Goal: Task Accomplishment & Management: Manage account settings

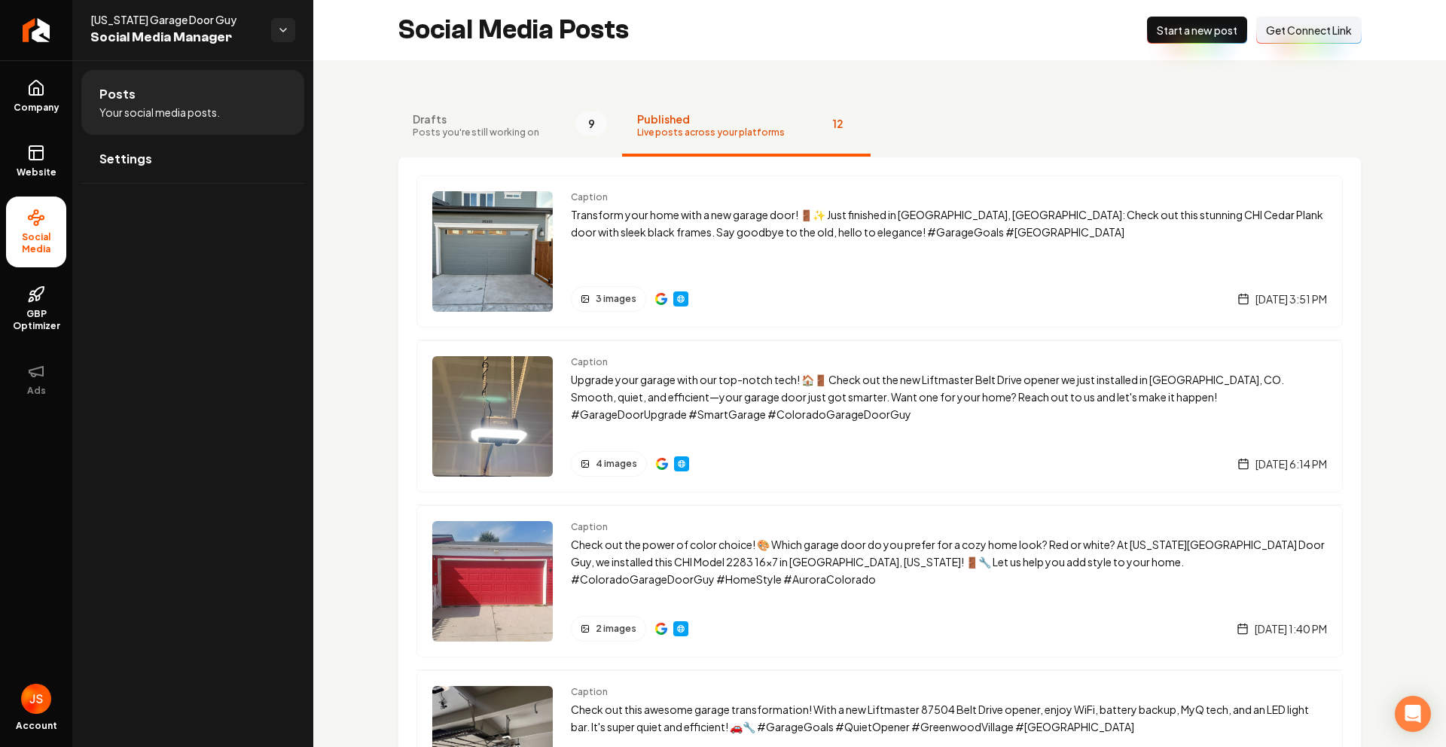
click at [64, 29] on link "Return to dashboard" at bounding box center [36, 30] width 72 height 60
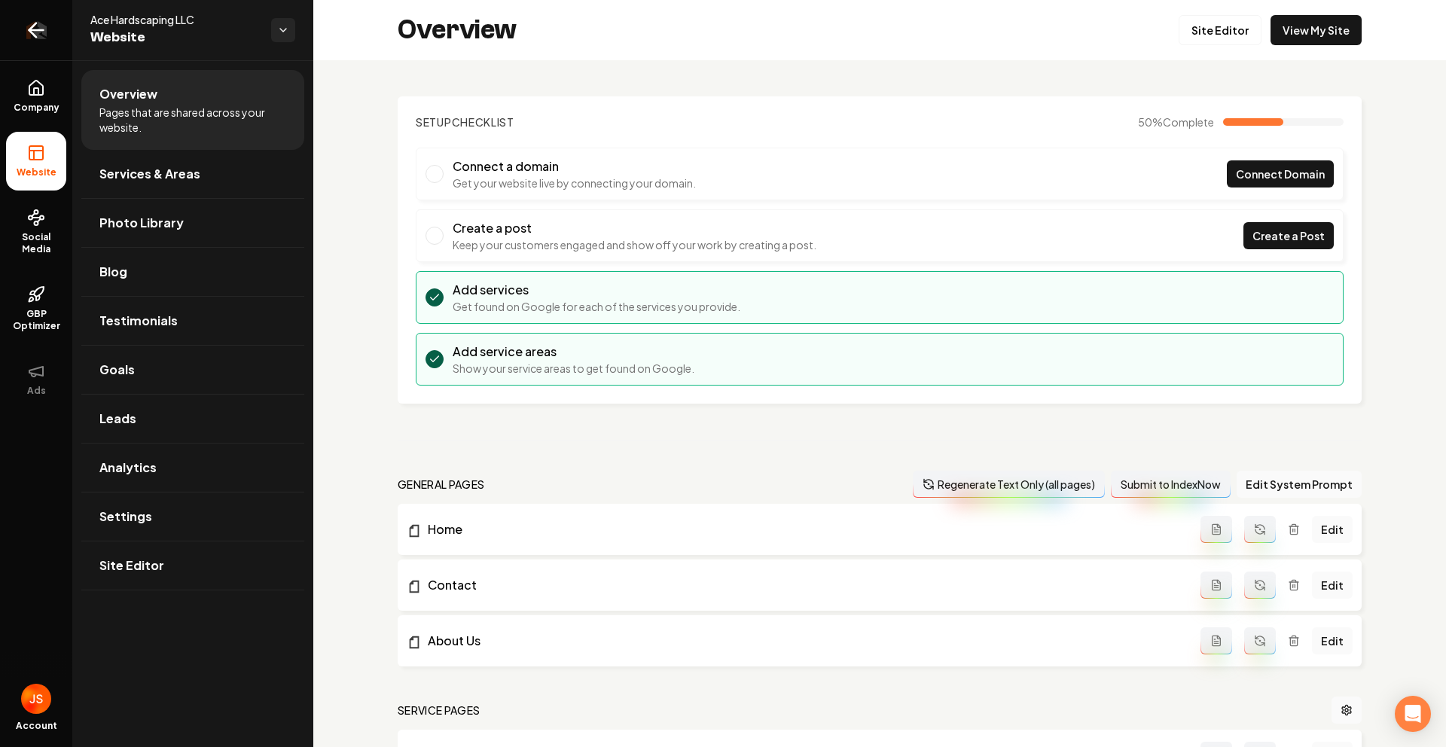
click at [36, 17] on link "Return to dashboard" at bounding box center [36, 30] width 72 height 60
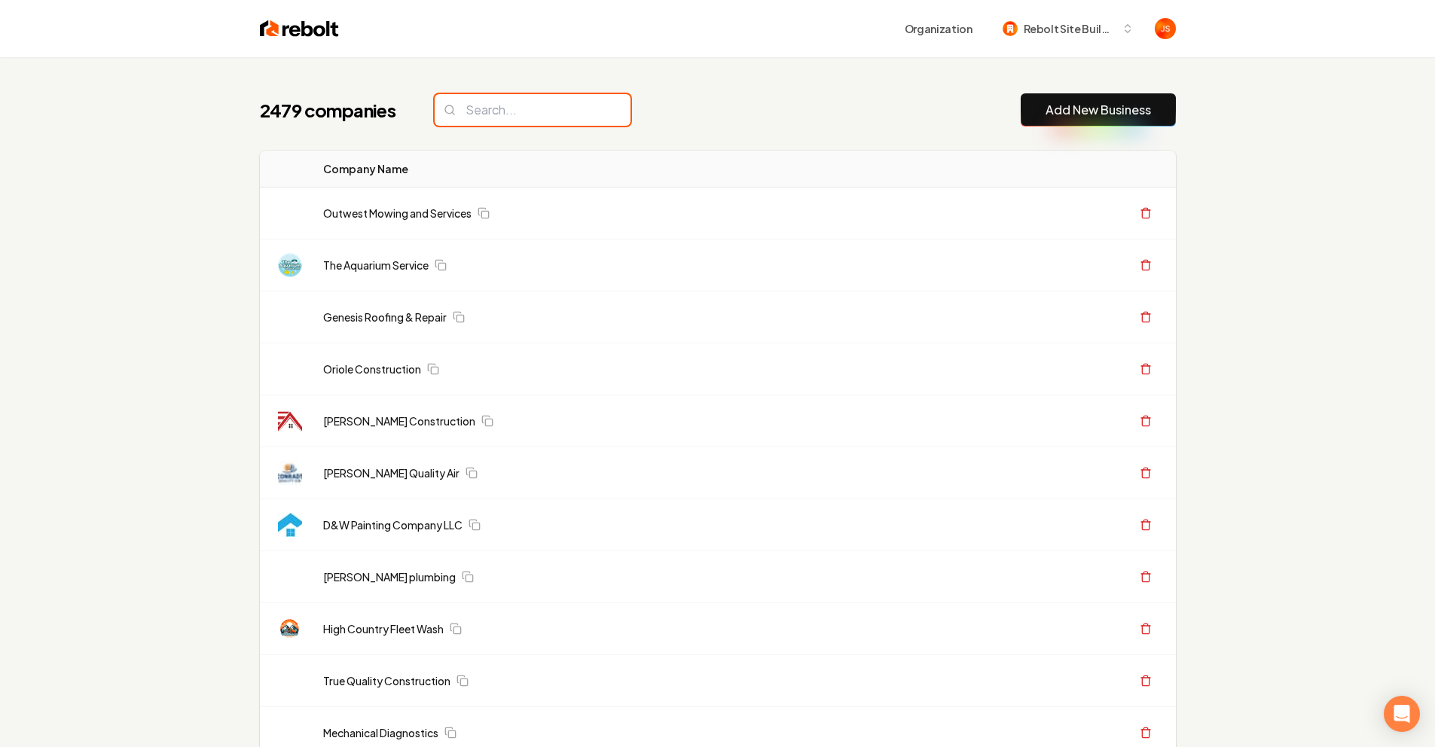
click at [570, 108] on input "search" at bounding box center [532, 110] width 196 height 32
click at [563, 104] on input "search" at bounding box center [532, 110] width 196 height 32
paste input "Vroom Innovative Property Service LLC"
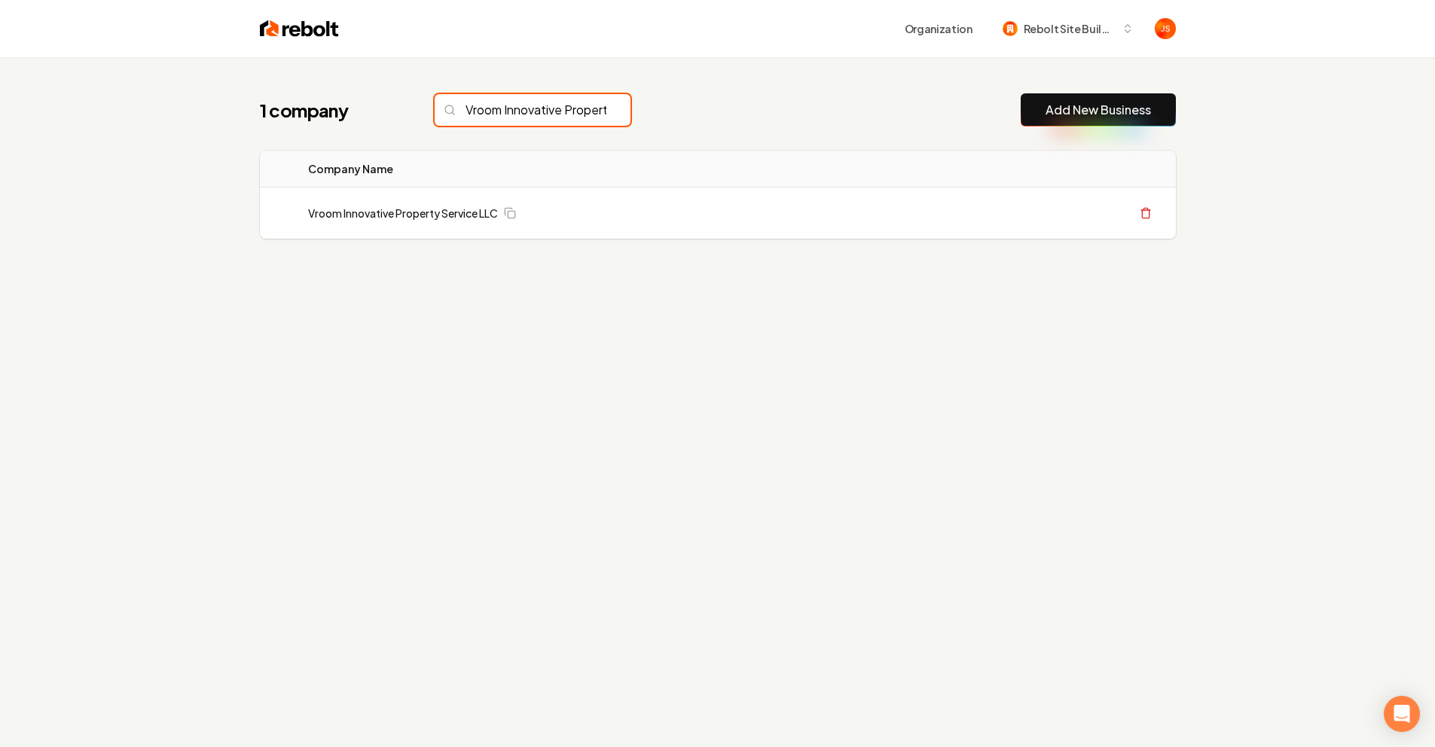
scroll to position [0, 104]
type input "Vroom Innovative Property Service LLC"
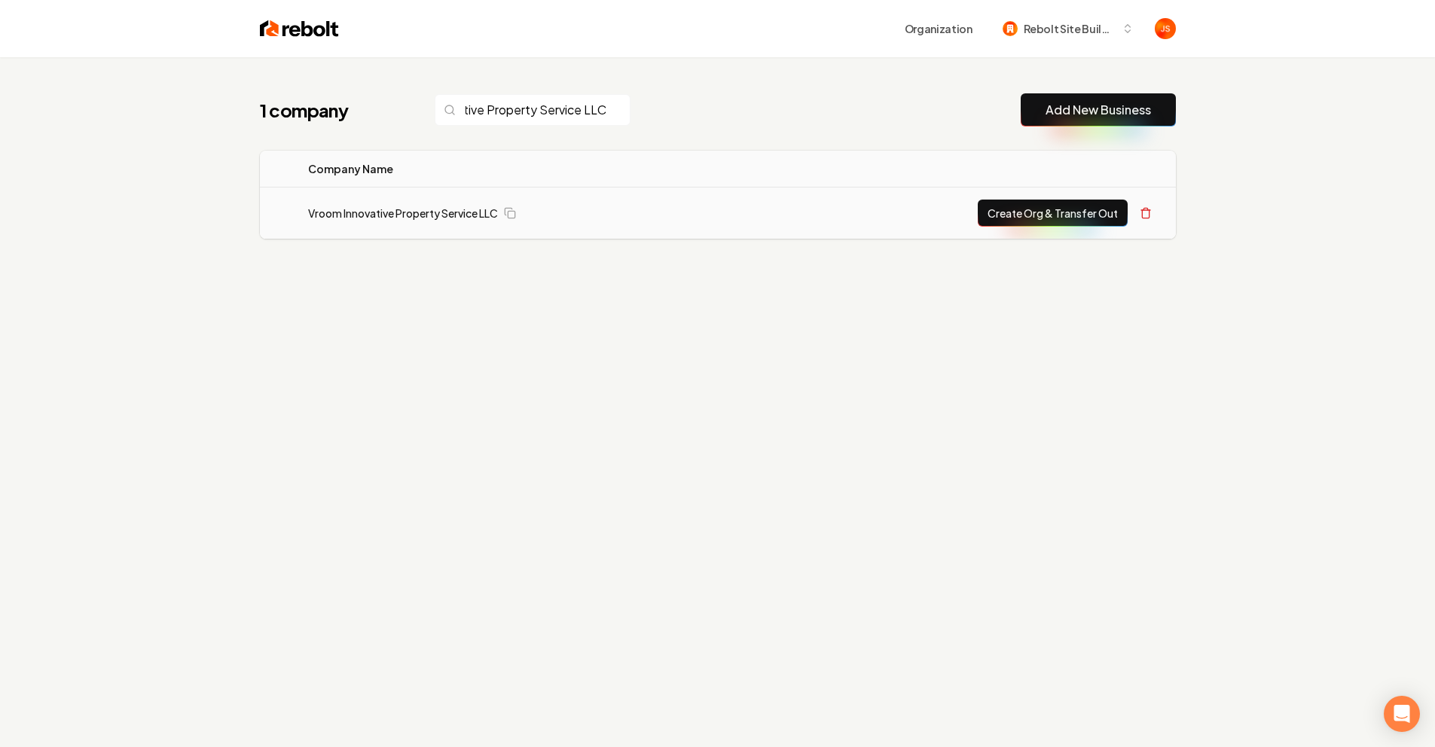
scroll to position [0, 0]
click at [1014, 216] on button "Create Org & Transfer Out" at bounding box center [1052, 213] width 150 height 27
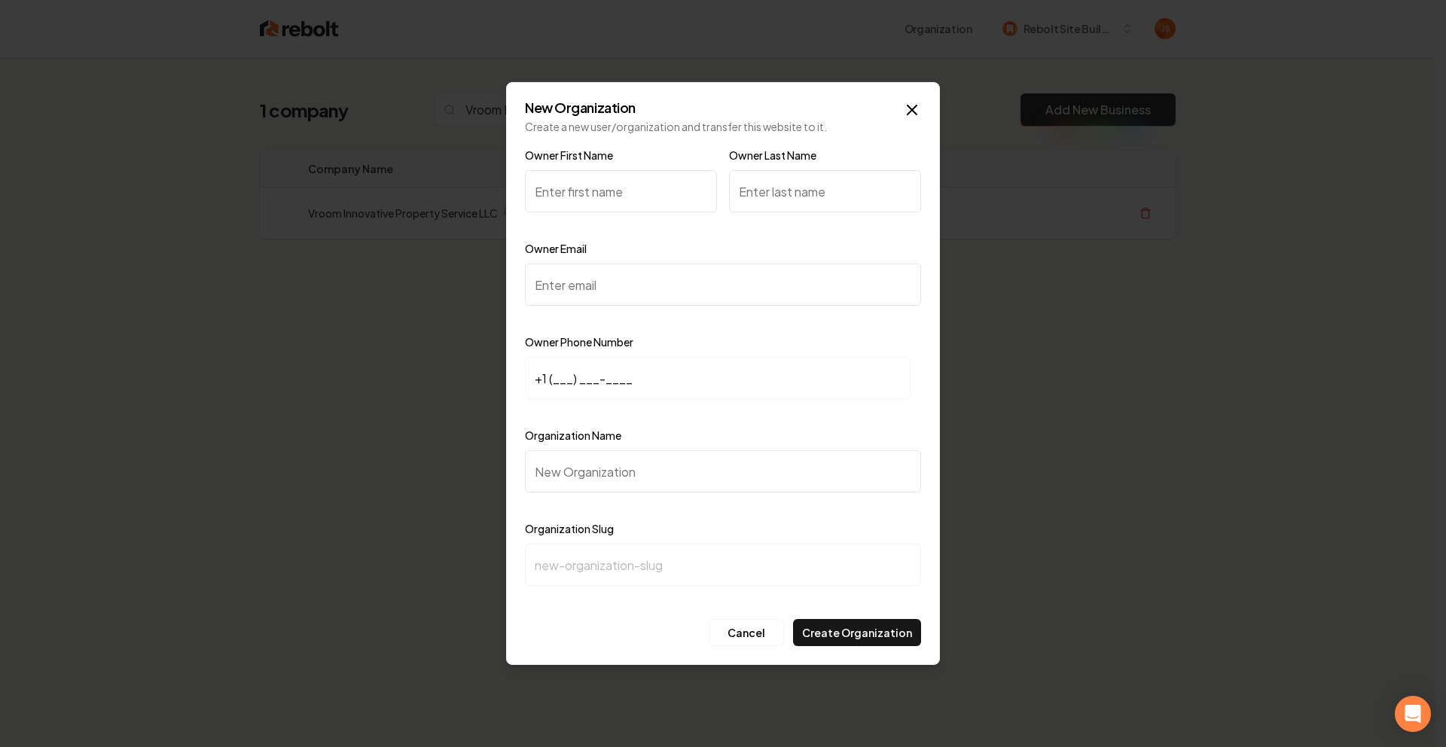
paste input "Sean Vroom"
drag, startPoint x: 622, startPoint y: 180, endPoint x: 562, endPoint y: 185, distance: 60.5
click at [561, 185] on input "Sean Vroom" at bounding box center [621, 191] width 192 height 42
drag, startPoint x: 564, startPoint y: 187, endPoint x: 601, endPoint y: 195, distance: 37.8
click at [611, 196] on input "Sean Vroom" at bounding box center [621, 191] width 192 height 42
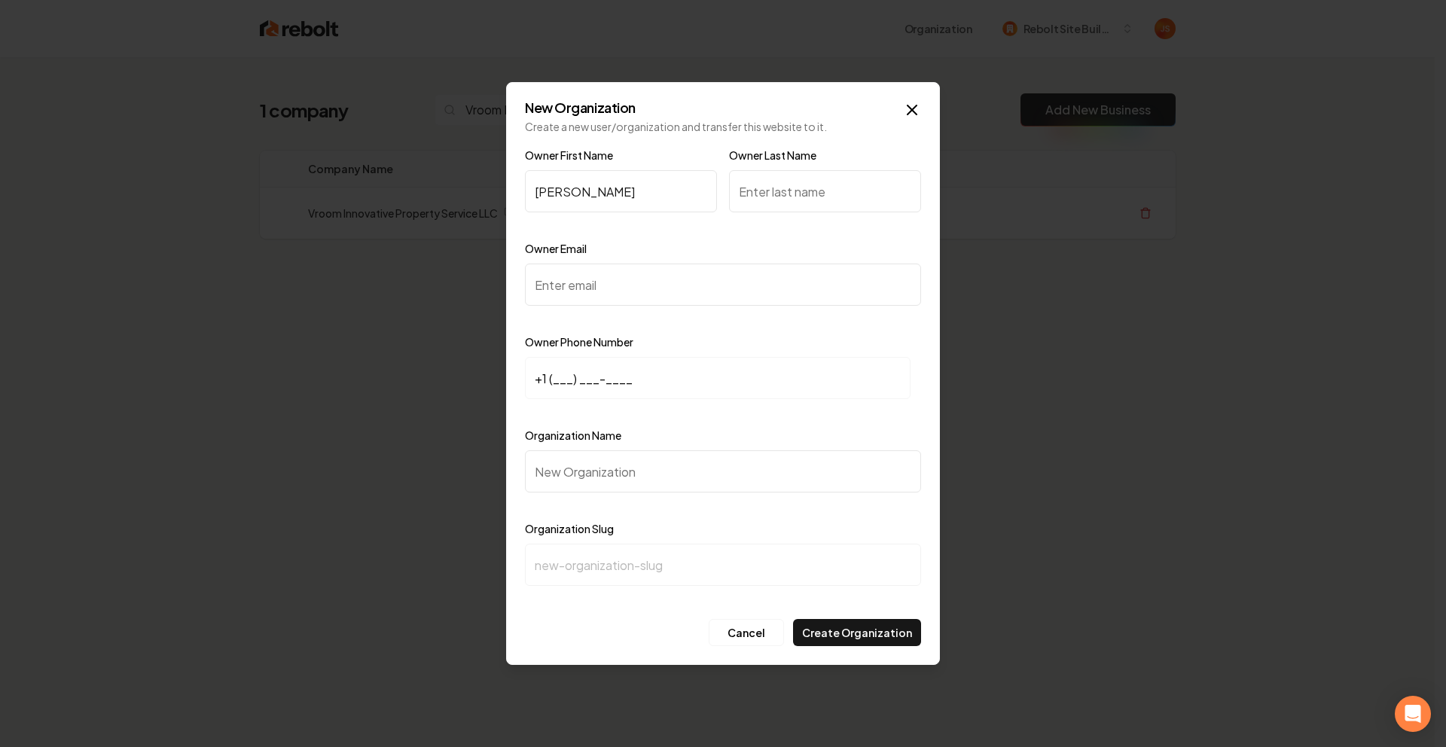
click at [601, 195] on input "Sean Vroom" at bounding box center [621, 191] width 192 height 42
drag, startPoint x: 561, startPoint y: 191, endPoint x: 651, endPoint y: 194, distance: 89.7
click at [565, 193] on input "Sean Vroom" at bounding box center [621, 191] width 192 height 42
type input "Sean Vroom"
click at [794, 203] on input "Owner Last Name" at bounding box center [825, 191] width 192 height 42
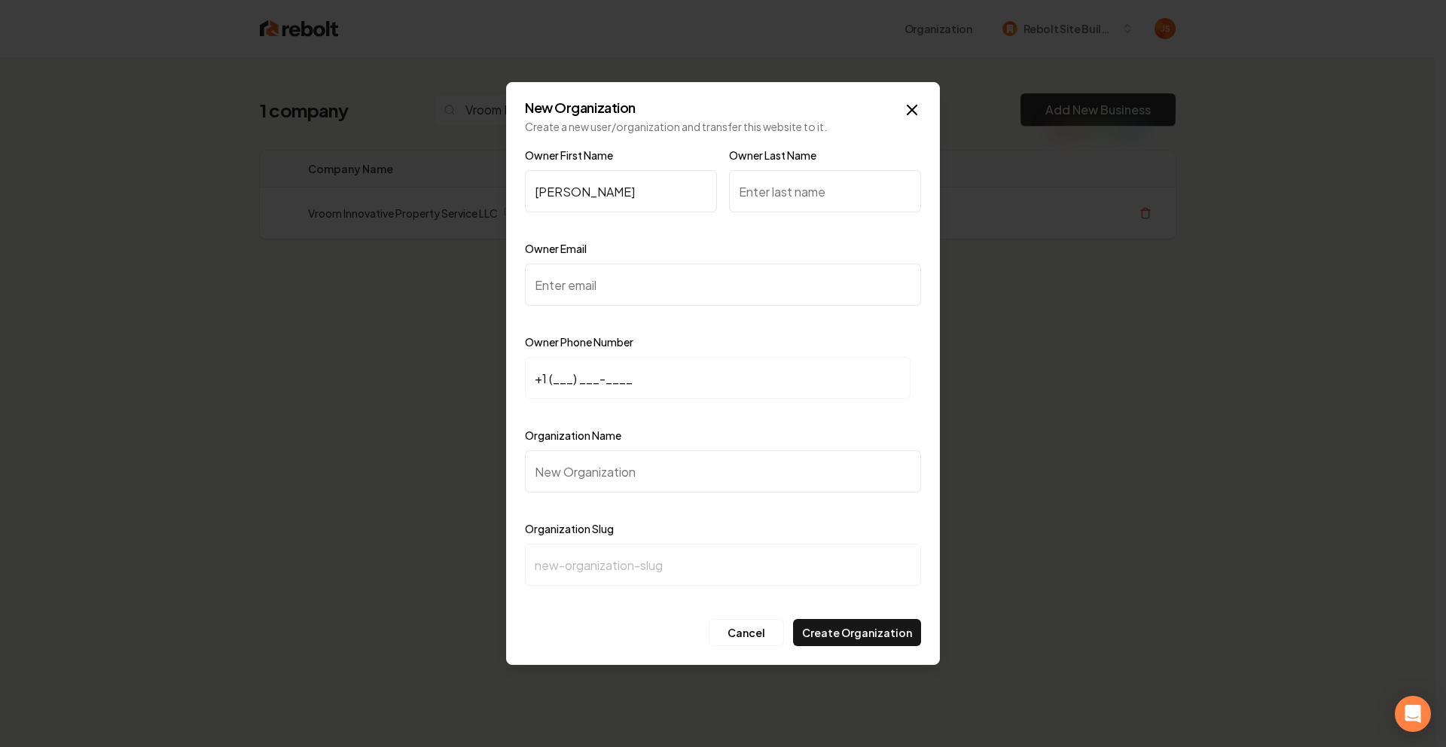
paste input "Vroom"
type input "Vroom"
drag, startPoint x: 593, startPoint y: 186, endPoint x: 599, endPoint y: 197, distance: 12.8
click at [592, 190] on input "Sean Vroom" at bounding box center [621, 191] width 192 height 42
drag, startPoint x: 608, startPoint y: 196, endPoint x: 569, endPoint y: 197, distance: 38.4
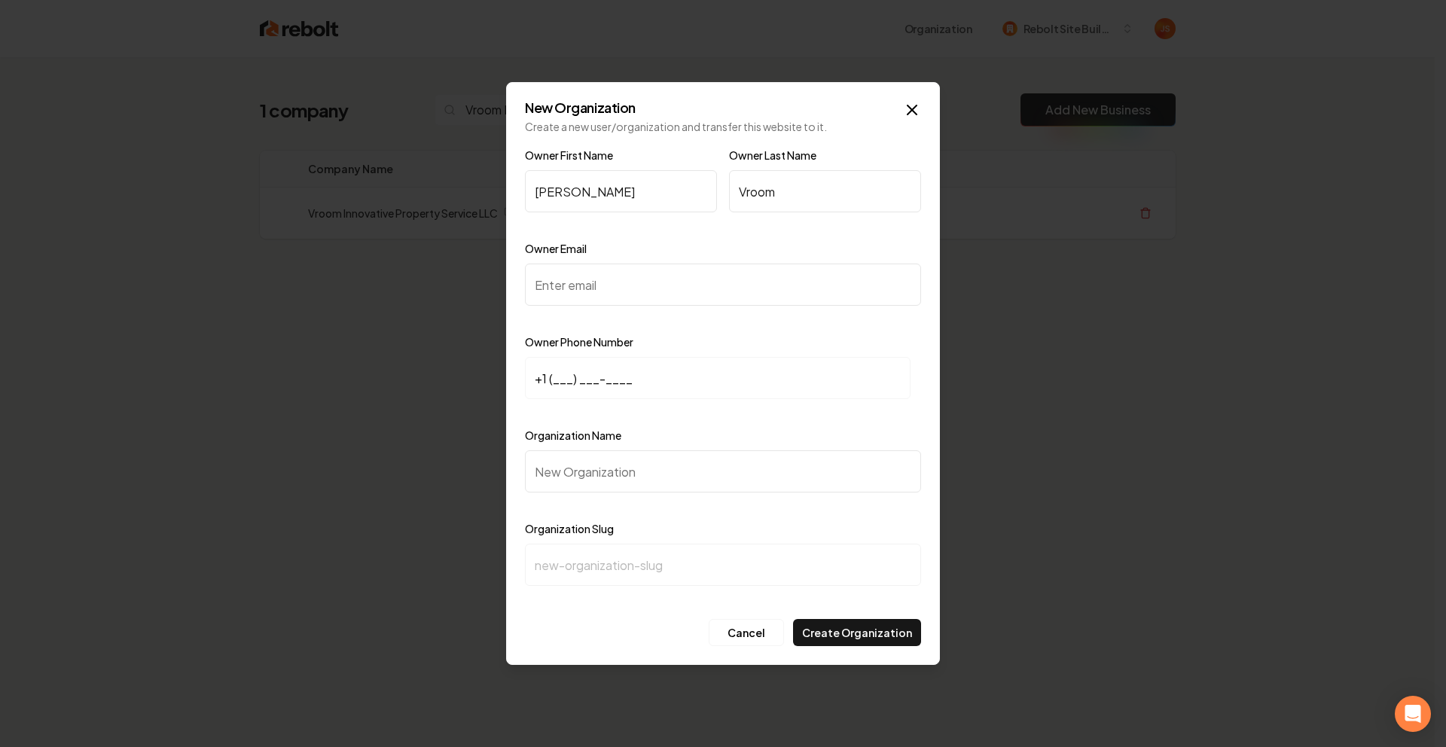
click at [569, 197] on input "Sean Vroom" at bounding box center [621, 191] width 192 height 42
type input "Sean"
click at [621, 282] on input "Owner Email" at bounding box center [723, 285] width 396 height 42
paste input "vroominnovativeproperty@gmail.com"
type input "vroominnovativeproperty@gmail.com"
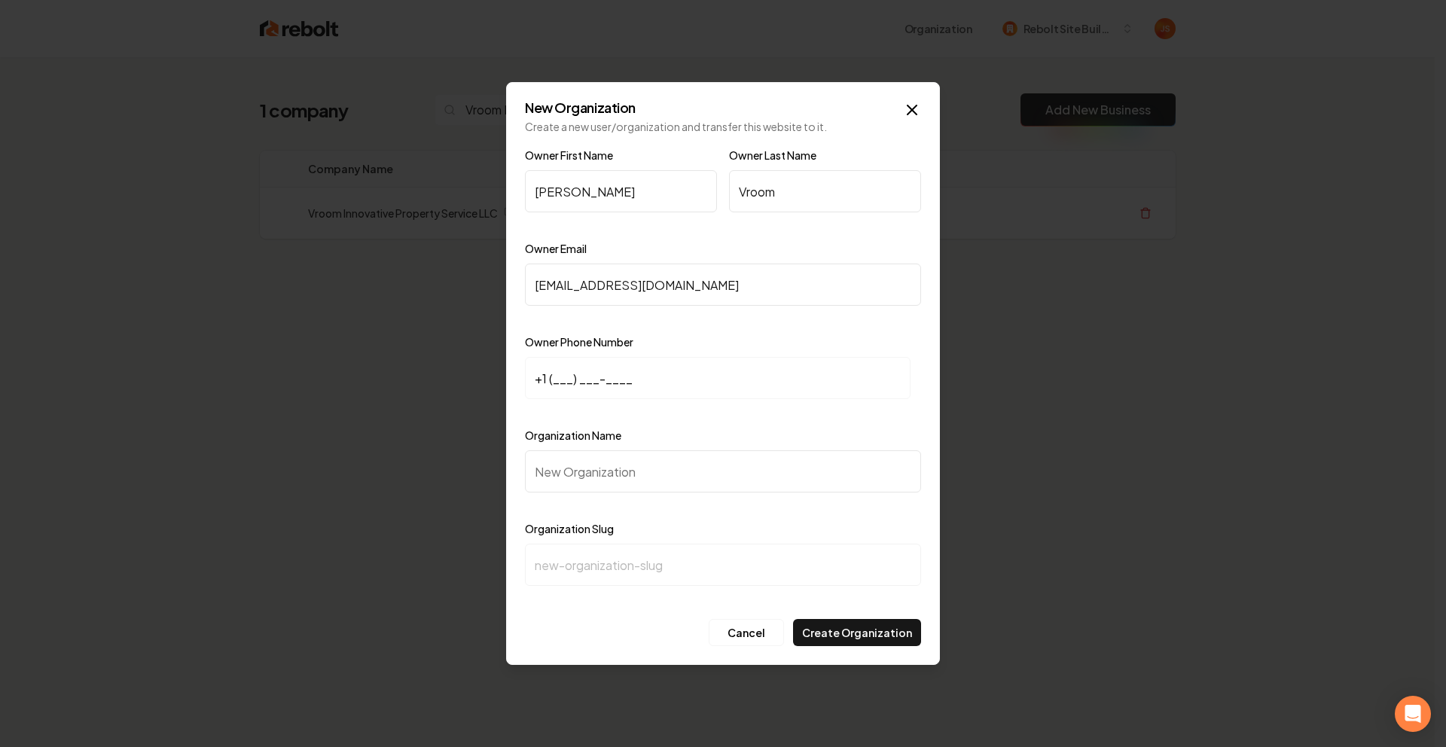
click at [552, 378] on input "+1 (___) ___-____" at bounding box center [718, 378] width 386 height 42
paste input "631) 461-2711"
type input "+1 (631) 461-2711"
click at [564, 474] on input "Organization Name" at bounding box center [723, 471] width 396 height 42
type input "V"
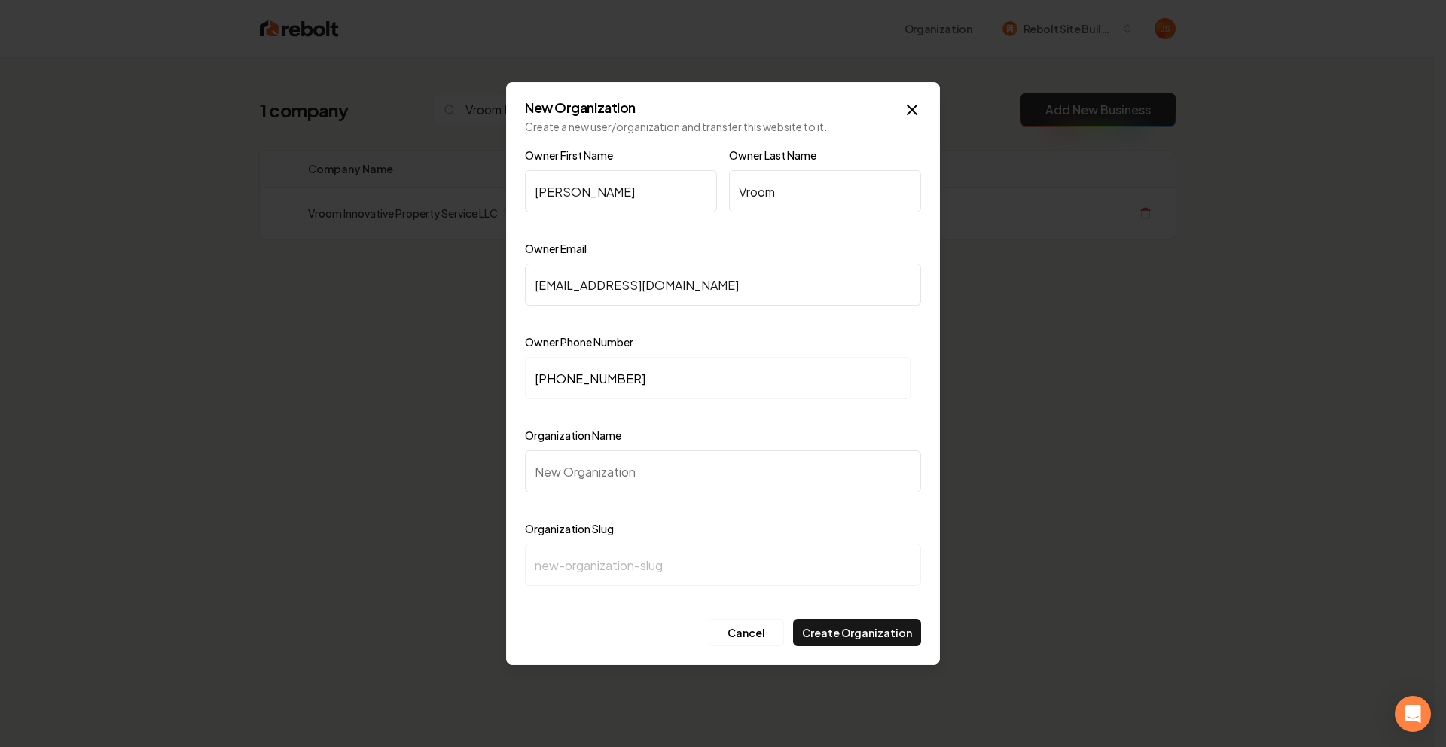
type input "v"
type input "Vr"
type input "vr"
type input "Vro"
type input "vro"
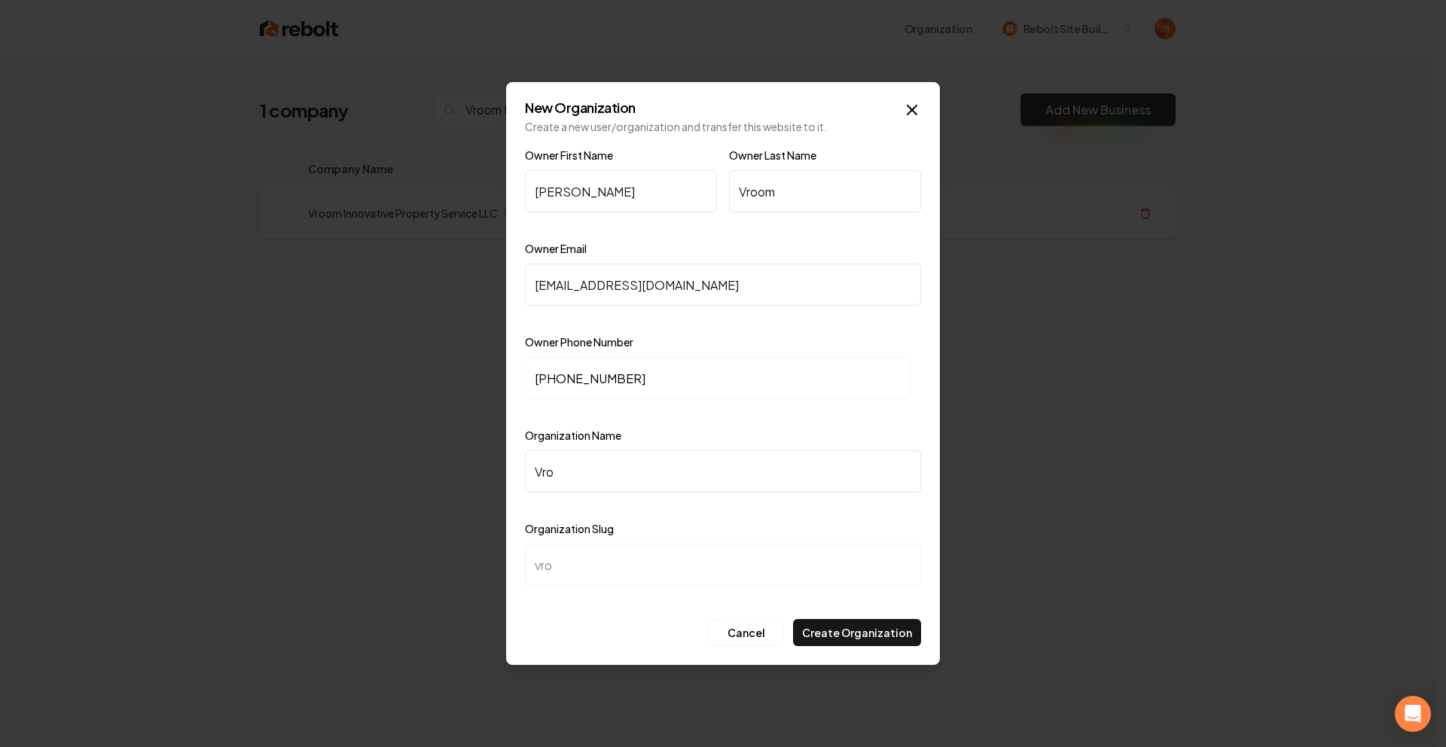
type input "Vroo"
type input "vroo"
type input "Vroom"
type input "vroom"
type input "Vroom I"
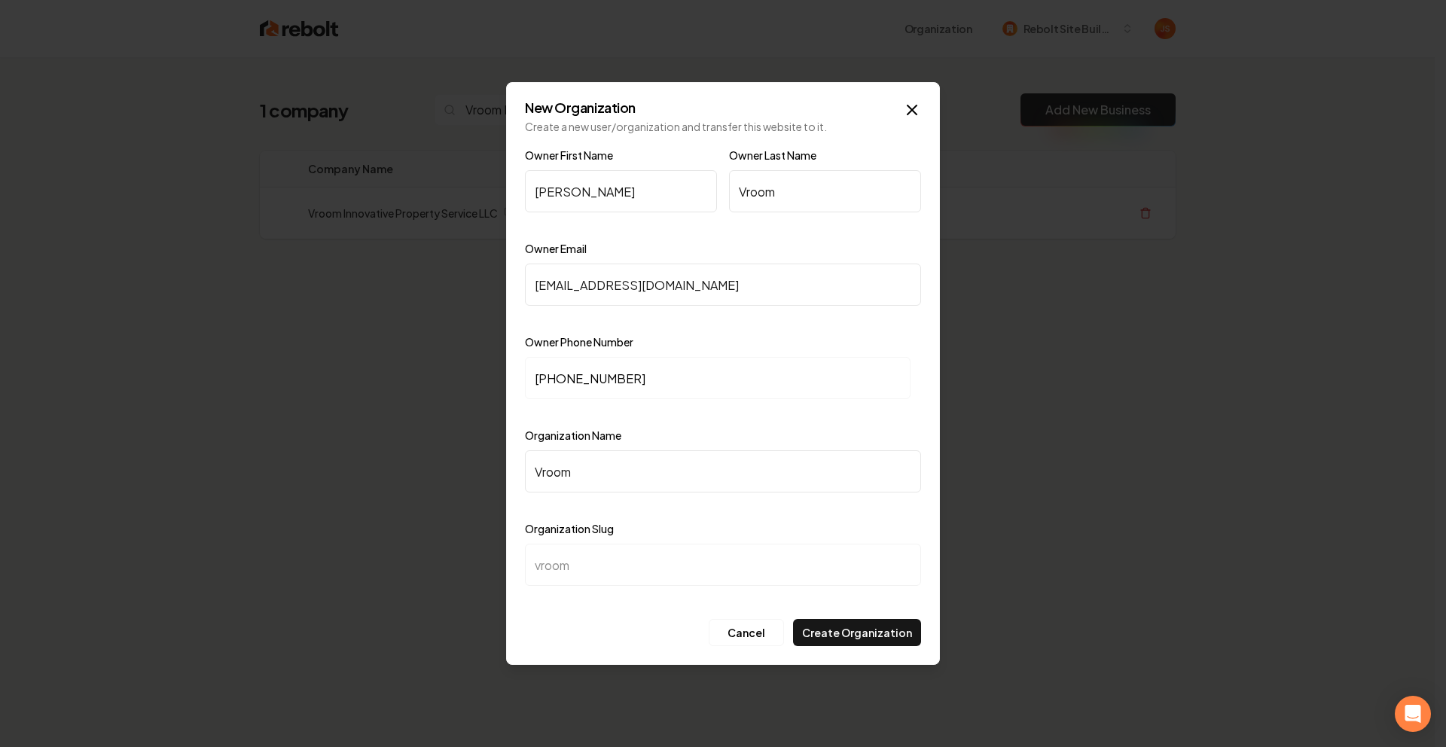
type input "vroom-i"
type input "Vroom In"
type input "vroom-in"
type input "Vroom Inm"
type input "vroom-inm"
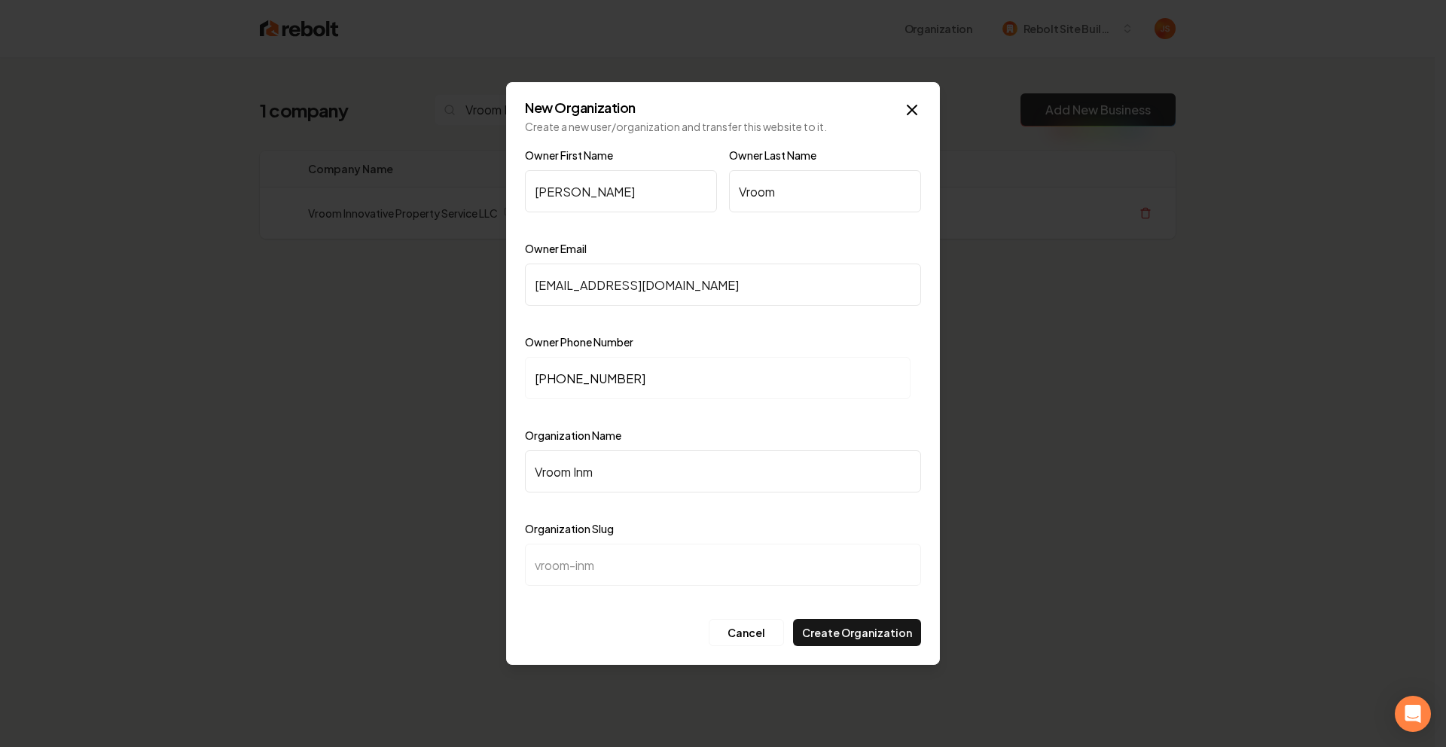
type input "Vroom In"
type input "vroom-in"
type input "Vroom Inn"
type input "vroom-inn"
type input "Vroom Inno"
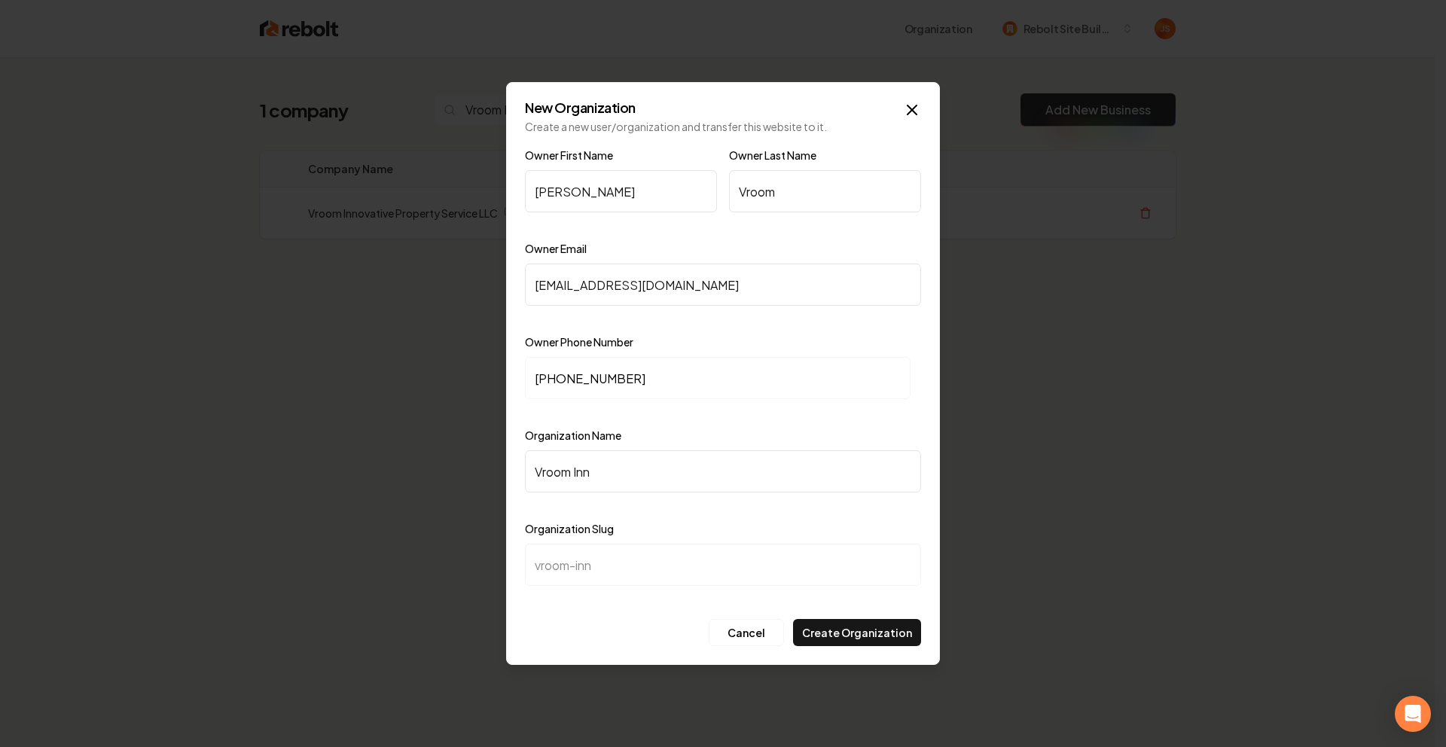
type input "vroom-inno"
type input "Vroom Innot"
type input "vroom-innot"
type input "Vroom Innoti"
type input "vroom-innoti"
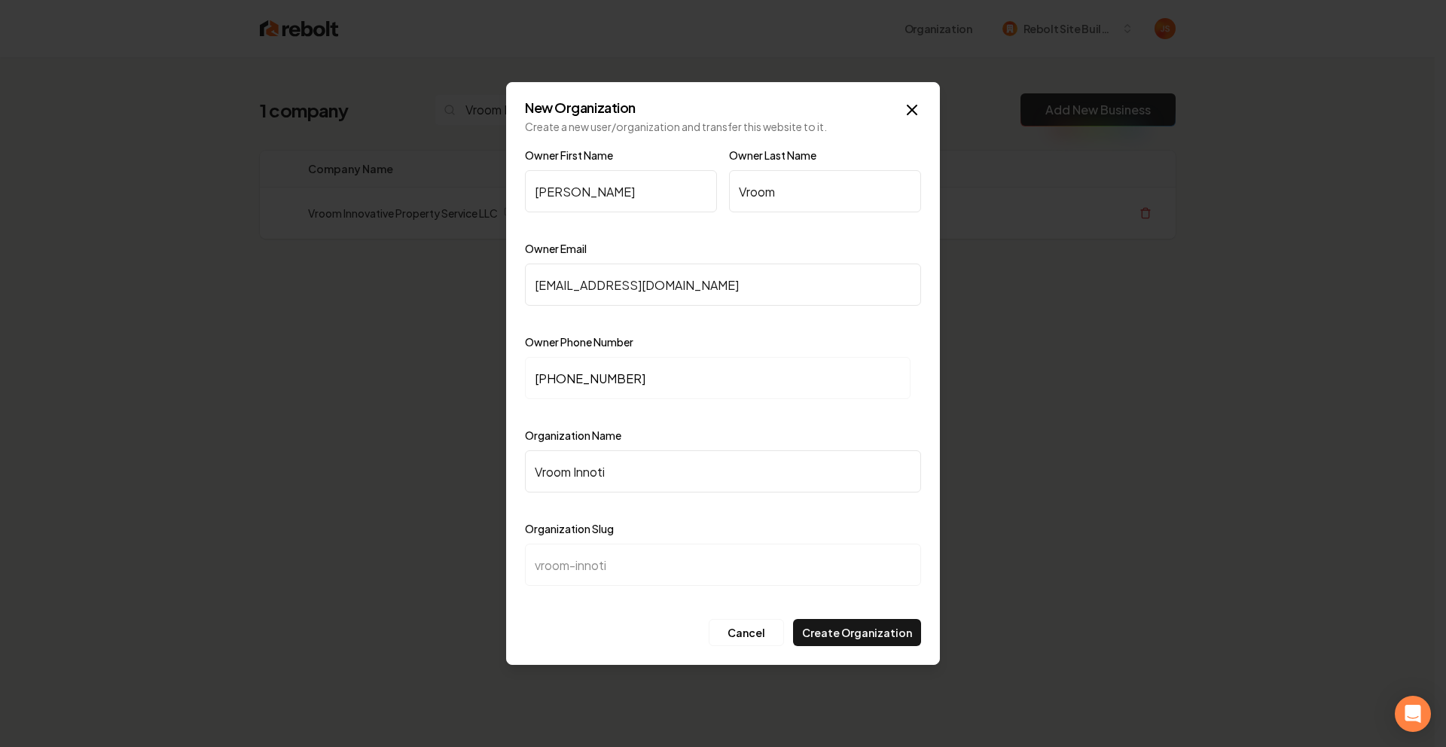
type input "Vroom Innotia"
type input "vroom-innotia"
type input "Vroom Innotiav"
type input "vroom-innotiav"
type input "Vroom Innotia"
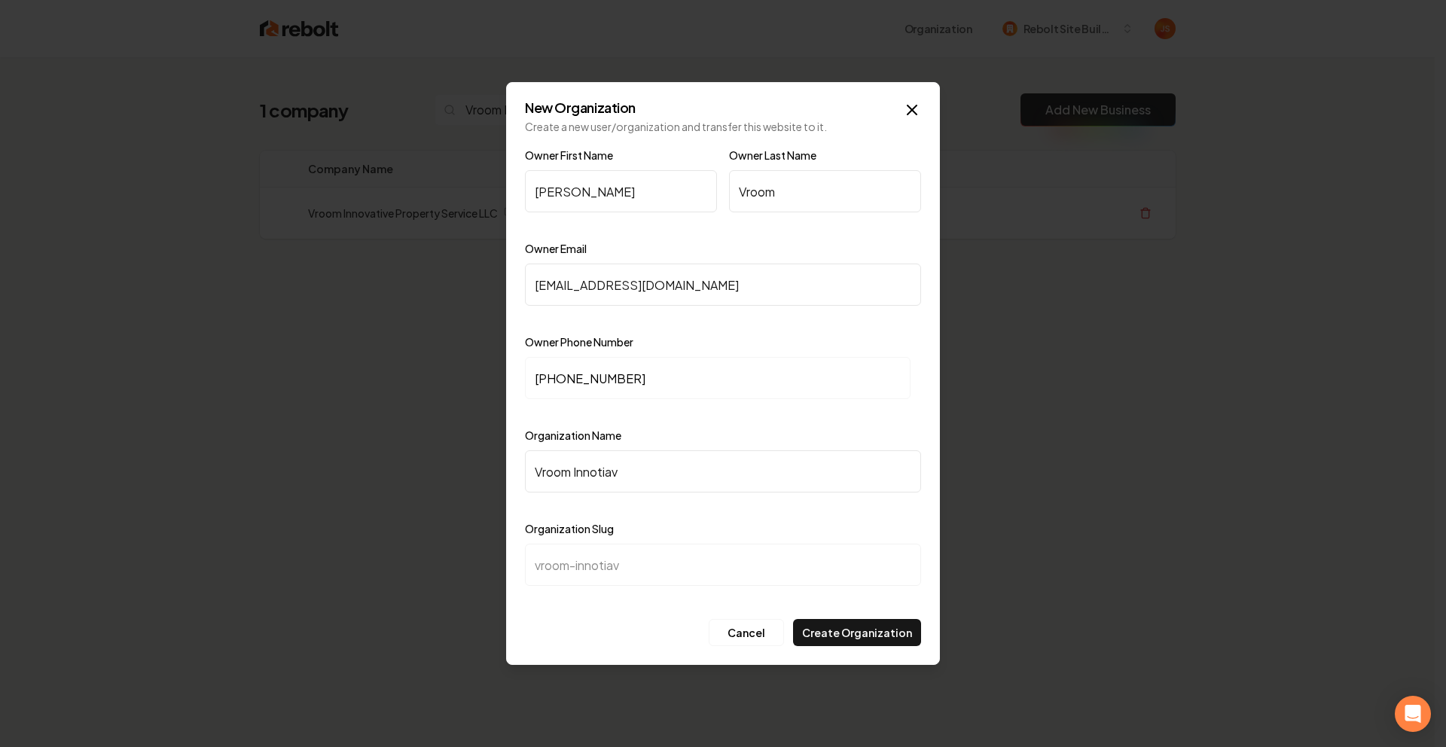
type input "vroom-innotia"
type input "Vroom Innotiat"
type input "vroom-innotiat"
type input "Vroom Innotiati"
type input "vroom-innotiati"
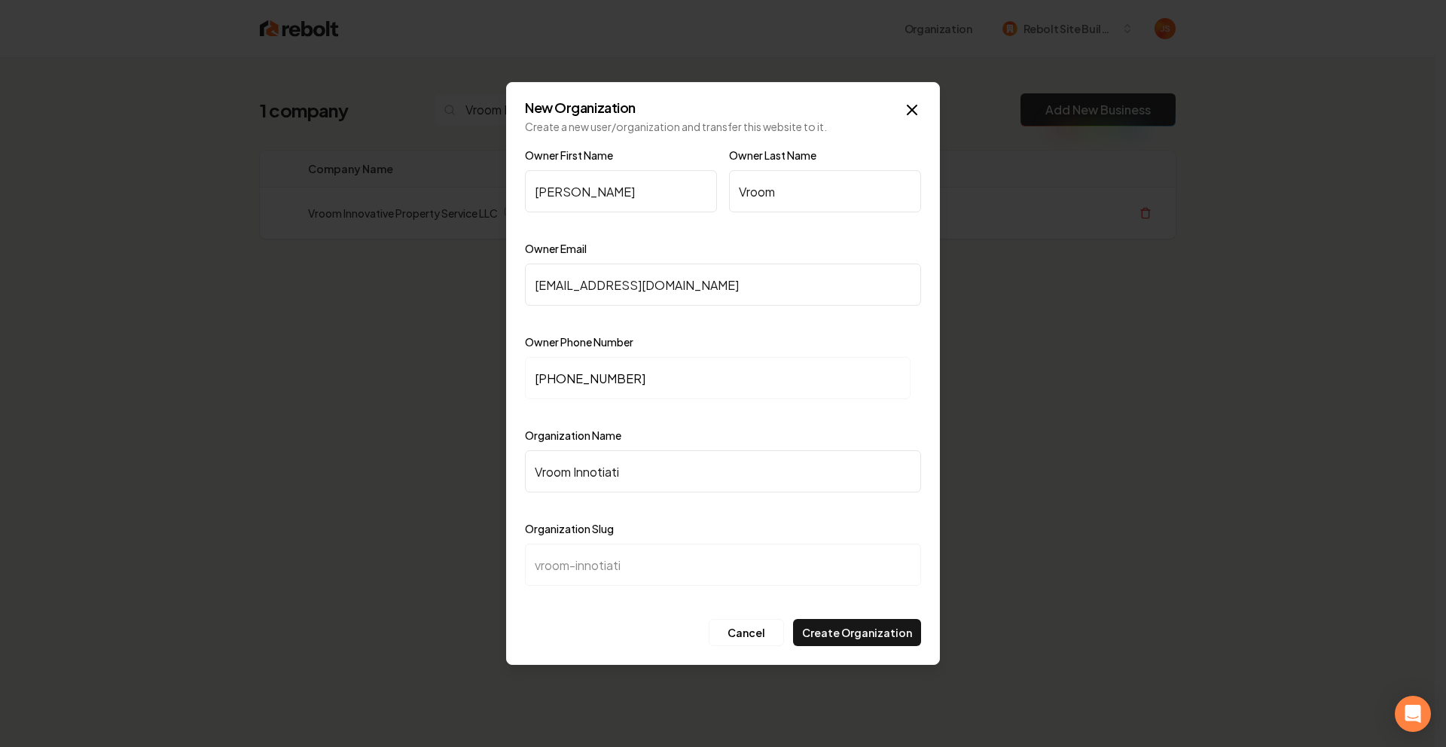
type input "Vroom Innotiativ"
type input "vroom-innotiativ"
type input "Vroom Innotiative"
type input "vroom-innotiative"
type input "Vroom Innotiative P"
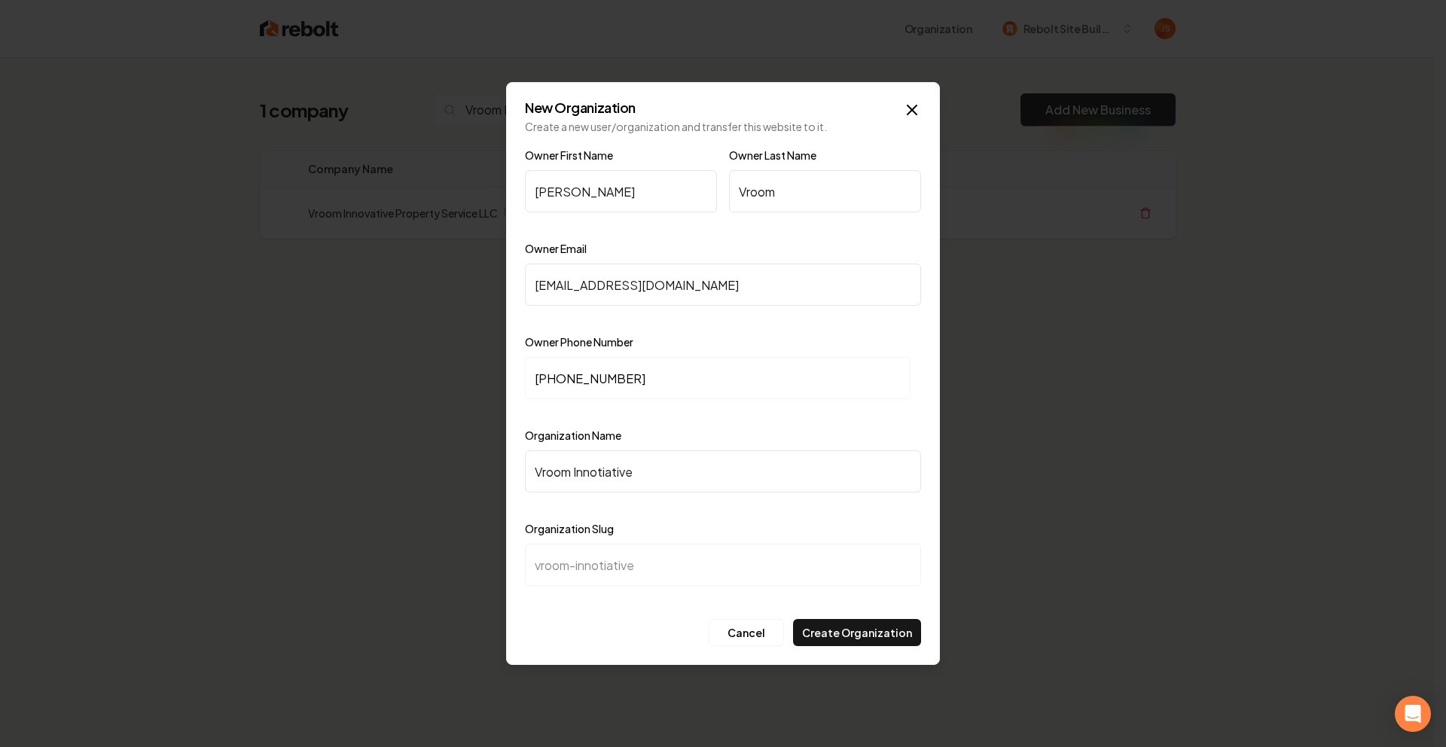
type input "vroom-innotiative-p"
type input "Vroom Innotiative Pr"
type input "vroom-innotiative-pr"
type input "Vroom Innotiative Pro"
type input "vroom-innotiative-pro"
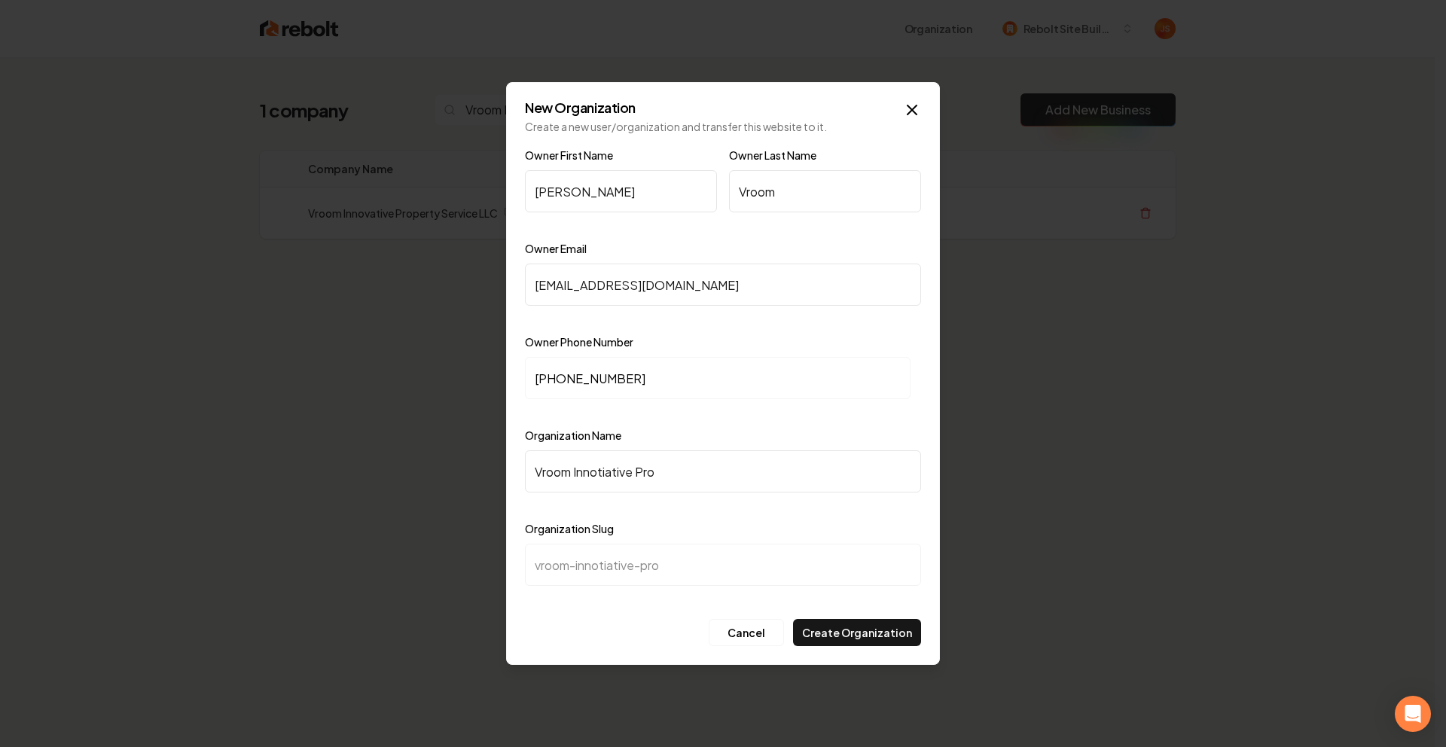
type input "Vroom Innotiative Prop"
type input "vroom-innotiative-prop"
type input "Vroom Innotiative Prope"
type input "vroom-innotiative-prope"
type input "Vroom Innotiative Proper"
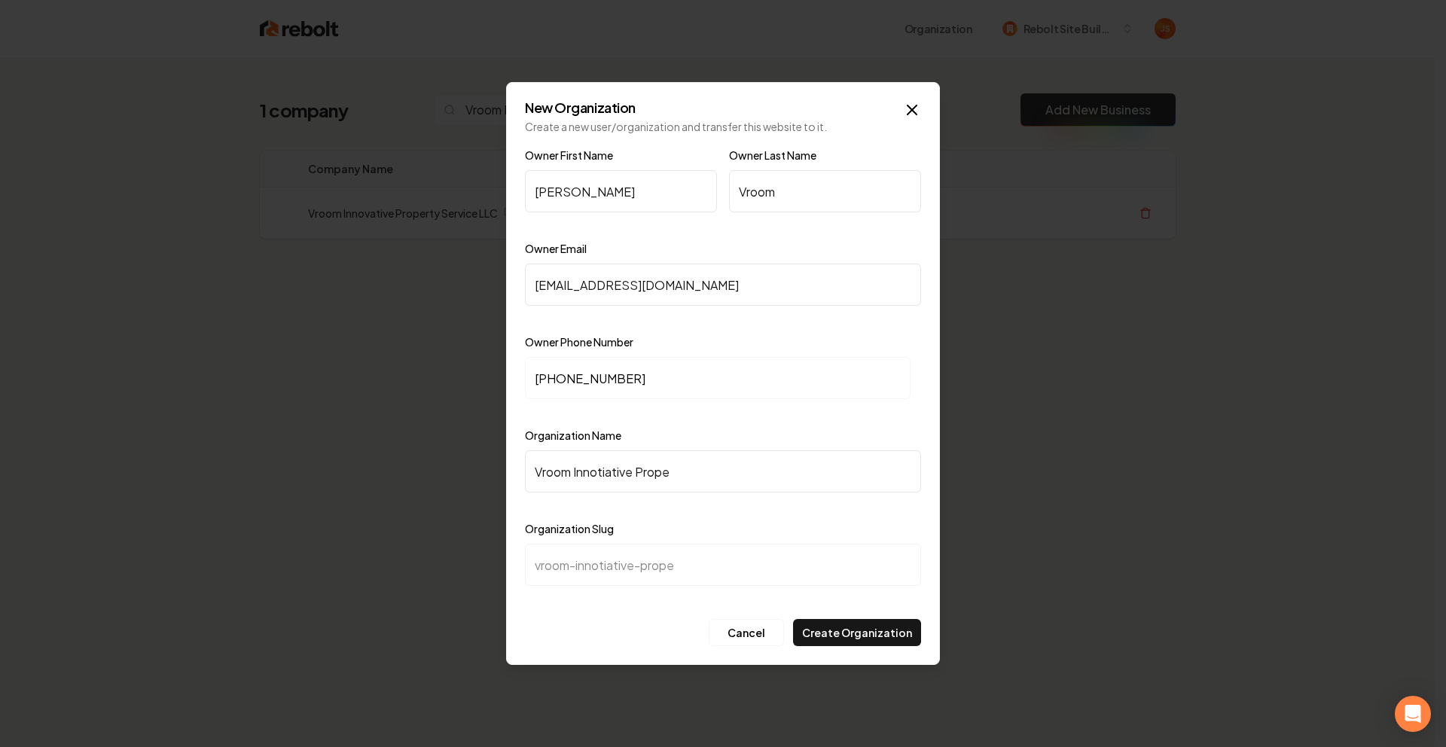
type input "vroom-innotiative-proper"
type input "Vroom Innotiative Propert"
type input "vroom-innotiative-propert"
type input "Vroom Innotiative Property"
type input "vroom-innotiative-property"
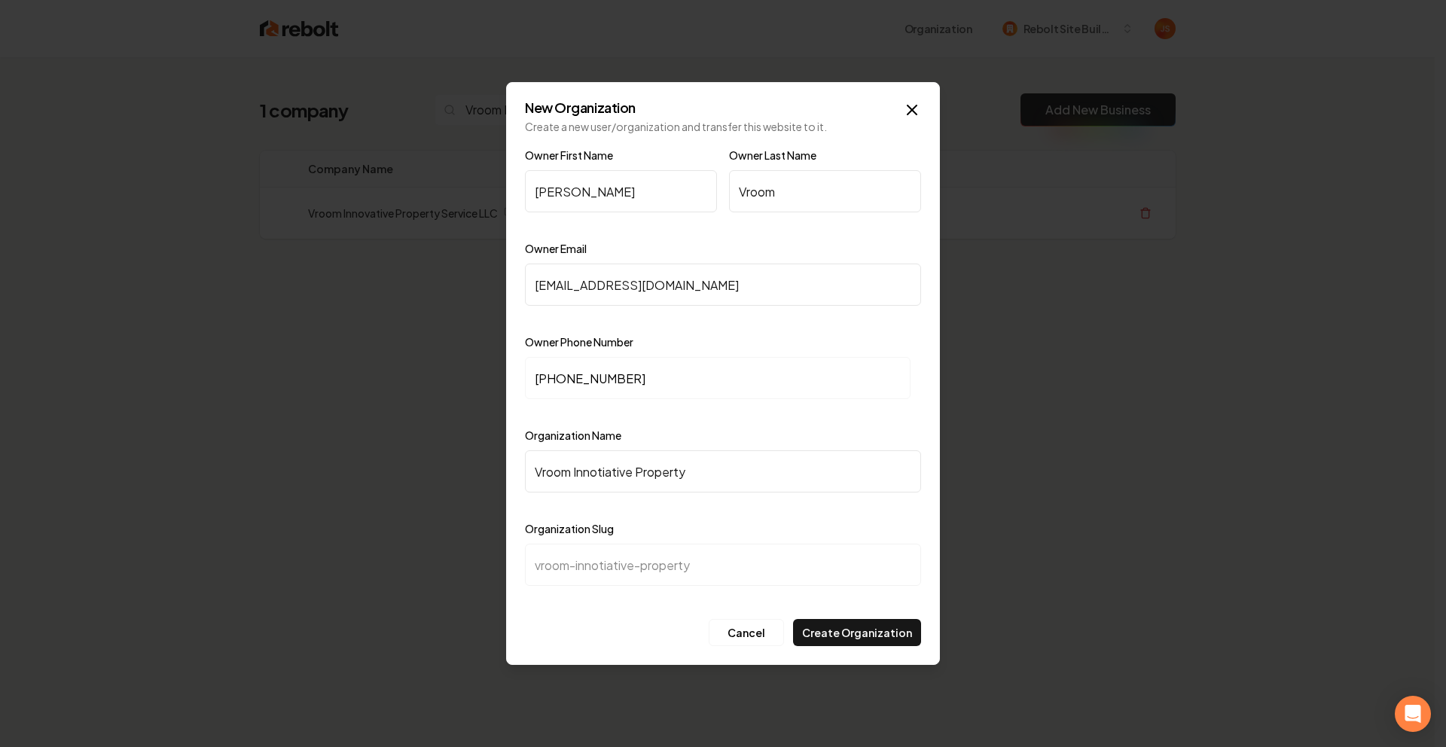
type input "Vroom Innotiative Property S"
type input "vroom-innotiative-property-s"
type input "Vroom Innotiative Property Se"
type input "vroom-innotiative-property-se"
type input "Vroom Innotiative Property Ser"
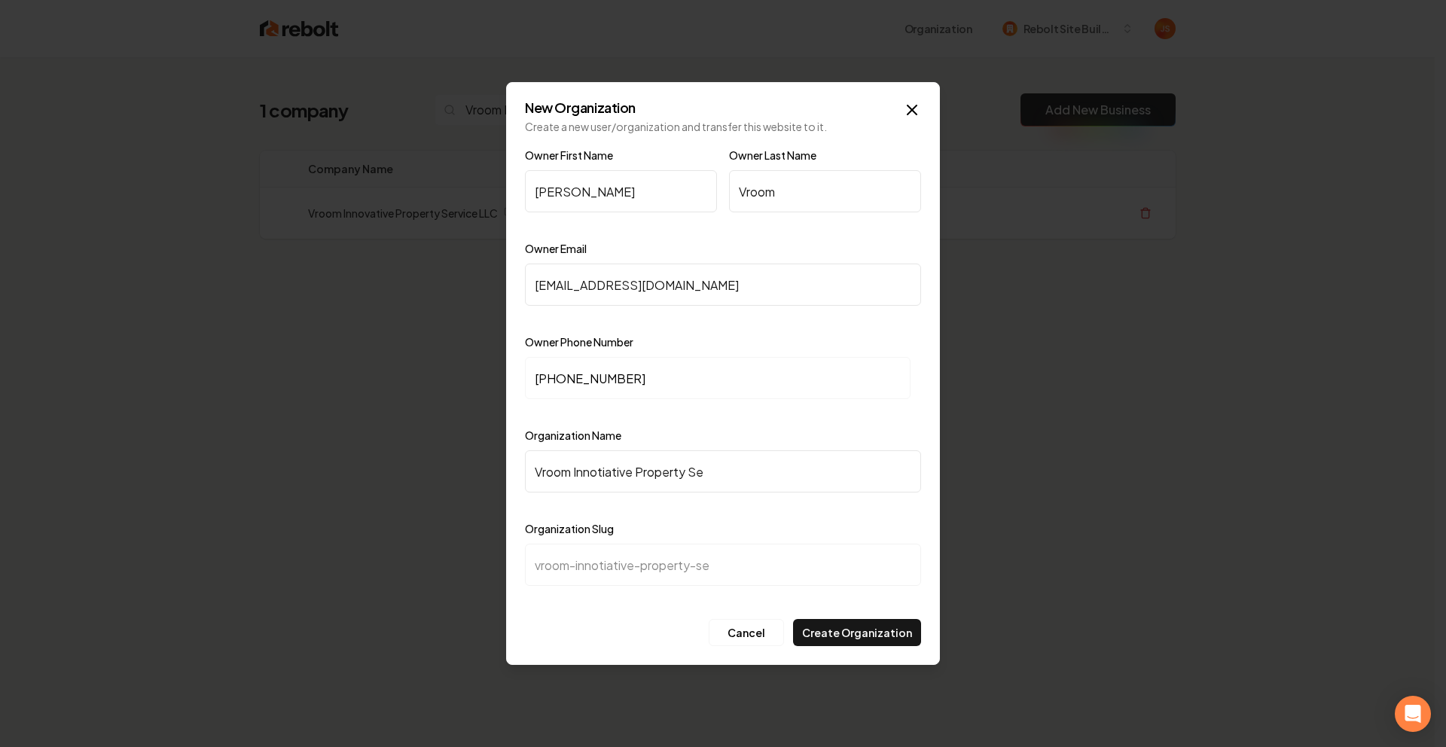
type input "vroom-innotiative-property-ser"
type input "Vroom Innotiative Property Serr"
type input "vroom-innotiative-property-serr"
type input "Vroom Innotiative Property Ser"
type input "vroom-innotiative-property-ser"
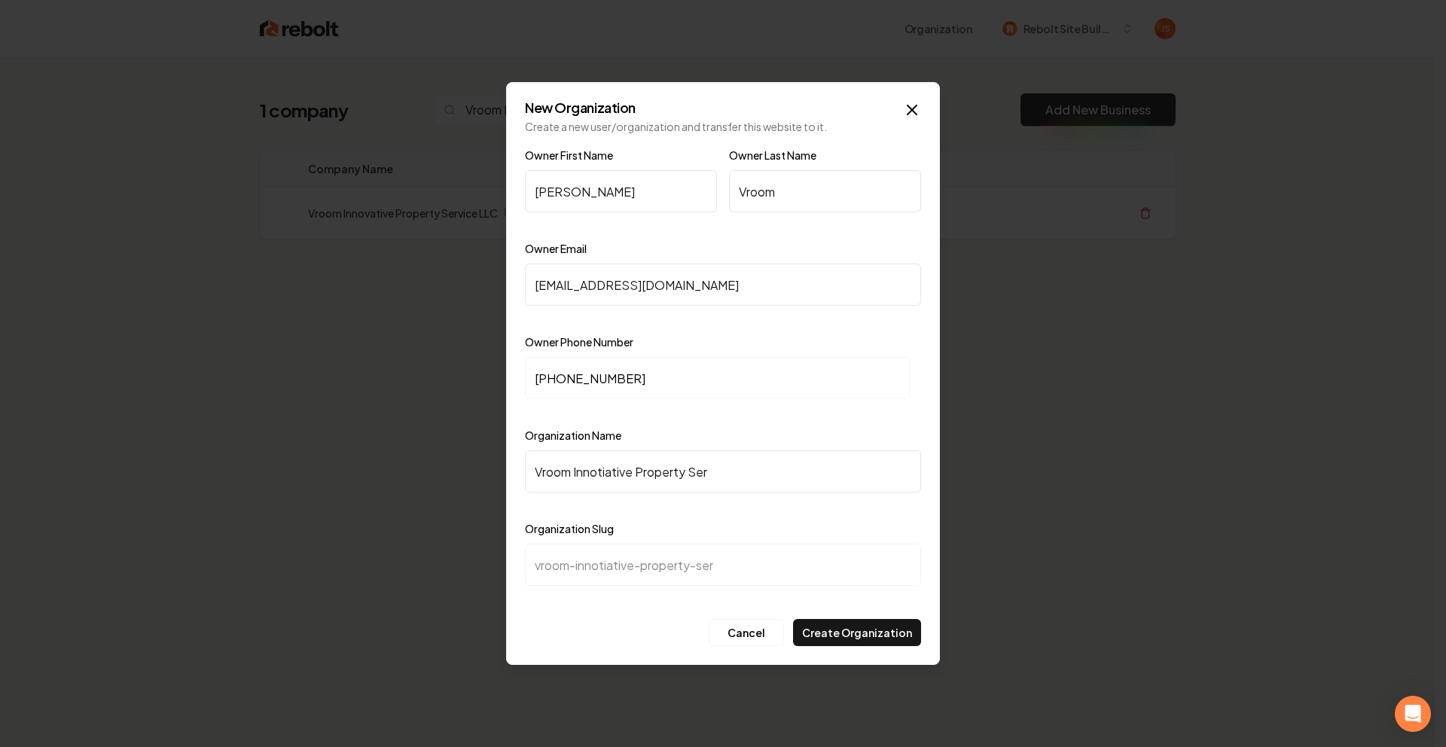
type input "Vroom Innotiative Property Serv"
type input "vroom-innotiative-property-serv"
type input "Vroom Innotiative Property Servi"
type input "vroom-innotiative-property-servi"
type input "Vroom Innotiative Property Servic"
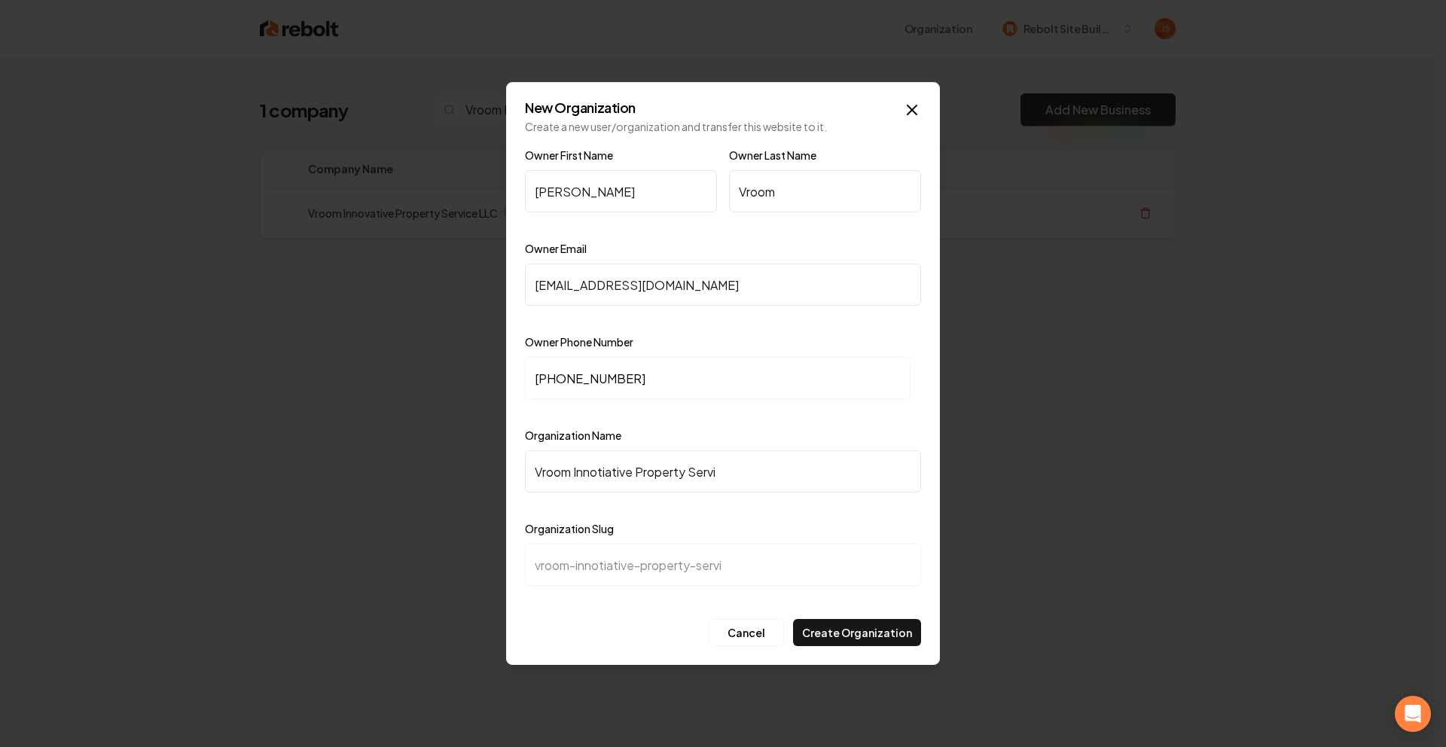
type input "vroom-innotiative-property-servic"
type input "Vroom Innotiative Property Service"
type input "vroom-innotiative-property-service"
click at [609, 474] on input "Vroom Innotiative Property Service" at bounding box center [723, 471] width 396 height 42
click at [616, 475] on input "Vroom Innotiative Property Service" at bounding box center [723, 471] width 396 height 42
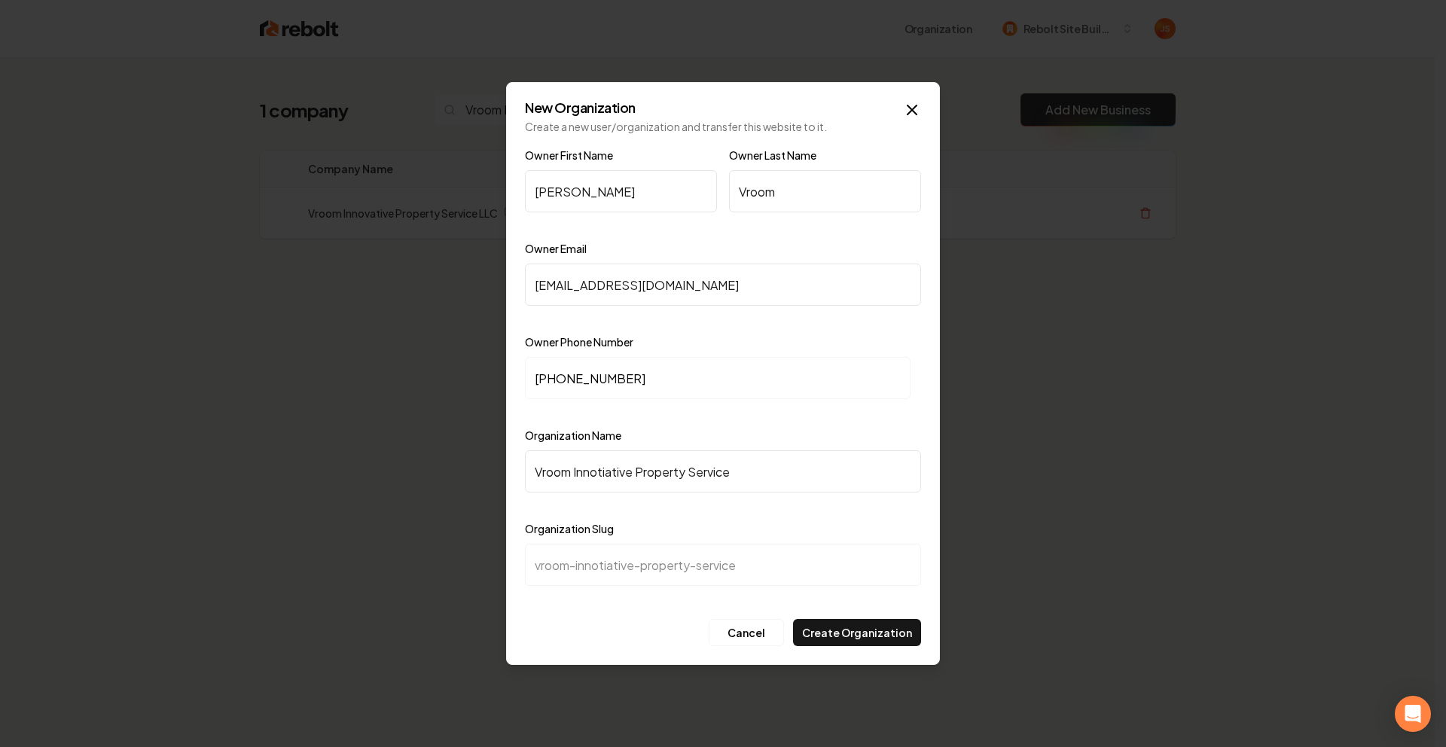
click at [611, 476] on input "Vroom Innotiative Property Service" at bounding box center [723, 471] width 396 height 42
click at [608, 474] on input "Vroom Innotiative Property Service" at bounding box center [723, 471] width 396 height 42
type input "Vroom Innotative Property Service"
type input "vroom-innotative-property-service"
type input "Vroom Innoative Property Service"
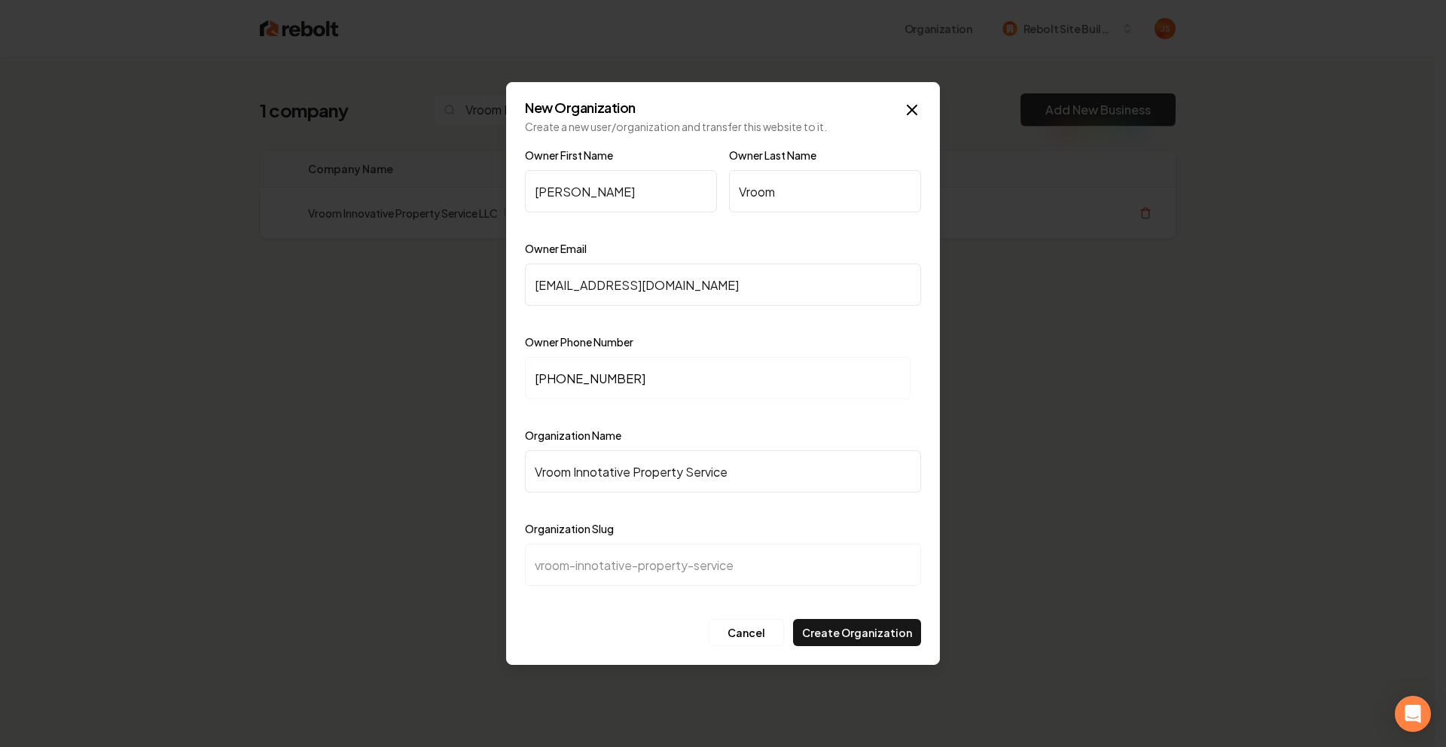
type input "vroom-innoative-property-service"
type input "Vroom Innovative Property Service"
type input "vroom-innovative-property-service"
type input "Vroom Innovative Property Service"
click at [833, 628] on button "Create Organization" at bounding box center [857, 632] width 128 height 27
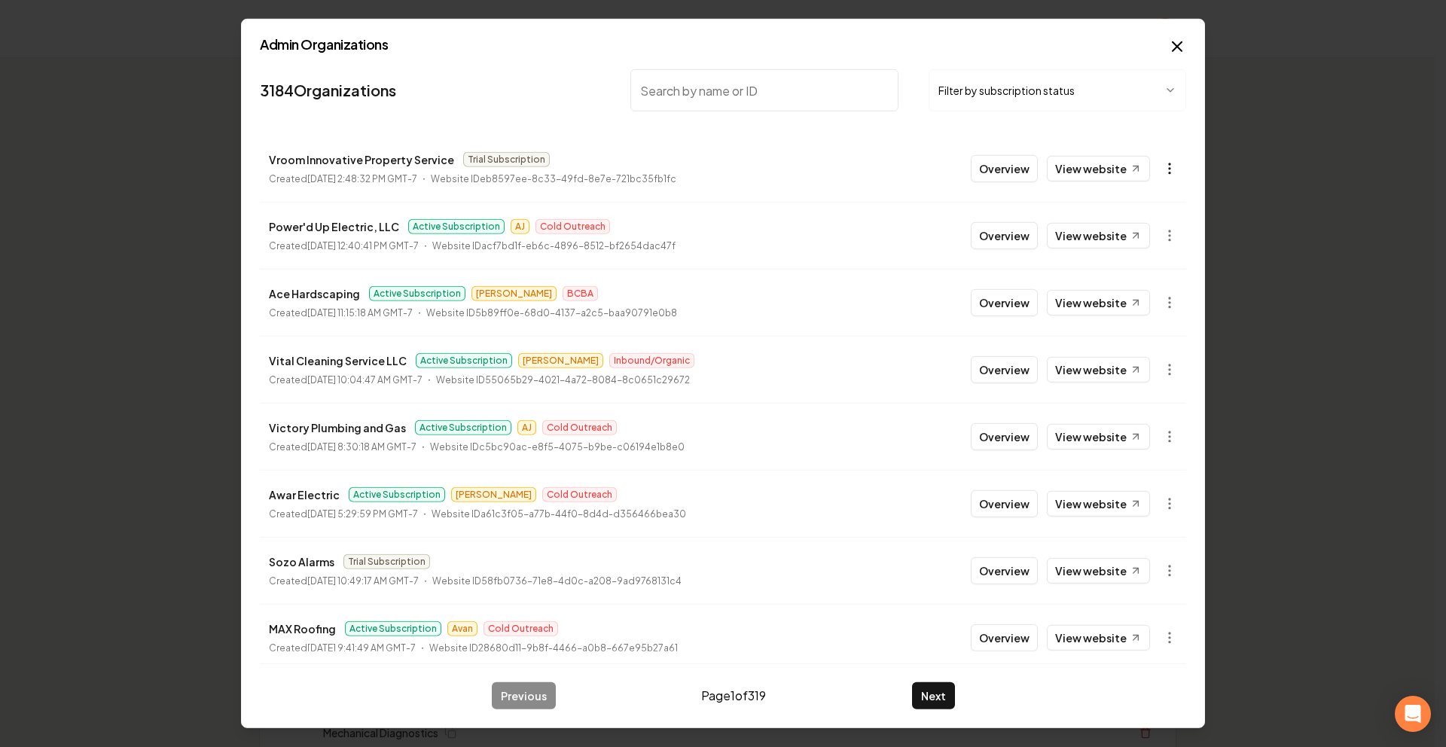
click at [1168, 170] on button "button" at bounding box center [1169, 169] width 30 height 30
click at [1120, 227] on div "Get Payment Link" at bounding box center [1122, 227] width 96 height 24
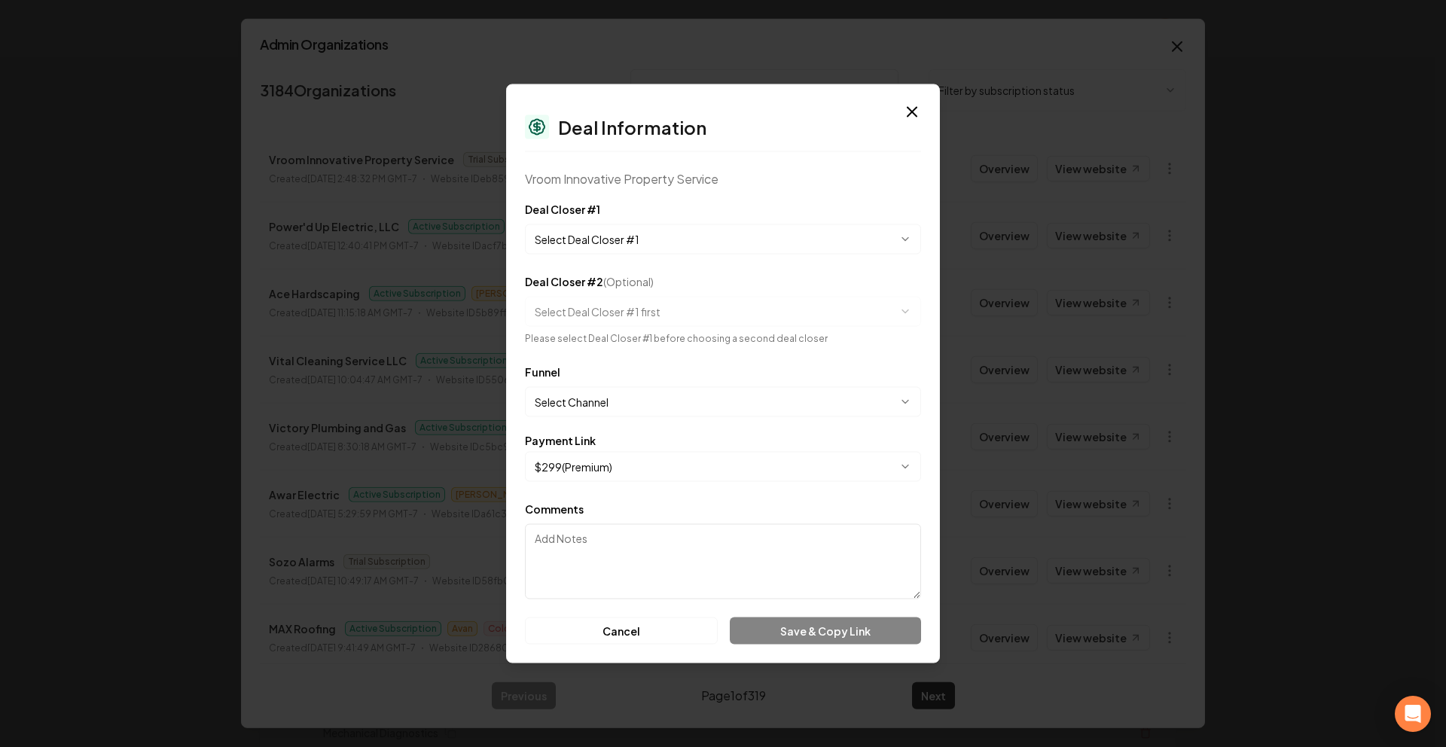
click at [577, 220] on div "**********" at bounding box center [723, 227] width 396 height 54
click at [579, 235] on button "Select Deal Closer #1" at bounding box center [723, 239] width 396 height 30
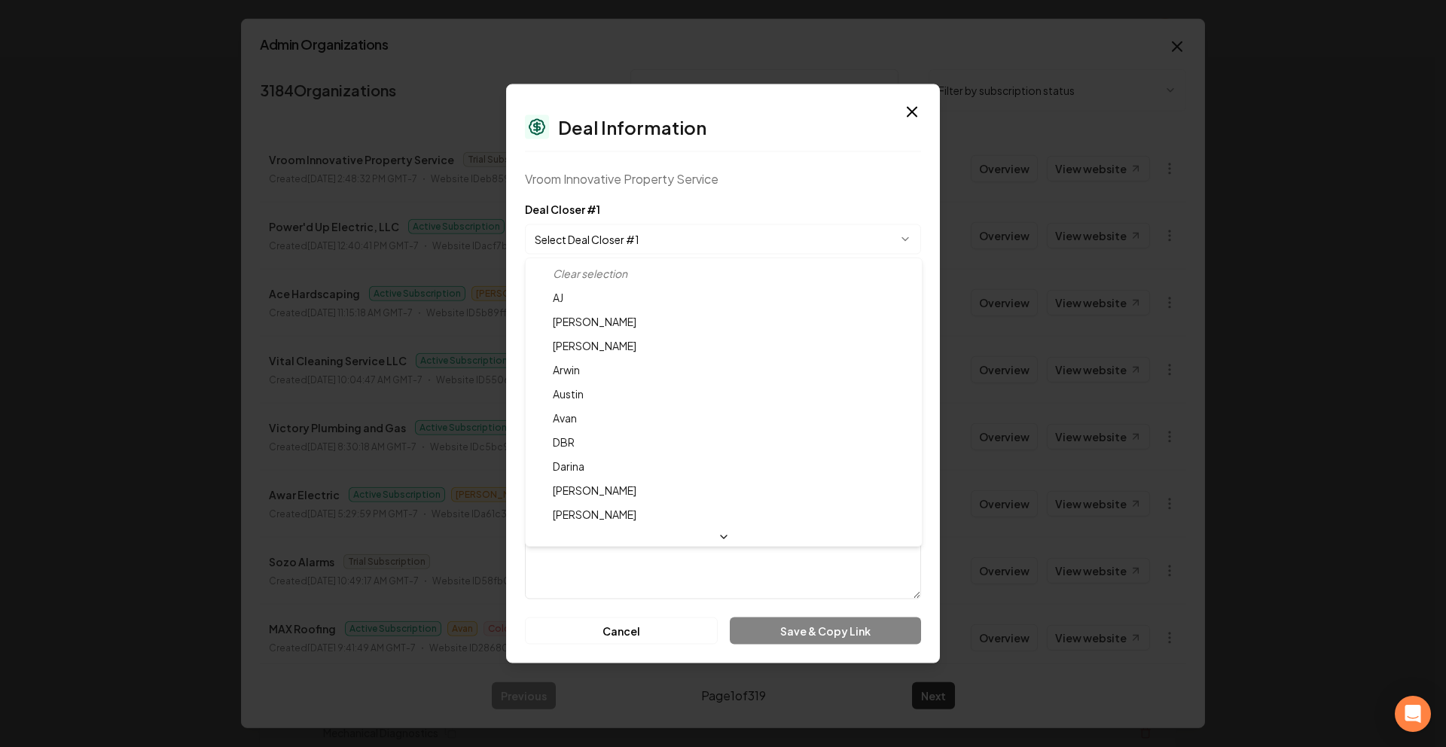
select select "**********"
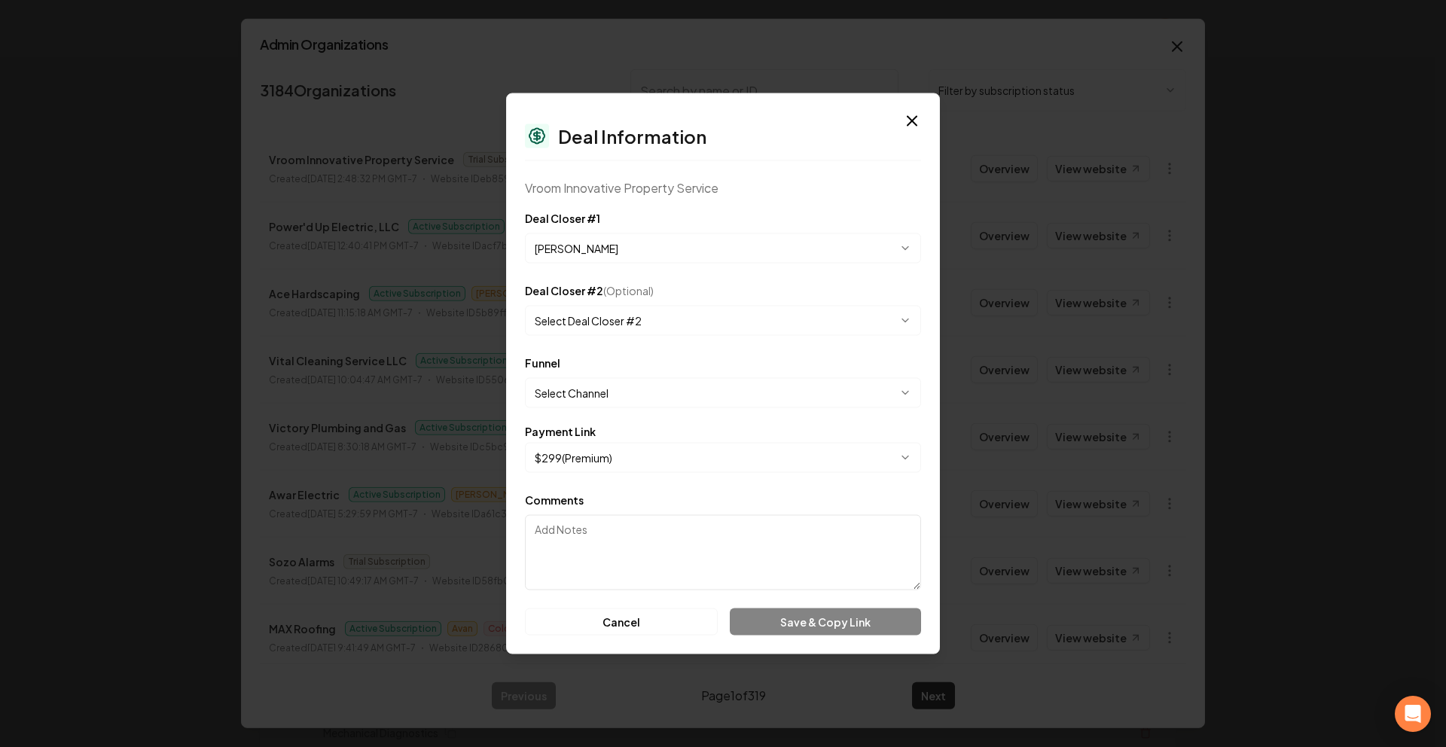
click at [580, 384] on button "Select Channel" at bounding box center [723, 393] width 396 height 30
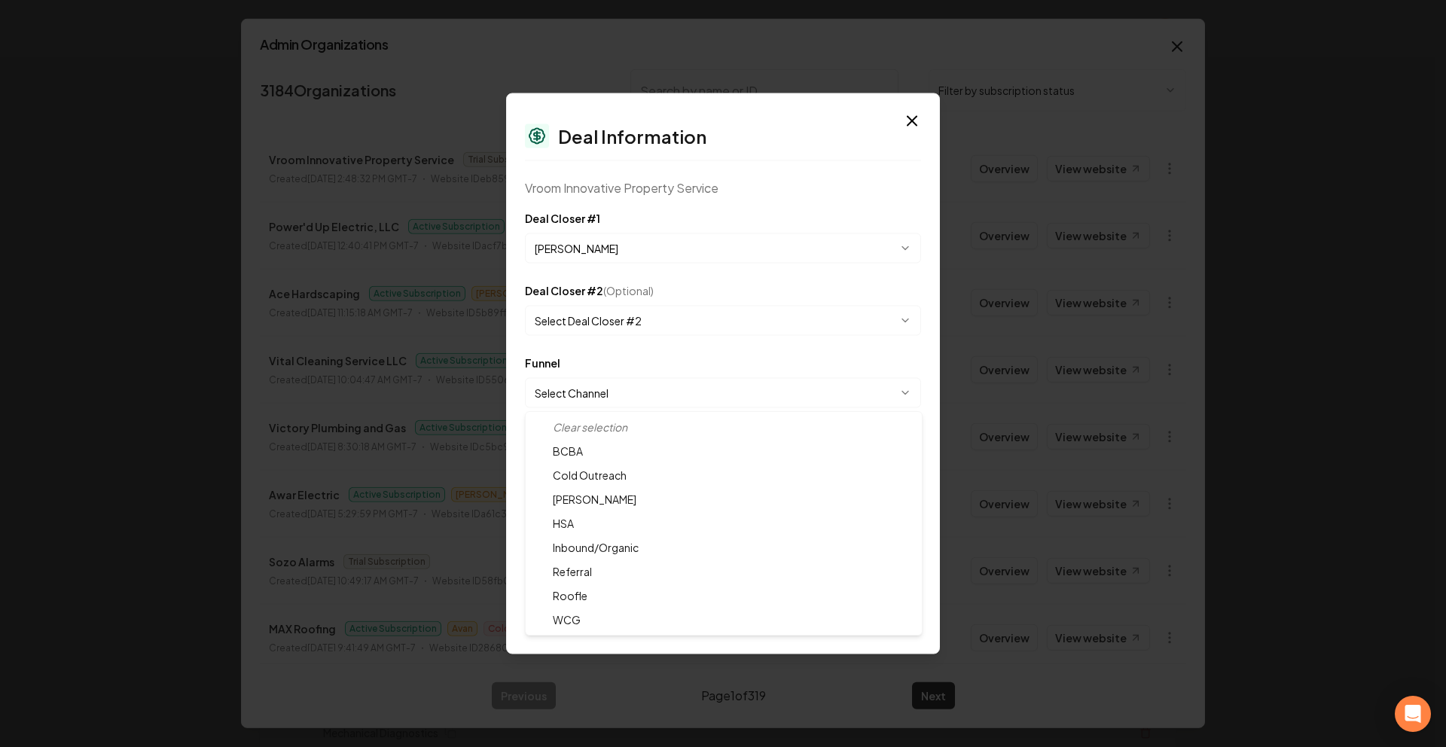
select select "**********"
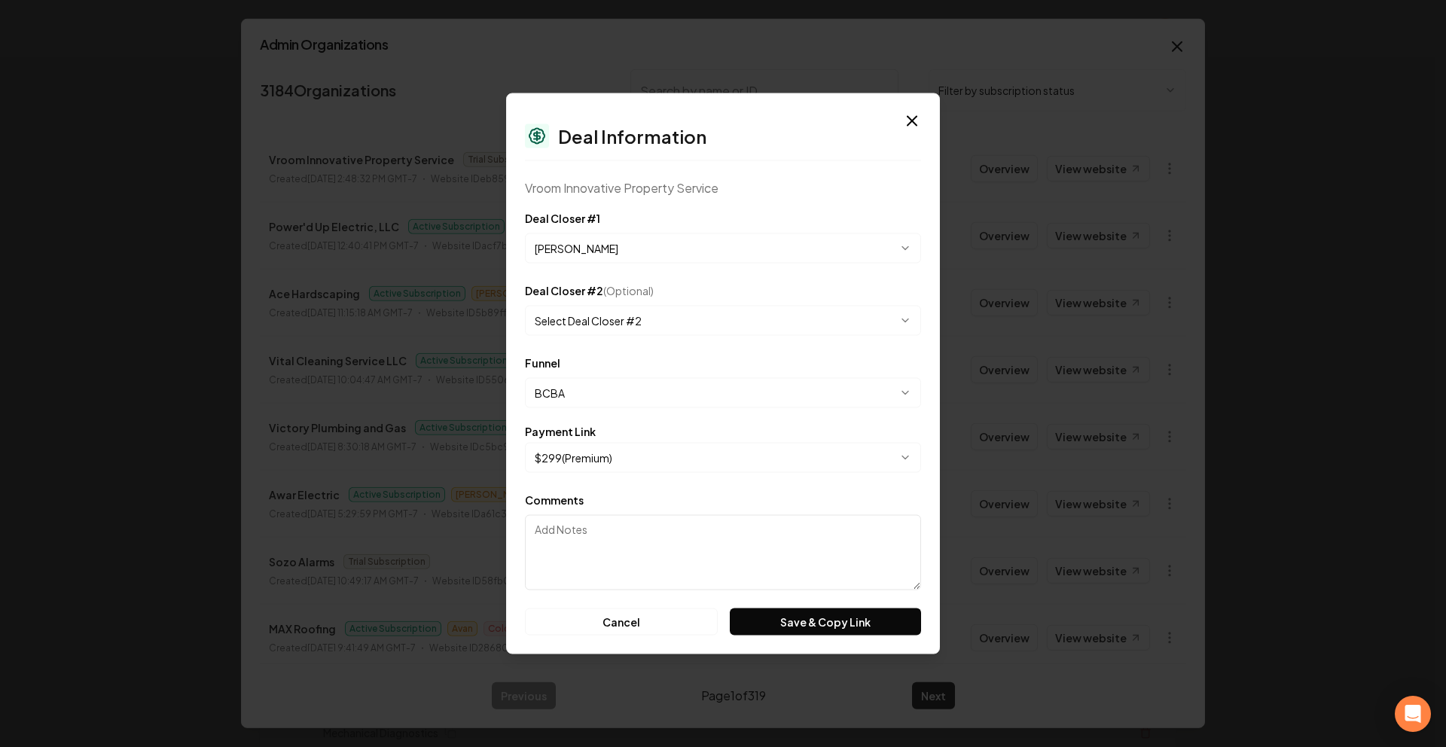
click at [614, 468] on button "$ 299 ( Premium )" at bounding box center [723, 458] width 396 height 30
click at [764, 627] on button "Save & Copy Link" at bounding box center [825, 621] width 191 height 27
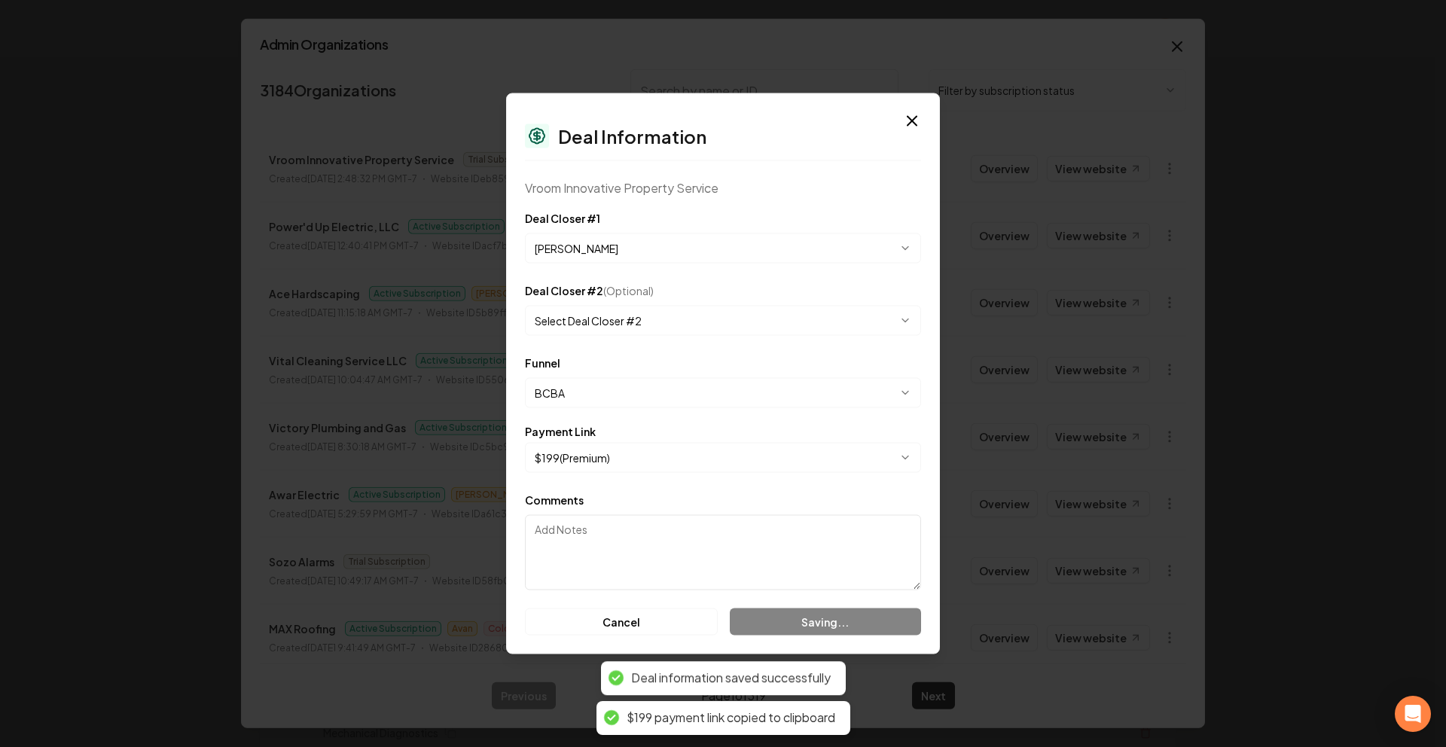
select select "**********"
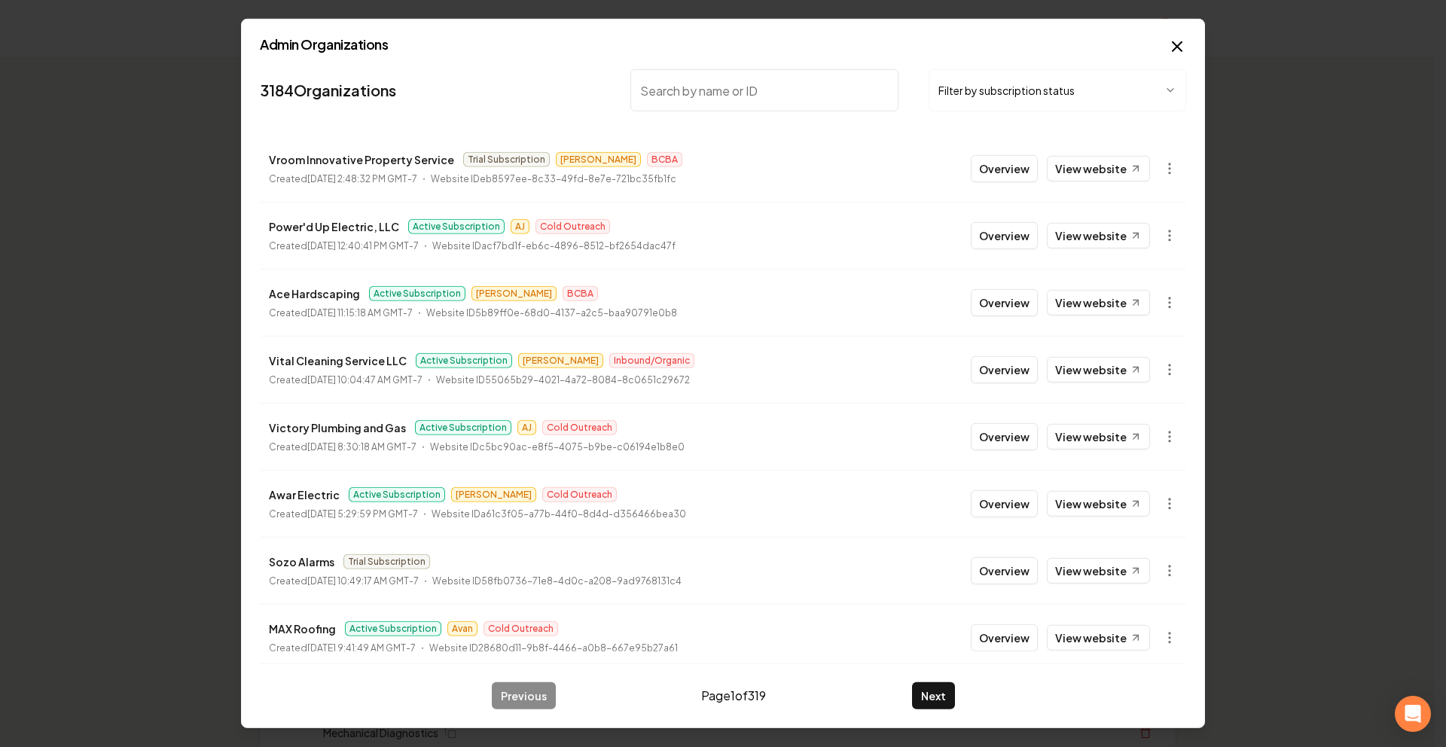
click at [1012, 170] on button "Overview" at bounding box center [1004, 168] width 67 height 27
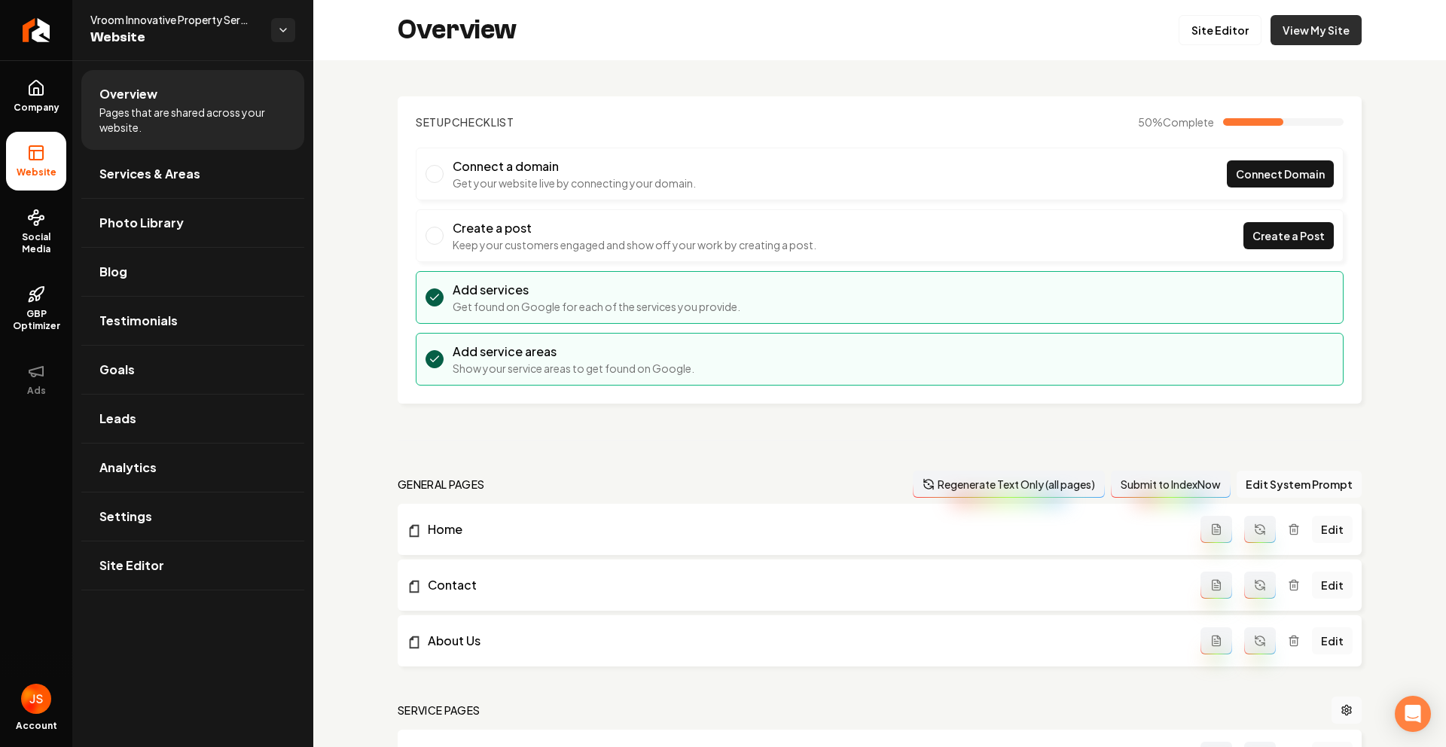
click at [1291, 31] on link "View My Site" at bounding box center [1315, 30] width 91 height 30
click at [1296, 38] on link "View My Site" at bounding box center [1315, 30] width 91 height 30
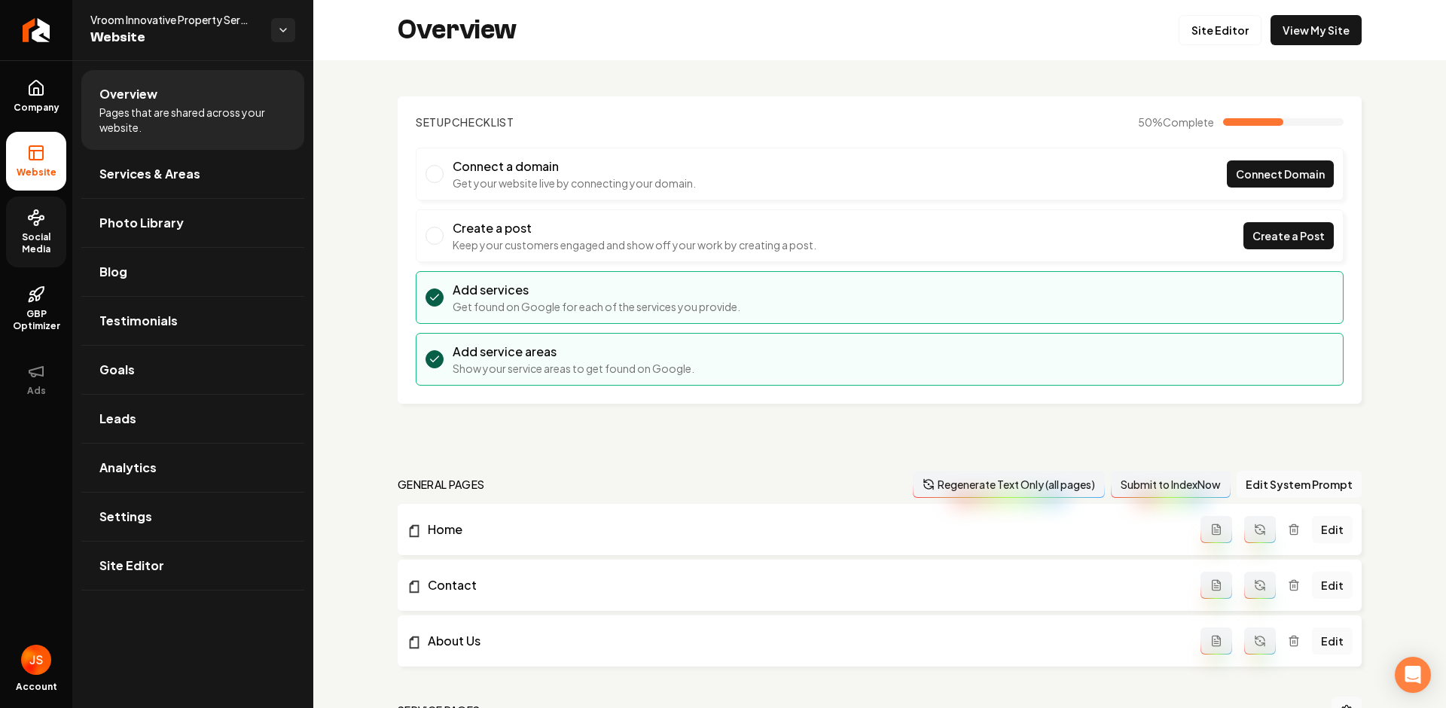
click at [40, 221] on icon at bounding box center [36, 218] width 18 height 18
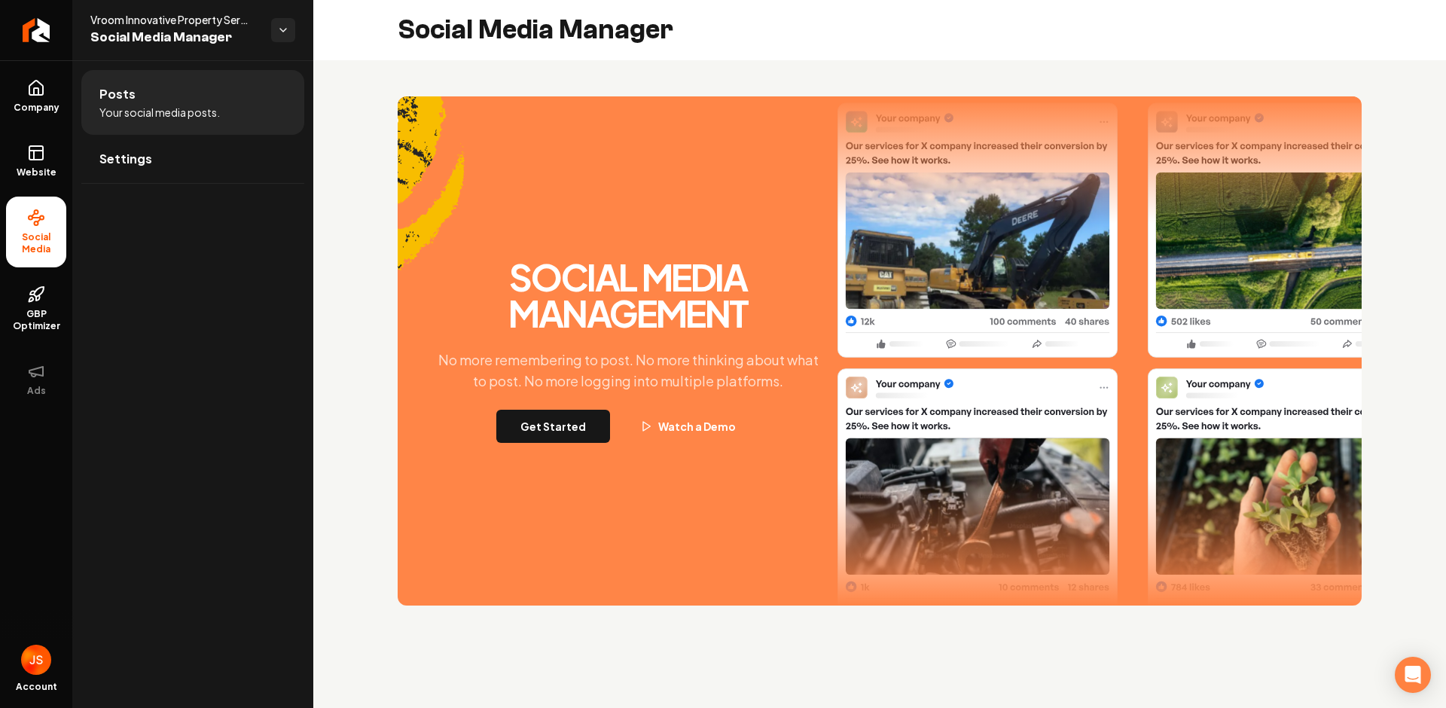
click at [556, 403] on div "Social Media Management No more remembering to post. No more thinking about wha…" at bounding box center [628, 351] width 407 height 184
click at [547, 423] on button "Get Started" at bounding box center [553, 426] width 114 height 33
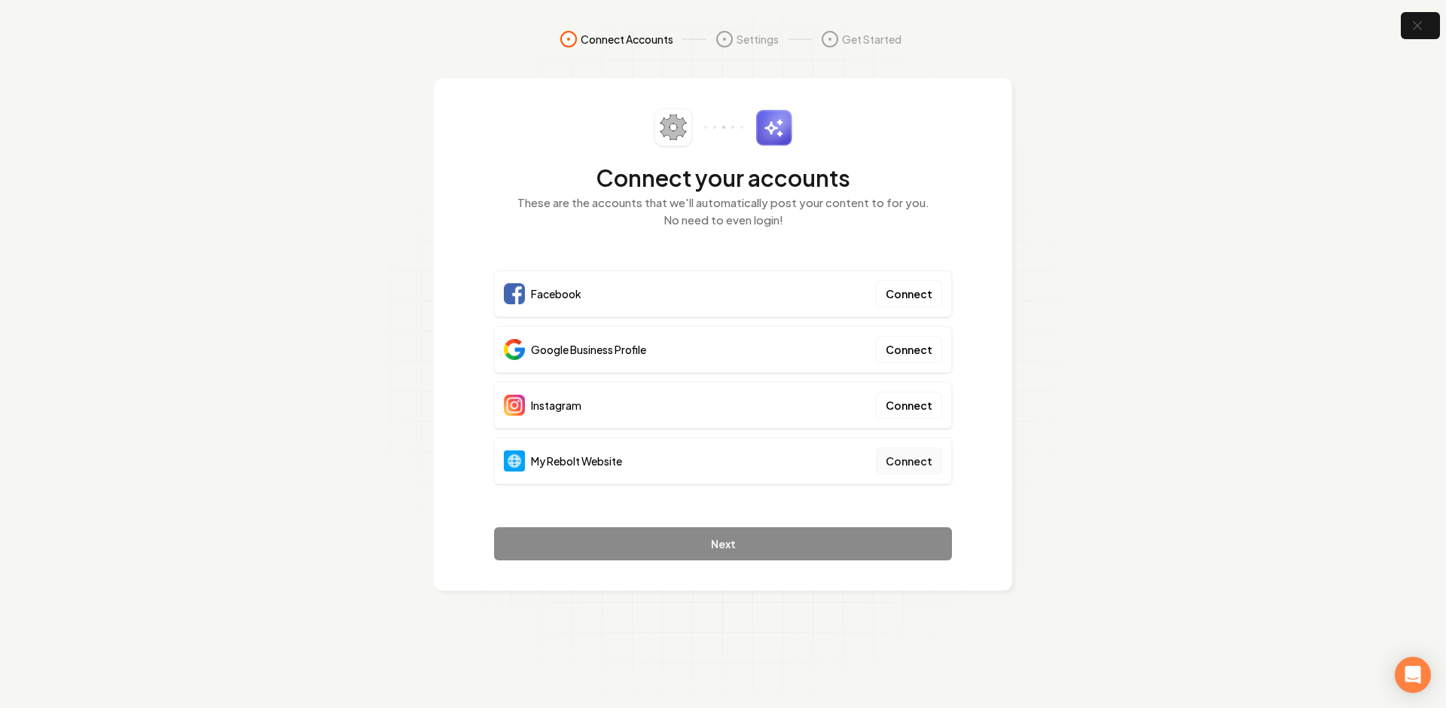
click at [909, 458] on button "Connect" at bounding box center [909, 460] width 66 height 27
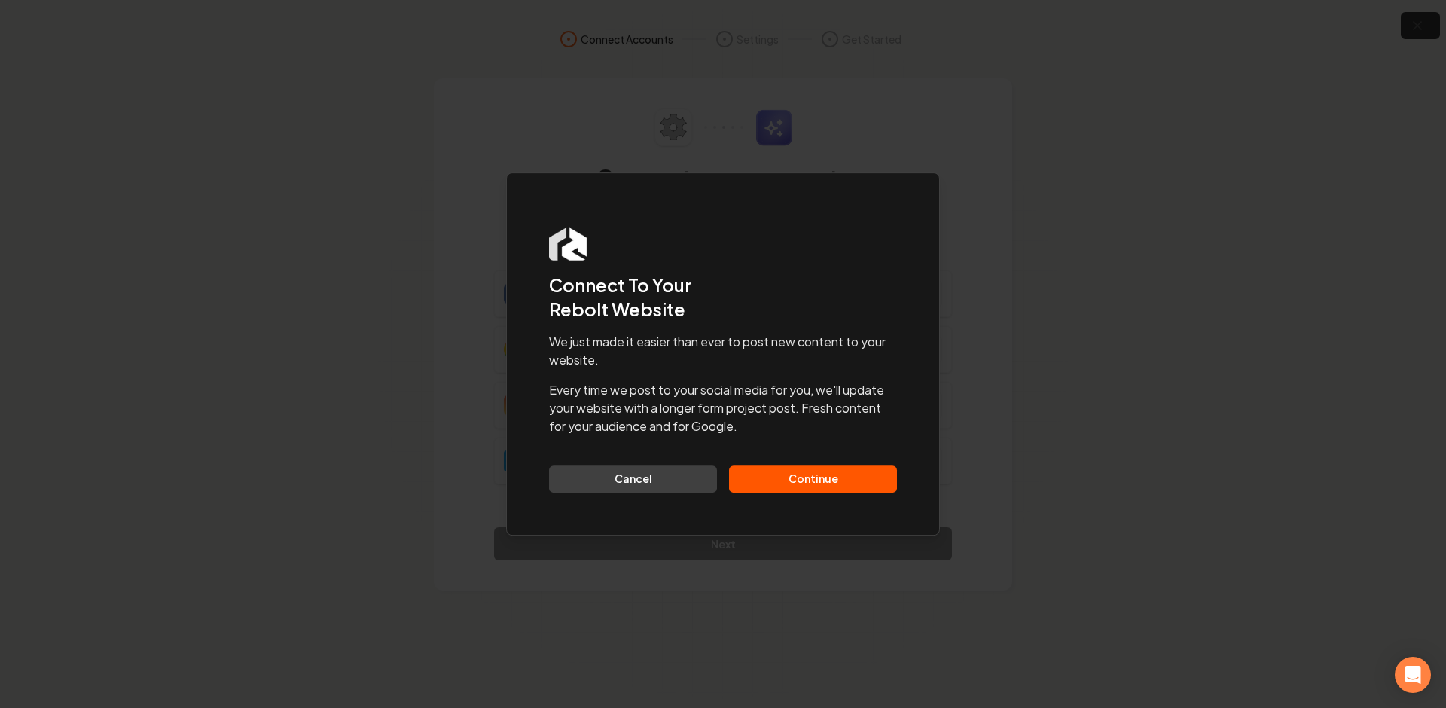
click at [806, 480] on button "Continue" at bounding box center [813, 478] width 168 height 27
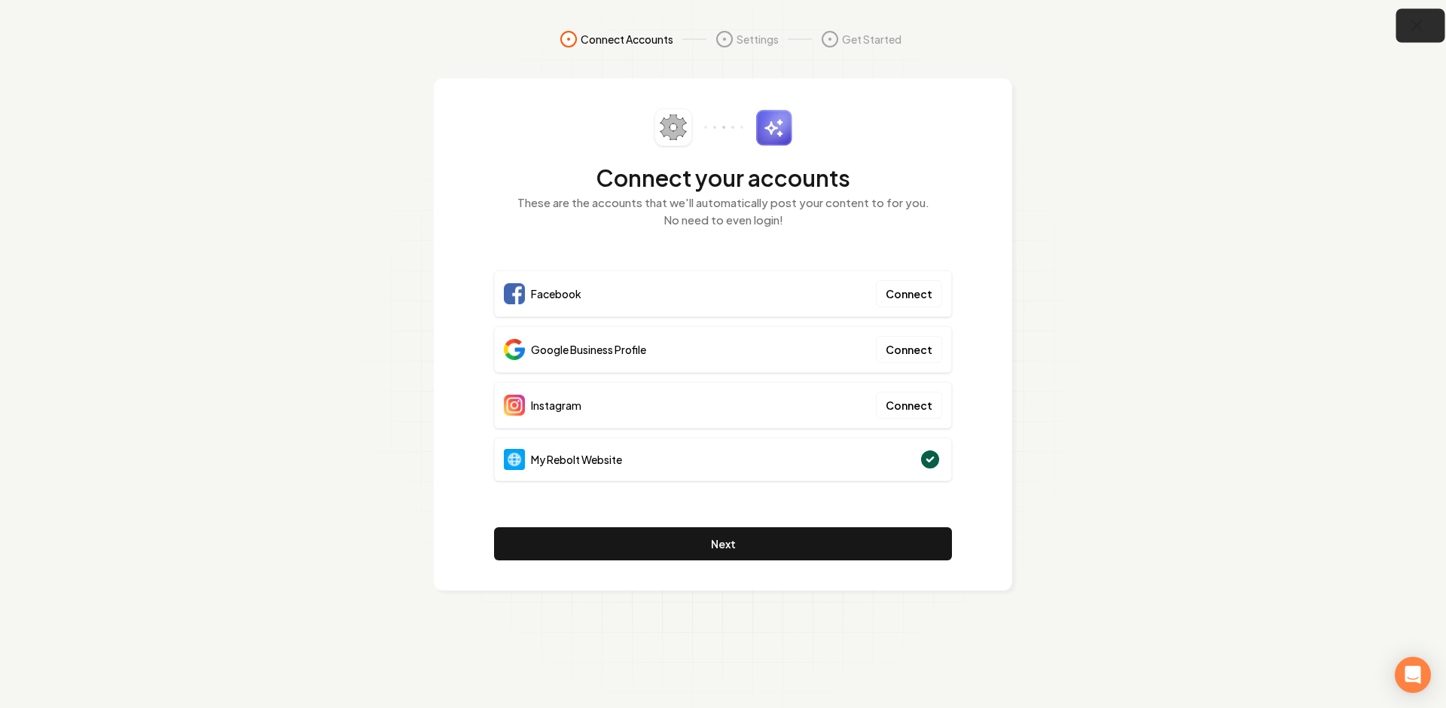
click at [1425, 23] on icon "button" at bounding box center [1416, 26] width 19 height 19
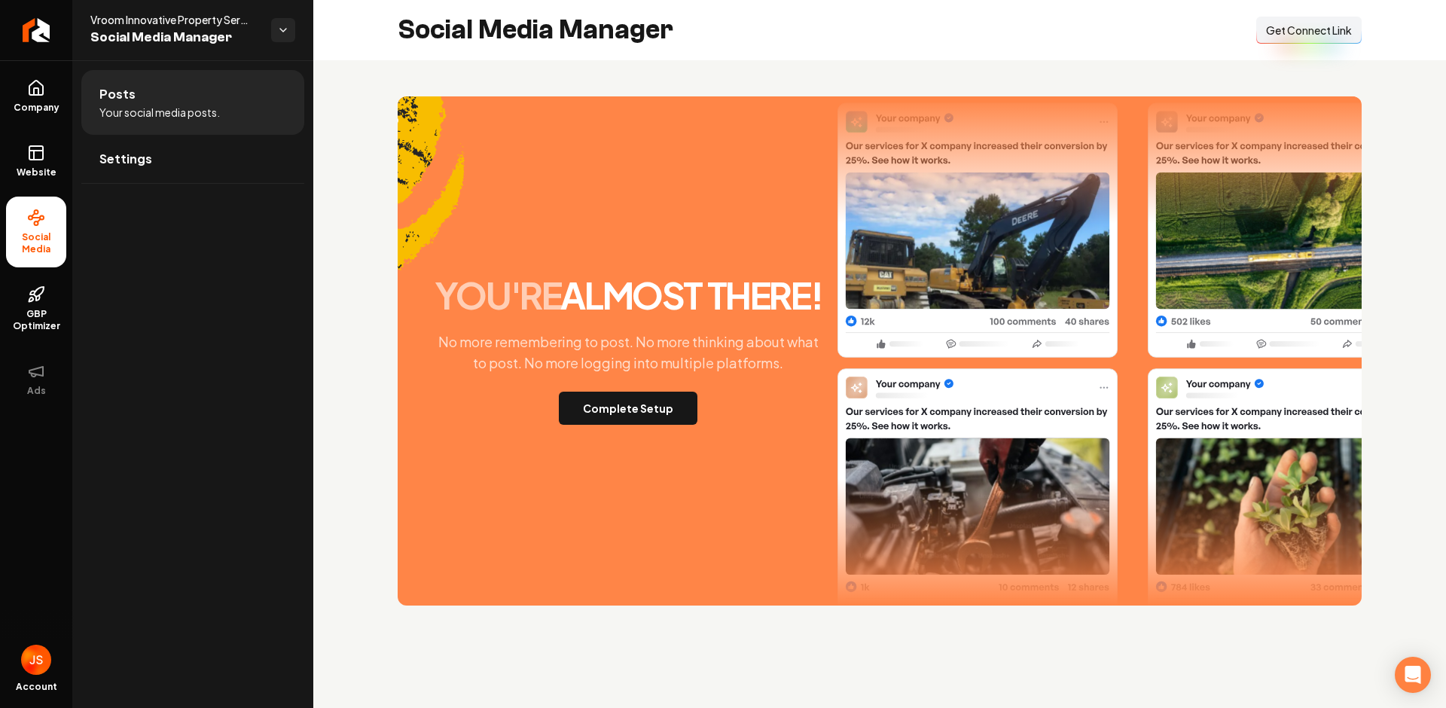
click at [1294, 23] on span "Get Connect Link" at bounding box center [1309, 30] width 86 height 15
click at [44, 143] on link "Website" at bounding box center [36, 161] width 60 height 59
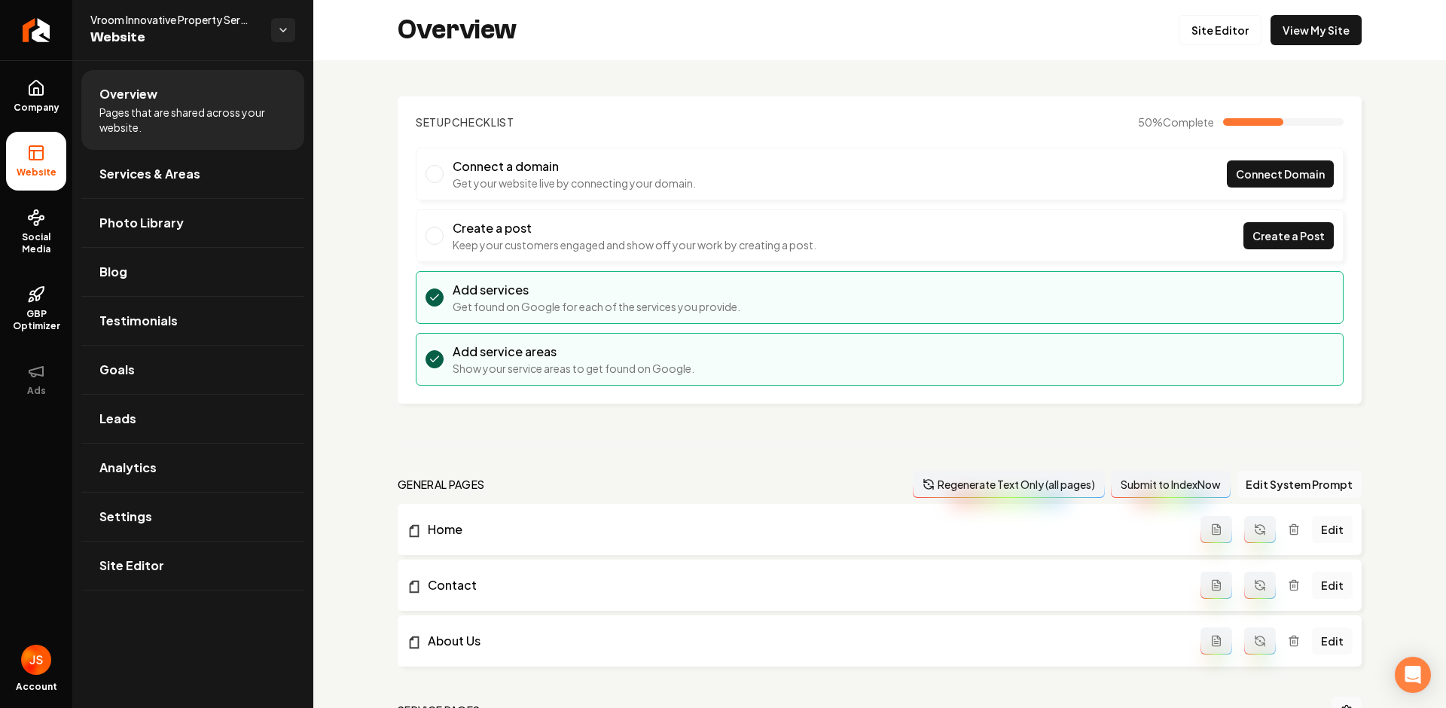
click at [66, 78] on ul "Company Website Social Media GBP Optimizer Ads" at bounding box center [36, 237] width 72 height 355
click at [55, 85] on link "Company" at bounding box center [36, 96] width 60 height 59
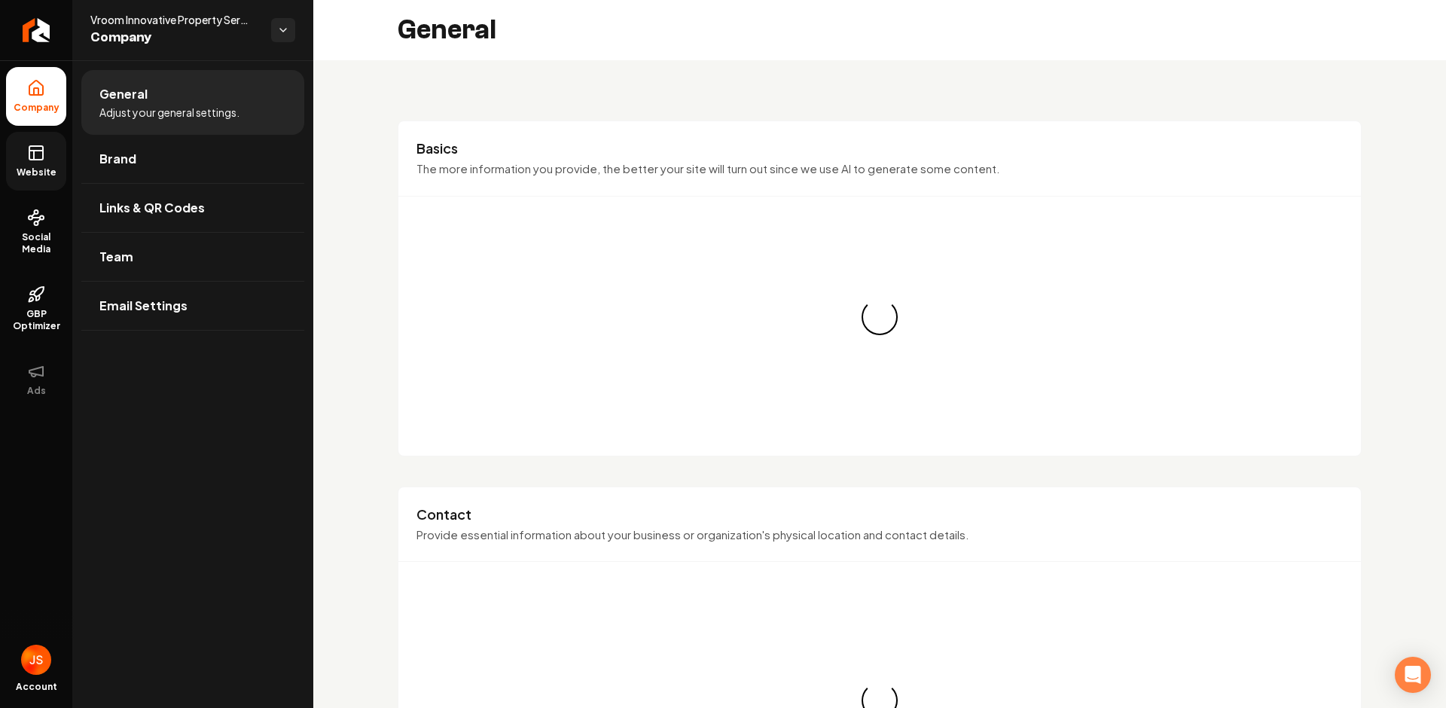
click at [8, 162] on link "Website" at bounding box center [36, 161] width 60 height 59
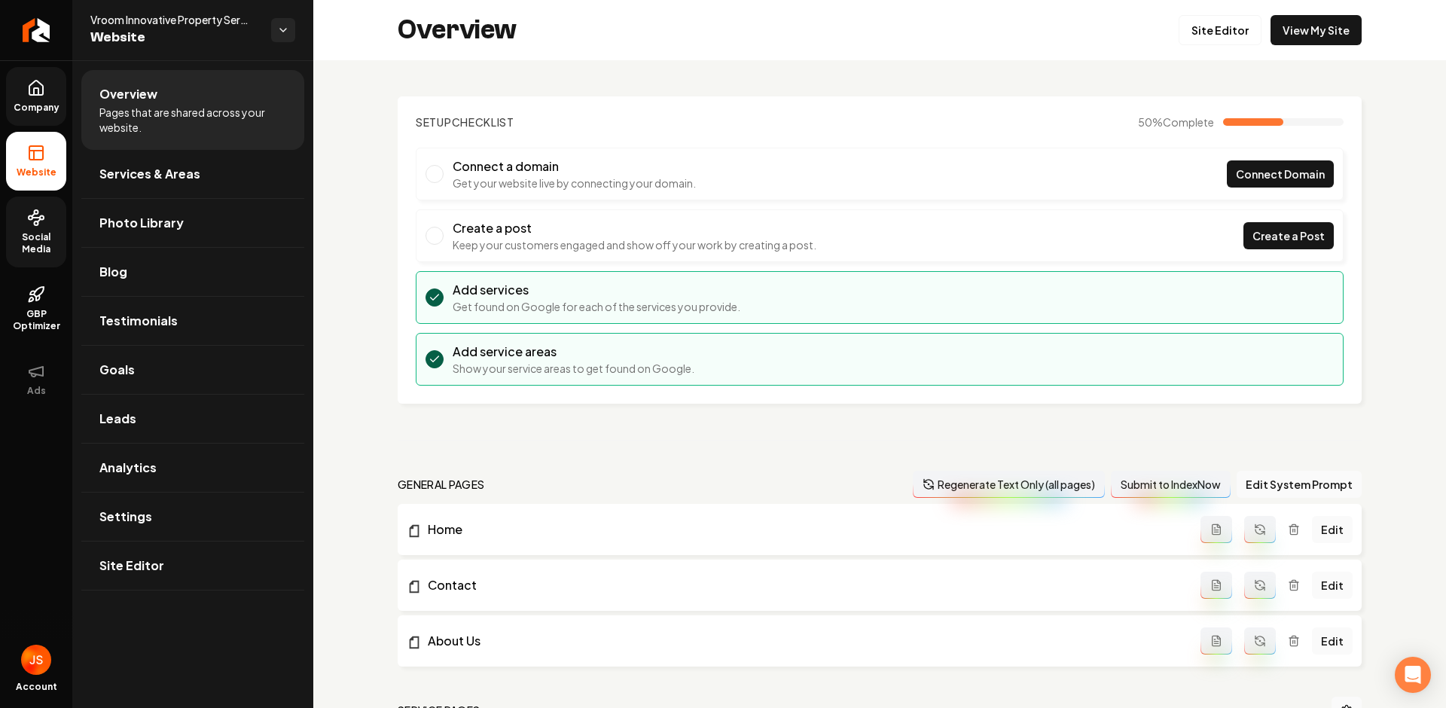
click at [31, 235] on span "Social Media" at bounding box center [36, 243] width 60 height 24
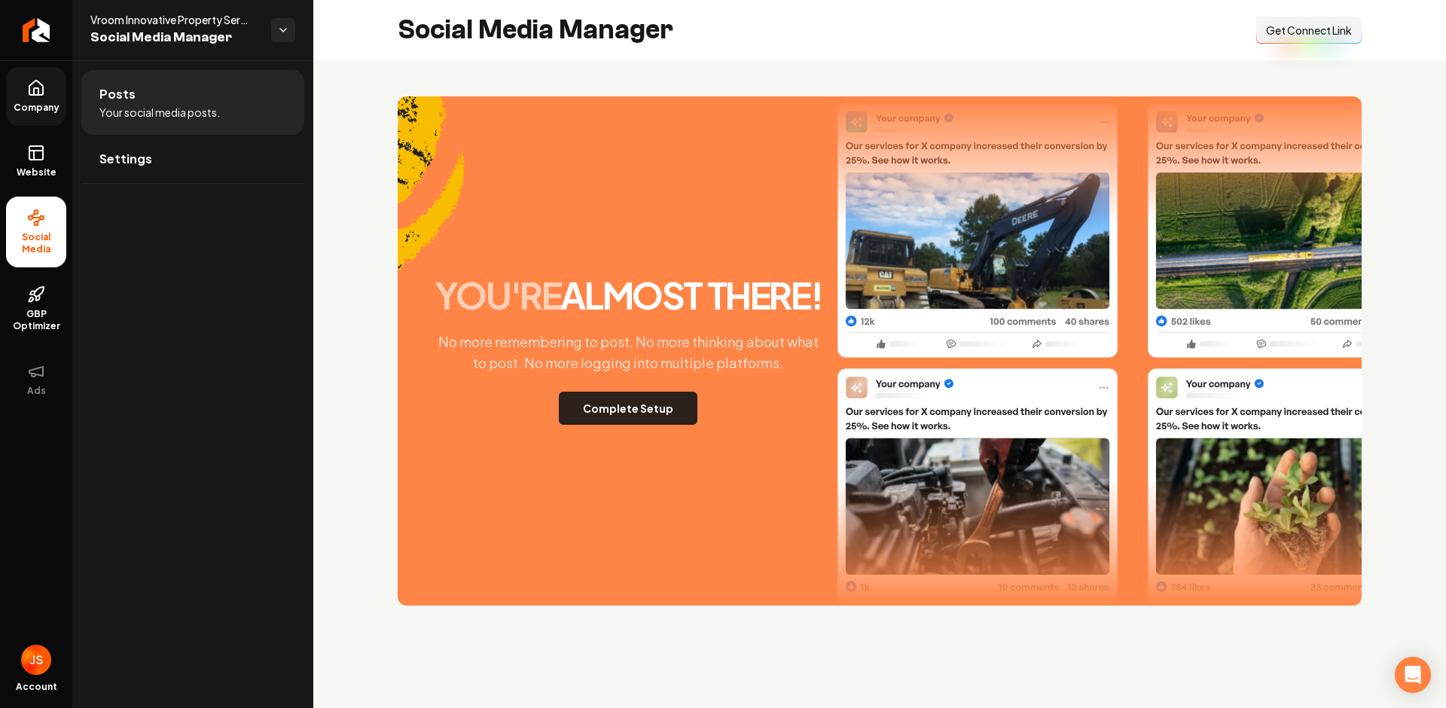
click at [664, 406] on button "Complete Setup" at bounding box center [628, 408] width 139 height 33
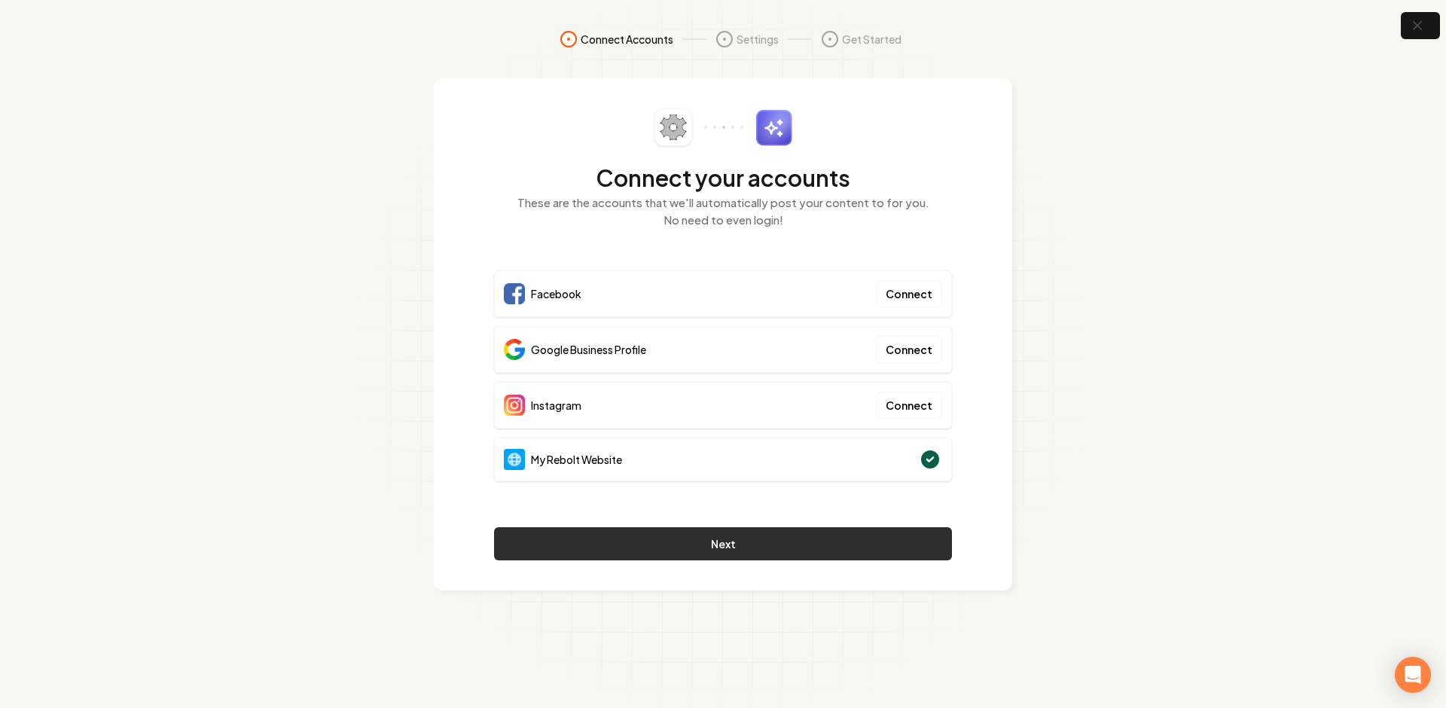
click at [706, 545] on button "Next" at bounding box center [723, 543] width 458 height 33
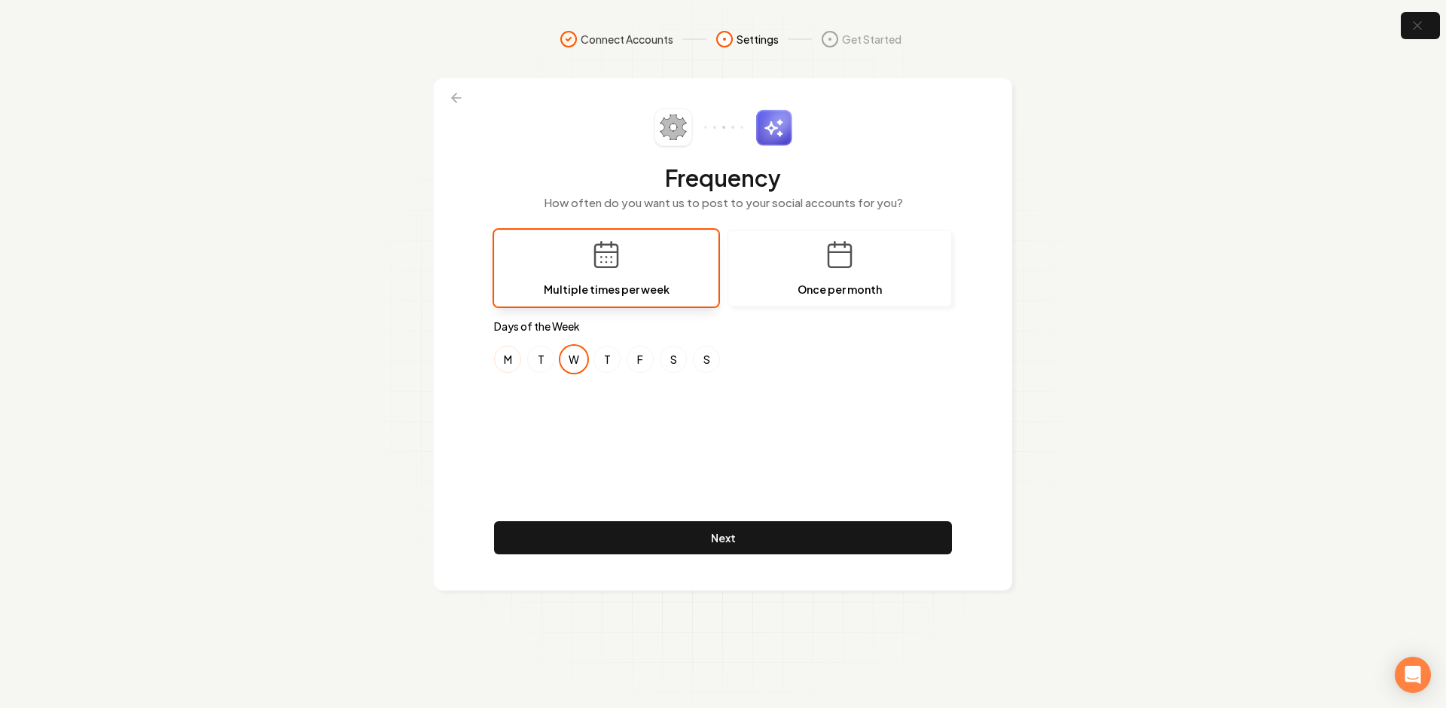
click at [508, 370] on button "M" at bounding box center [507, 359] width 27 height 27
click at [650, 364] on button "F" at bounding box center [640, 359] width 27 height 27
click at [642, 559] on footer "Next" at bounding box center [723, 540] width 458 height 39
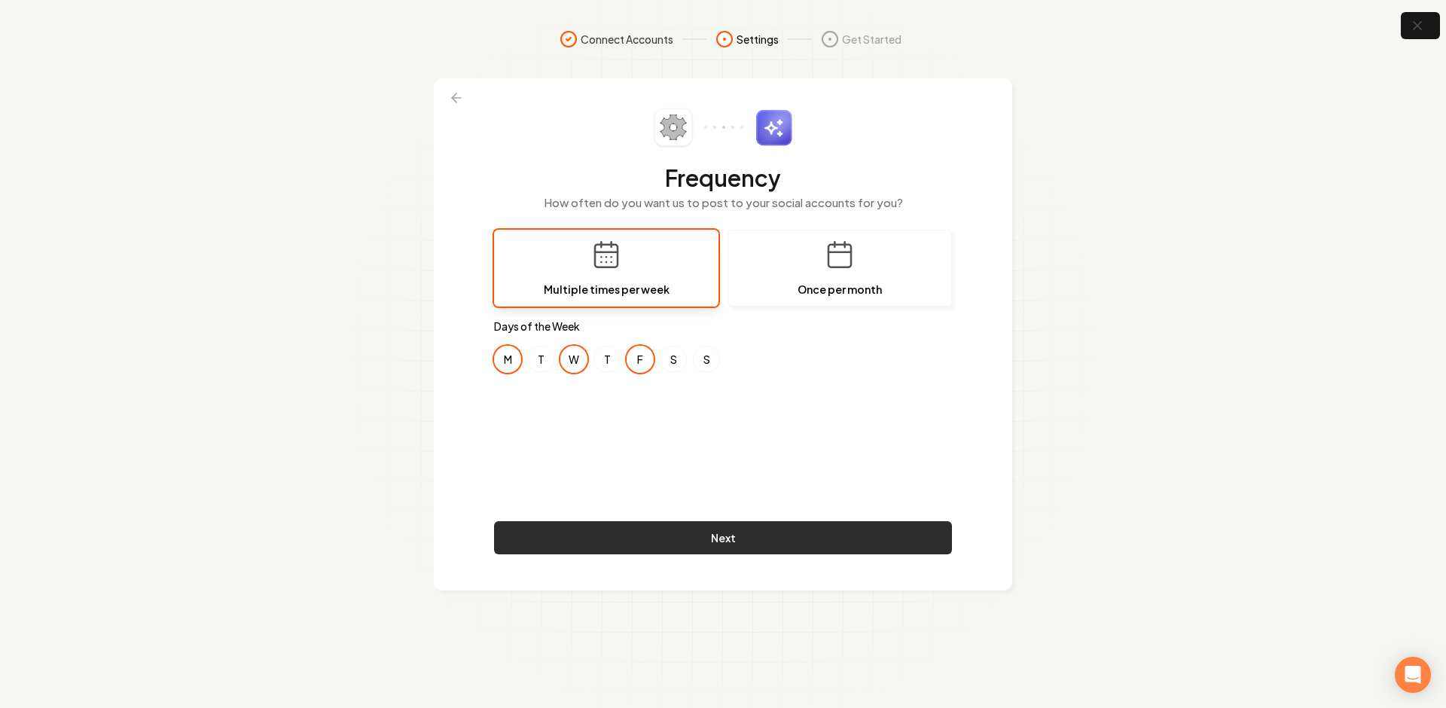
click at [645, 553] on button "Next" at bounding box center [723, 537] width 458 height 33
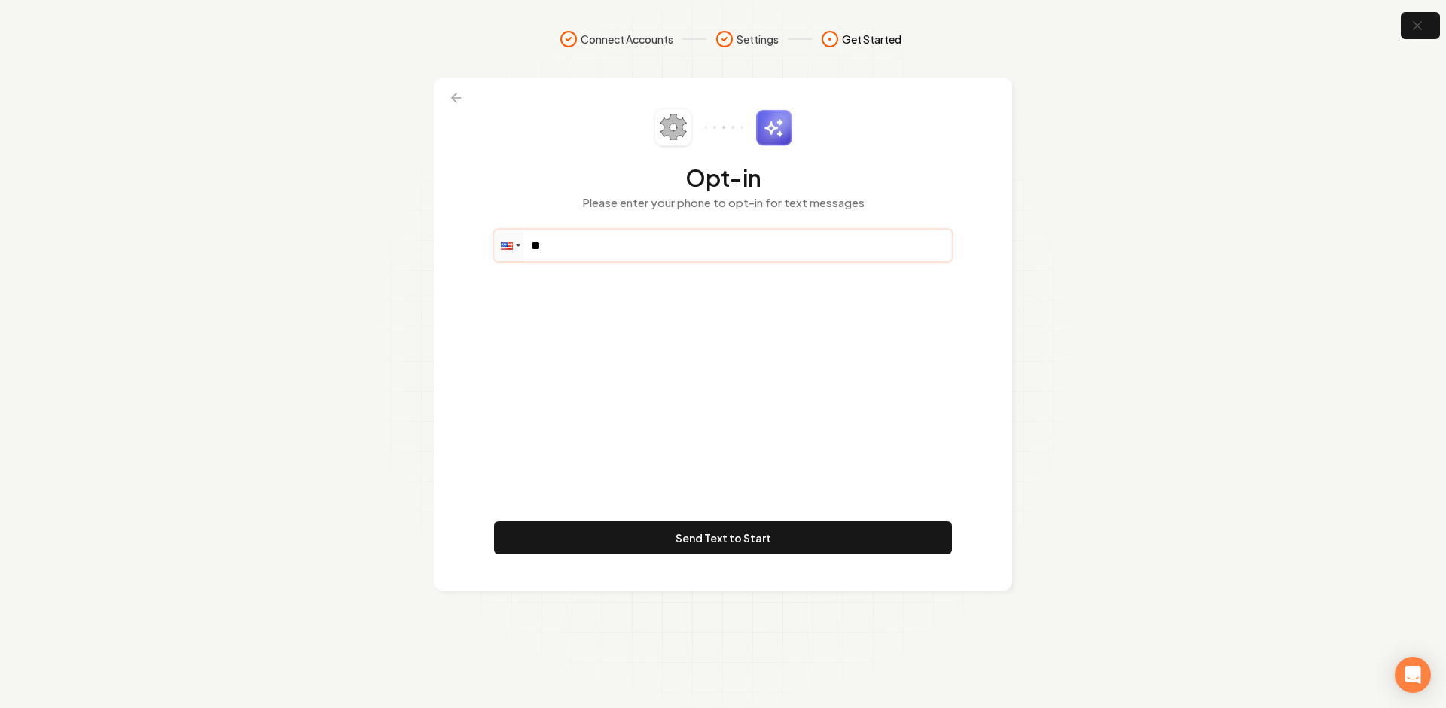
click at [600, 254] on input "**" at bounding box center [723, 245] width 456 height 30
paste input "**********"
type input "**********"
click at [645, 361] on div "**********" at bounding box center [723, 334] width 458 height 452
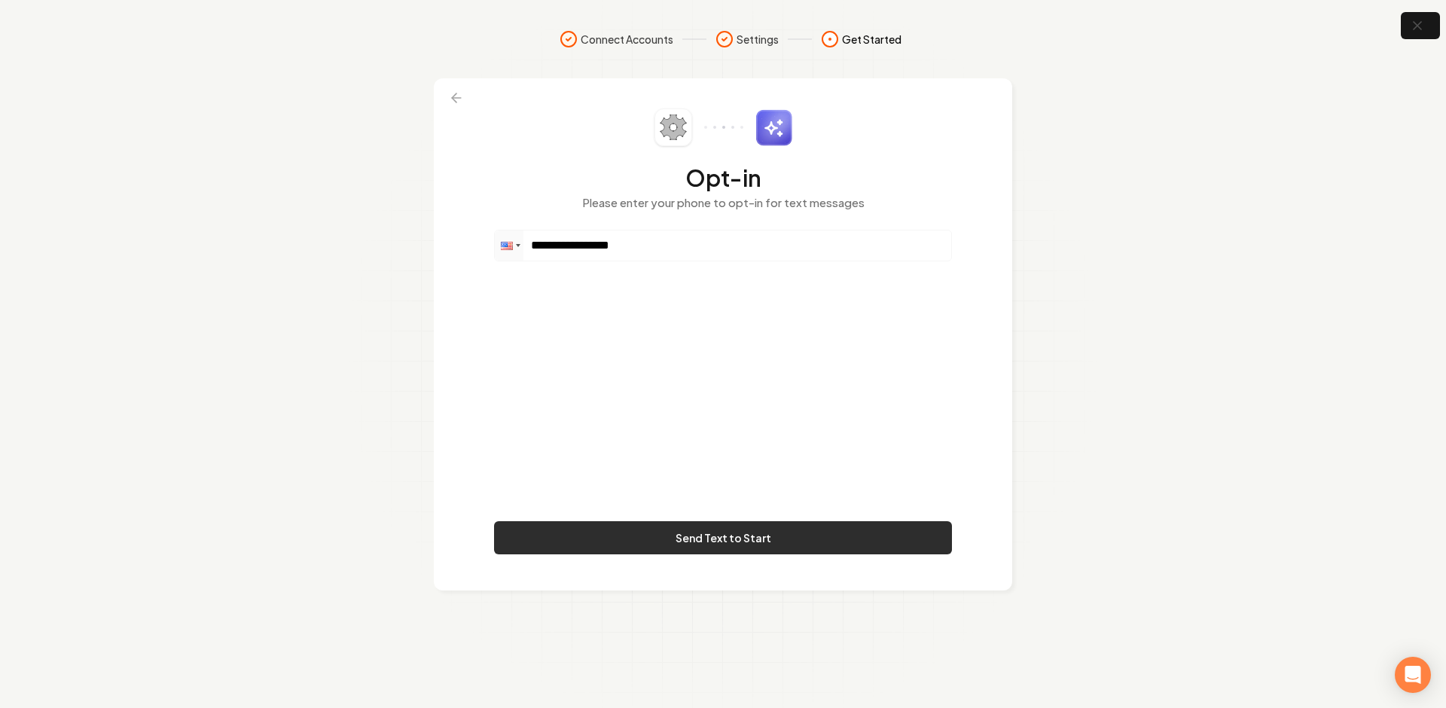
click at [631, 536] on button "Send Text to Start" at bounding box center [723, 537] width 458 height 33
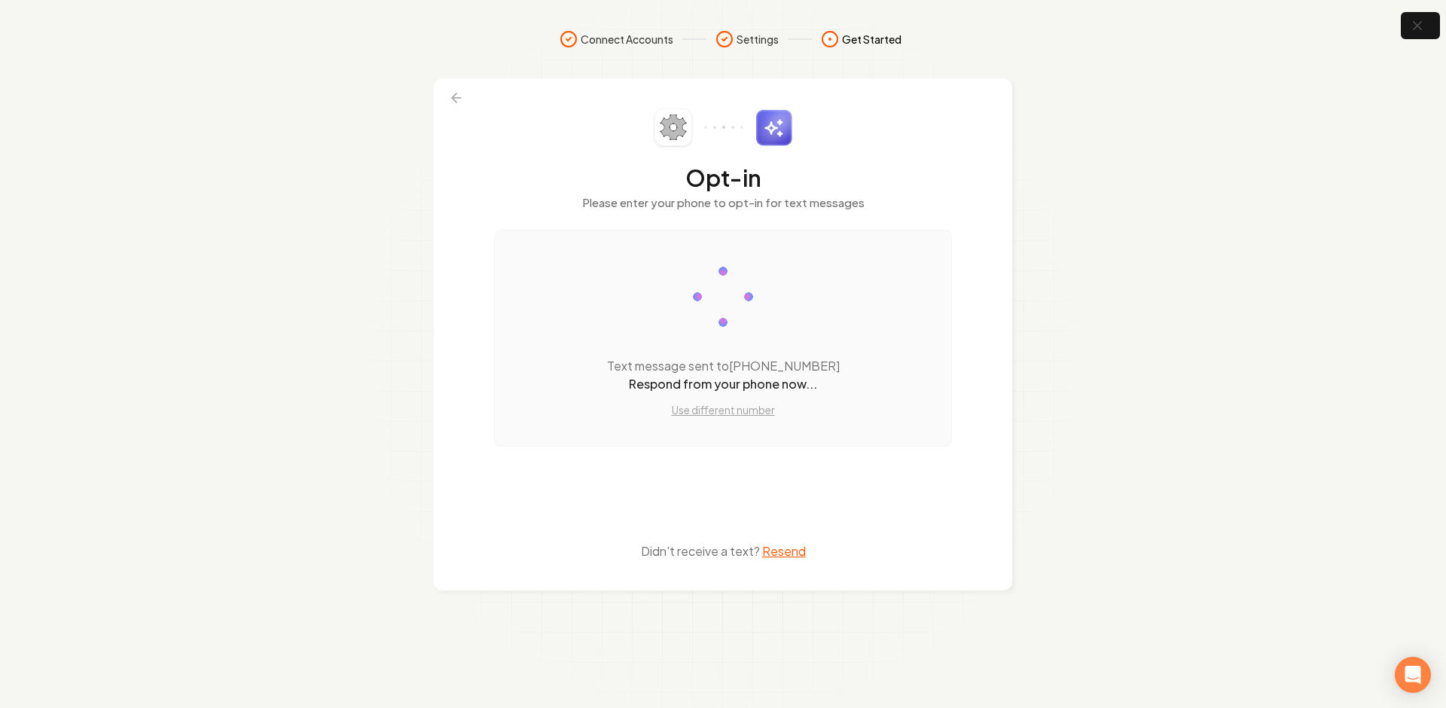
click at [1404, 41] on section "Connect Accounts Settings Get Started Opt-in Please enter your phone to opt-in …" at bounding box center [723, 354] width 1446 height 708
click at [1407, 23] on button "button" at bounding box center [1420, 26] width 49 height 34
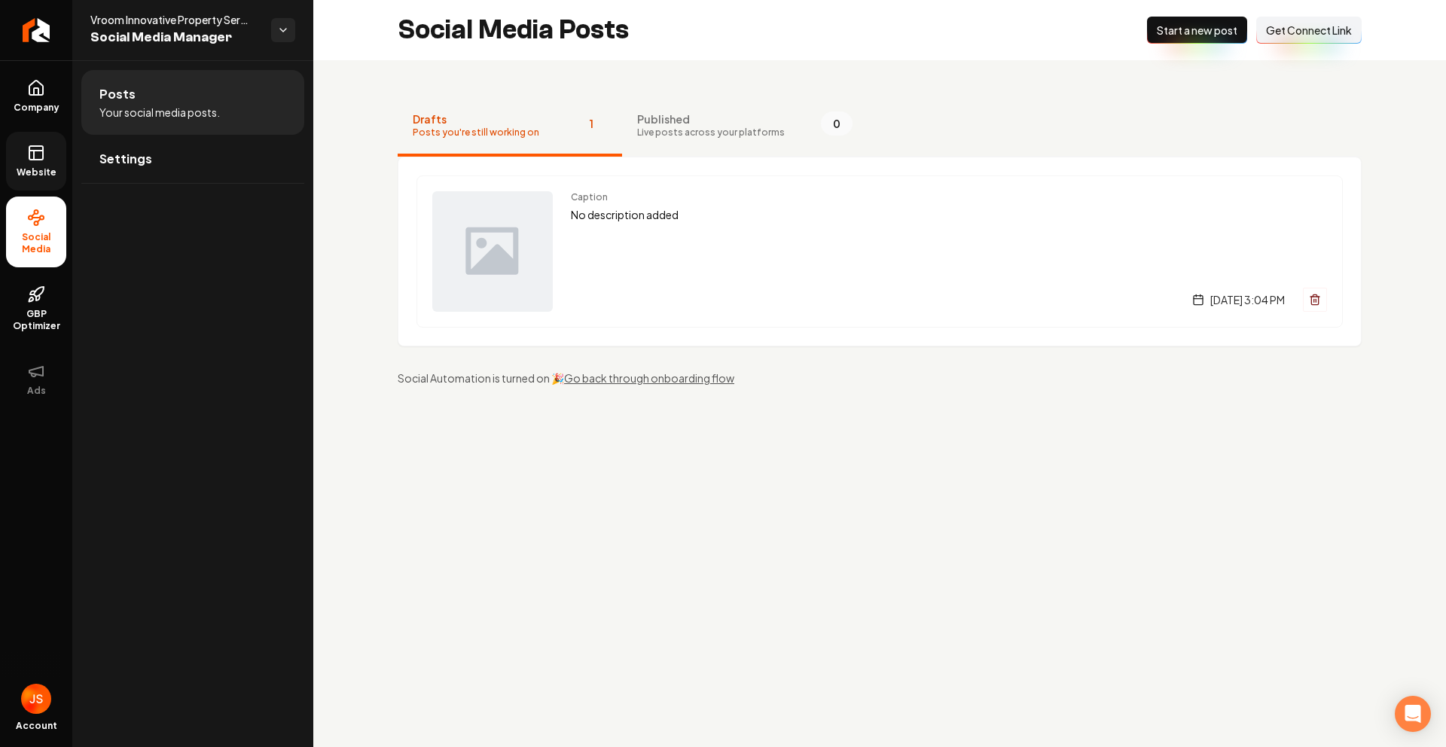
click at [46, 154] on link "Website" at bounding box center [36, 161] width 60 height 59
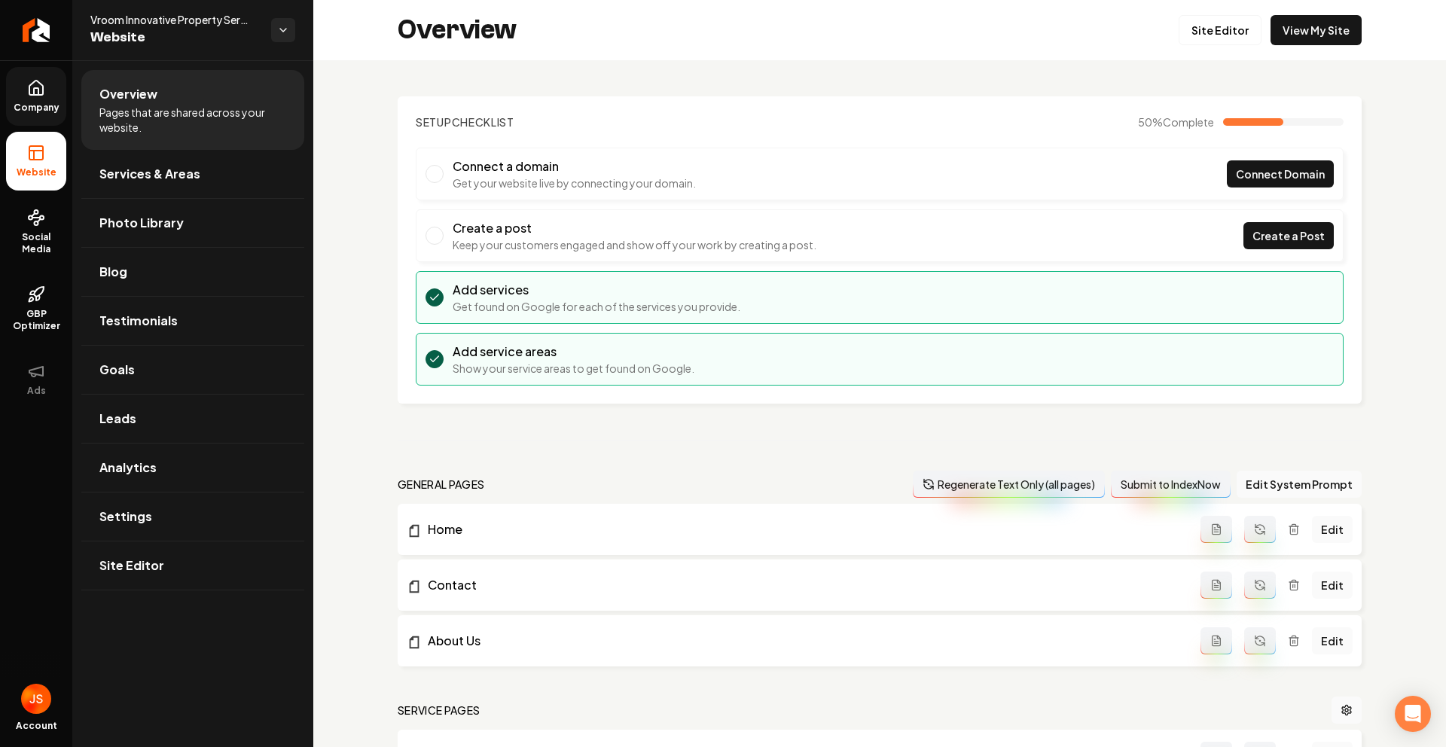
click at [44, 121] on link "Company" at bounding box center [36, 96] width 60 height 59
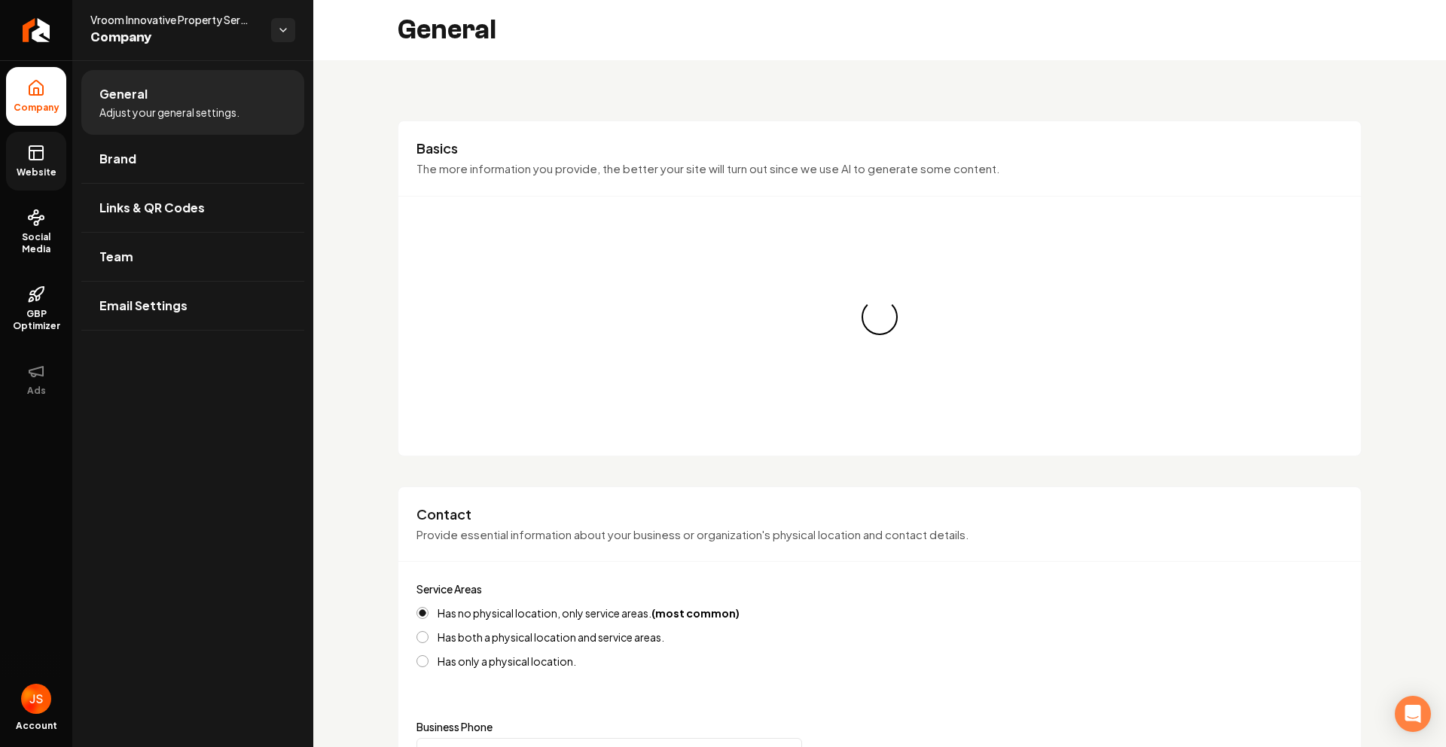
click at [38, 169] on span "Website" at bounding box center [37, 172] width 52 height 12
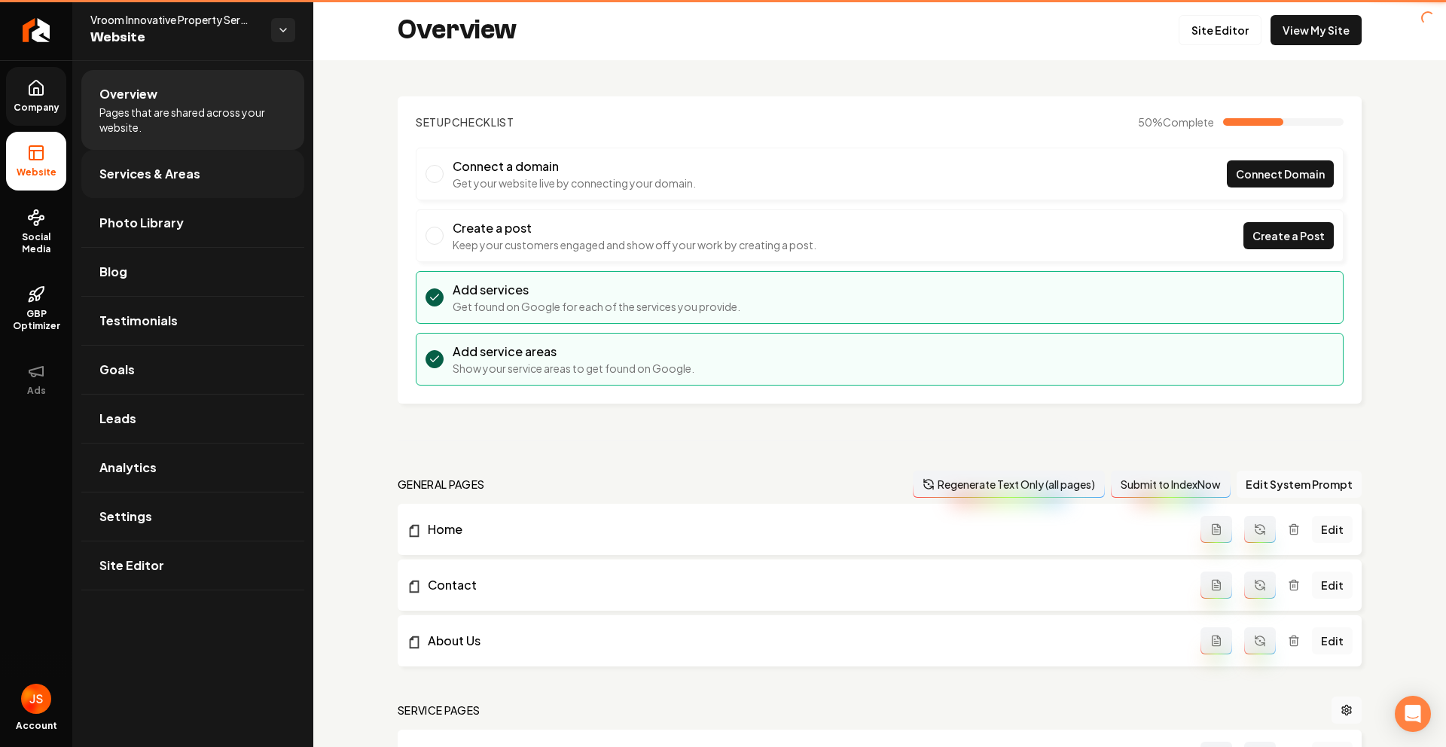
click at [114, 166] on span "Services & Areas" at bounding box center [149, 174] width 101 height 18
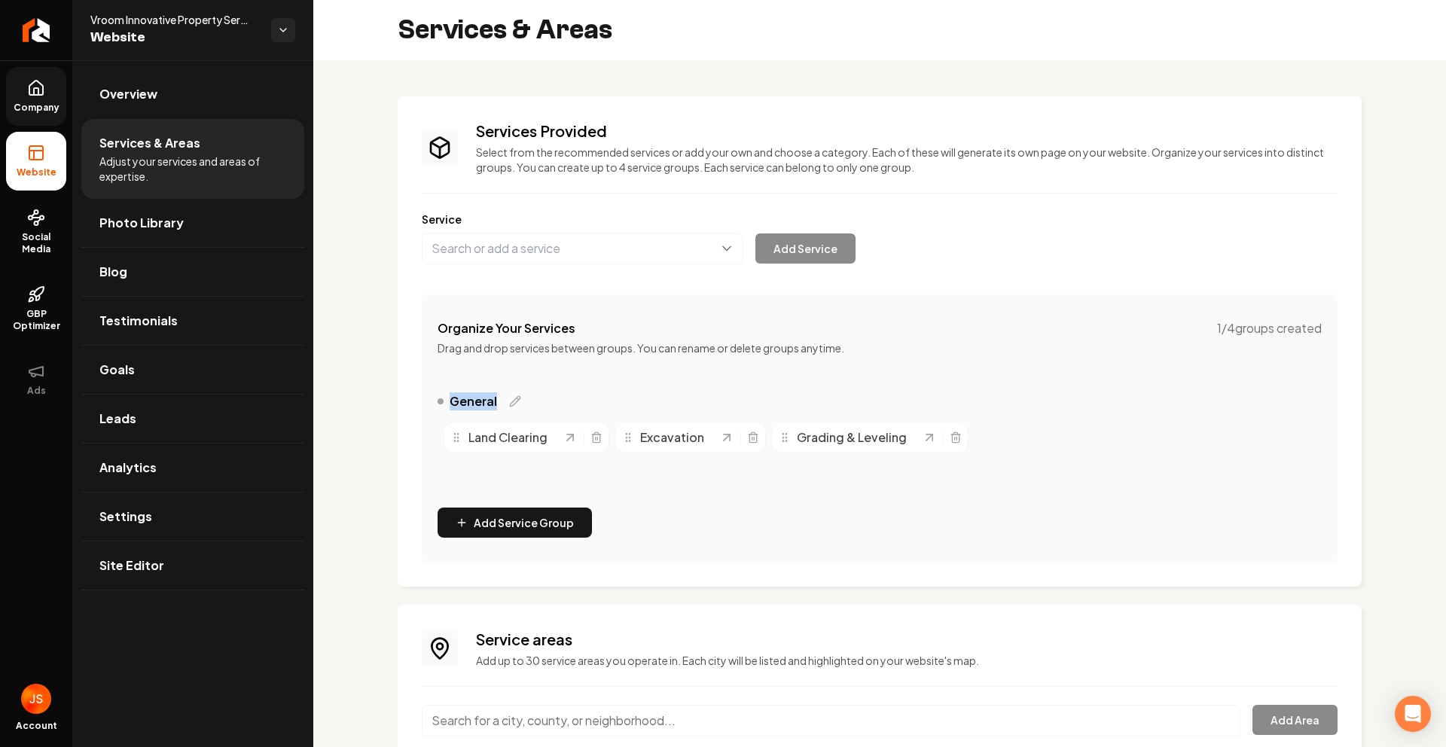
drag, startPoint x: 422, startPoint y: 416, endPoint x: 1052, endPoint y: 410, distance: 630.3
click at [1053, 410] on div "Services Provided Select from the recommended services or add your own and choo…" at bounding box center [880, 341] width 964 height 490
drag, startPoint x: 440, startPoint y: 440, endPoint x: 920, endPoint y: 440, distance: 480.4
click at [920, 440] on div "Organize Your Services 1 / 4 groups created Drag and drop services between grou…" at bounding box center [880, 428] width 916 height 268
copy div "Land Clearing Excavation Grading & Leveling"
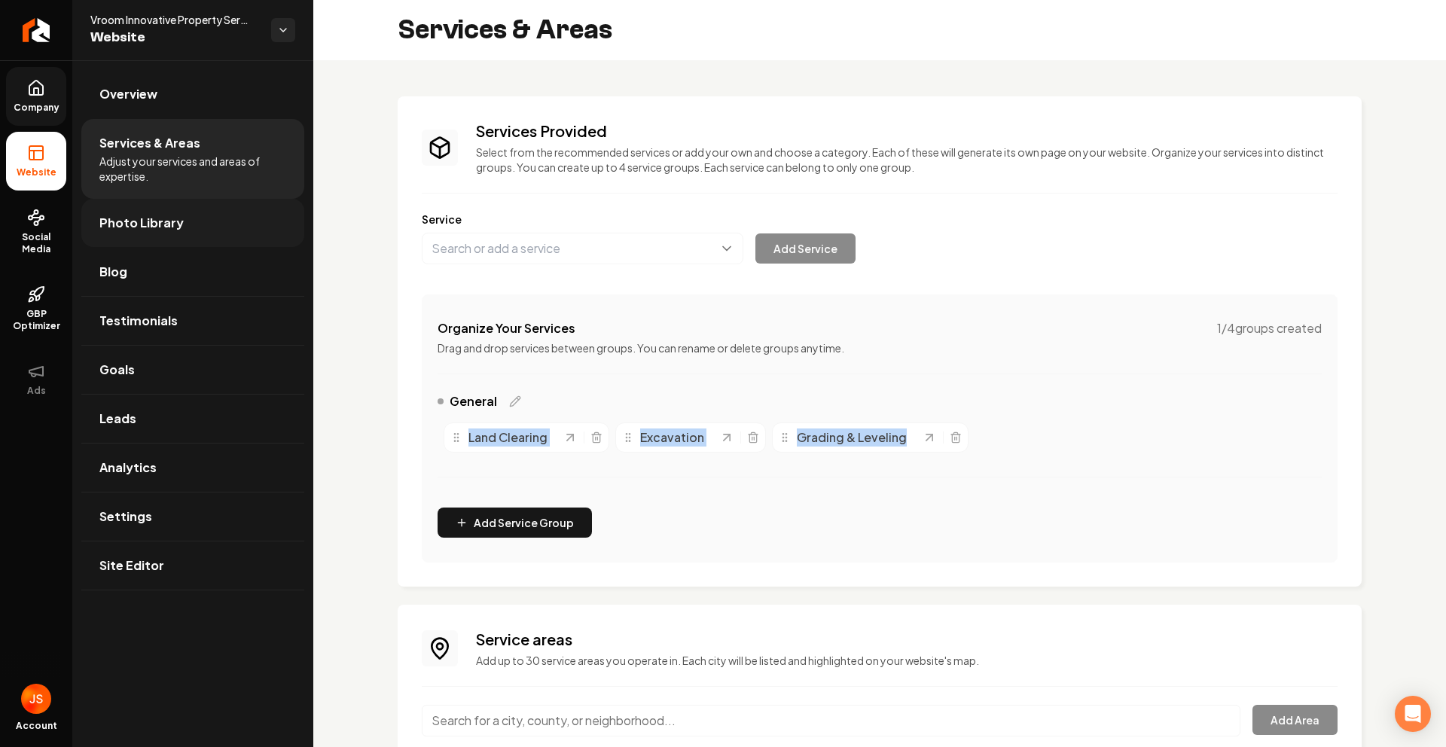
click at [146, 217] on span "Photo Library" at bounding box center [141, 223] width 84 height 18
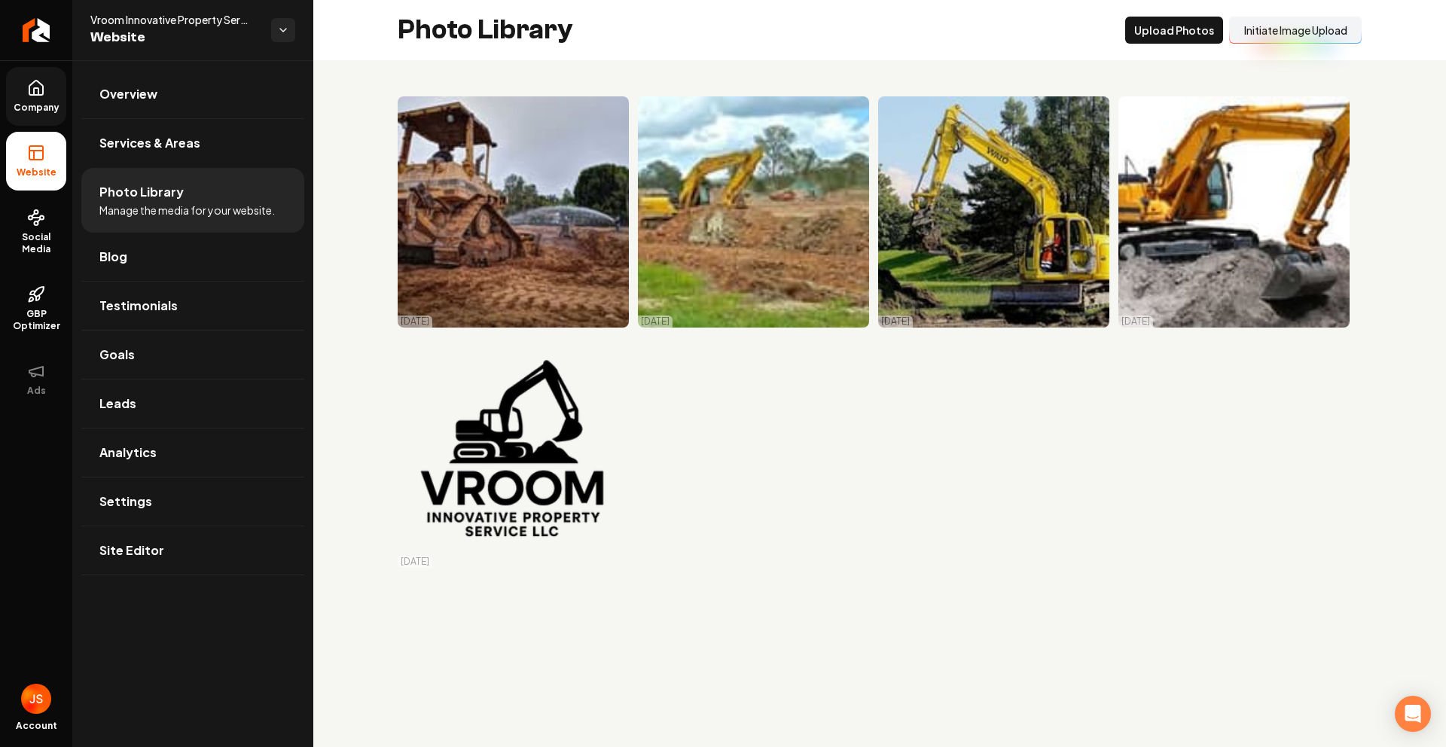
click at [1259, 28] on button "Initiate Image Upload" at bounding box center [1295, 30] width 133 height 27
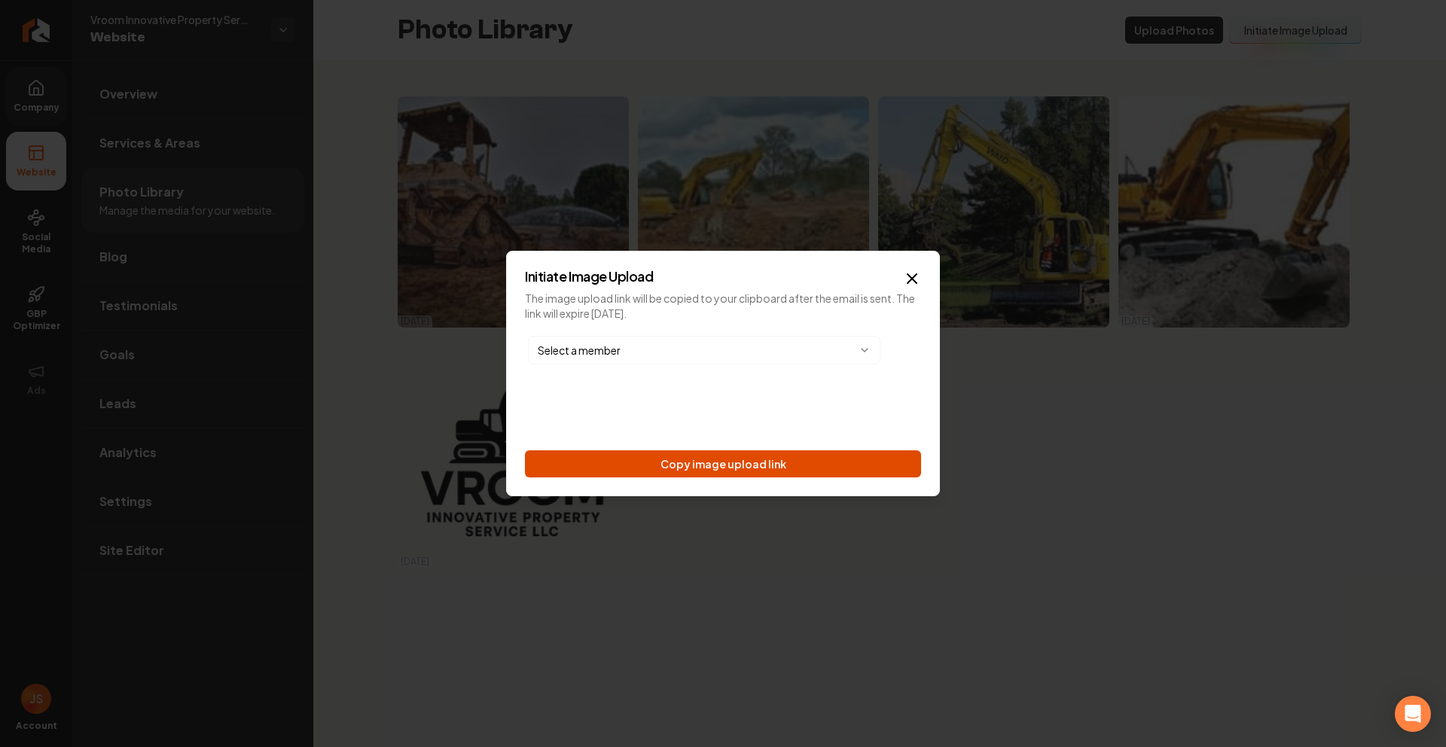
click at [718, 466] on button "Copy image upload link" at bounding box center [723, 463] width 396 height 27
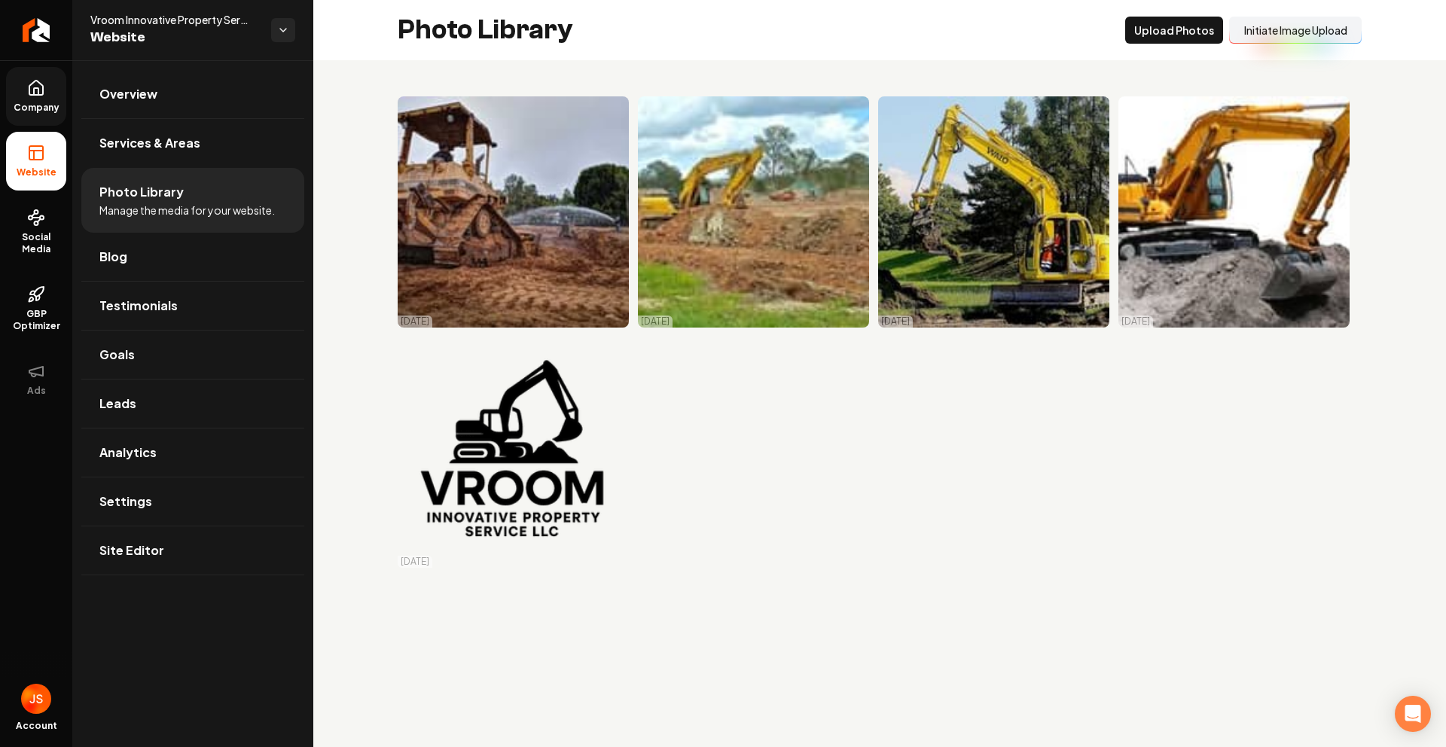
click at [46, 215] on link "Social Media" at bounding box center [36, 232] width 60 height 71
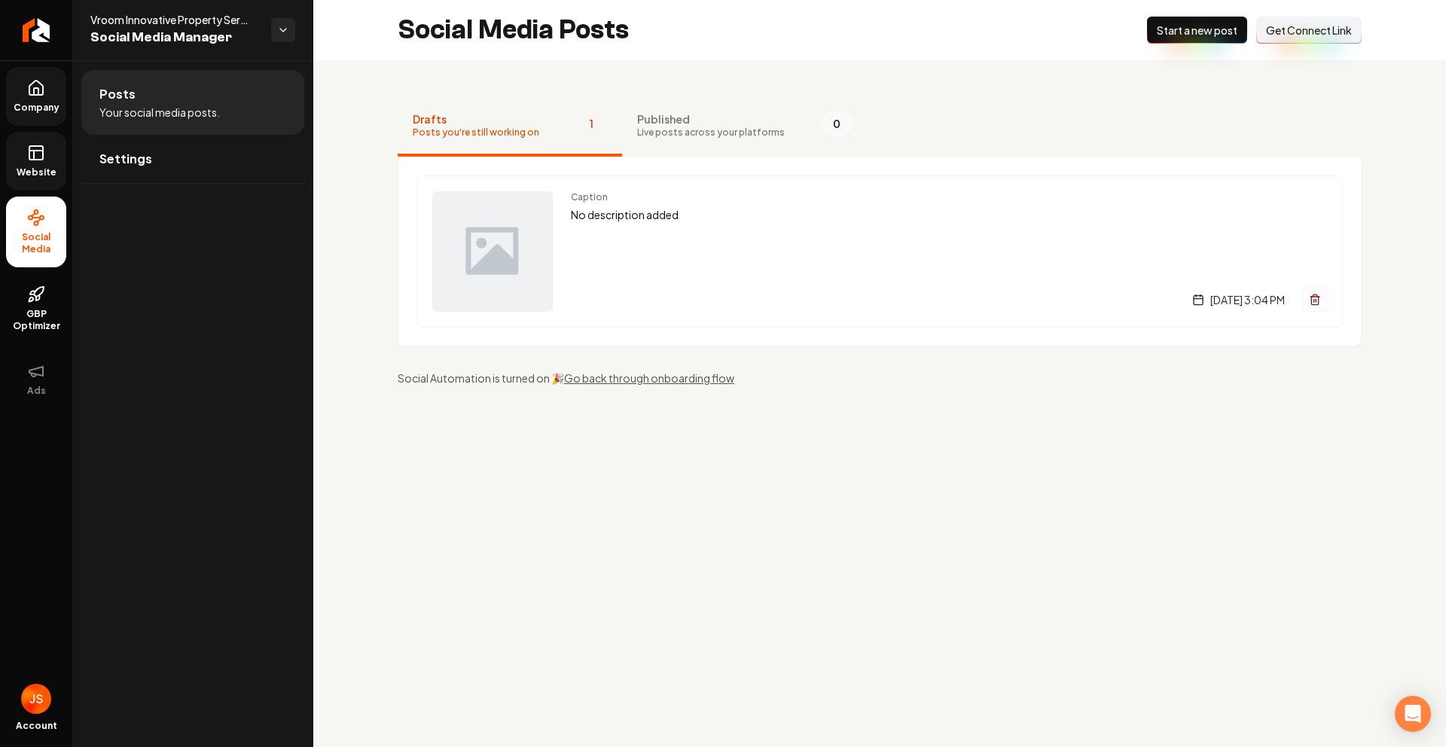
click at [1334, 33] on span "Get Connect Link" at bounding box center [1309, 30] width 86 height 15
click at [39, 163] on link "Website" at bounding box center [36, 161] width 60 height 59
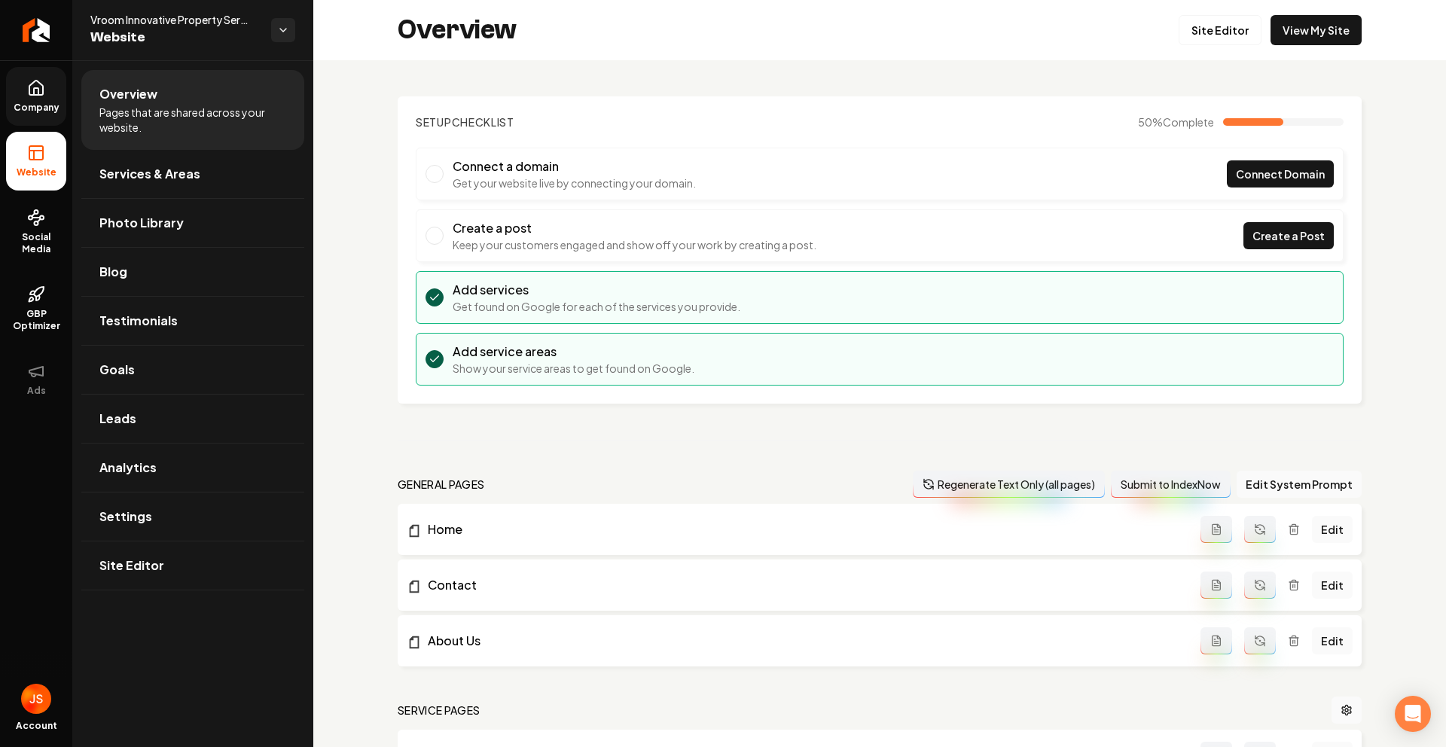
drag, startPoint x: 44, startPoint y: 140, endPoint x: 41, endPoint y: 110, distance: 30.3
click at [44, 138] on li "Website" at bounding box center [36, 161] width 60 height 59
click at [40, 109] on span "Company" at bounding box center [37, 108] width 58 height 12
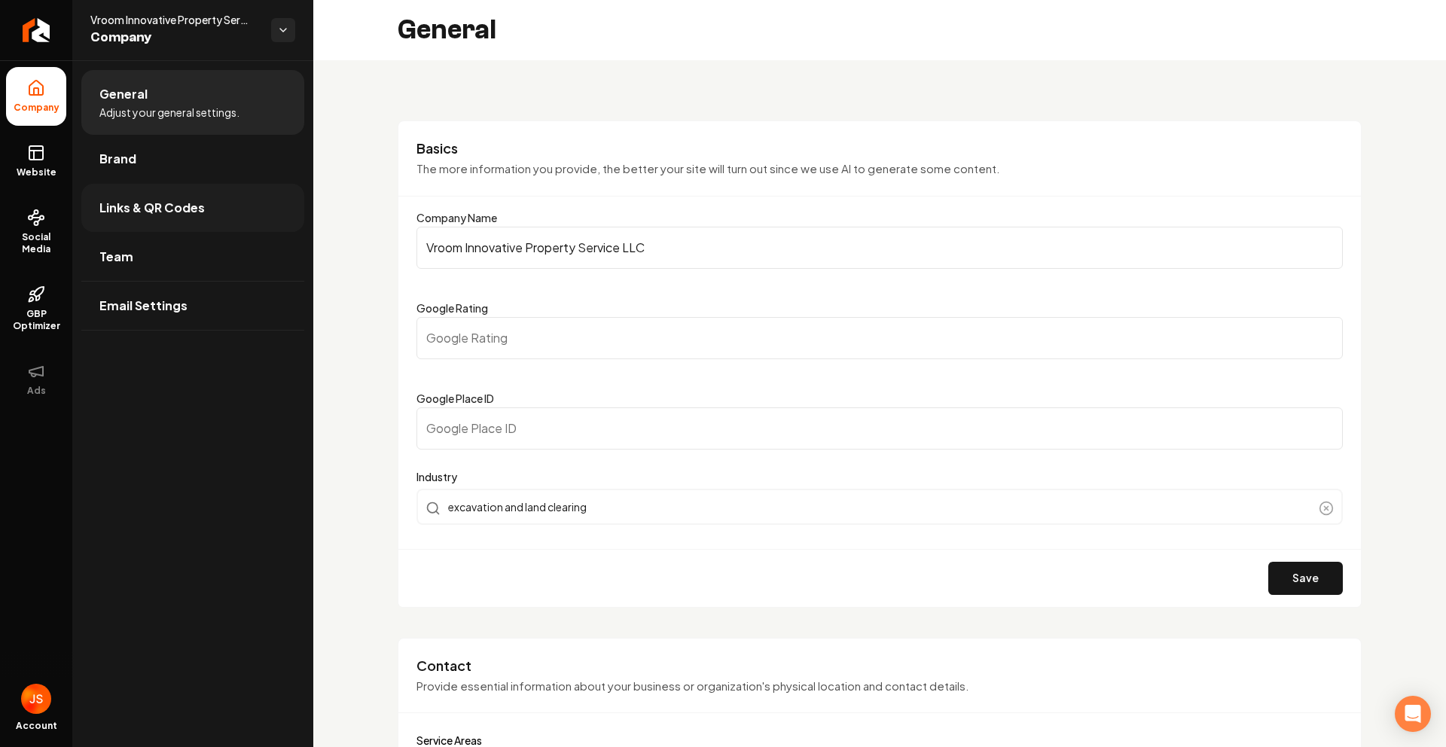
click at [152, 204] on span "Links & QR Codes" at bounding box center [151, 208] width 105 height 18
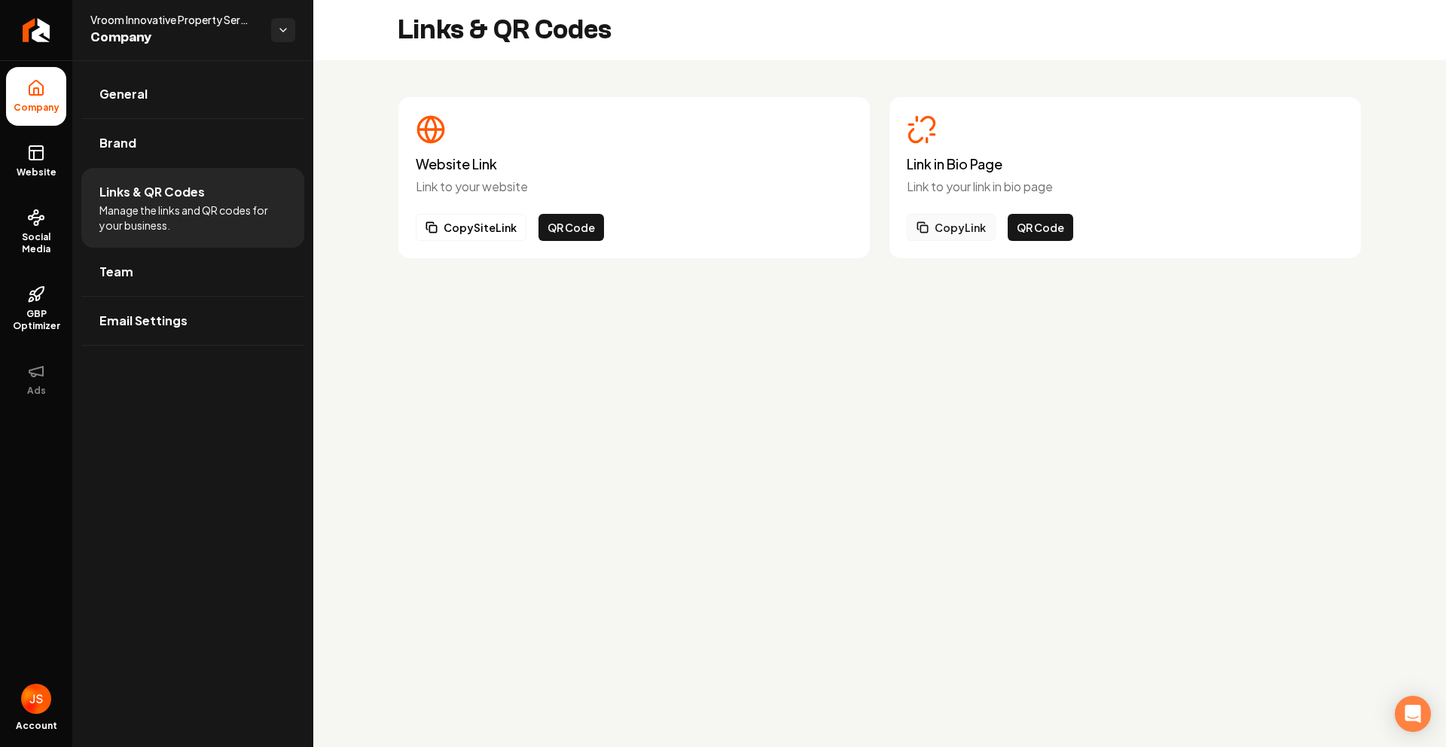
click at [963, 231] on button "Copy Link" at bounding box center [951, 227] width 89 height 27
click at [931, 227] on button "Copy Link" at bounding box center [951, 227] width 89 height 27
drag, startPoint x: 137, startPoint y: 97, endPoint x: 181, endPoint y: 120, distance: 49.8
click at [137, 97] on span "General" at bounding box center [123, 94] width 48 height 18
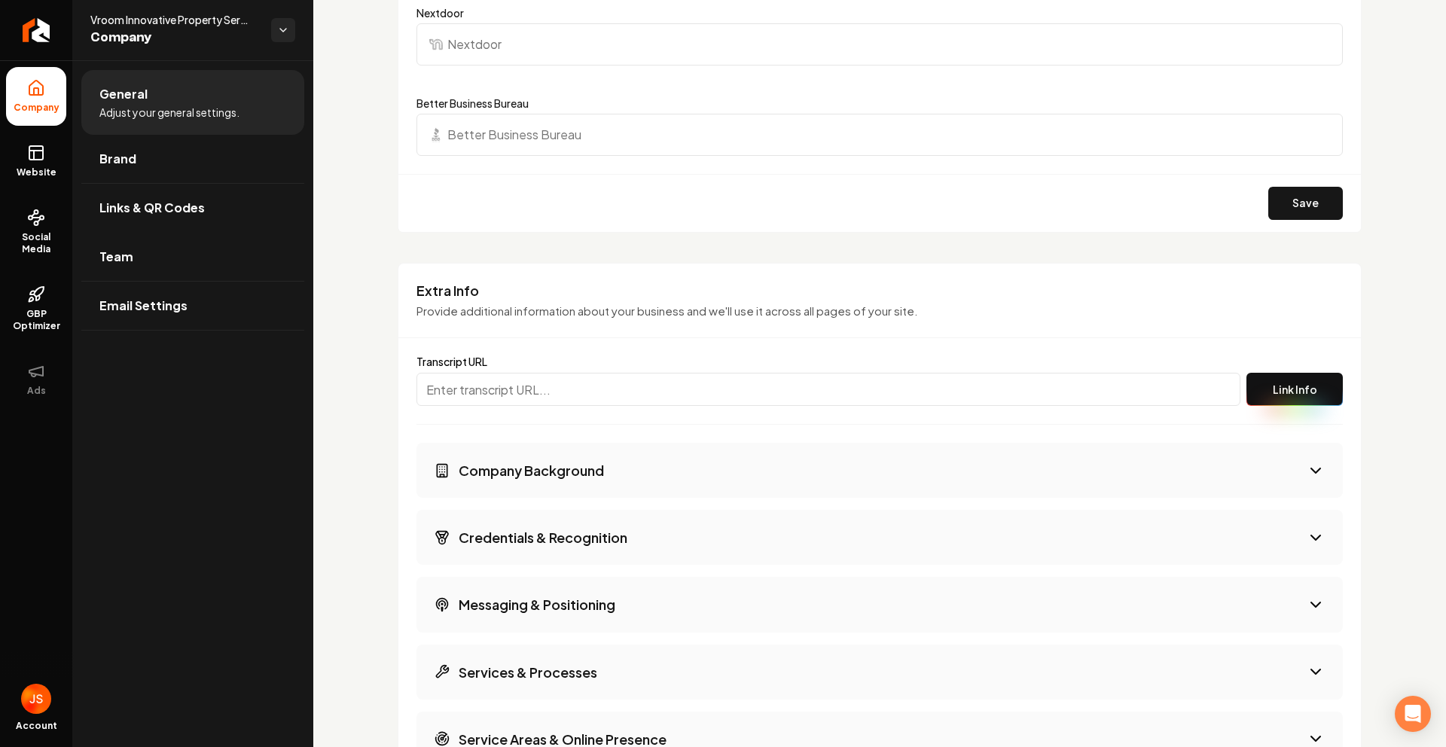
scroll to position [1834, 0]
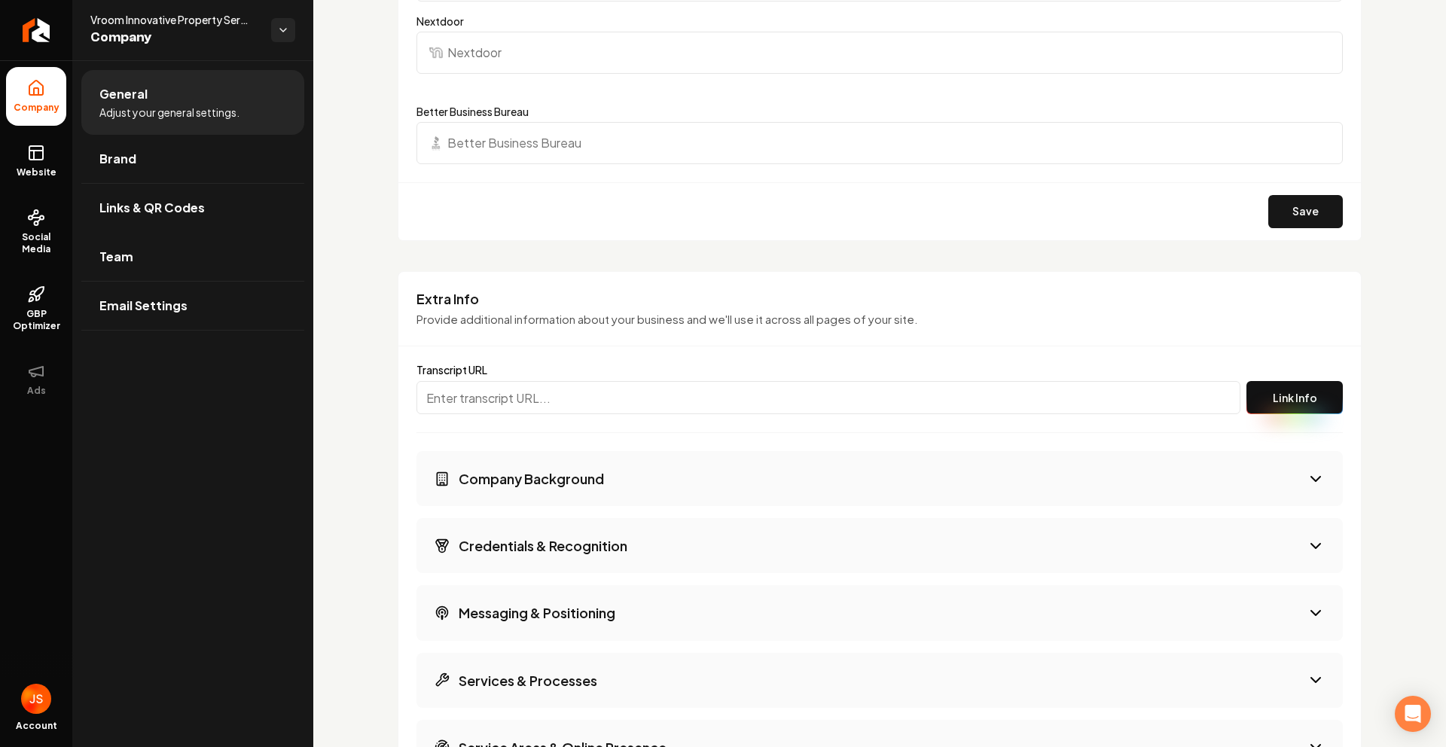
click at [530, 385] on input "Main content area" at bounding box center [828, 397] width 824 height 33
paste input "https://app.fireflies.ai/view/Get-a-Rebolt-BCBA-Site-between-Rebolt-and-Sean-Vr…"
type input "https://app.fireflies.ai/view/Get-a-Rebolt-BCBA-Site-between-Rebolt-and-Sean-Vr…"
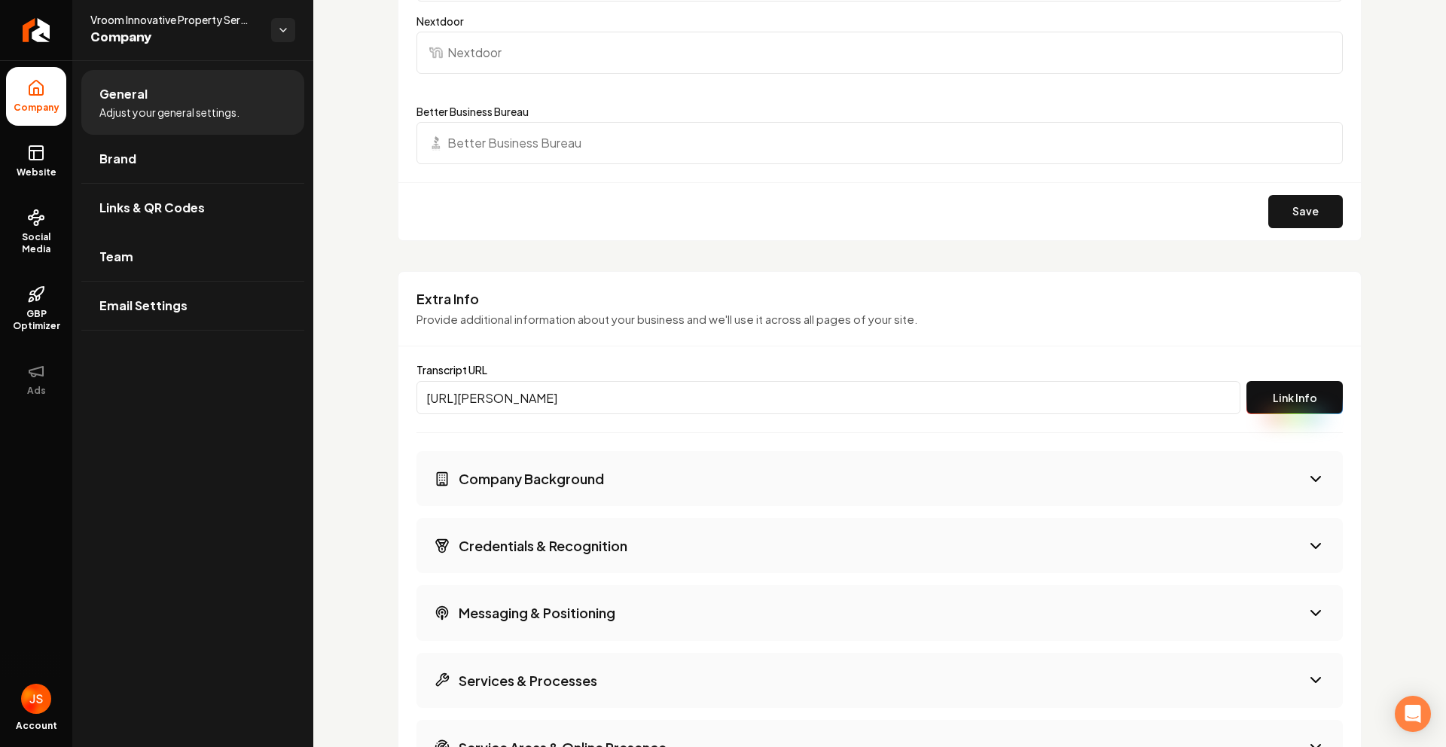
click at [1292, 411] on button "Link Info" at bounding box center [1294, 397] width 96 height 33
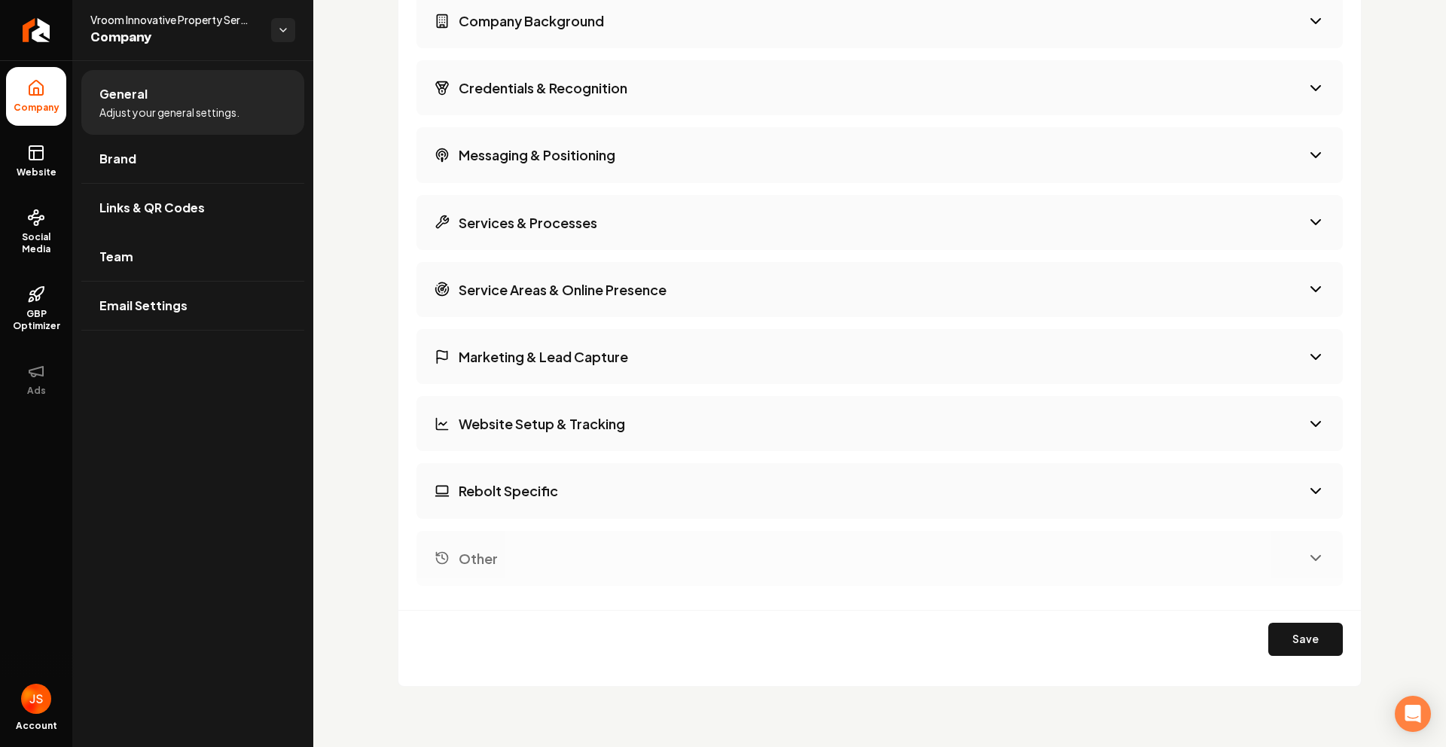
scroll to position [1775, 0]
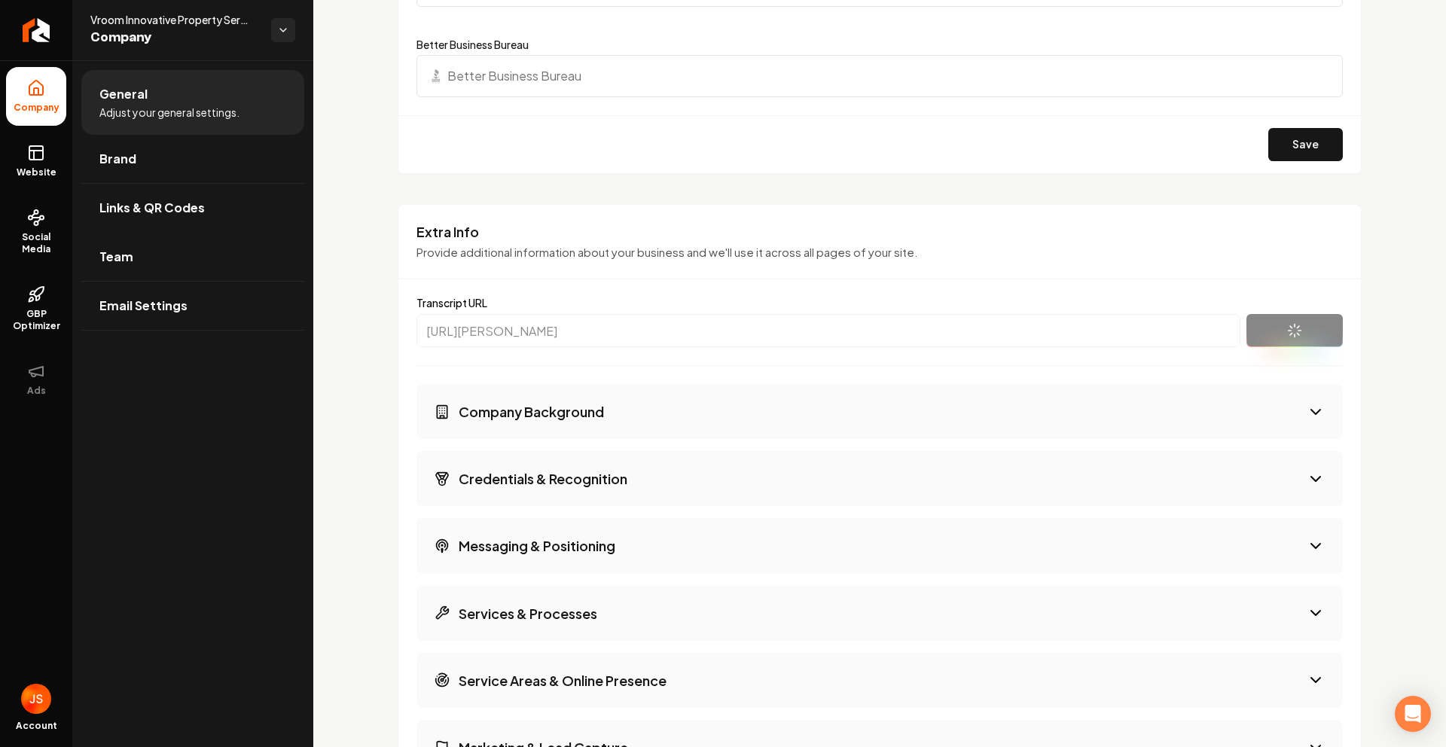
click at [1060, 414] on button "Company Background" at bounding box center [879, 411] width 926 height 55
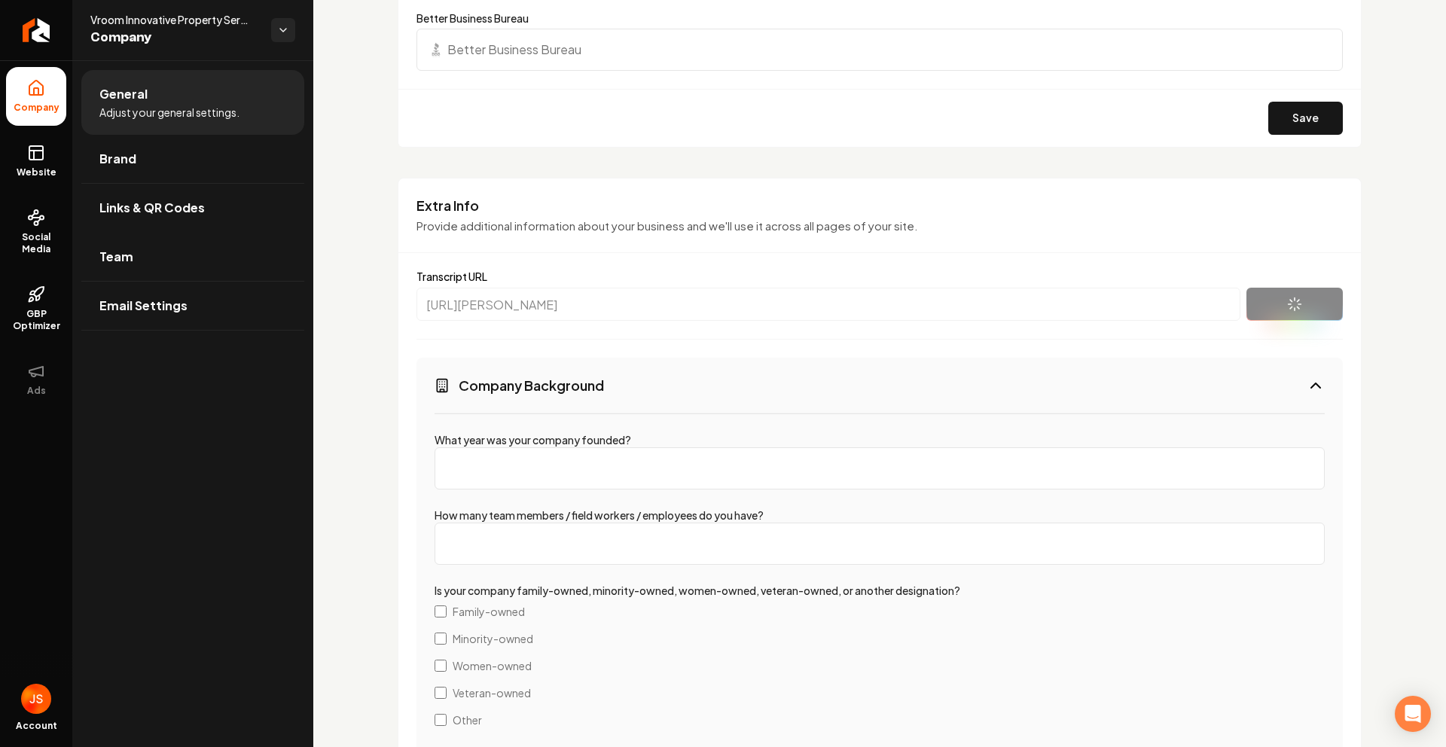
scroll to position [2035, 0]
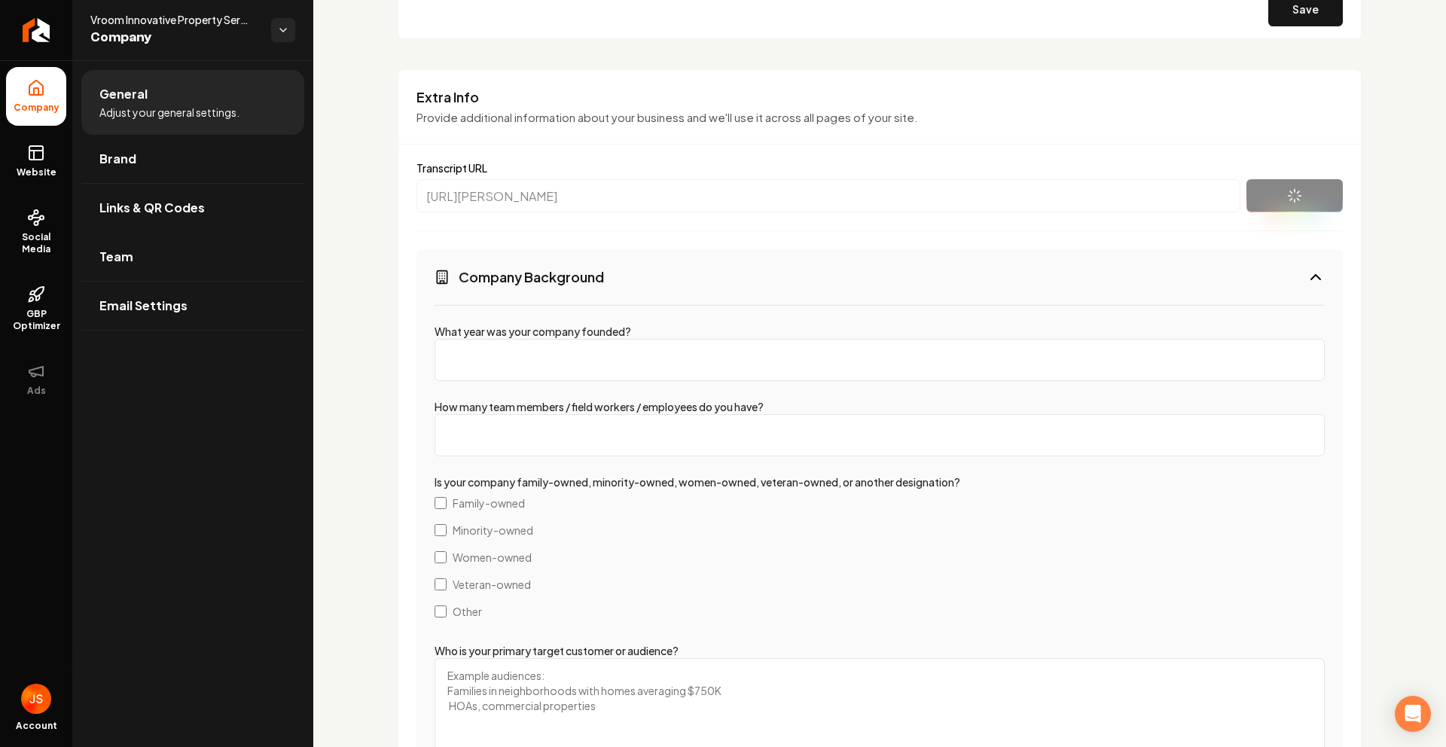
click at [965, 283] on button "Company Background" at bounding box center [879, 276] width 926 height 55
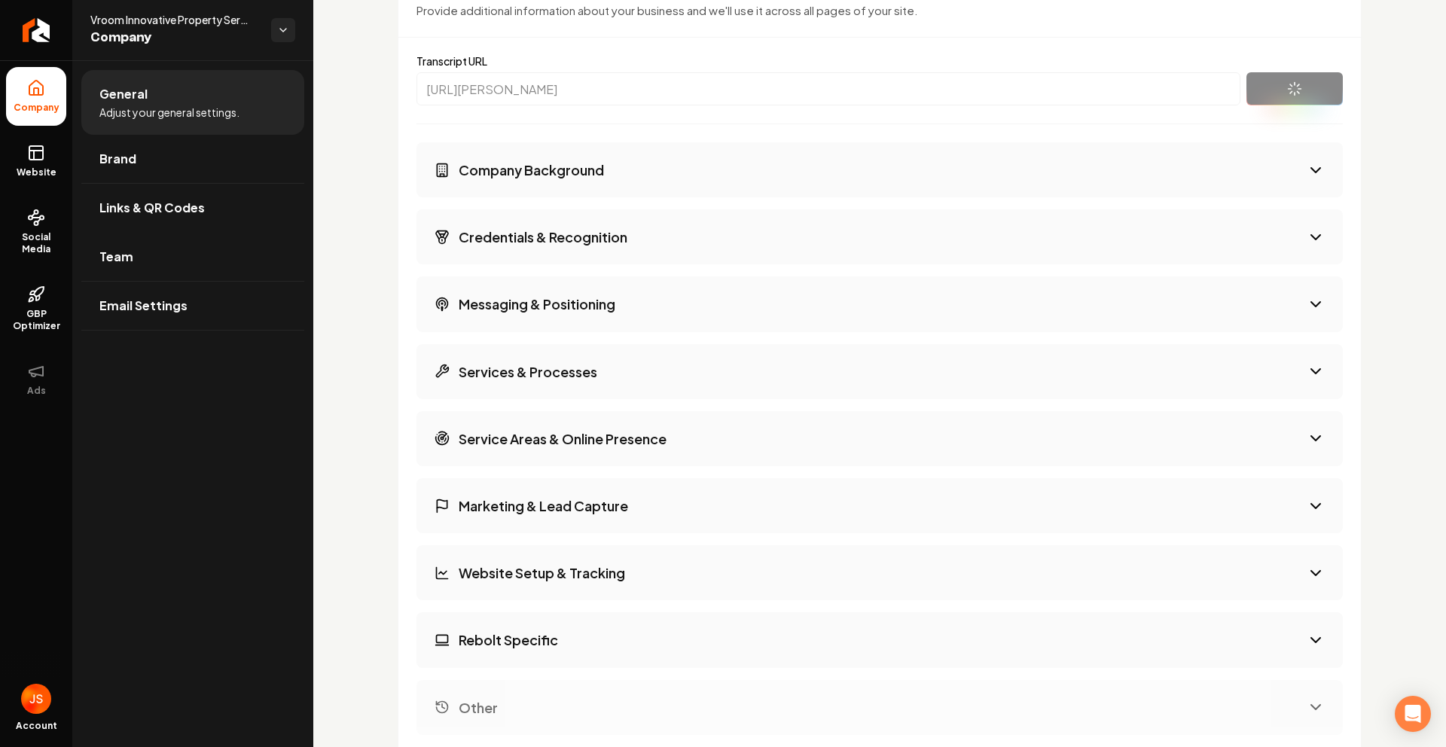
scroll to position [2157, 0]
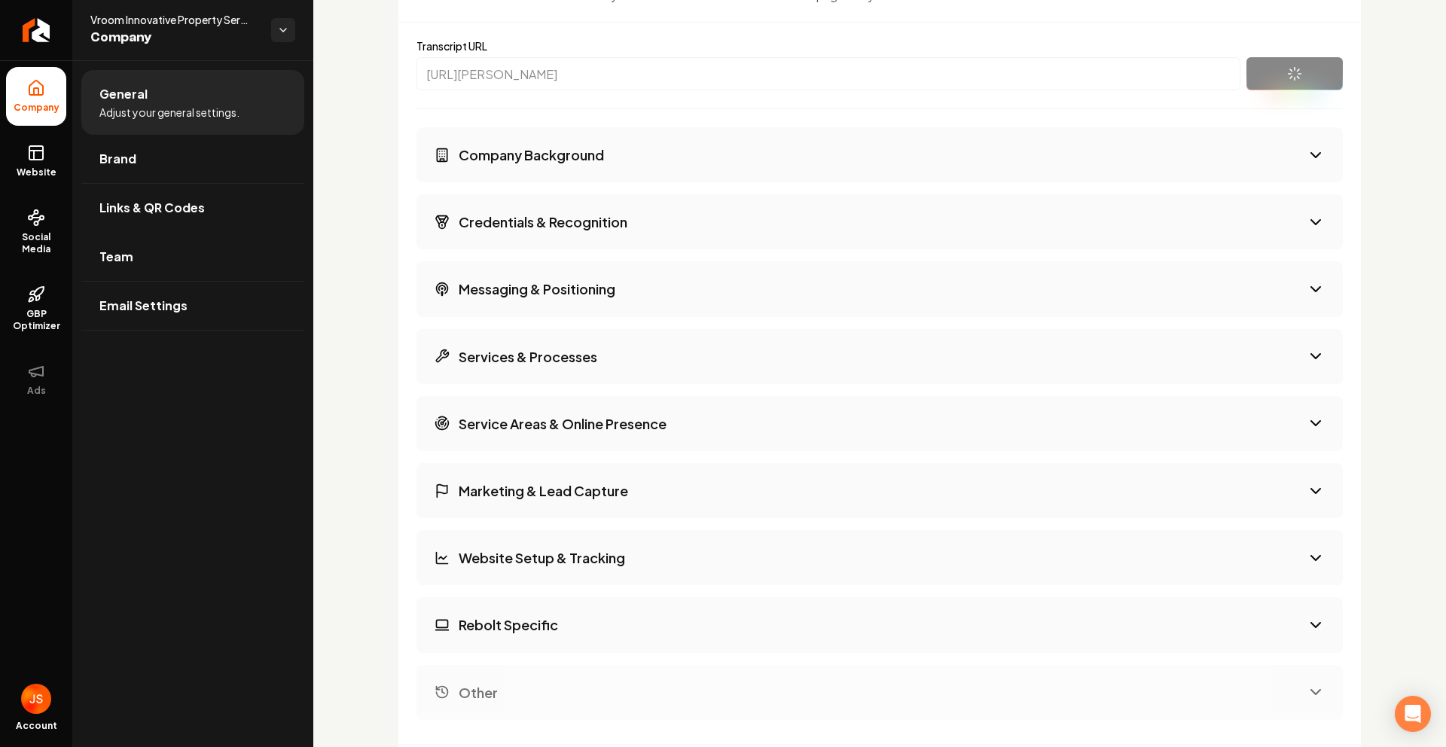
click at [814, 297] on button "Messaging & Positioning" at bounding box center [879, 288] width 926 height 55
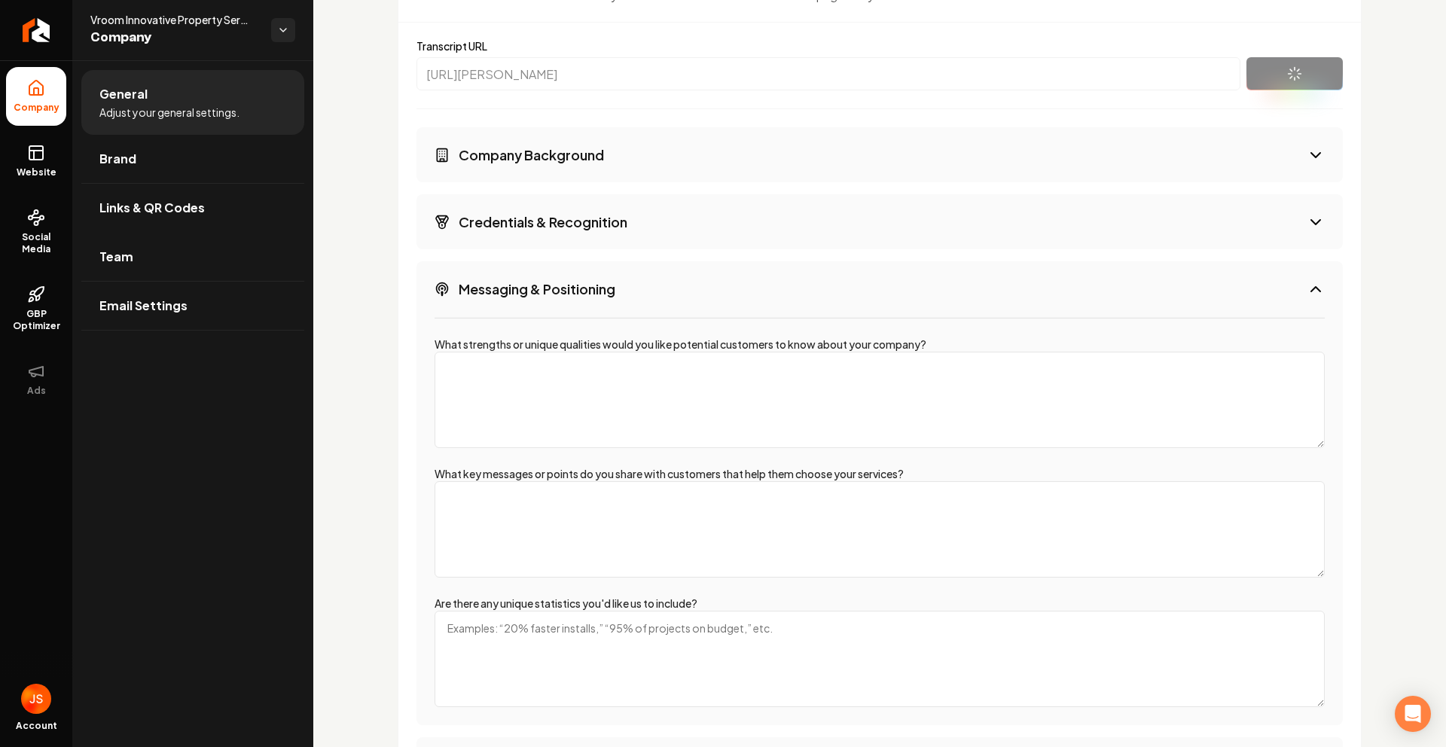
click at [814, 297] on button "Messaging & Positioning" at bounding box center [879, 288] width 926 height 55
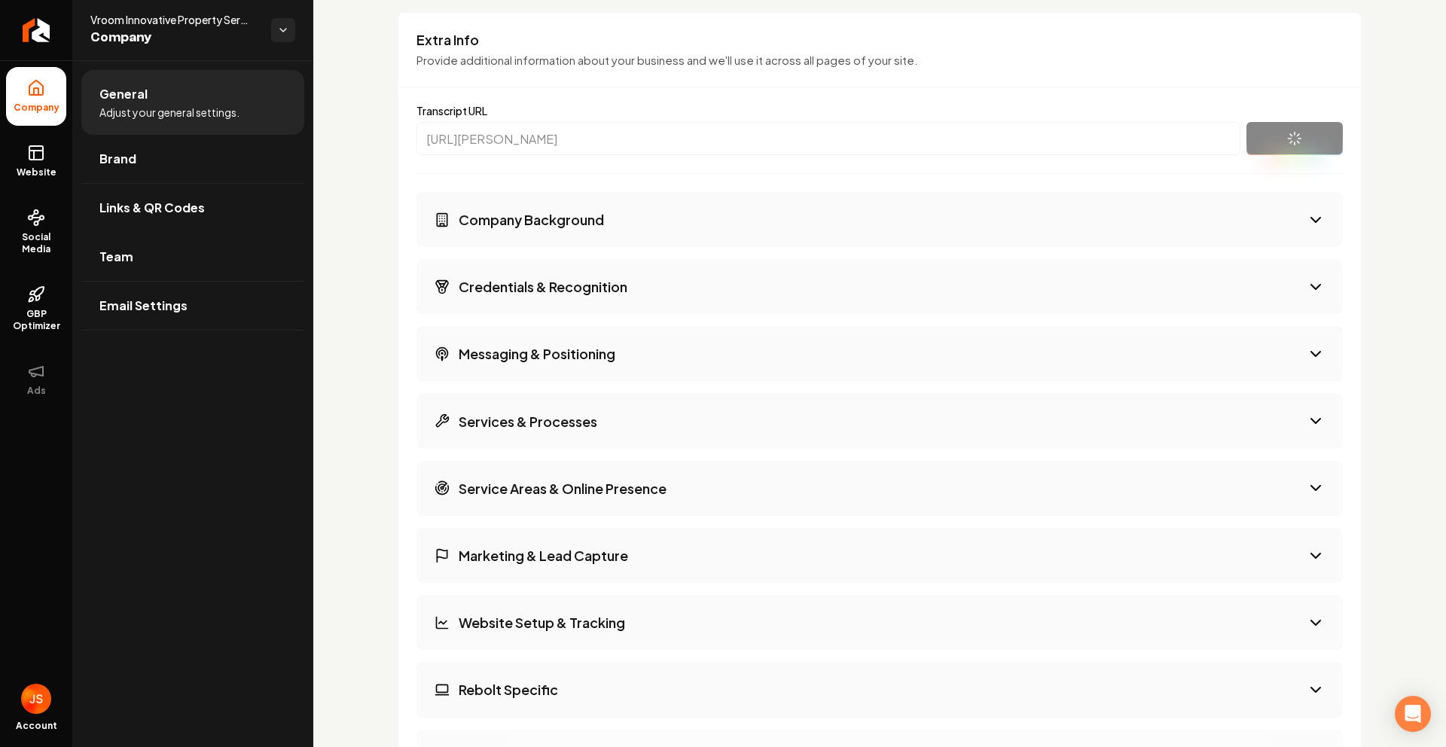
scroll to position [2291, 0]
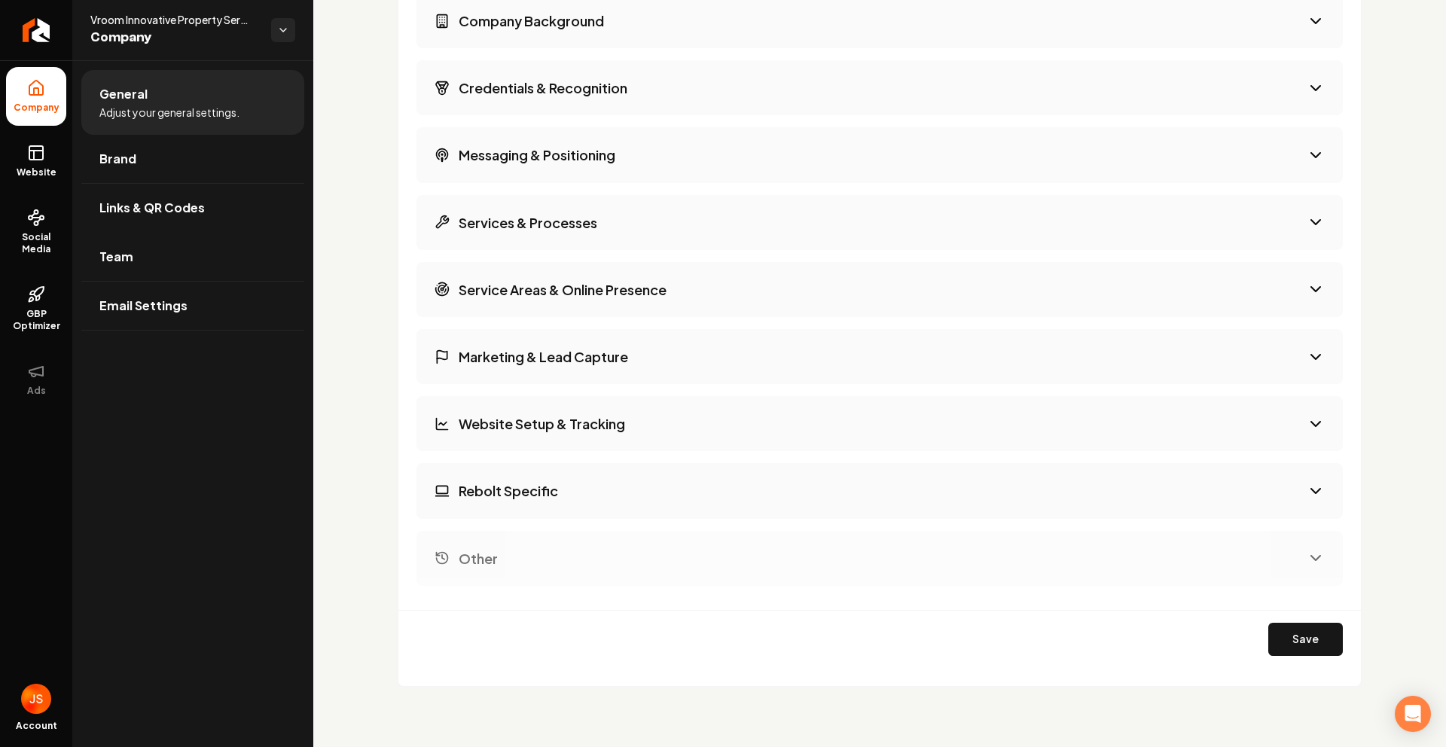
click at [709, 377] on button "Marketing & Lead Capture" at bounding box center [879, 356] width 926 height 55
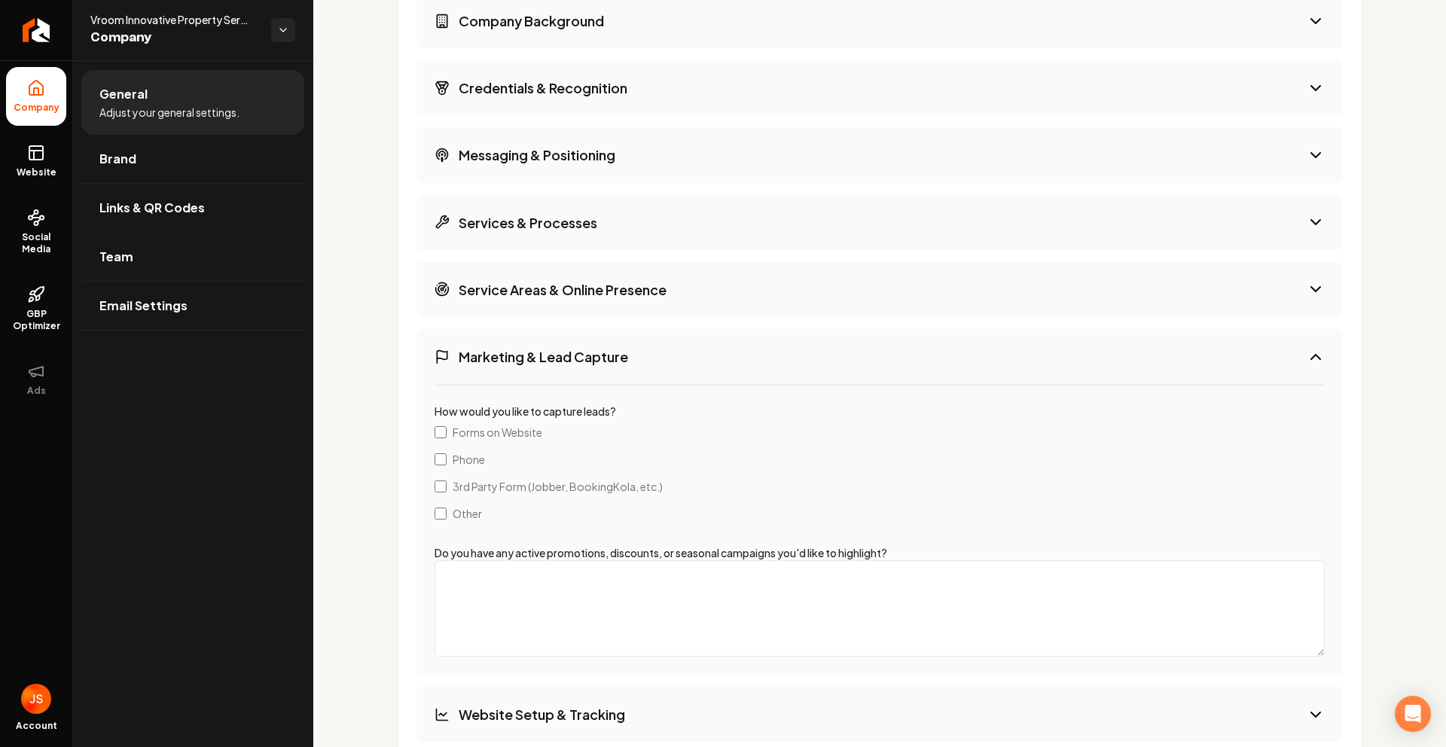
click at [699, 362] on button "Marketing & Lead Capture" at bounding box center [879, 356] width 926 height 55
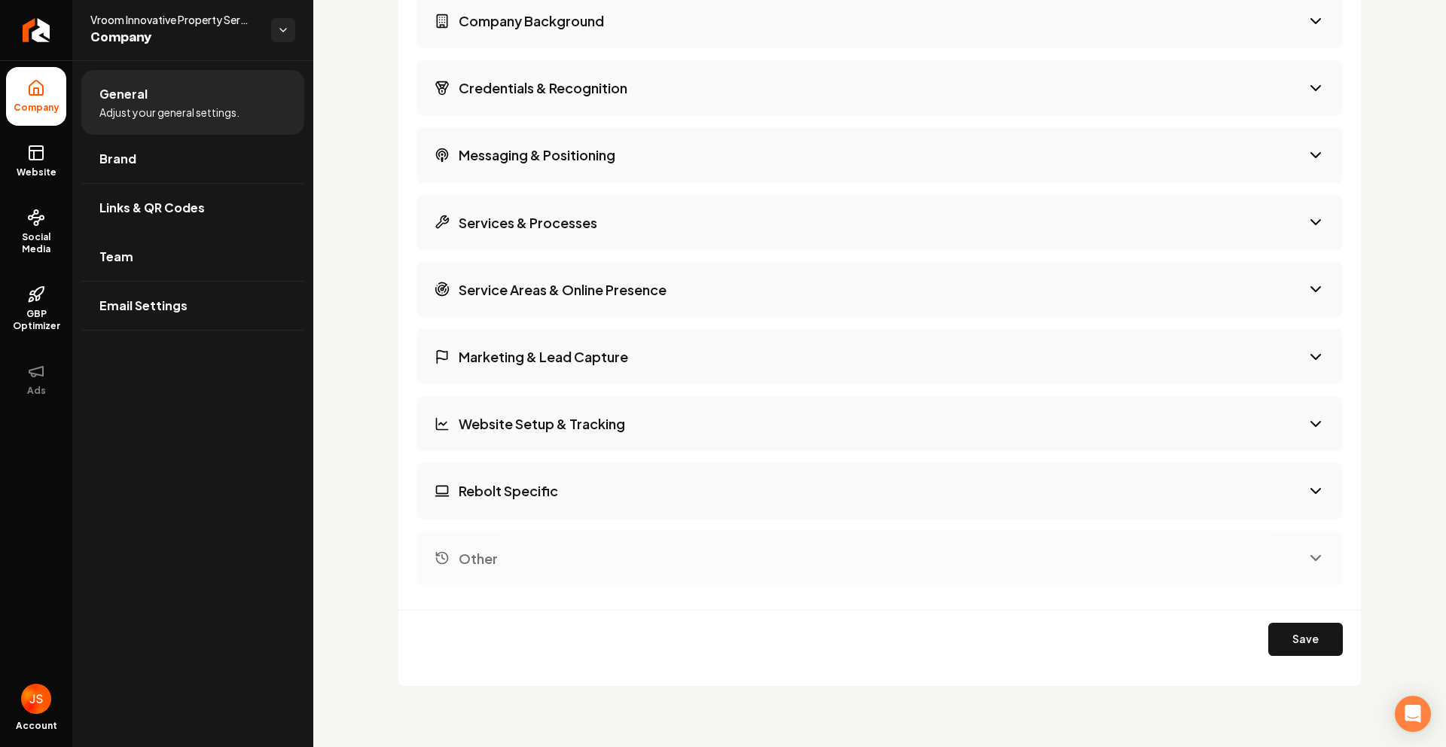
click at [736, 297] on button "Service Areas & Online Presence" at bounding box center [879, 289] width 926 height 55
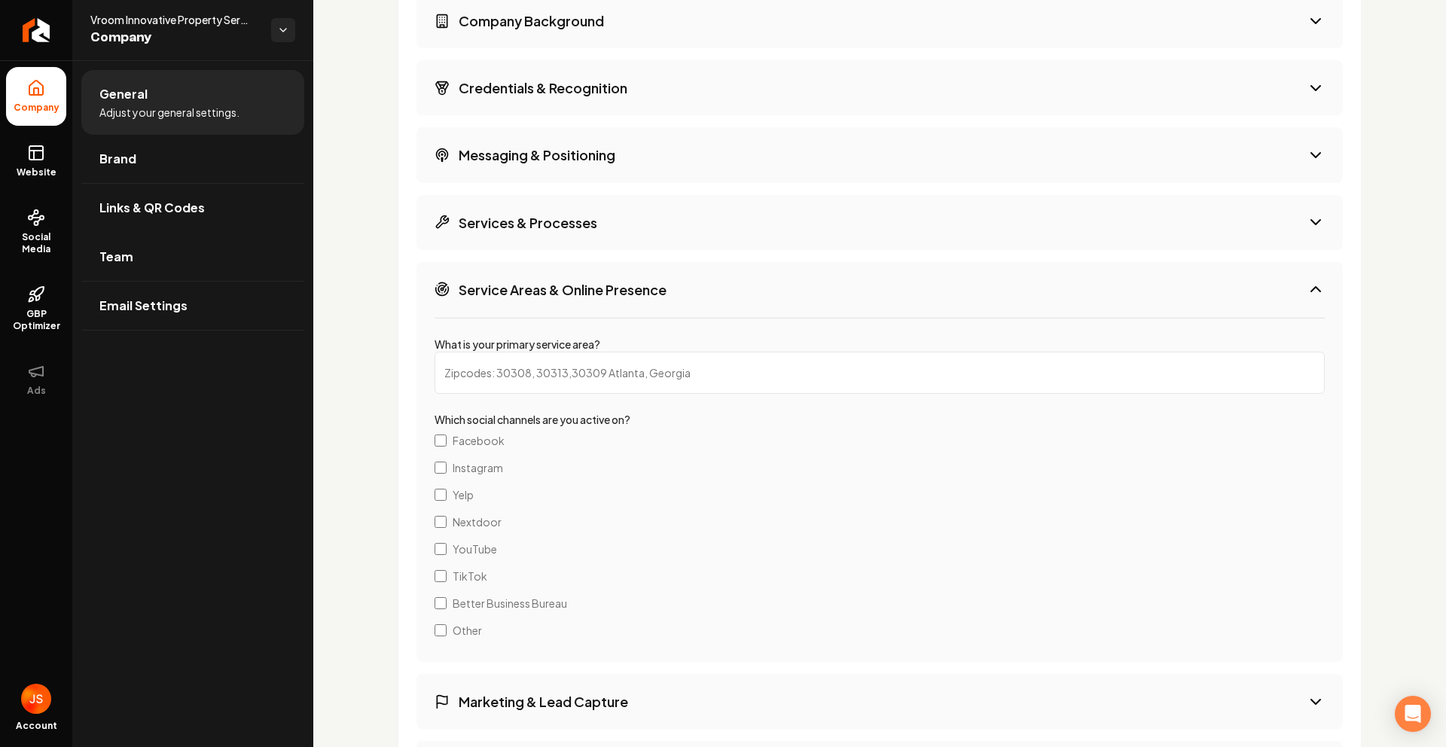
click at [736, 297] on button "Service Areas & Online Presence" at bounding box center [879, 289] width 926 height 55
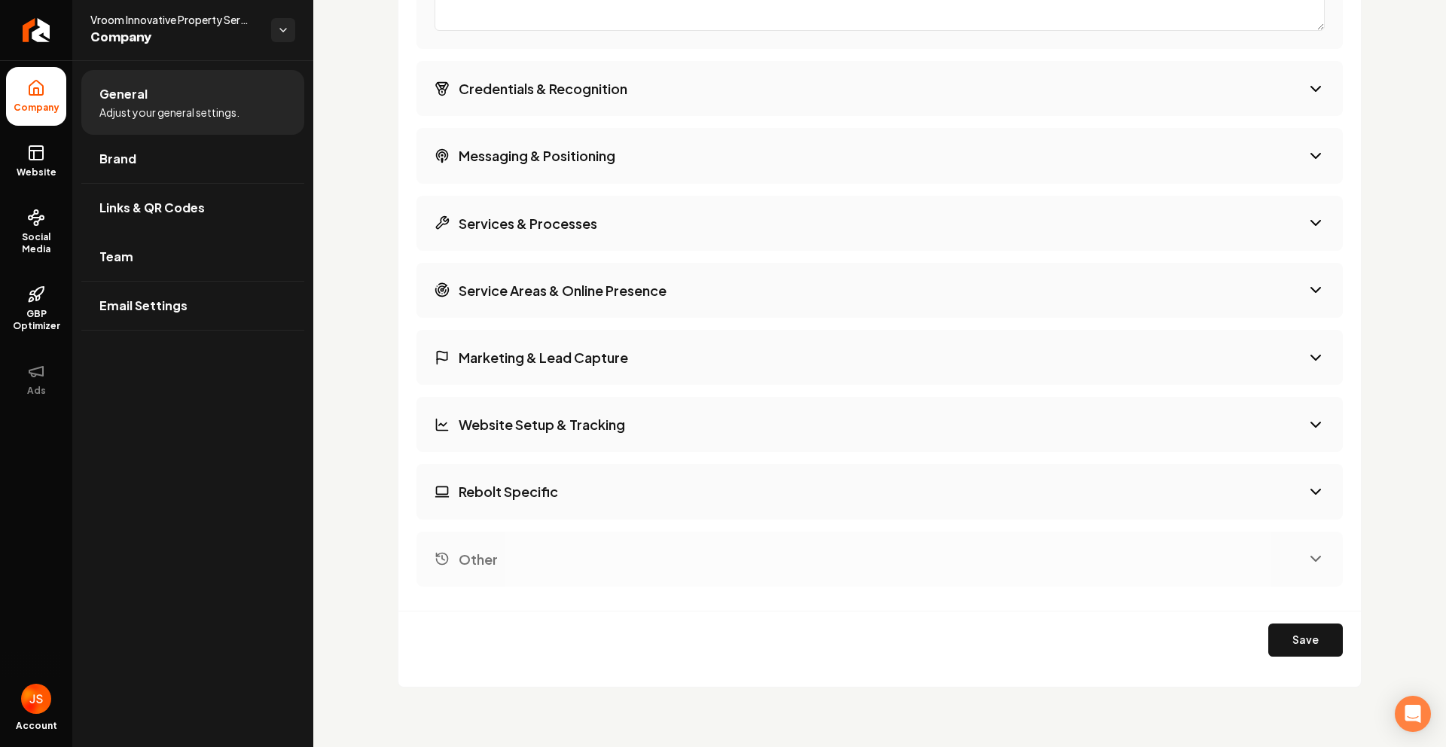
scroll to position [3222, 0]
click at [1270, 638] on button "Save" at bounding box center [1305, 639] width 75 height 33
click at [674, 239] on button "Services & Processes" at bounding box center [879, 222] width 926 height 55
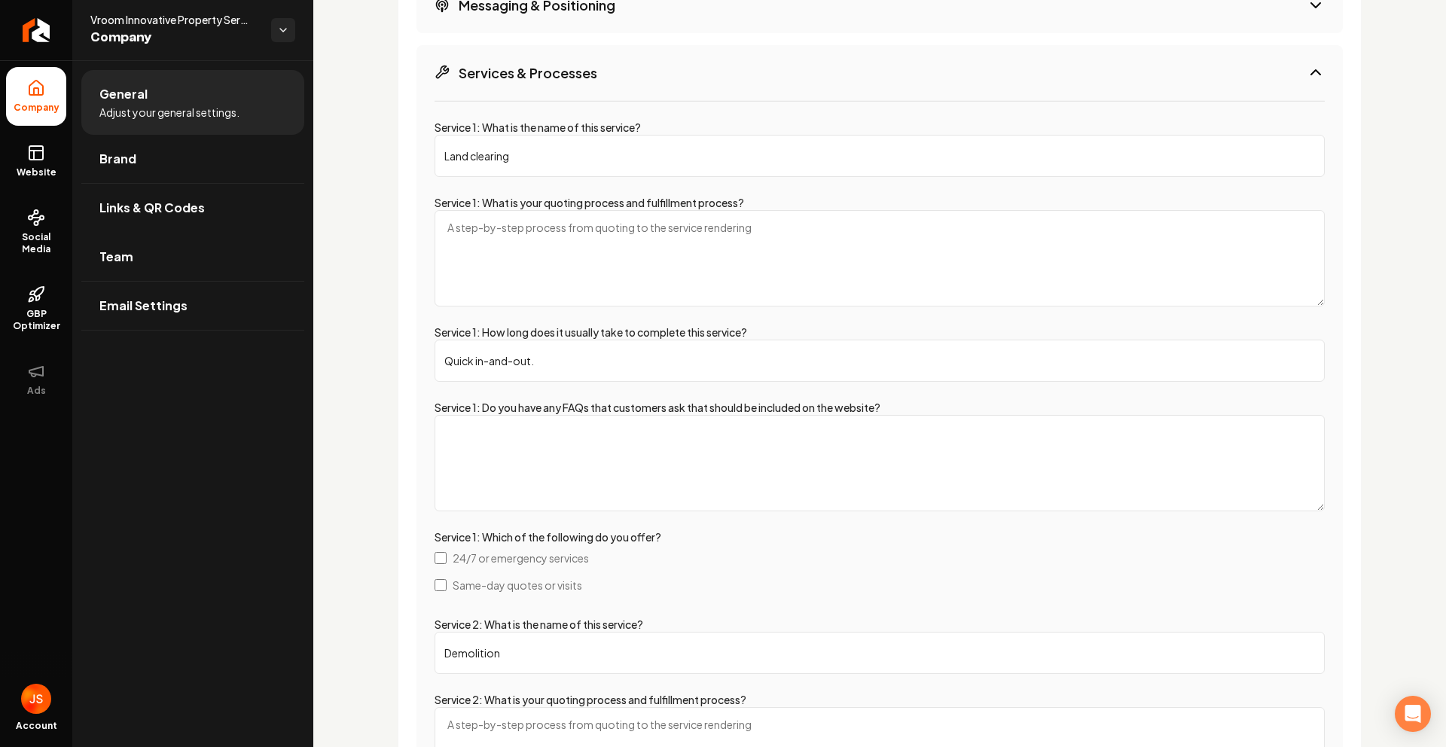
scroll to position [2456, 0]
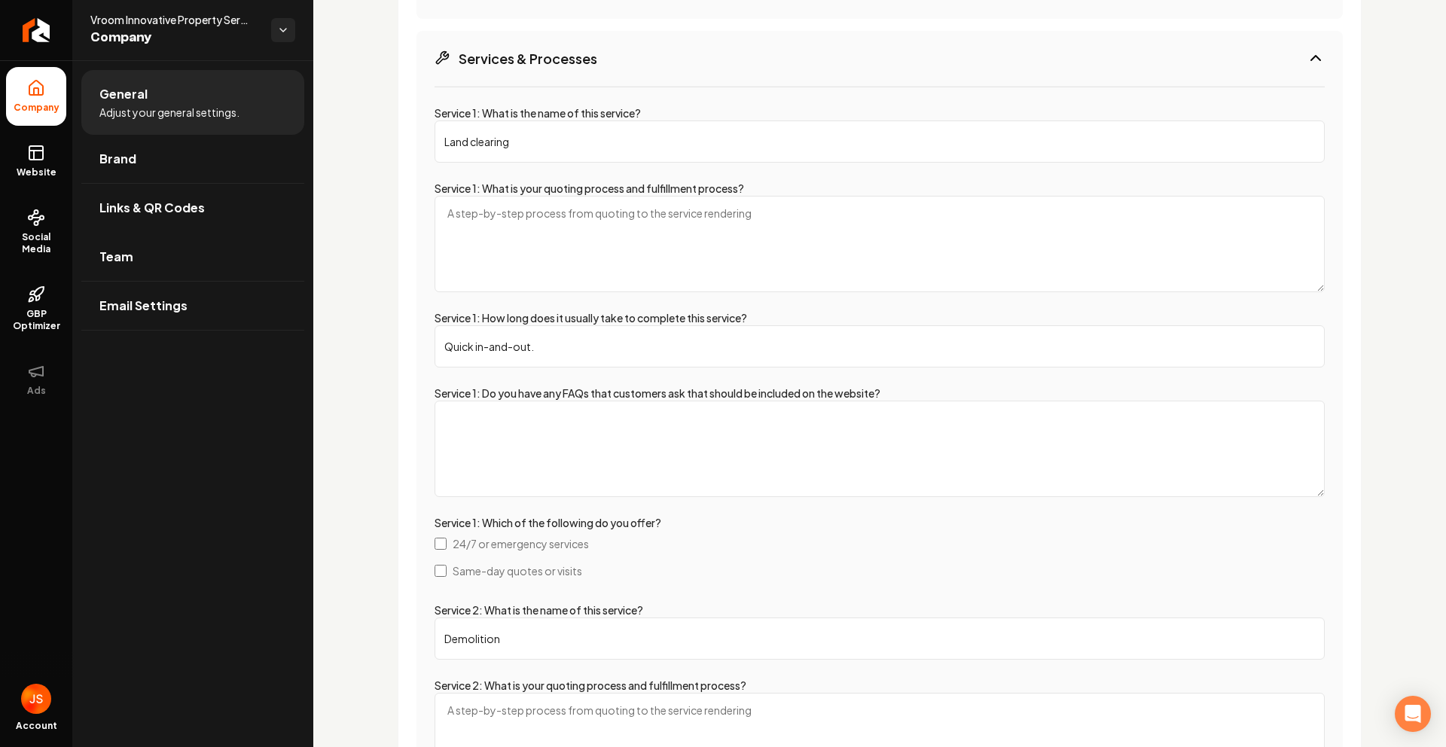
click at [571, 437] on textarea "Service 1: Do you have any FAQs that customers ask that should be included on t…" at bounding box center [879, 449] width 890 height 96
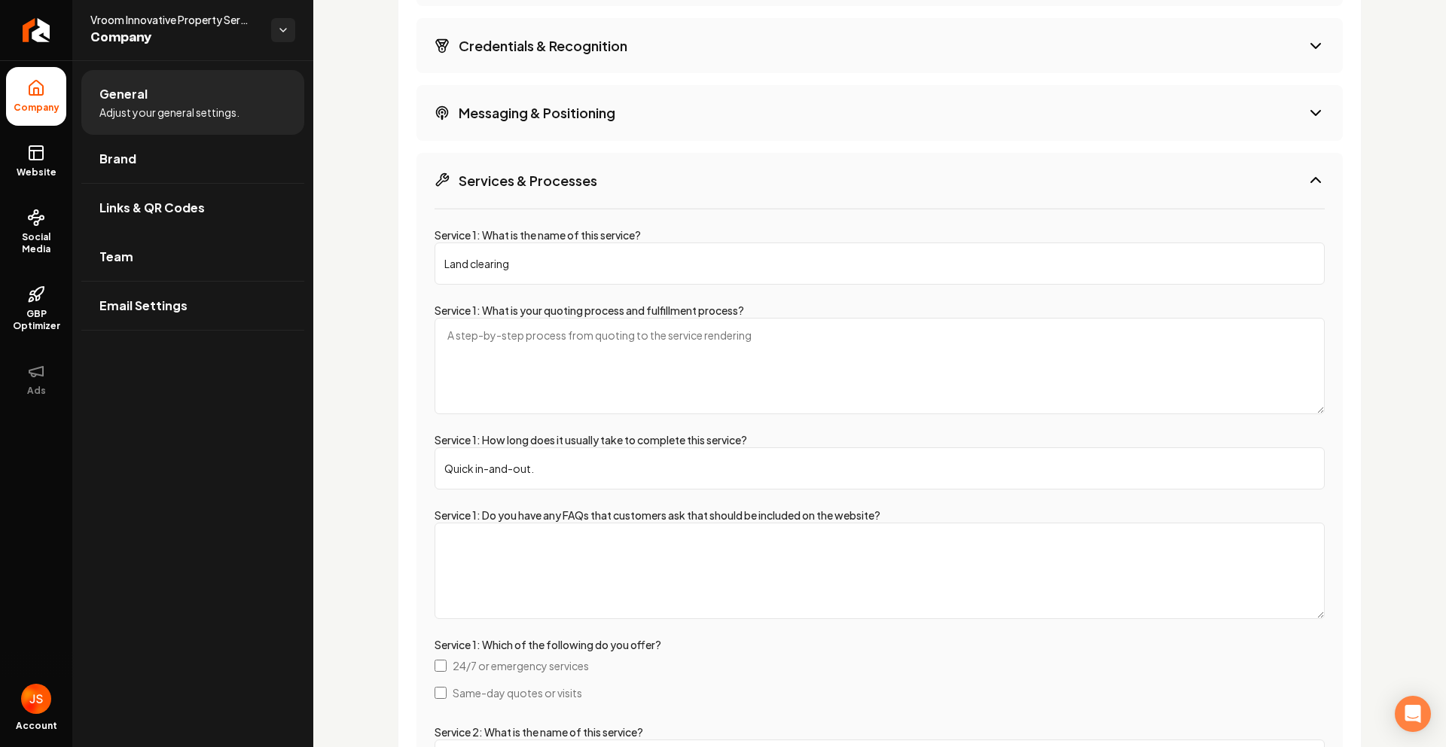
scroll to position [2285, 0]
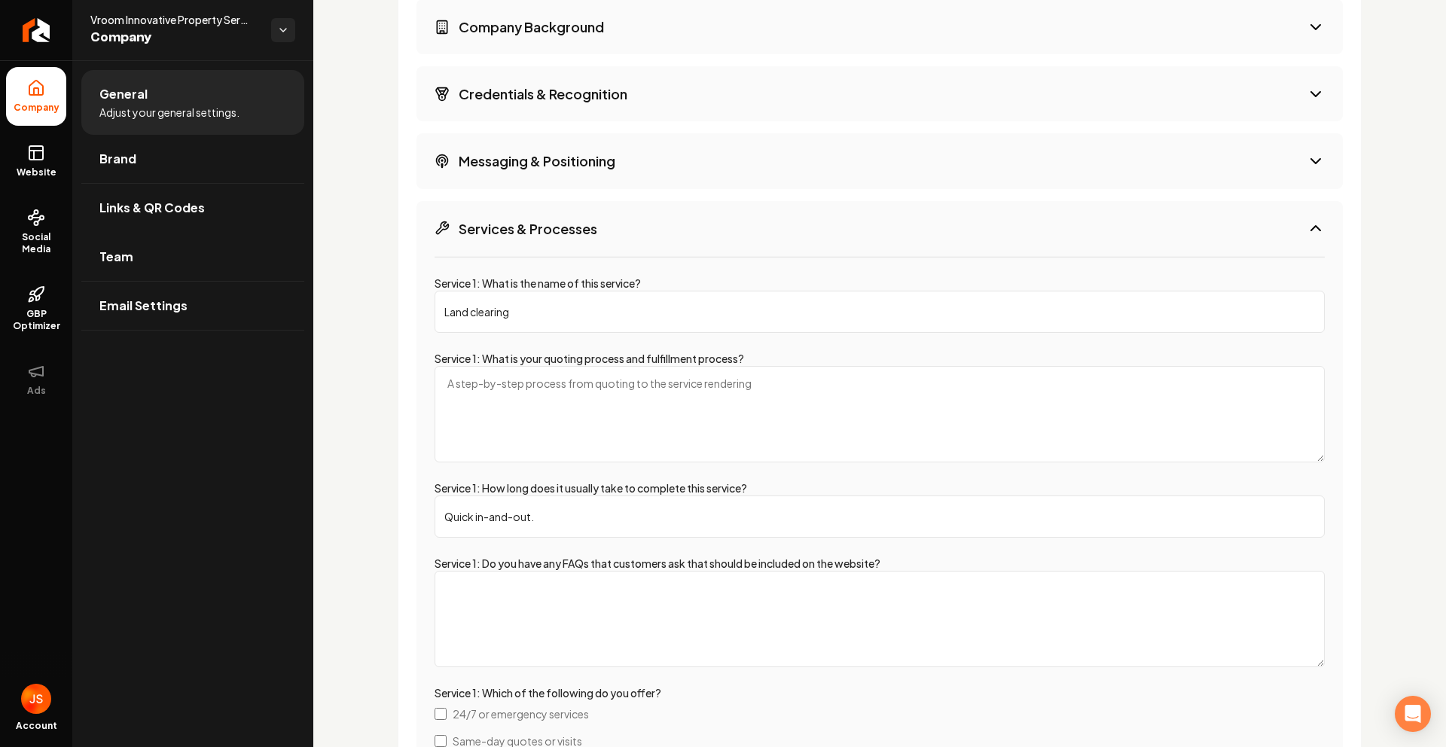
click at [475, 411] on textarea "Service 1: What is your quoting process and fulfillment process?" at bounding box center [879, 414] width 890 height 96
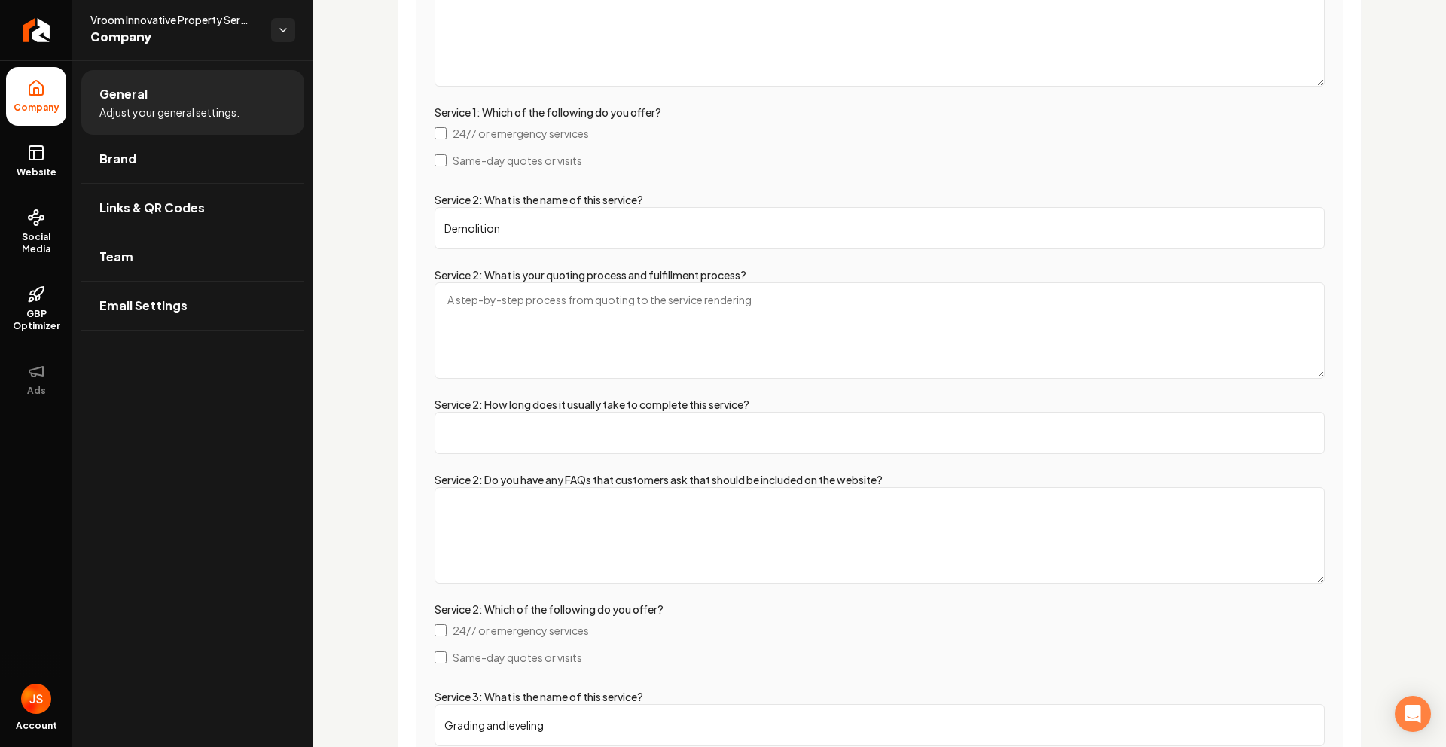
scroll to position [2981, 0]
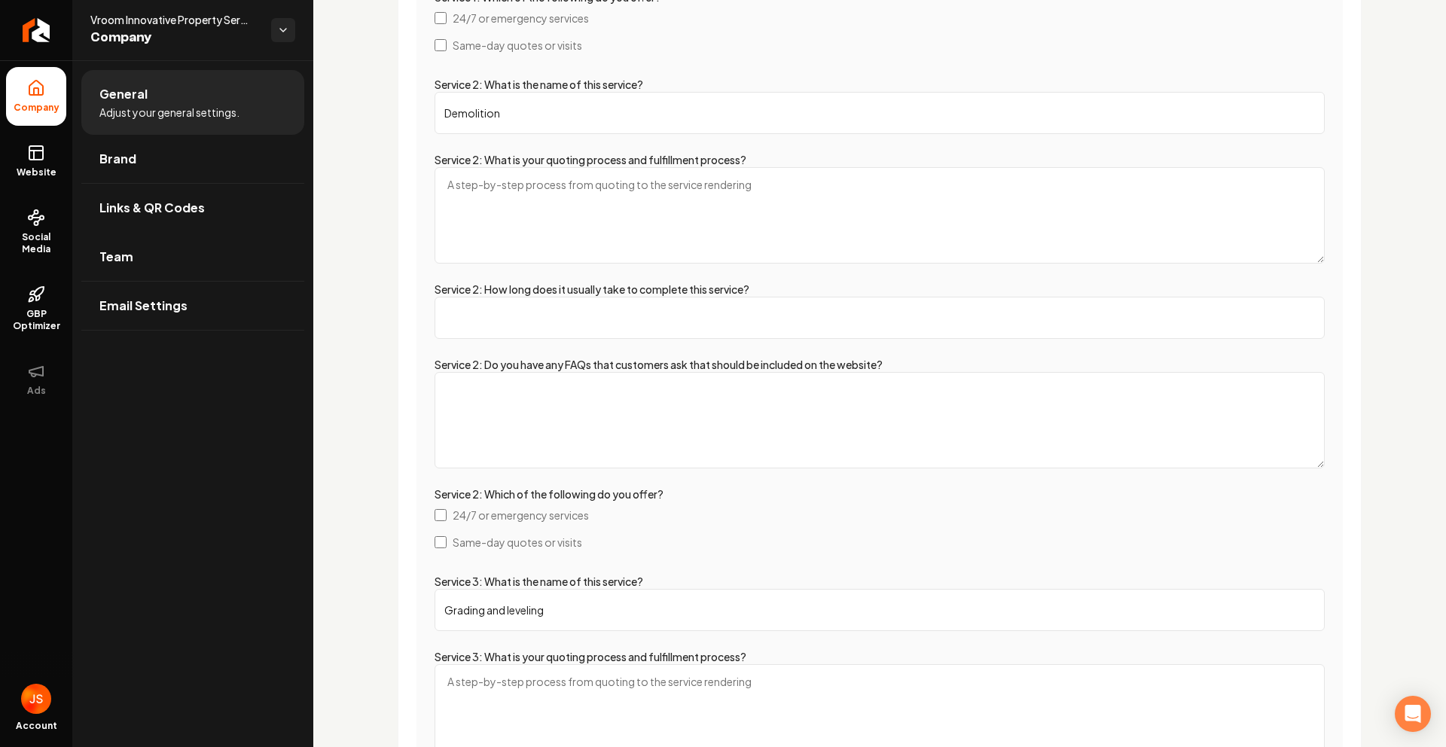
click at [590, 413] on textarea "Service 2: Do you have any FAQs that customers ask that should be included on t…" at bounding box center [879, 420] width 890 height 96
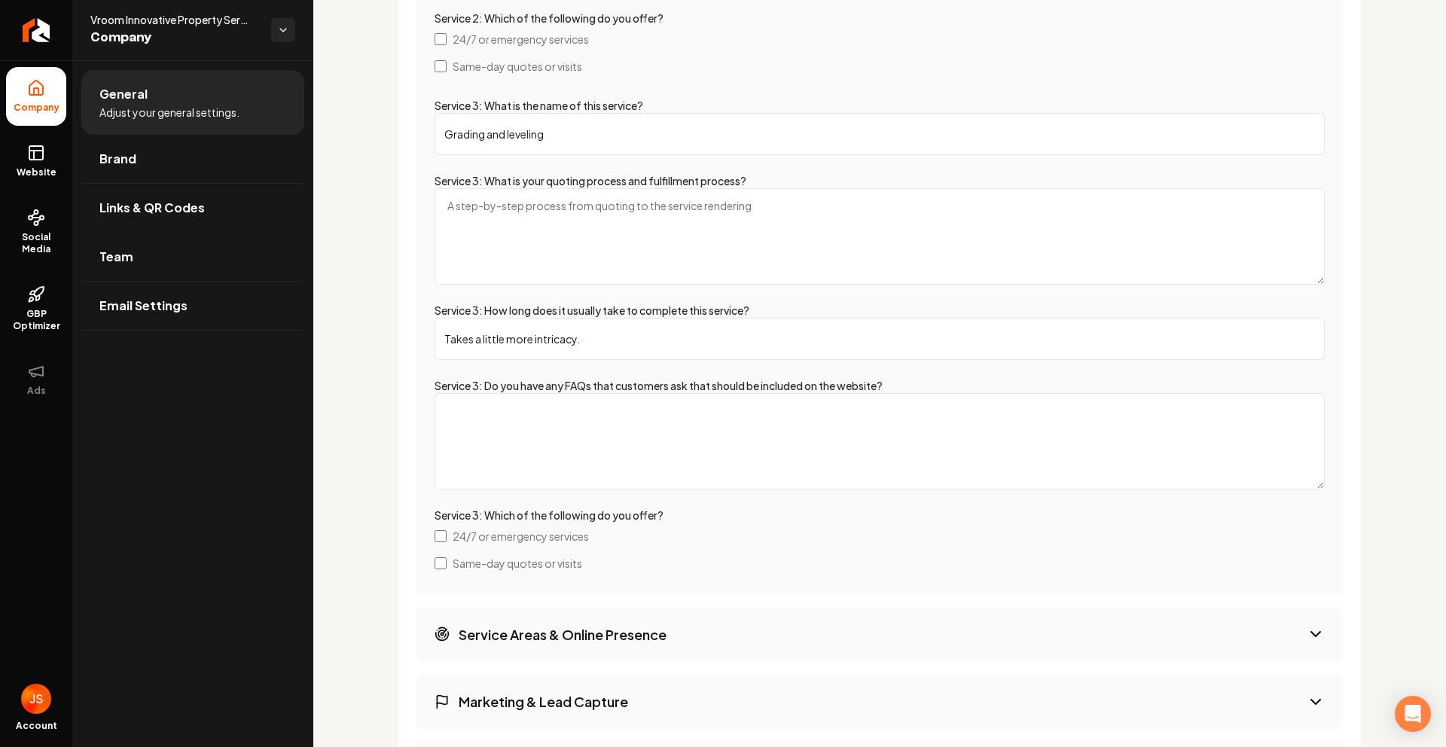
scroll to position [3549, 0]
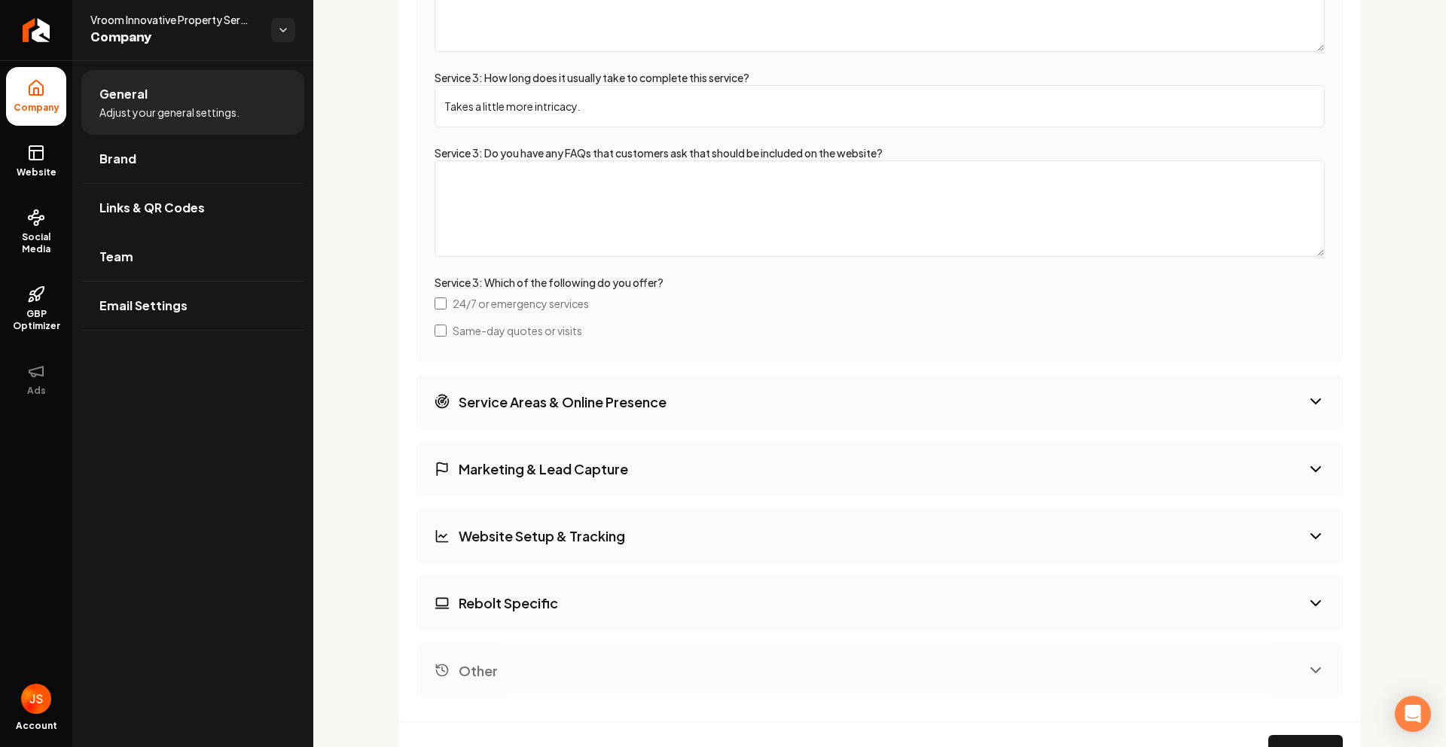
click at [587, 406] on h3 "Service Areas & Online Presence" at bounding box center [563, 401] width 208 height 19
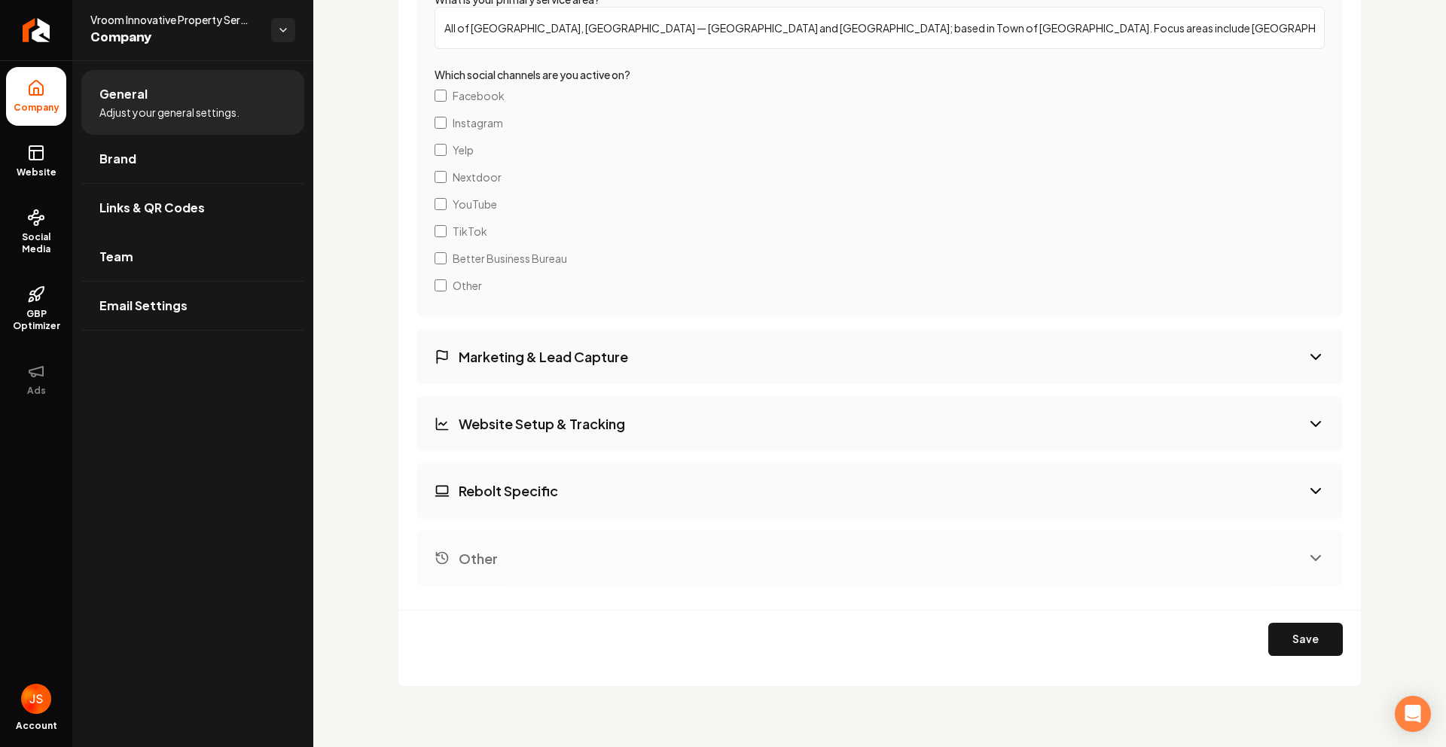
scroll to position [2291, 0]
click at [594, 373] on button "Marketing & Lead Capture" at bounding box center [879, 356] width 926 height 55
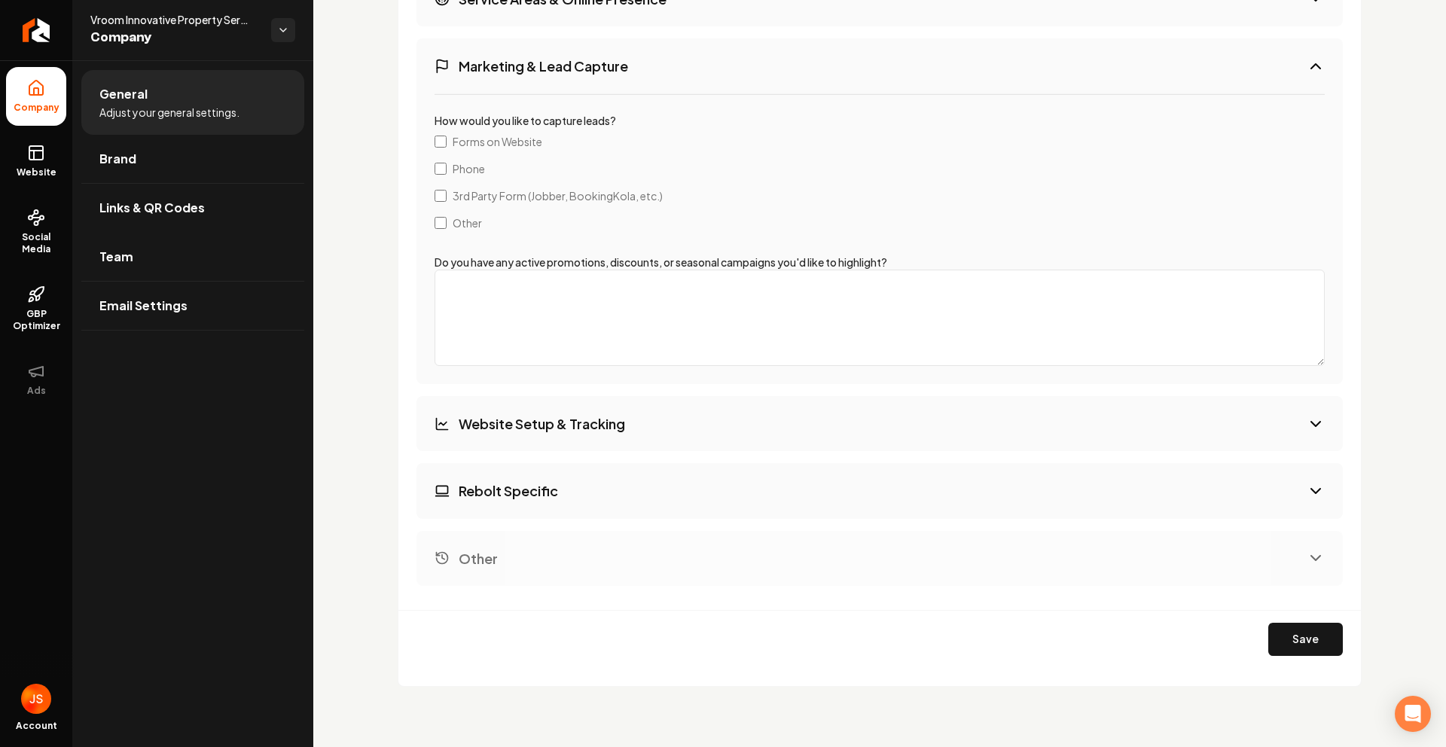
click at [575, 414] on h3 "Website Setup & Tracking" at bounding box center [542, 423] width 166 height 19
select select "**"
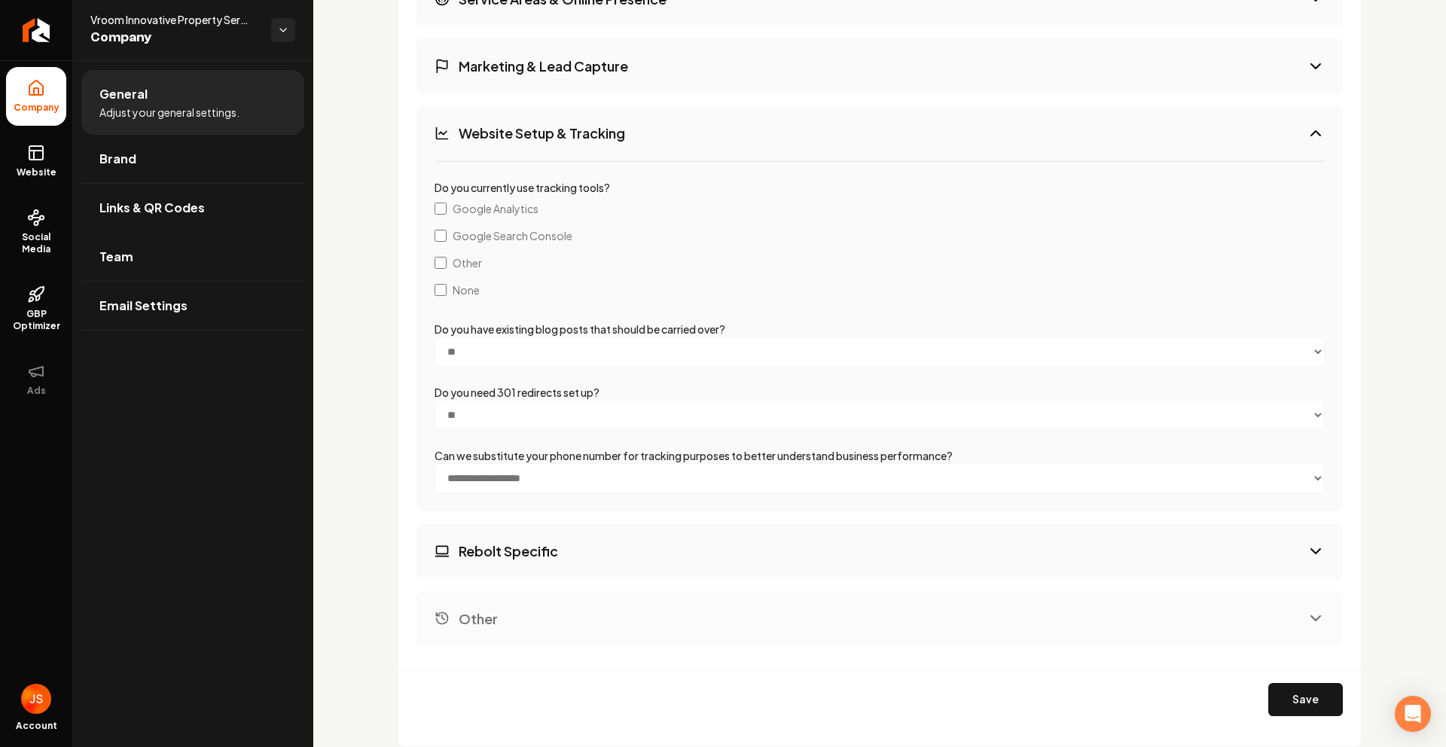
scroll to position [2582, 0]
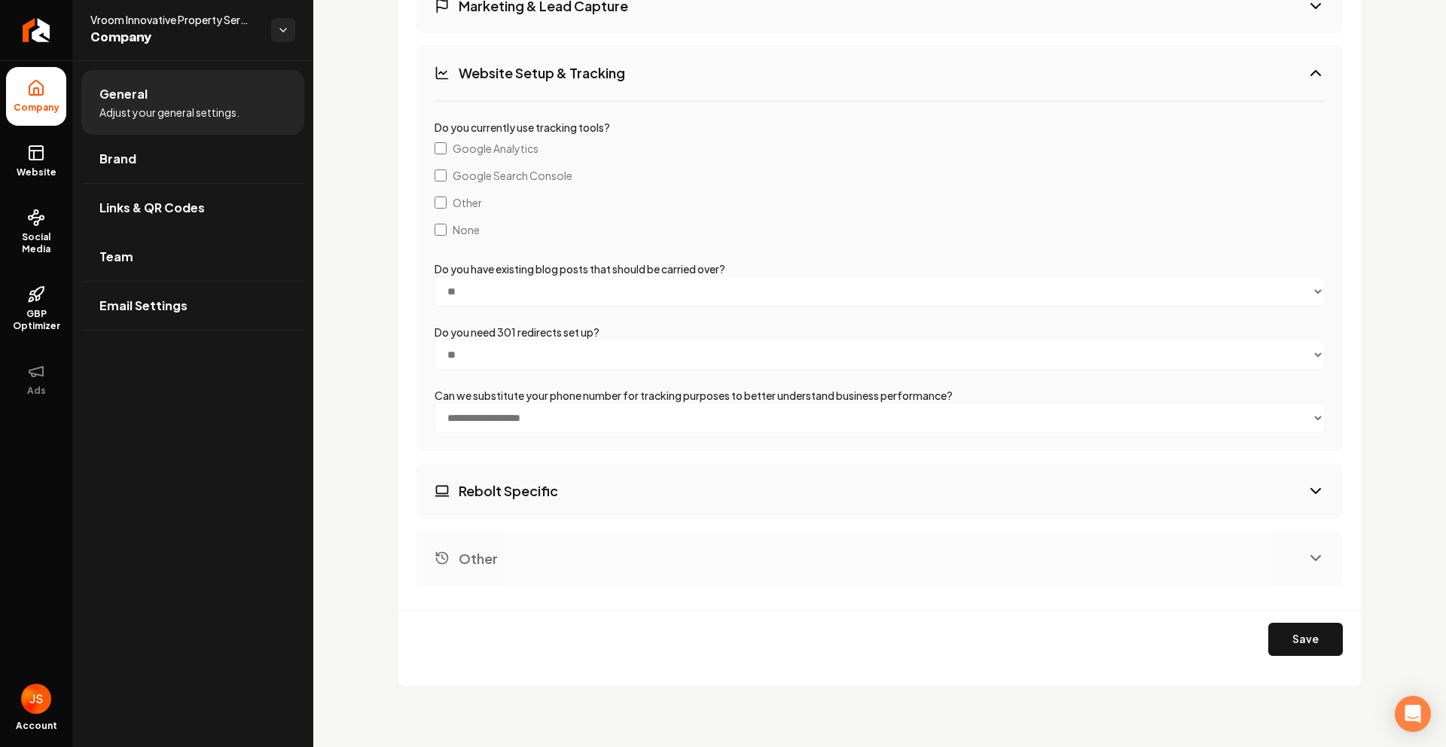
click at [594, 484] on button "Rebolt Specific" at bounding box center [879, 490] width 926 height 55
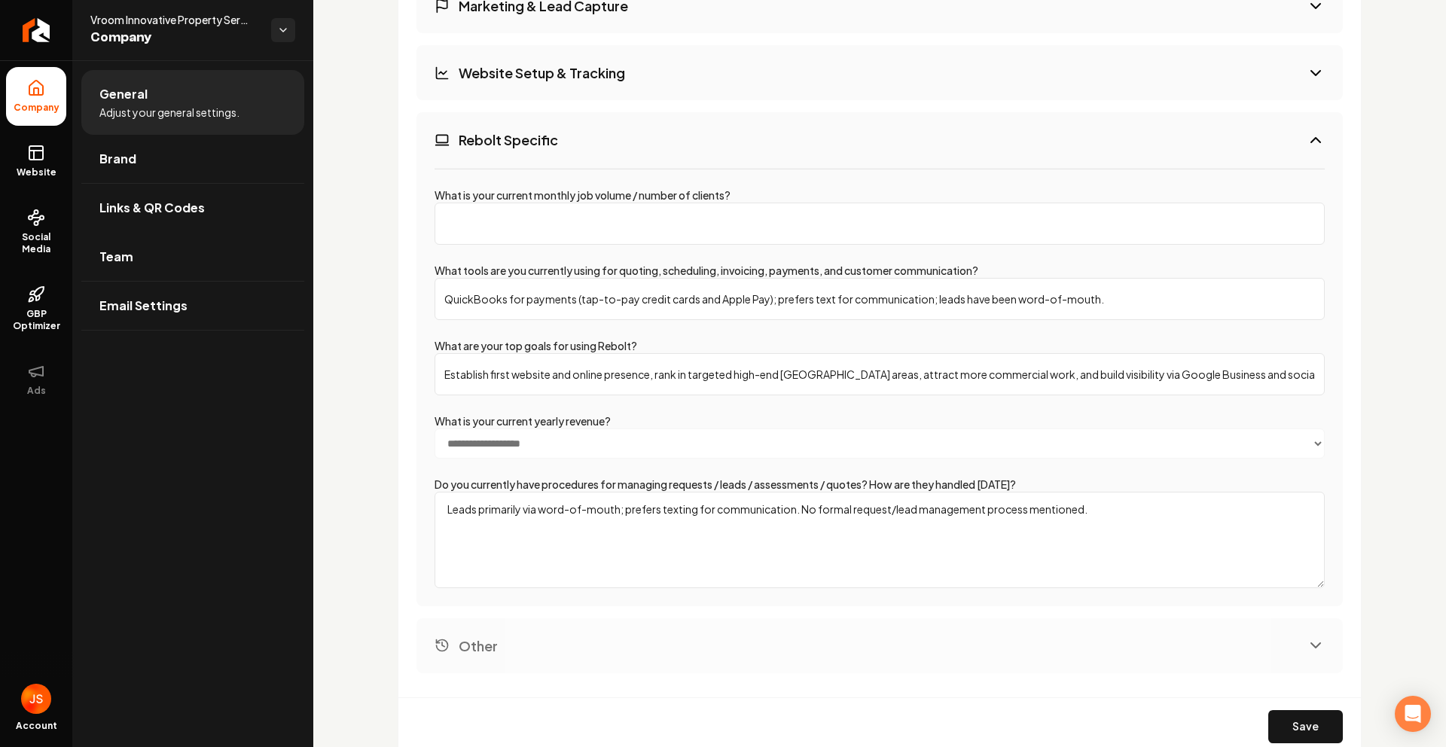
scroll to position [2642, 0]
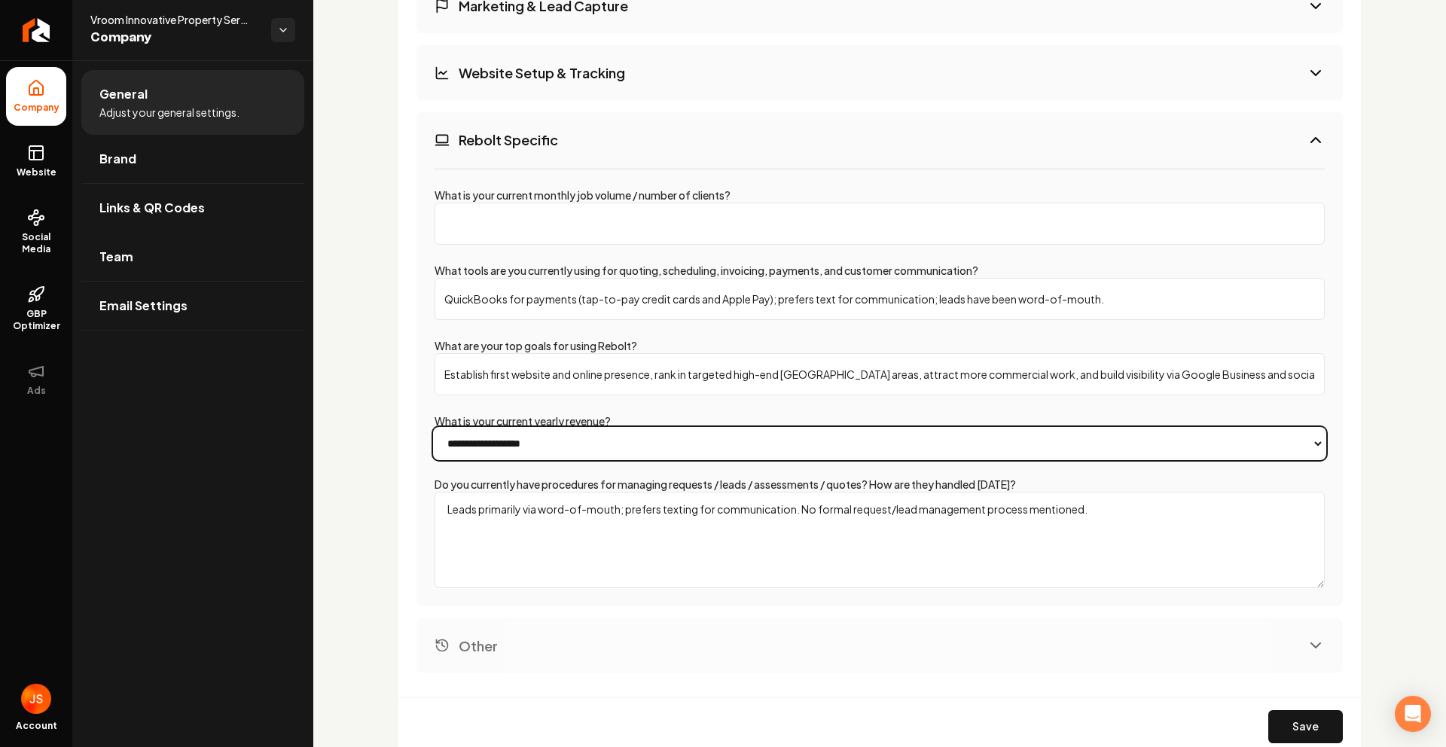
click at [606, 452] on select "**********" at bounding box center [879, 443] width 890 height 30
click at [570, 445] on select "**********" at bounding box center [879, 443] width 890 height 30
select select "******"
click at [434, 428] on select "**********" at bounding box center [879, 443] width 890 height 30
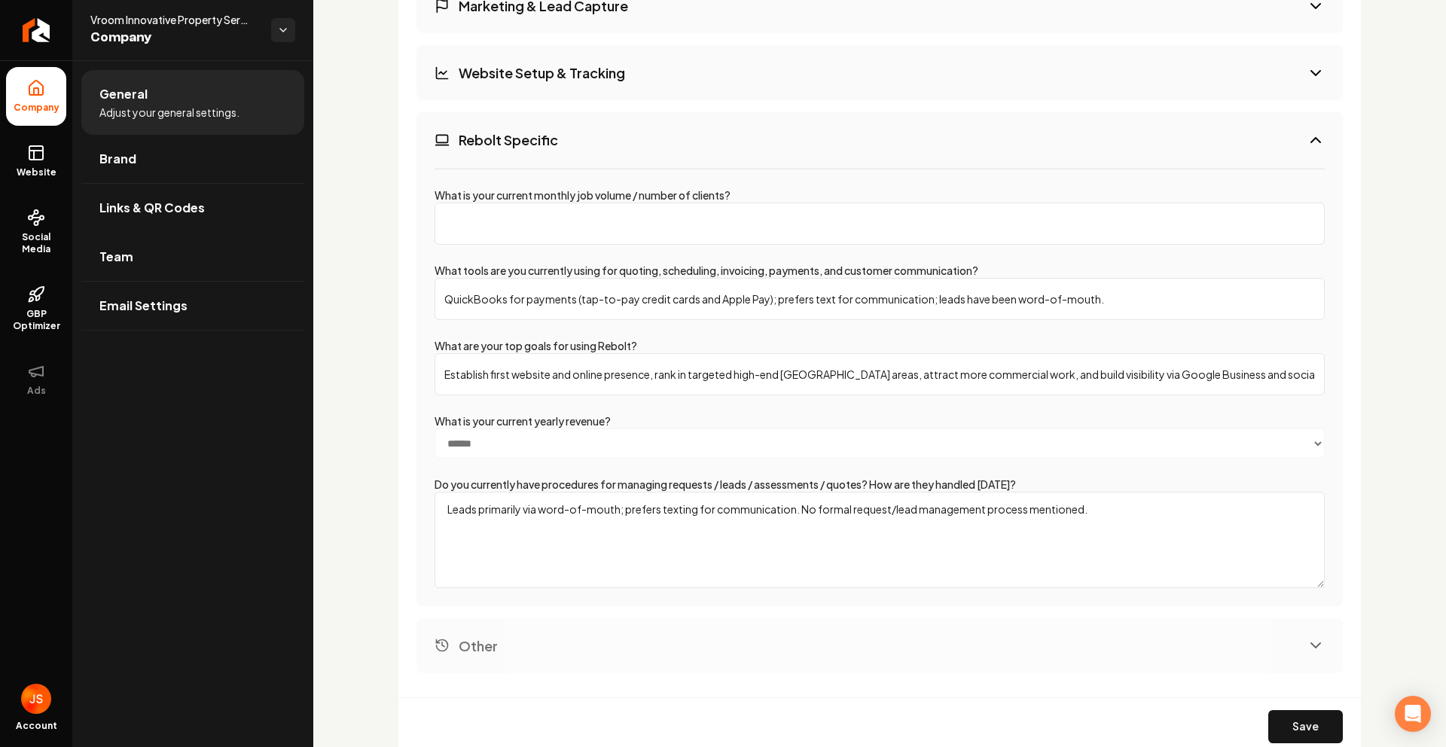
click at [642, 229] on input "What is your current monthly job volume / number of clients?" at bounding box center [879, 224] width 890 height 42
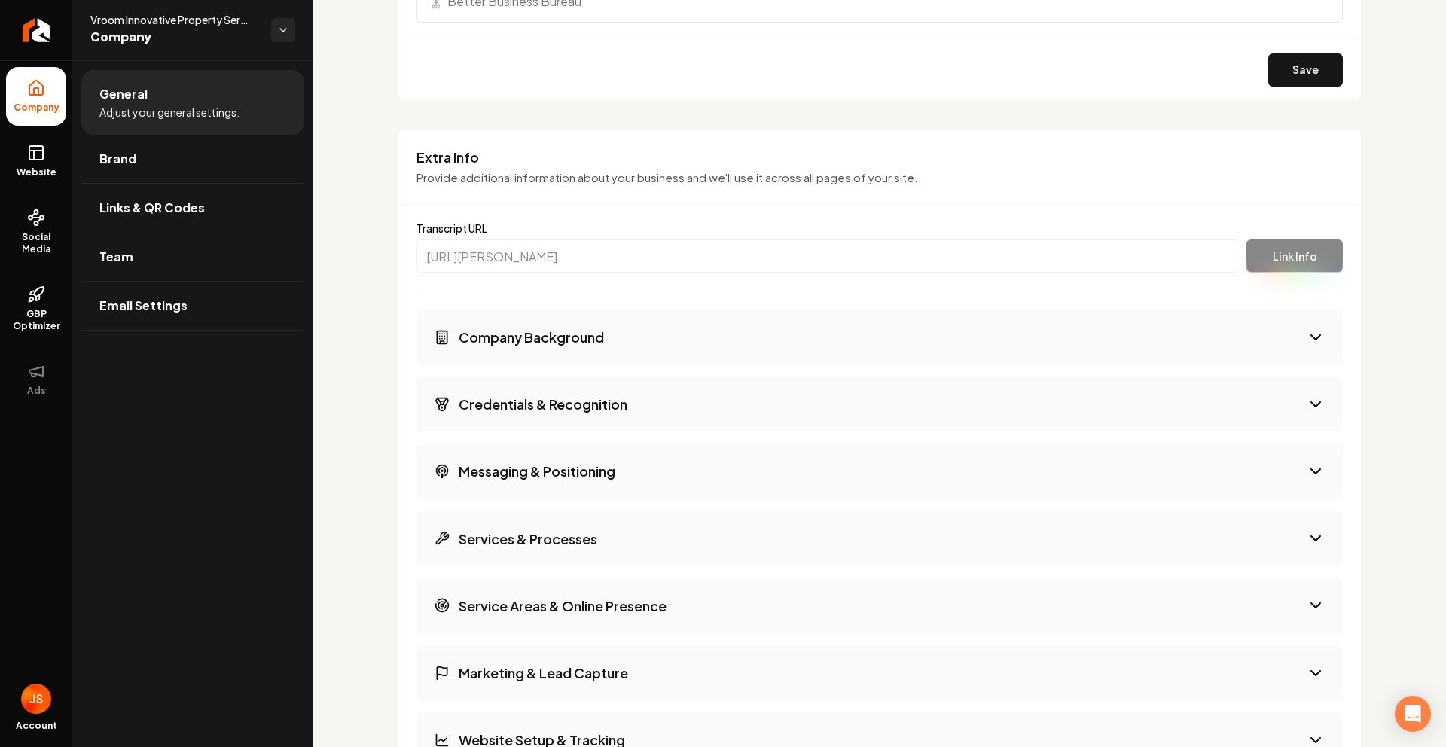
click at [596, 531] on h3 "Services & Processes" at bounding box center [528, 538] width 139 height 19
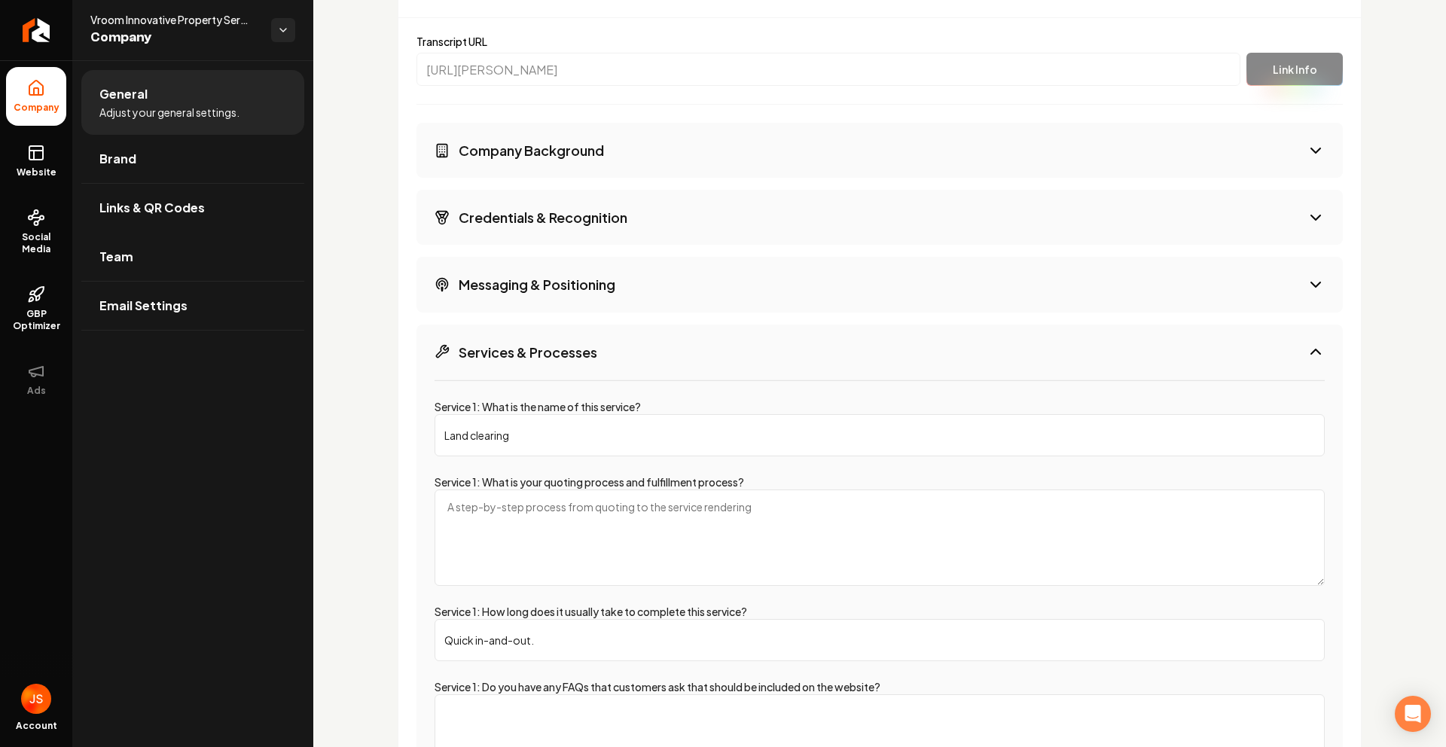
scroll to position [2470, 0]
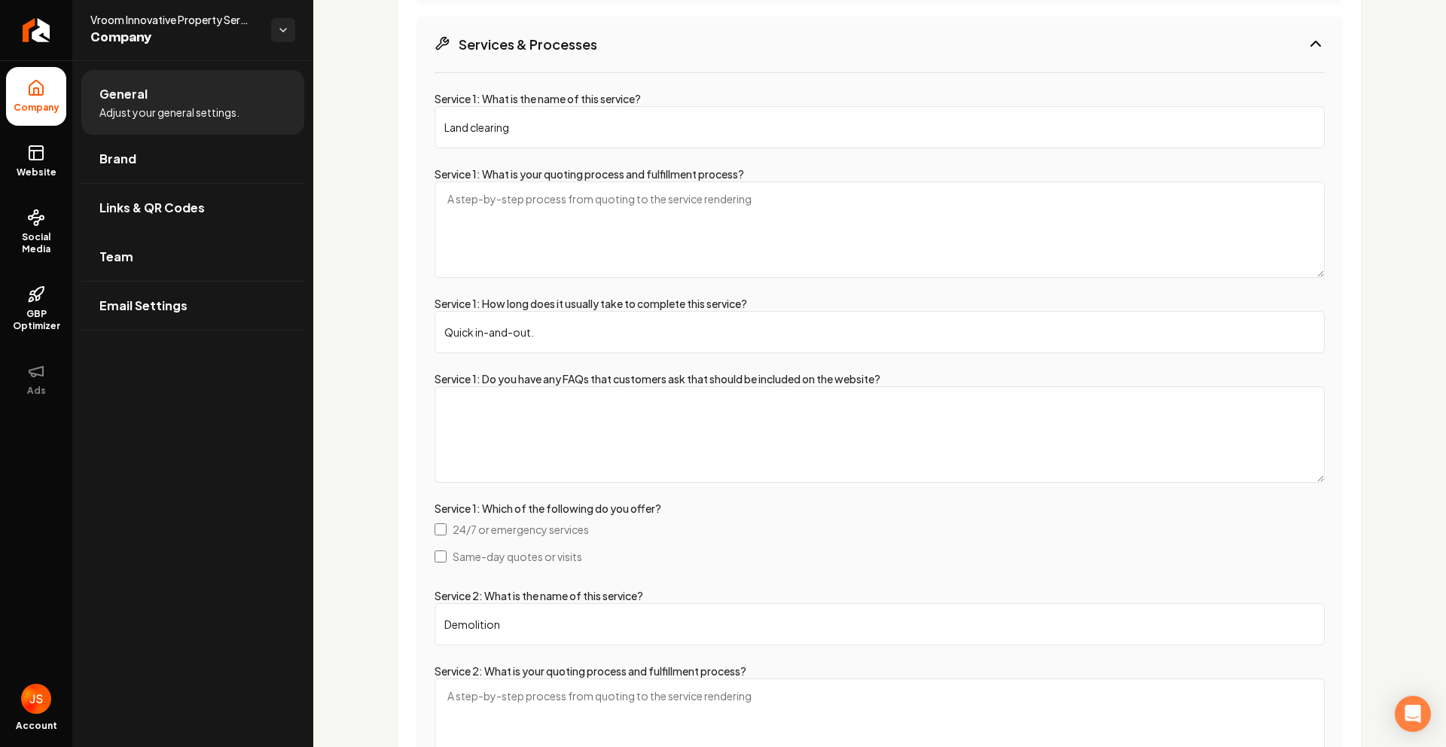
click at [709, 218] on textarea "Service 1: What is your quoting process and fulfillment process?" at bounding box center [879, 229] width 890 height 96
type textarea "Q"
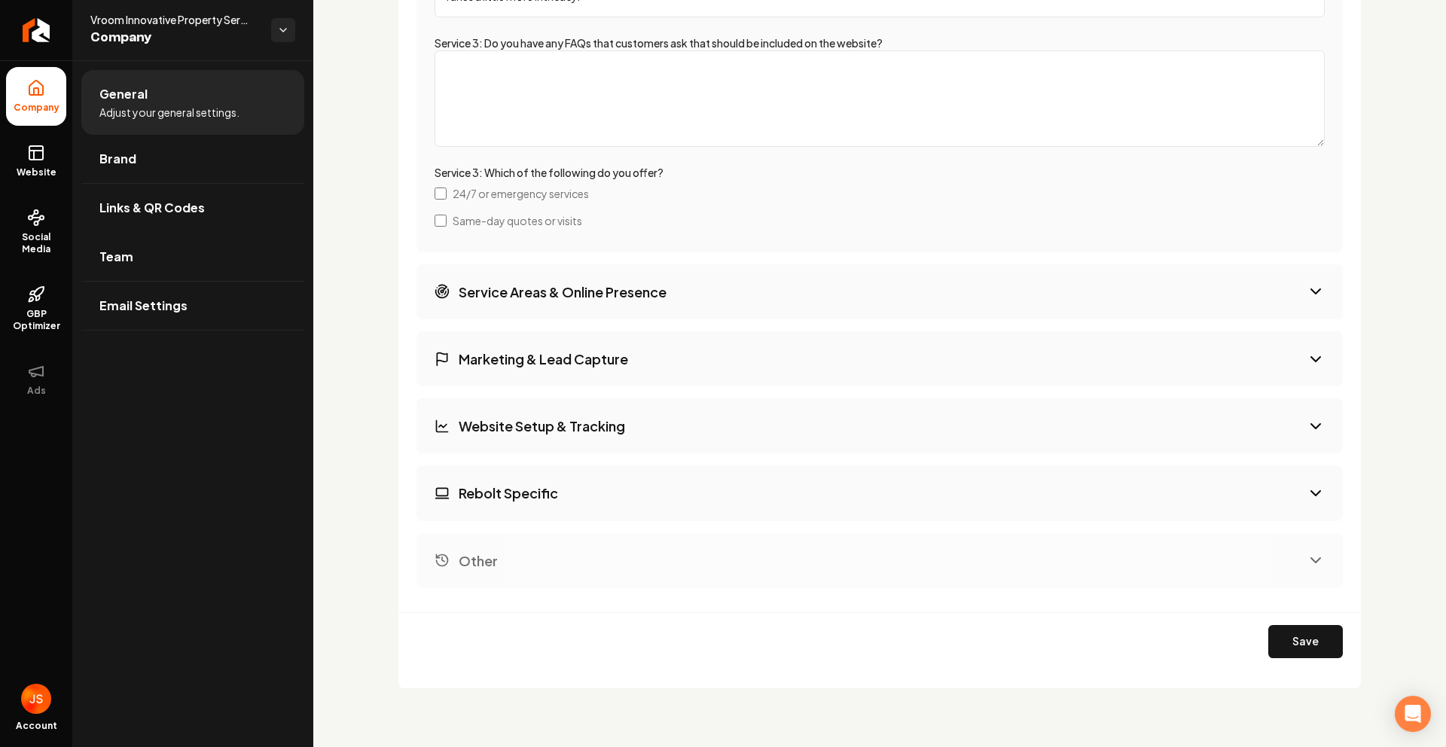
scroll to position [3802, 0]
click at [1279, 651] on button "Save" at bounding box center [1305, 639] width 75 height 33
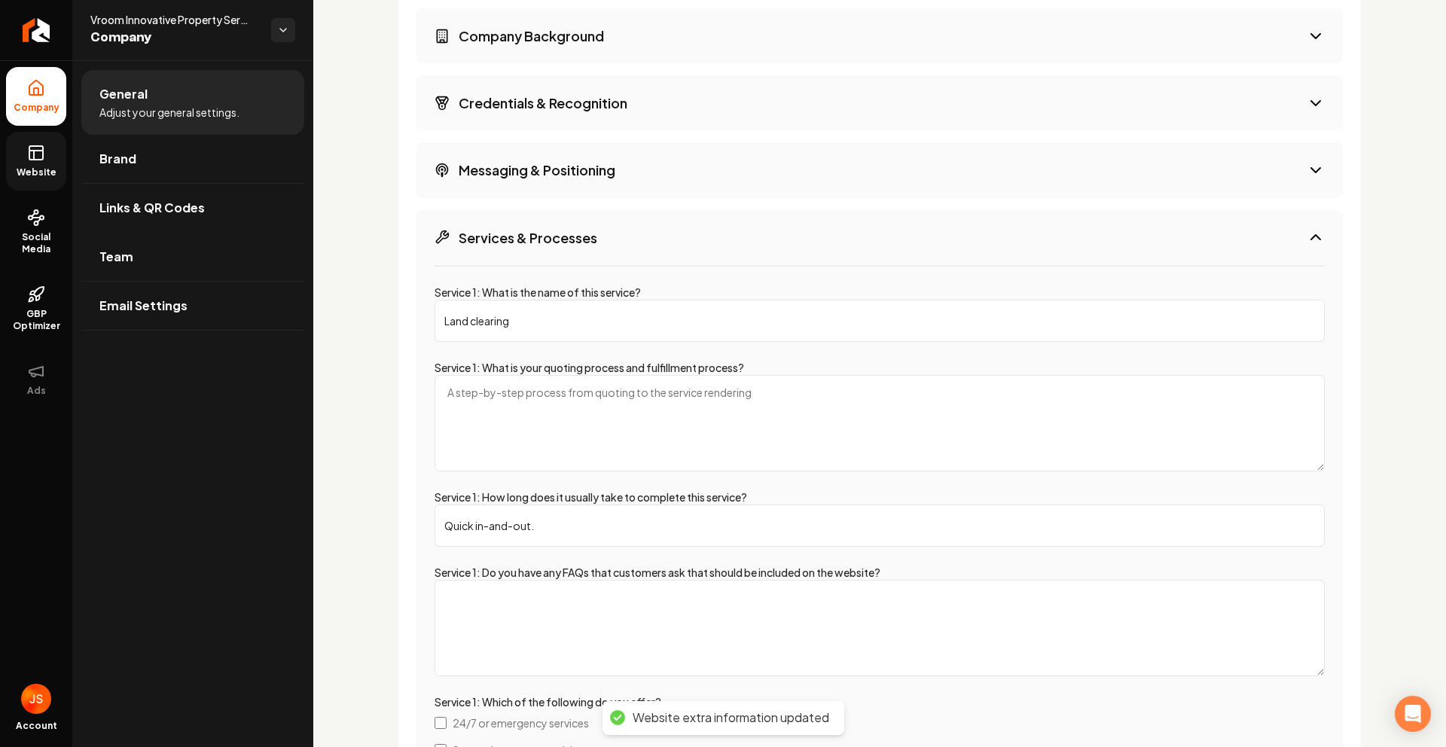
click at [9, 176] on link "Website" at bounding box center [36, 161] width 60 height 59
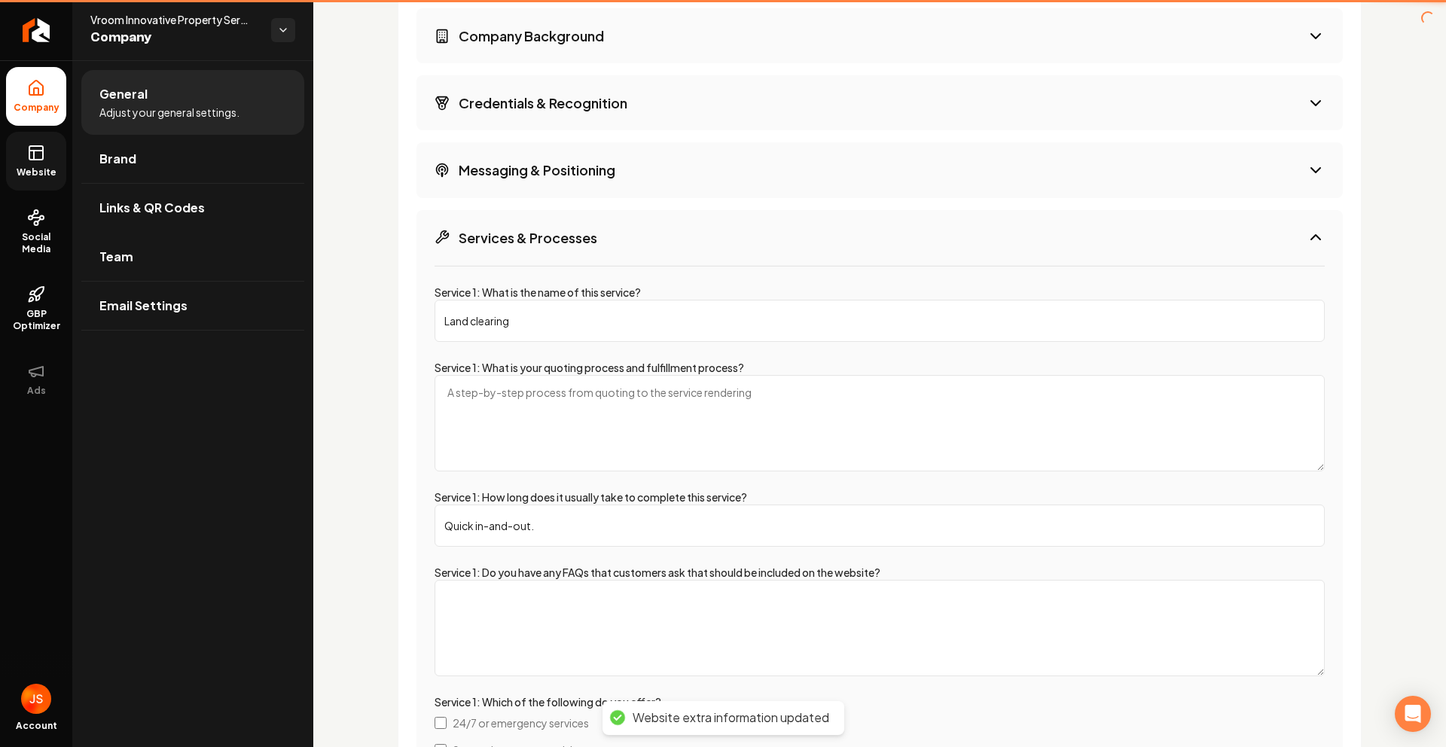
scroll to position [459, 0]
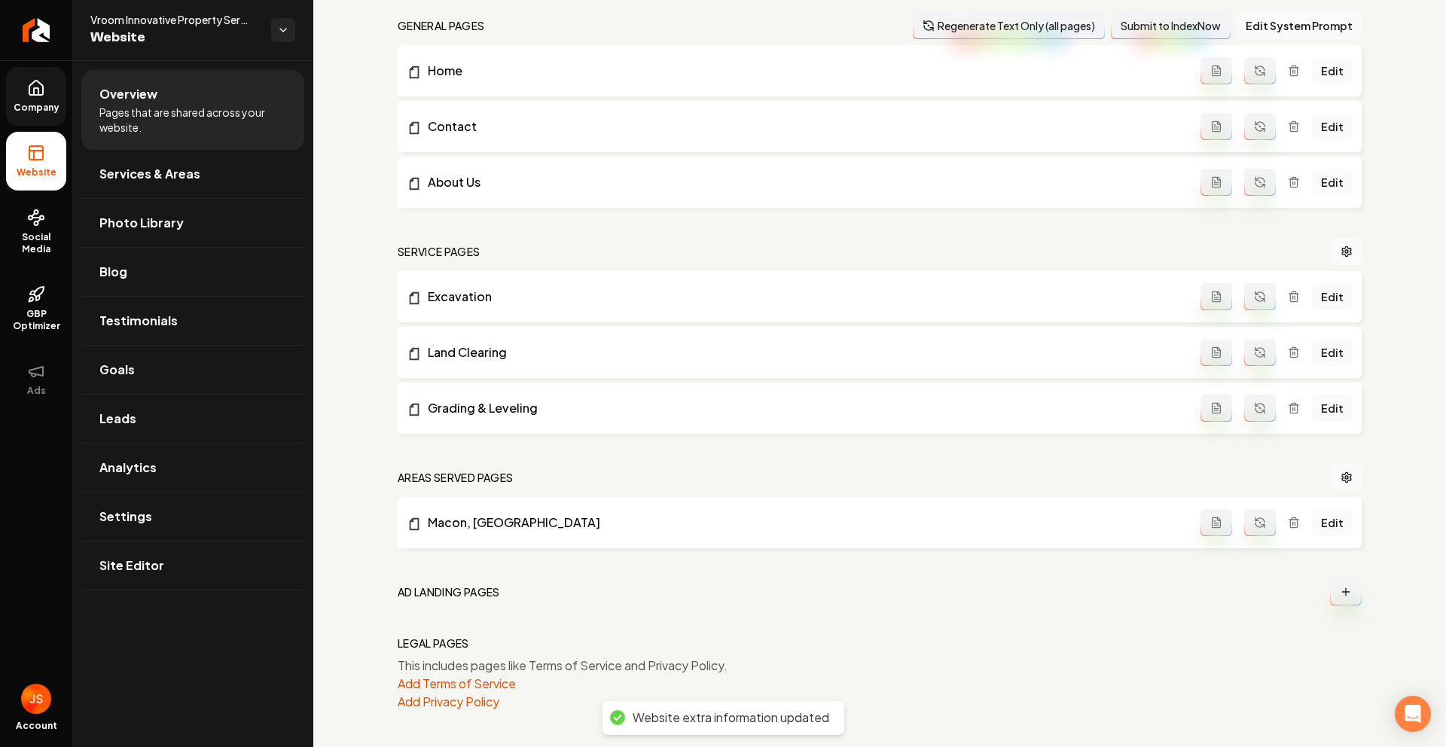
click at [20, 172] on span "Website" at bounding box center [37, 172] width 52 height 12
click at [32, 93] on icon at bounding box center [36, 88] width 18 height 18
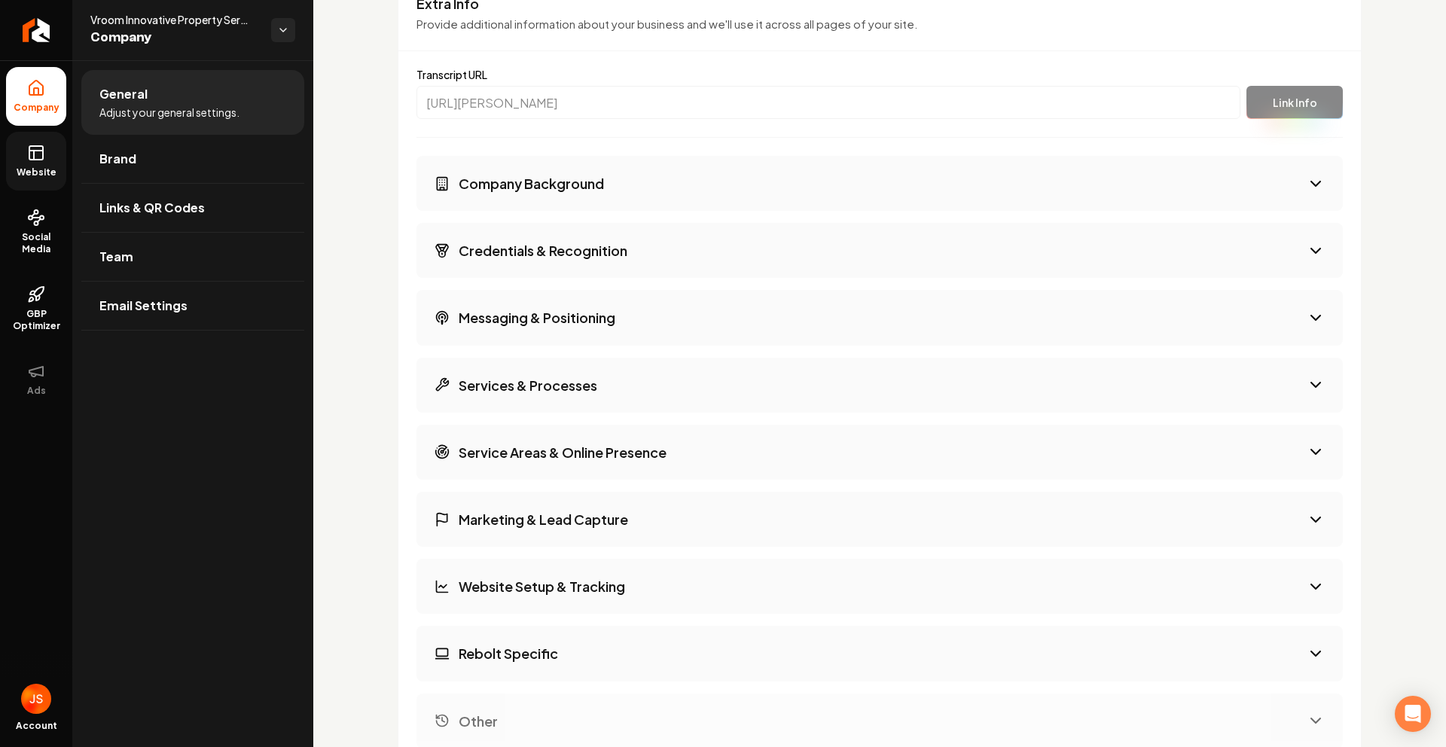
scroll to position [2269, 0]
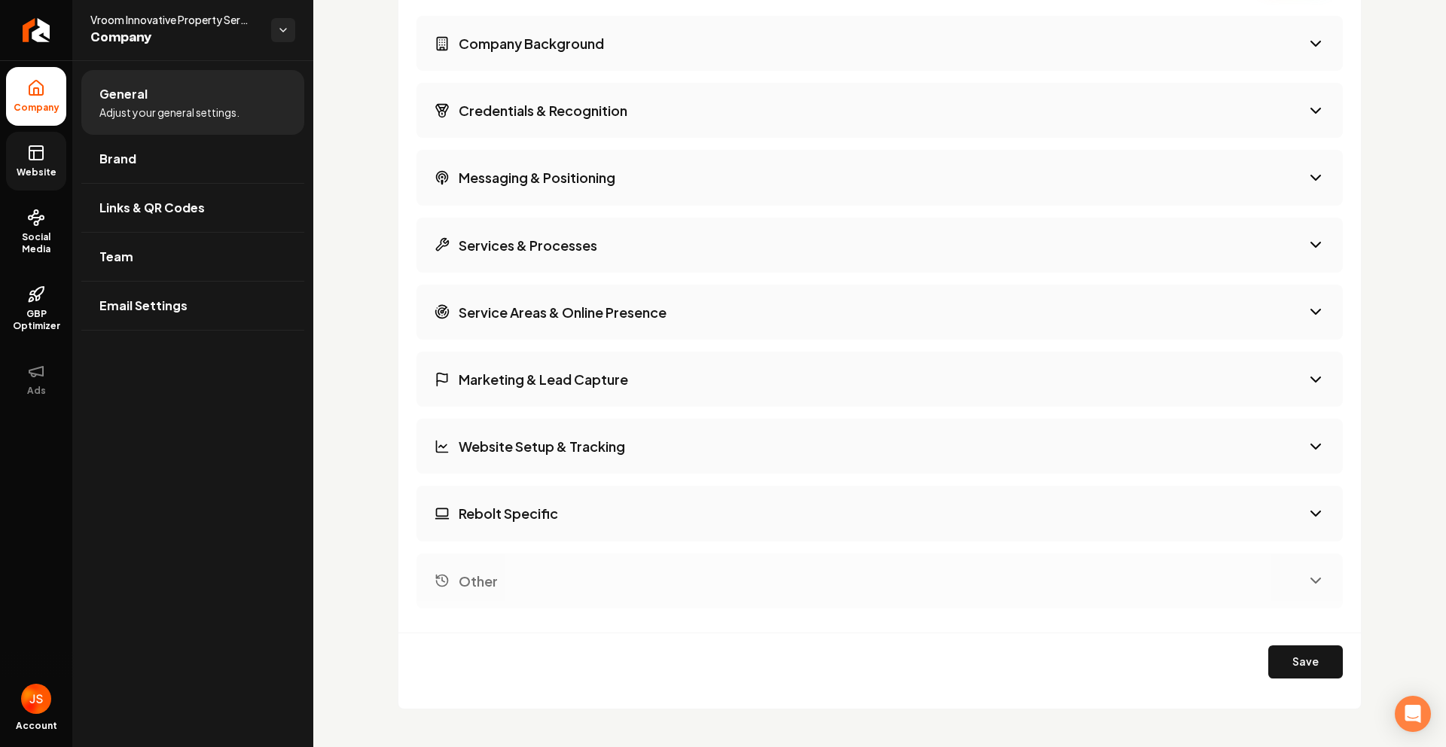
click at [614, 244] on button "Services & Processes" at bounding box center [879, 245] width 926 height 55
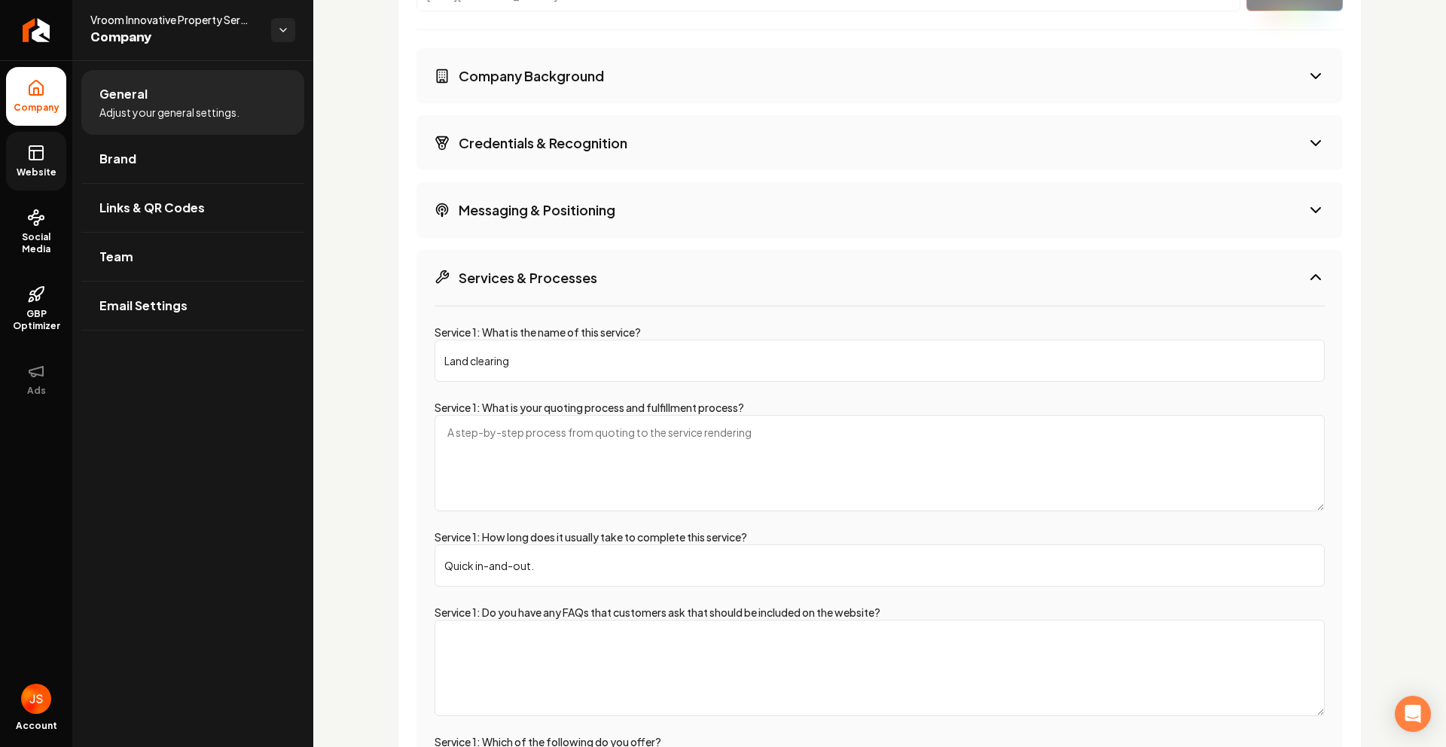
scroll to position [2233, 0]
click at [1285, 283] on button "Services & Processes" at bounding box center [879, 280] width 926 height 55
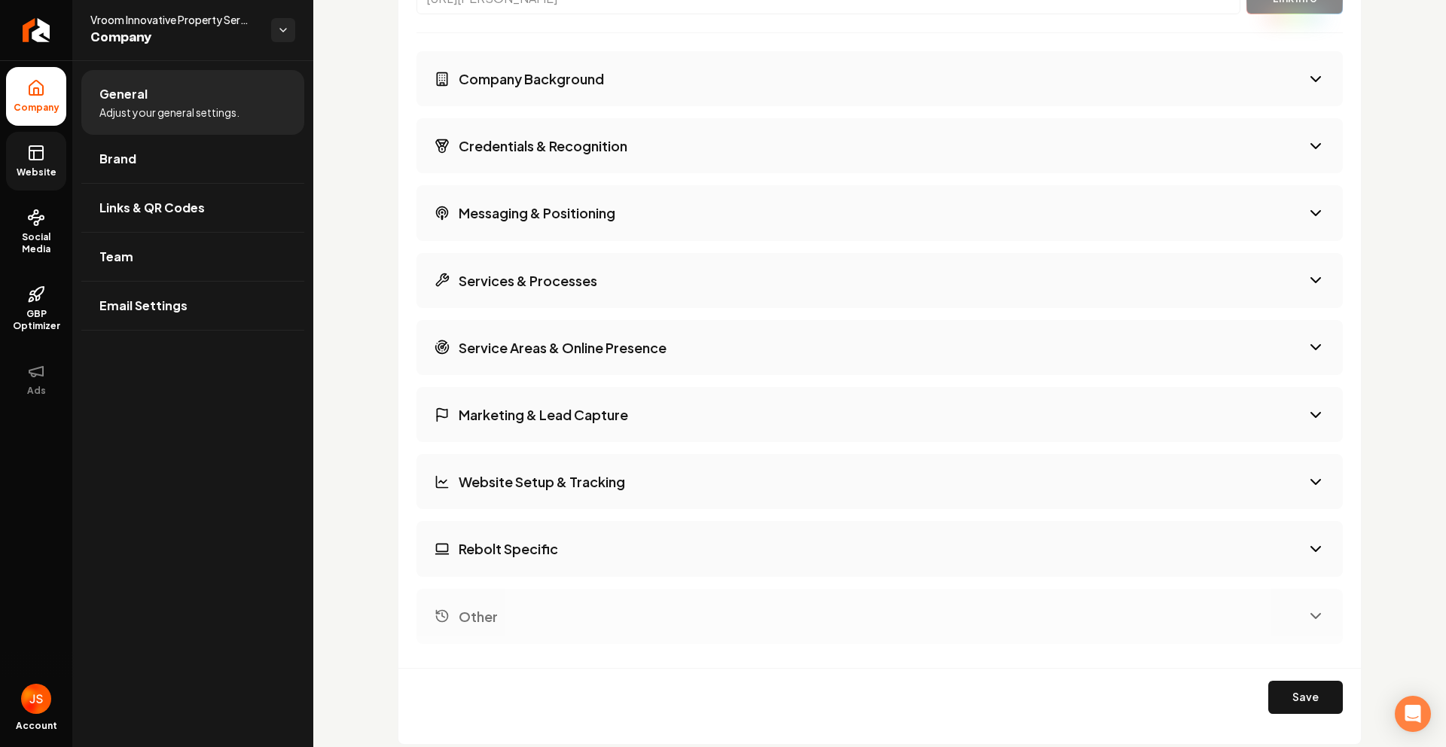
click at [1285, 283] on button "Services & Processes" at bounding box center [879, 280] width 926 height 55
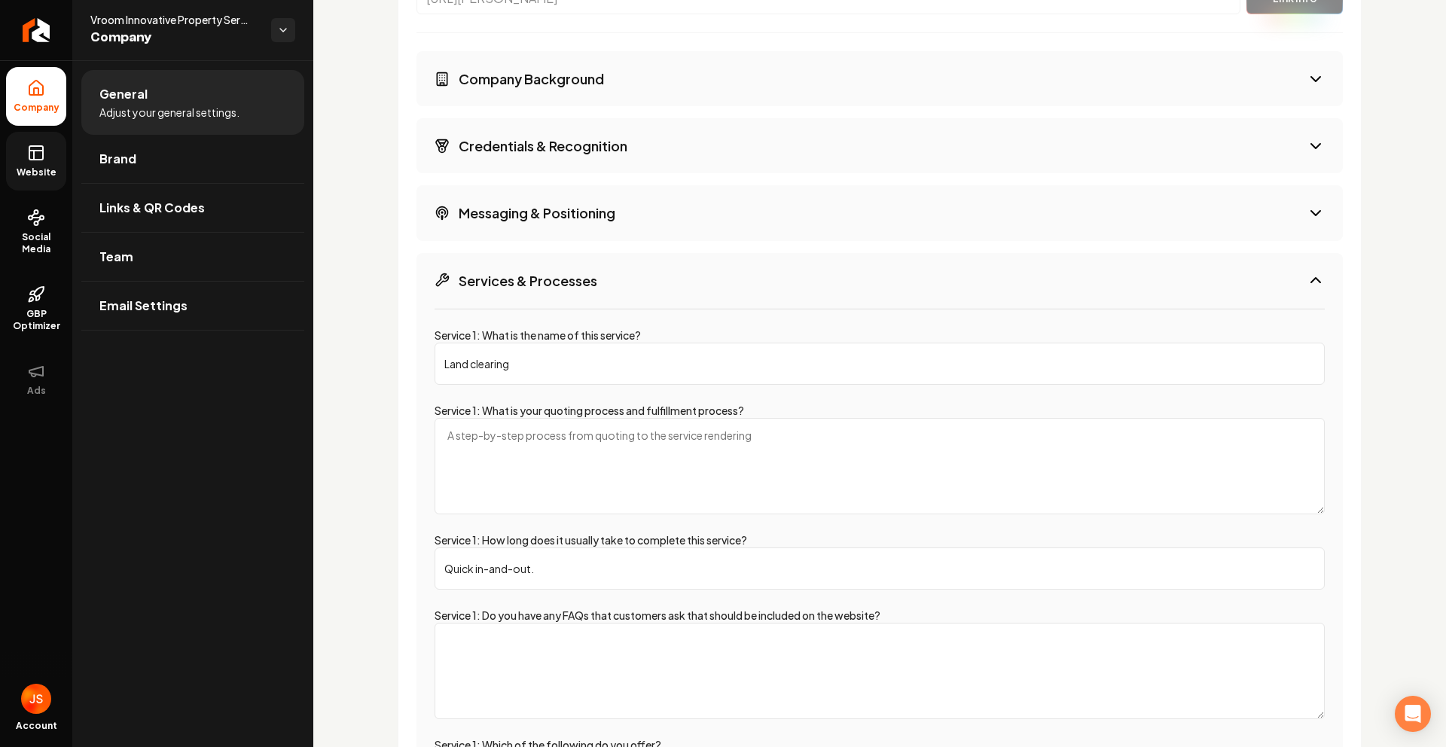
click at [1283, 282] on button "Services & Processes" at bounding box center [879, 280] width 926 height 55
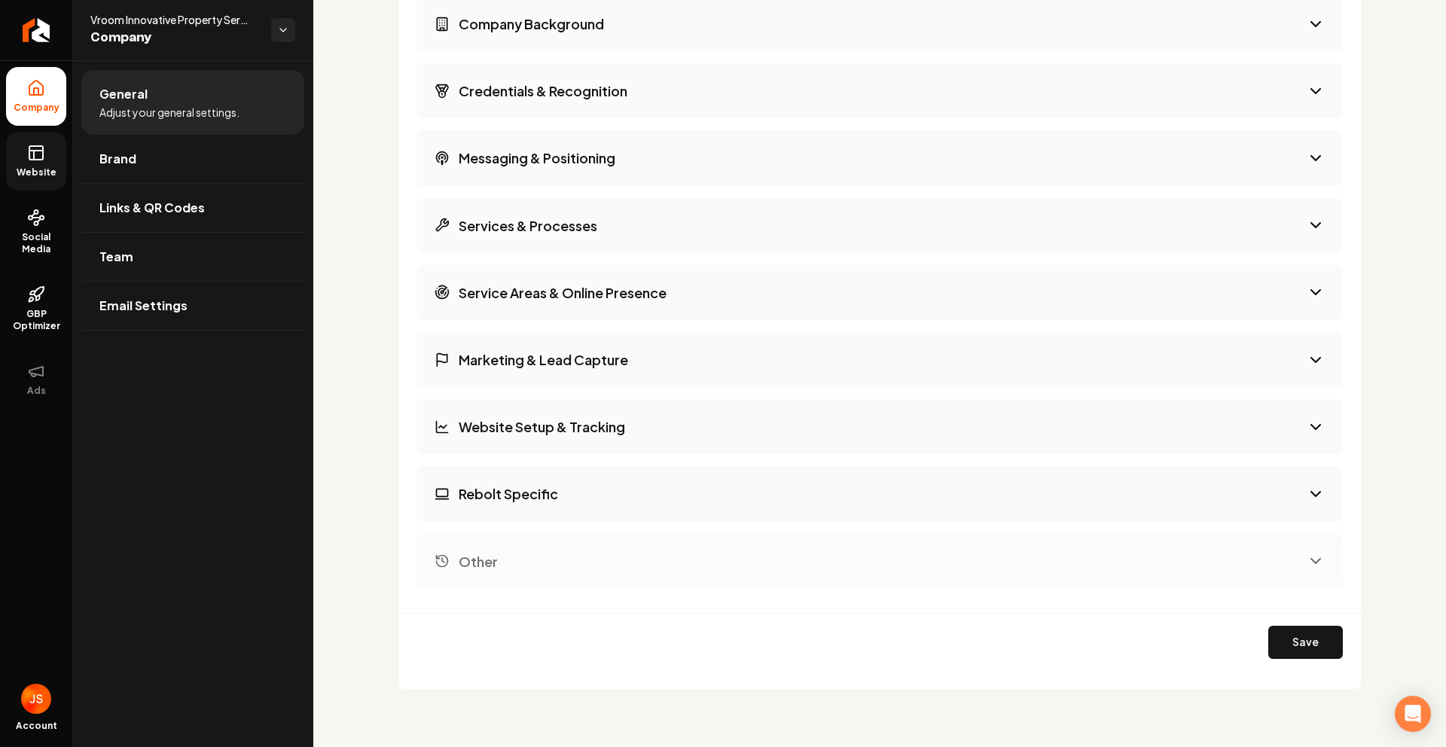
scroll to position [2291, 0]
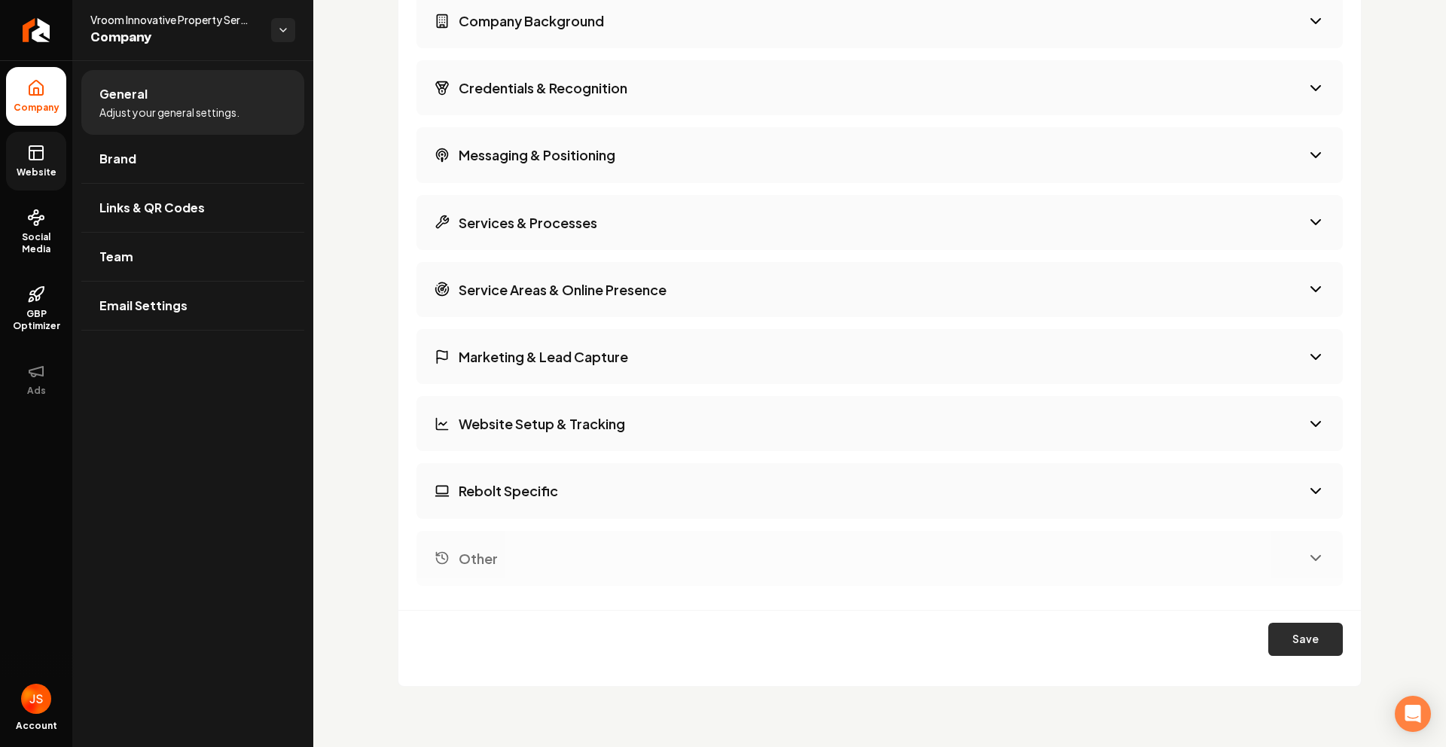
click at [1313, 624] on button "Save" at bounding box center [1305, 639] width 75 height 33
click at [19, 173] on span "Website" at bounding box center [37, 172] width 52 height 12
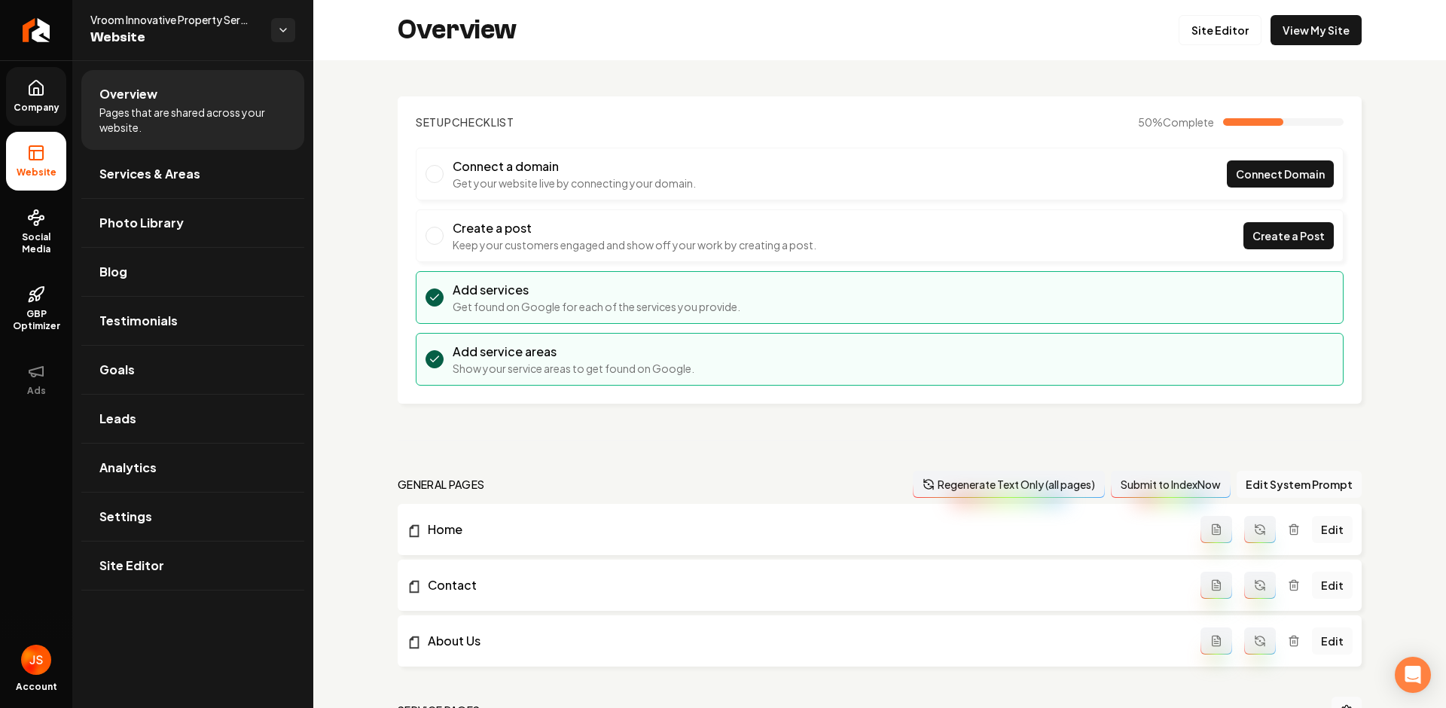
click at [78, 32] on div "Vroom Innovative Property Service LLC Website" at bounding box center [192, 30] width 241 height 60
click at [56, 33] on link "Return to dashboard" at bounding box center [36, 30] width 72 height 60
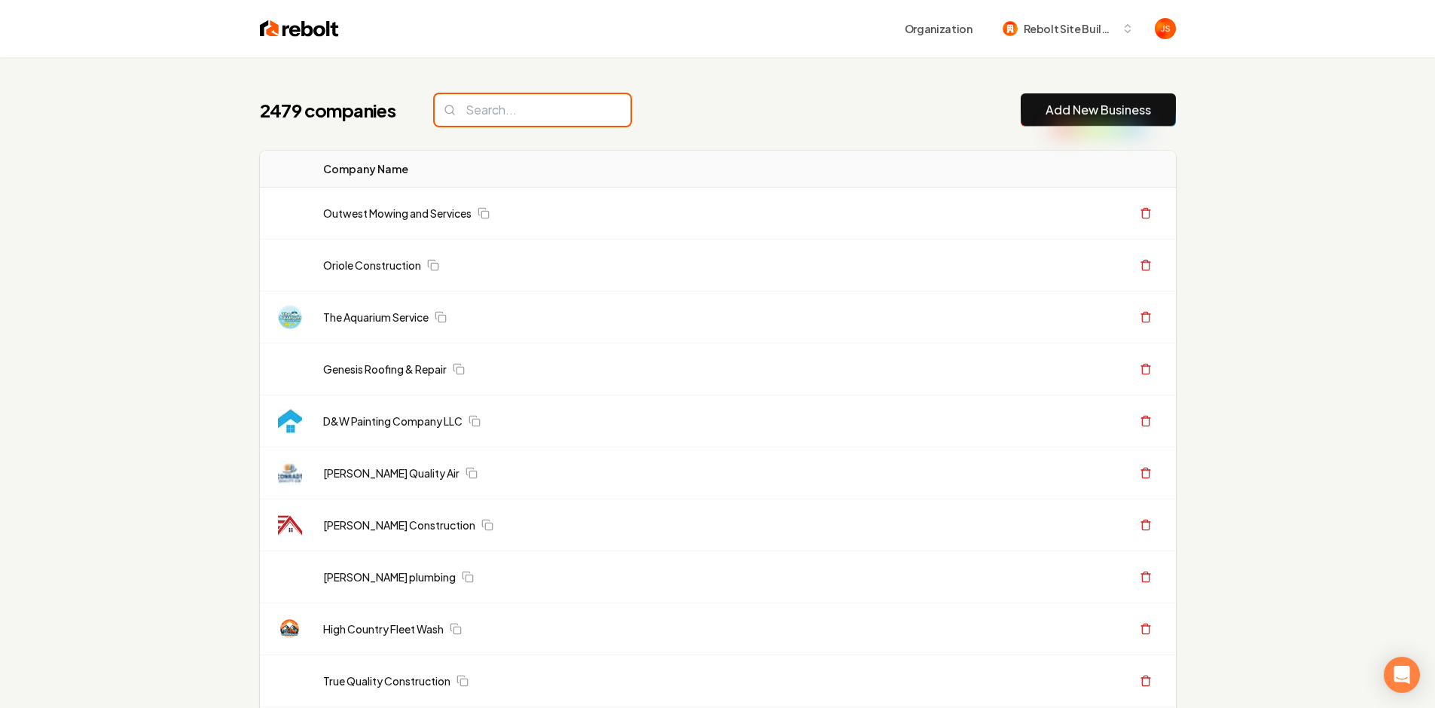
click at [521, 106] on input "search" at bounding box center [532, 110] width 196 height 32
paste input "Everything Metal"
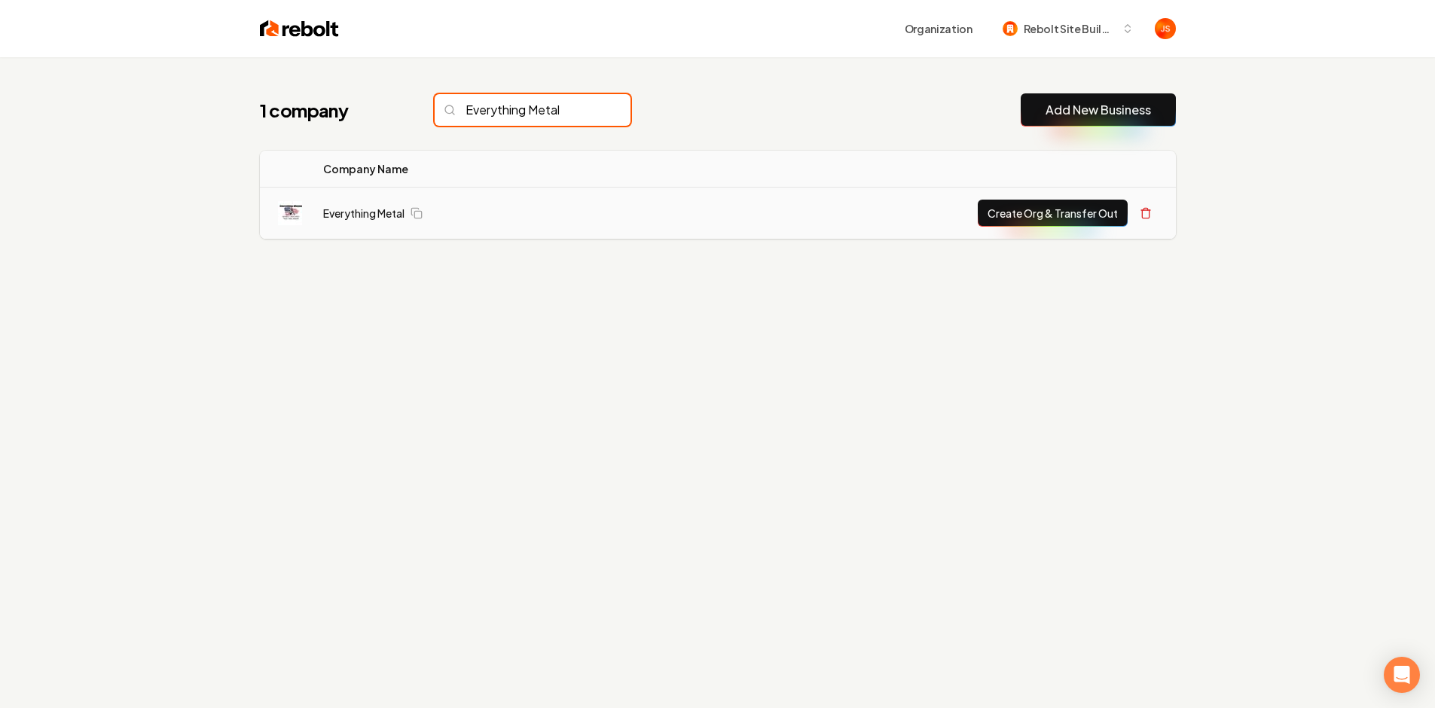
type input "Everything Metal"
click at [1026, 215] on button "Create Org & Transfer Out" at bounding box center [1052, 213] width 150 height 27
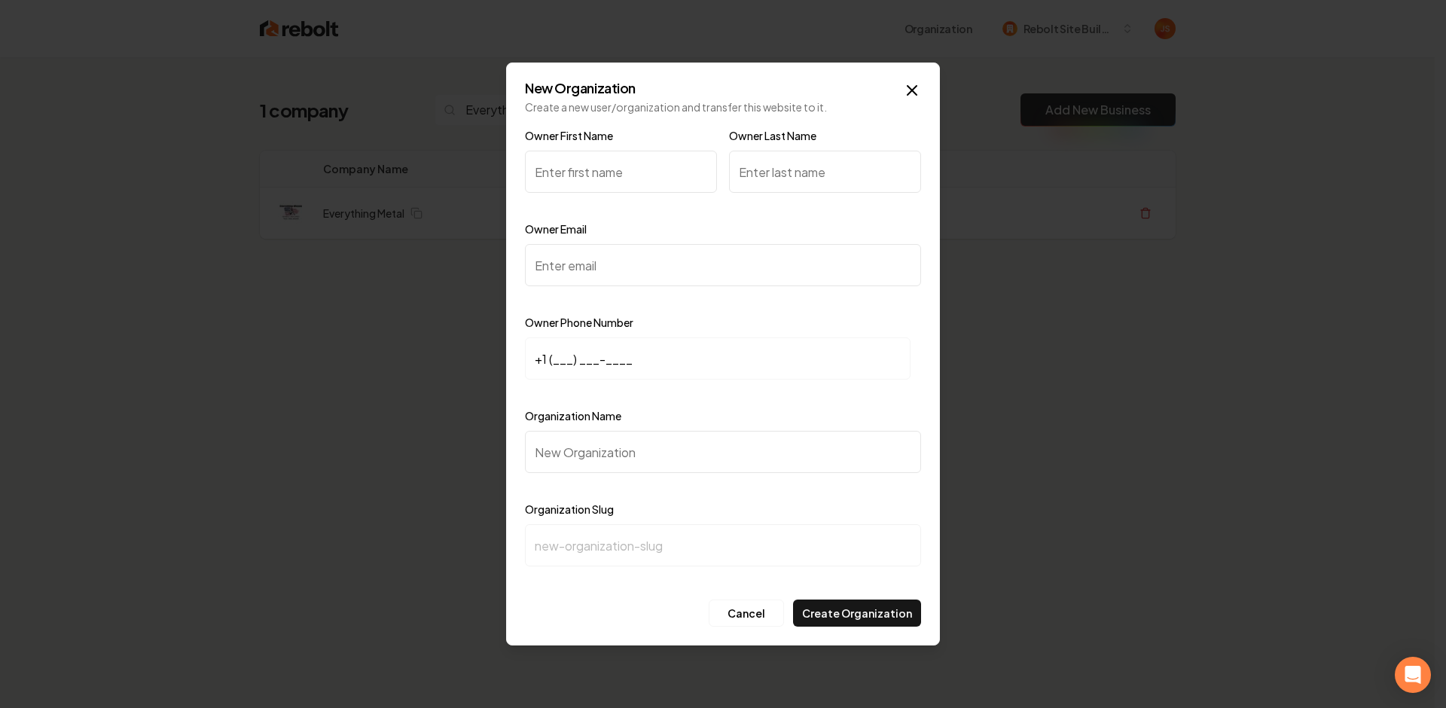
click at [652, 171] on input "Owner First Name" at bounding box center [621, 172] width 192 height 42
click at [651, 172] on input "Owner First Name" at bounding box center [621, 172] width 192 height 42
type input "Evan"
click at [803, 180] on input "Owner Last Name" at bounding box center [825, 172] width 192 height 42
type input "Swanson"
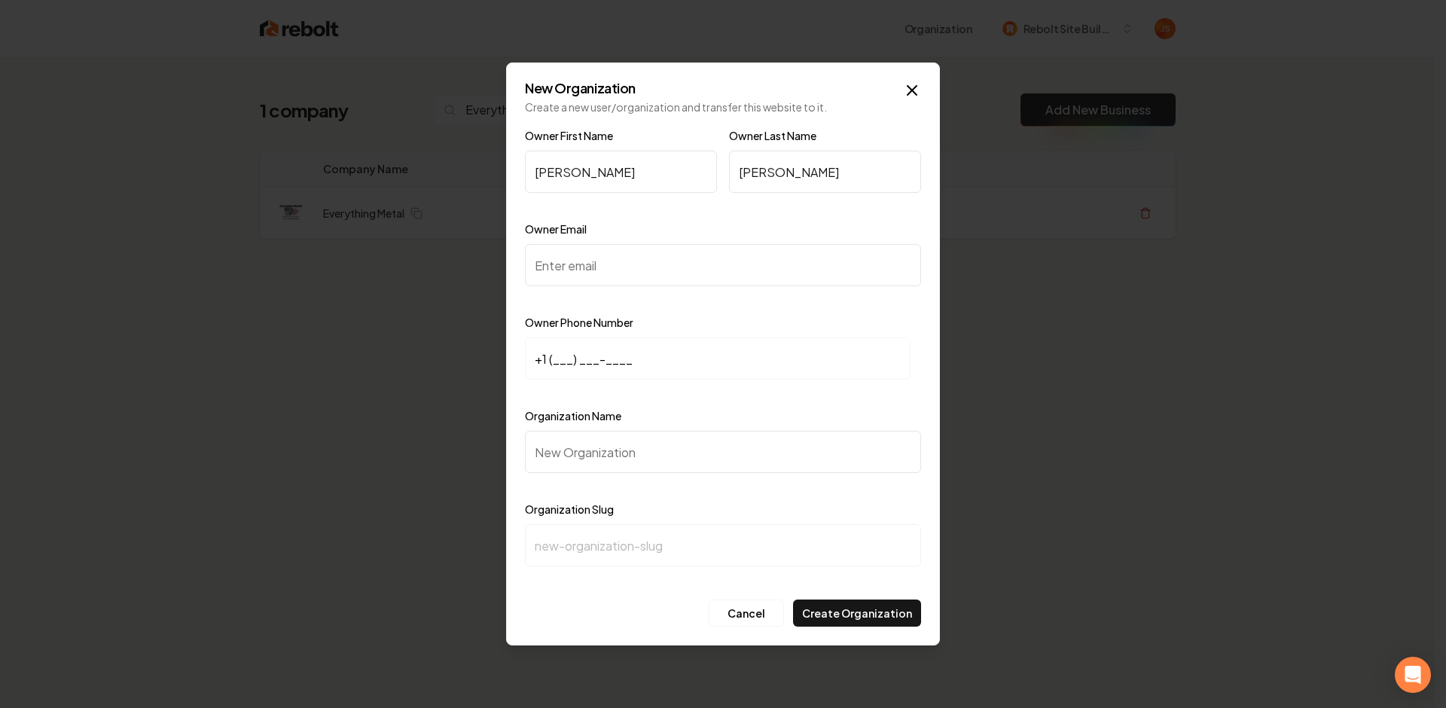
click at [639, 245] on input "Owner Email" at bounding box center [723, 265] width 396 height 42
paste input "evan@everythingmetals.com"
type input "evan@everythingmetals.com"
click at [561, 352] on input "+1 (___) ___-____" at bounding box center [718, 358] width 386 height 42
paste input "763) 760-8509"
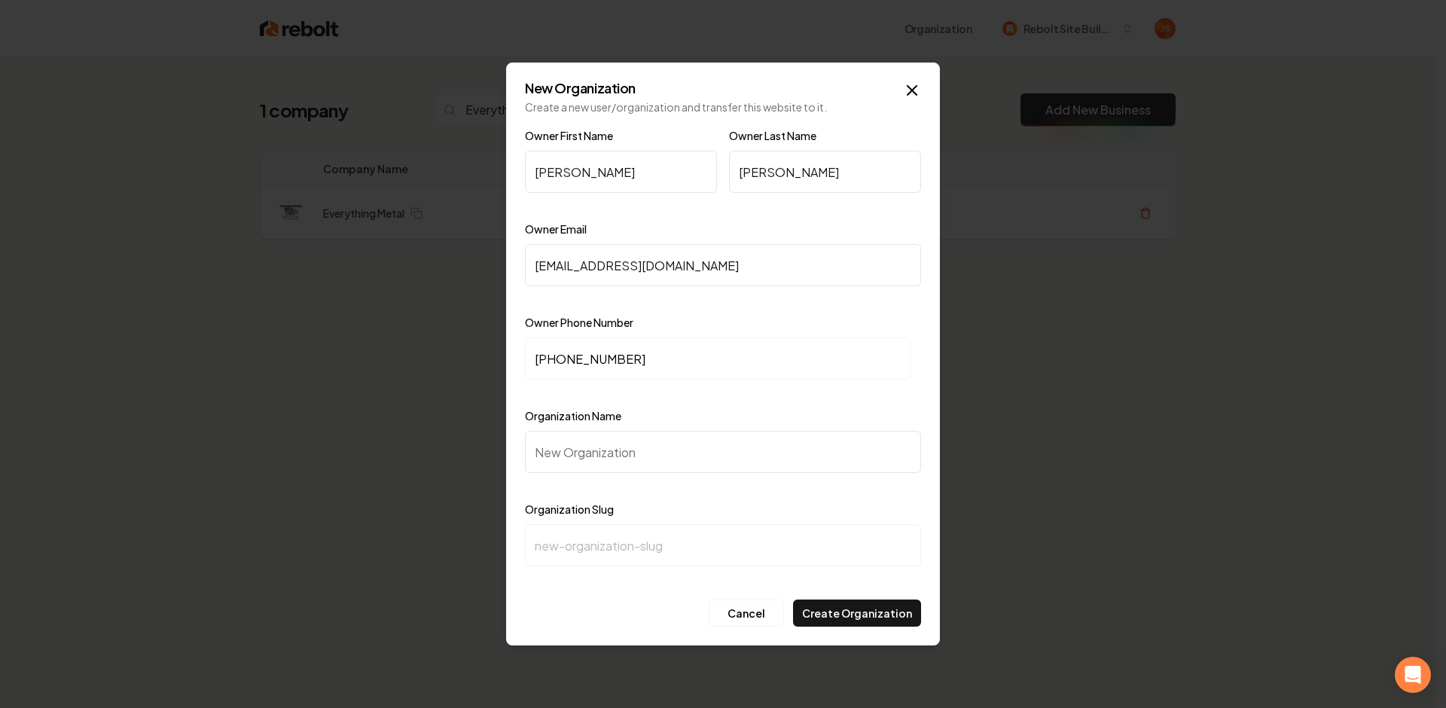
type input "+1 (763) 760-8509"
click at [614, 431] on input "Organization Name" at bounding box center [723, 452] width 396 height 42
type input "E"
type input "e"
type input "Ev"
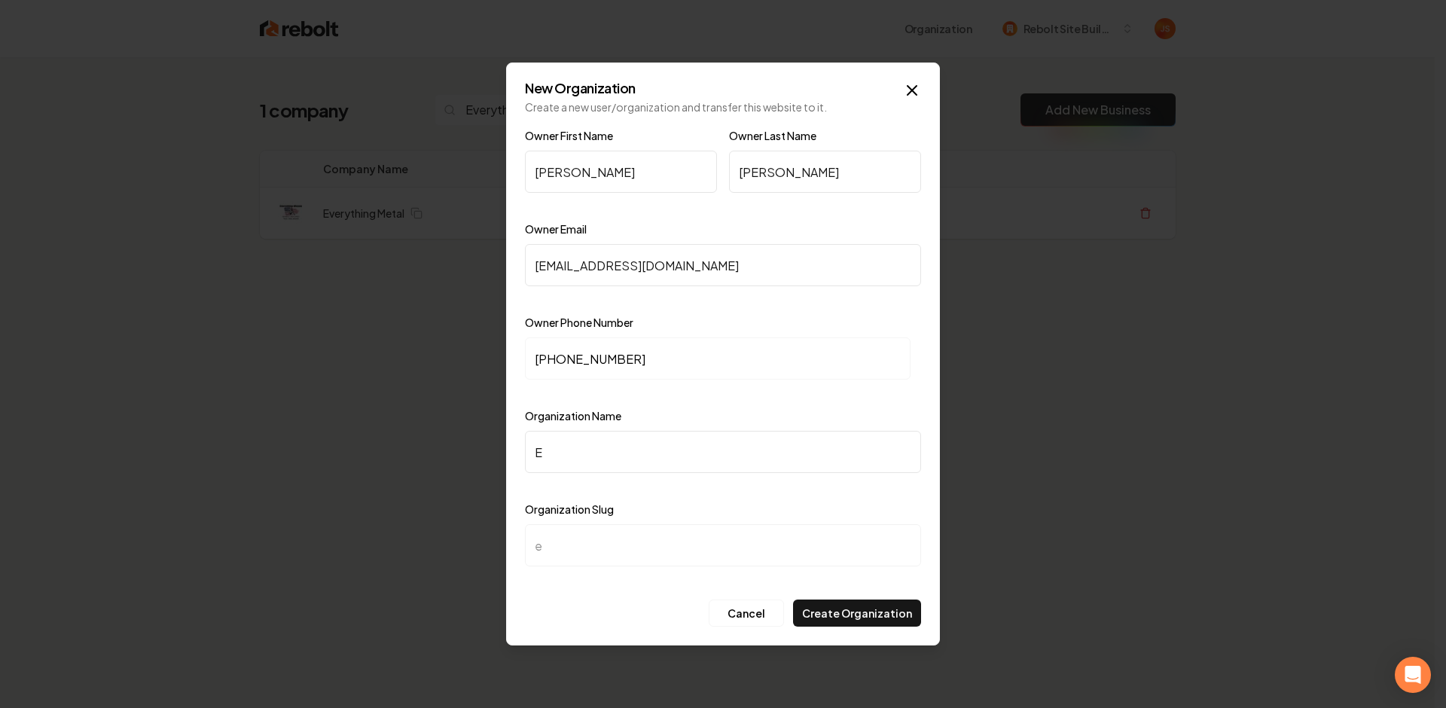
type input "ev"
type input "Eve"
type input "eve"
type input "Ever"
type input "ever"
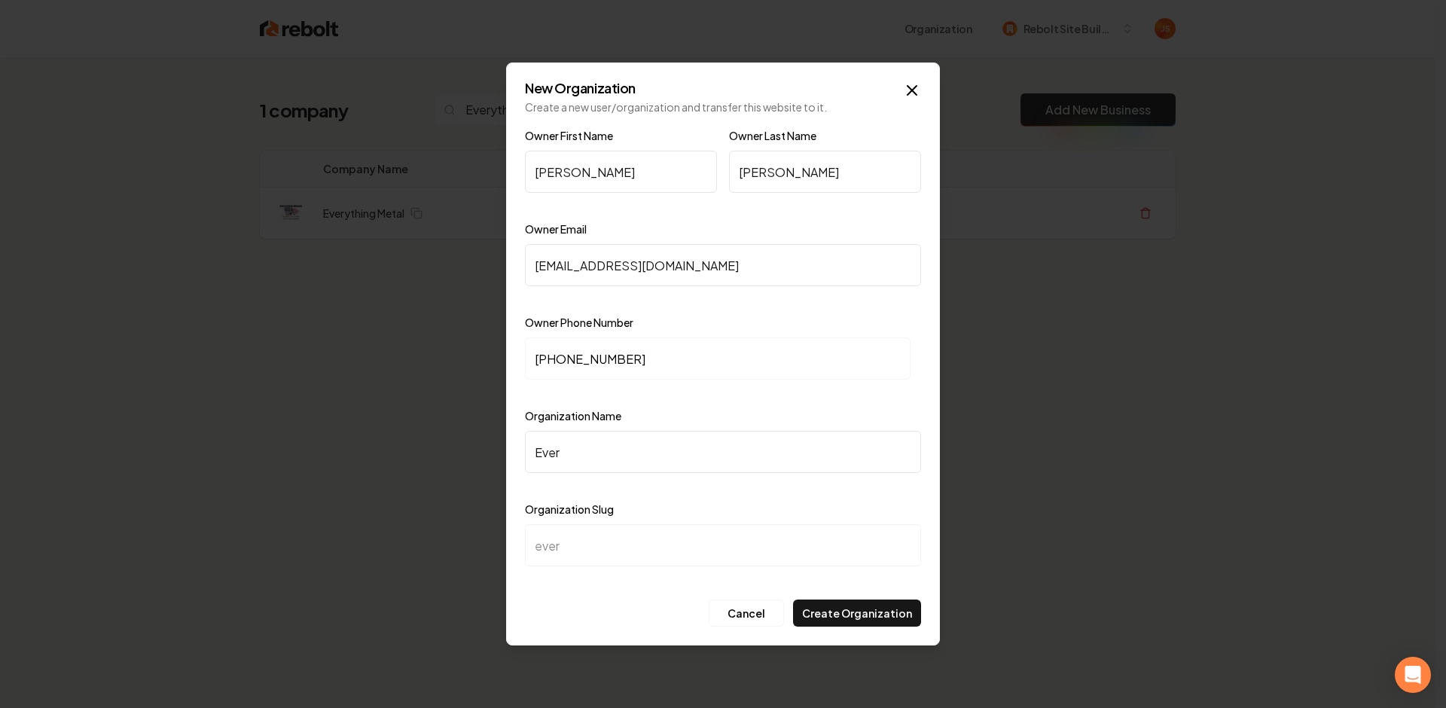
type input "Every"
type input "every"
type input "Everyt"
type input "everyt"
type input "Everyth"
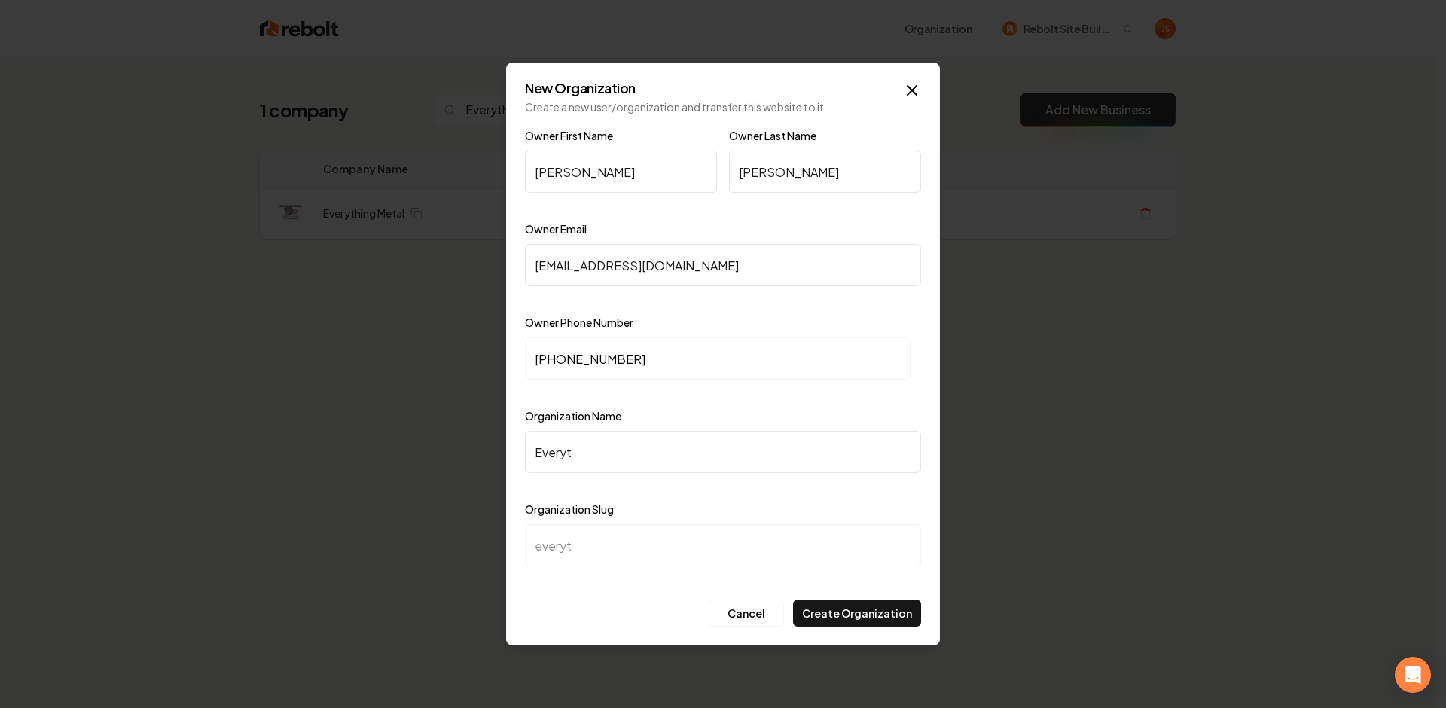
type input "everyth"
type input "Everythi"
type input "everythi"
type input "Everythin"
type input "everythin"
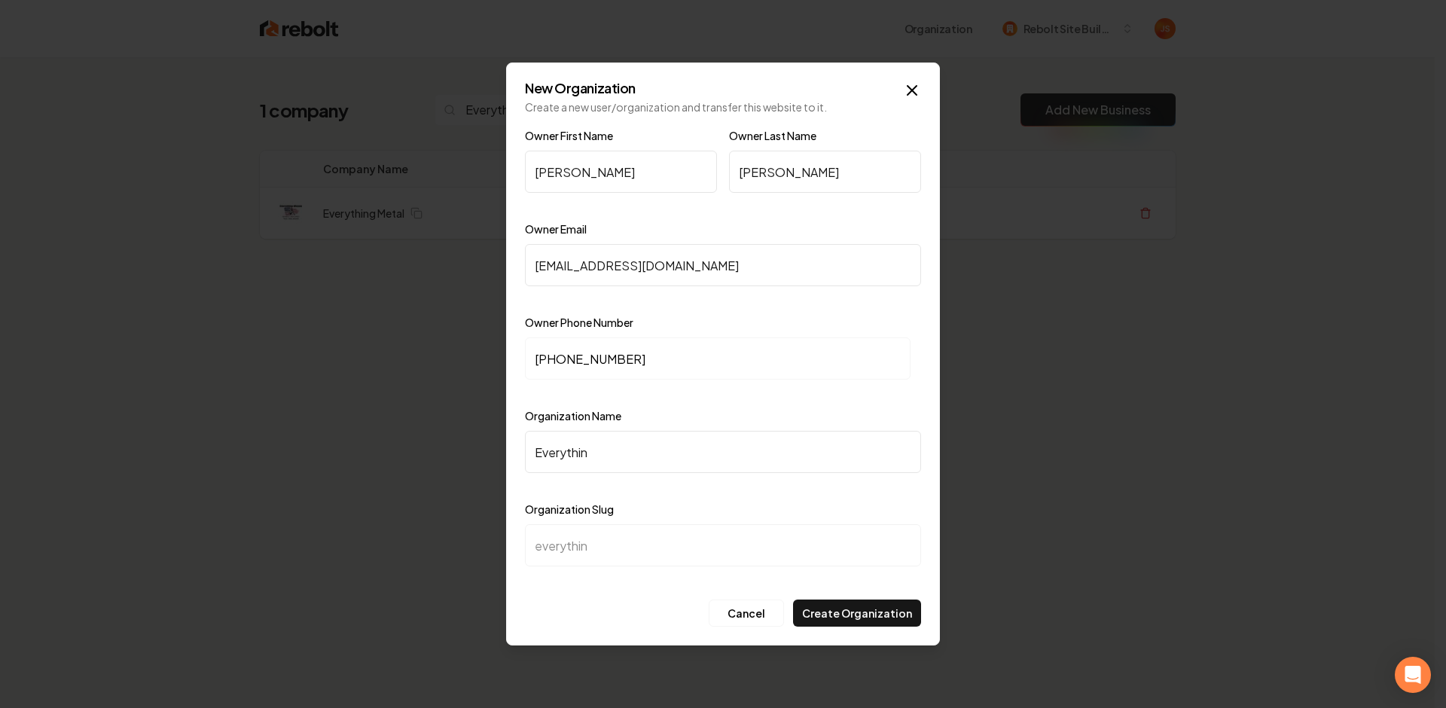
type input "Everything"
type input "everything"
type input "Everything M"
type input "everything-m"
type input "Everything ME"
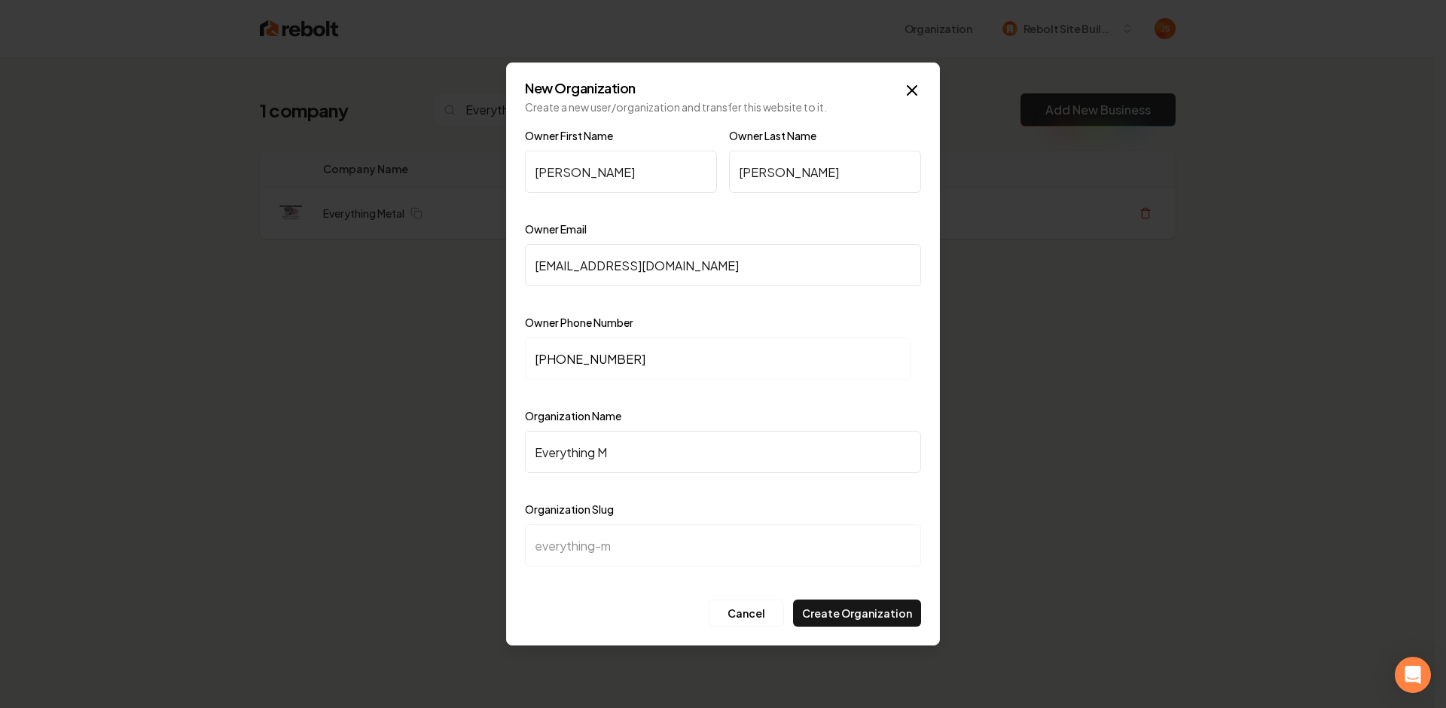
type input "everything-me"
type input "Everything MEt"
type input "everything-met"
type input "Everything MEta"
type input "everything-meta"
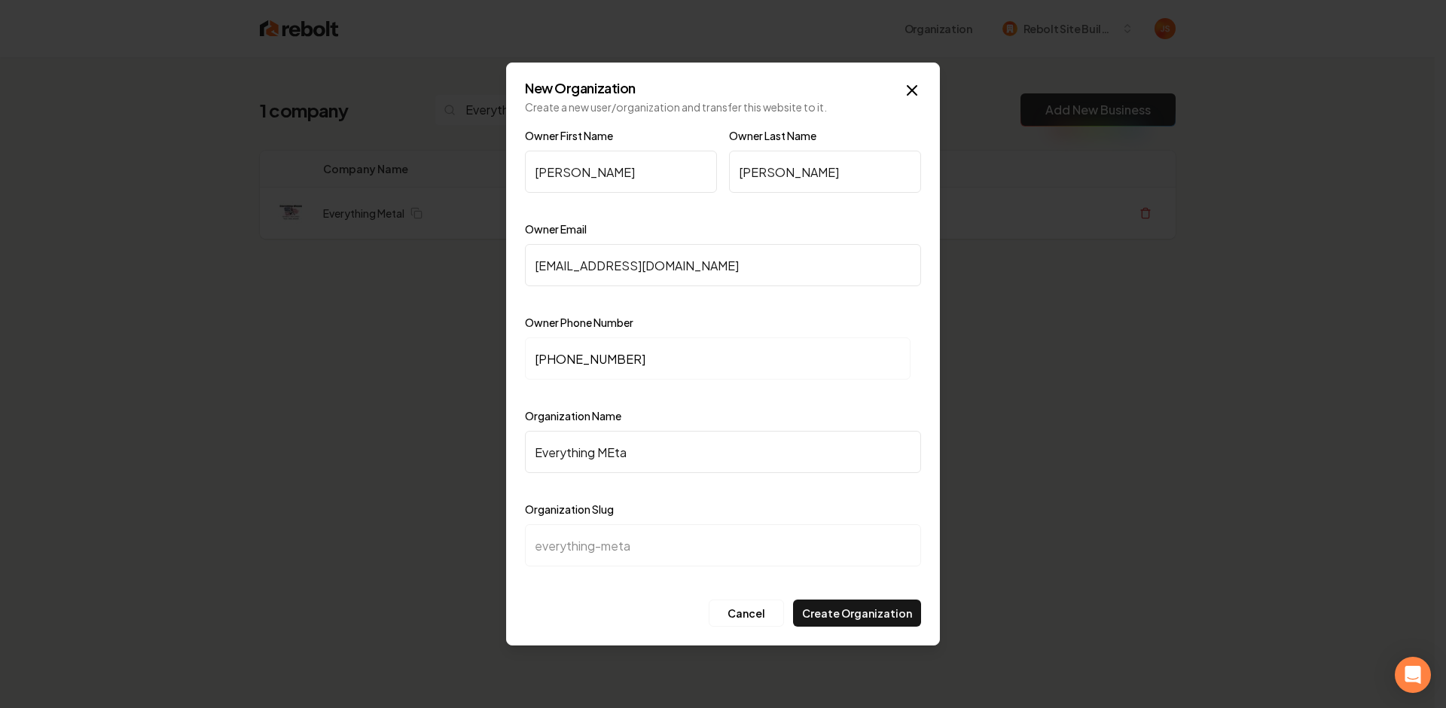
type input "Everything MEt"
type input "everything-met"
type input "Everything ME"
type input "everything-me"
type input "Everything M"
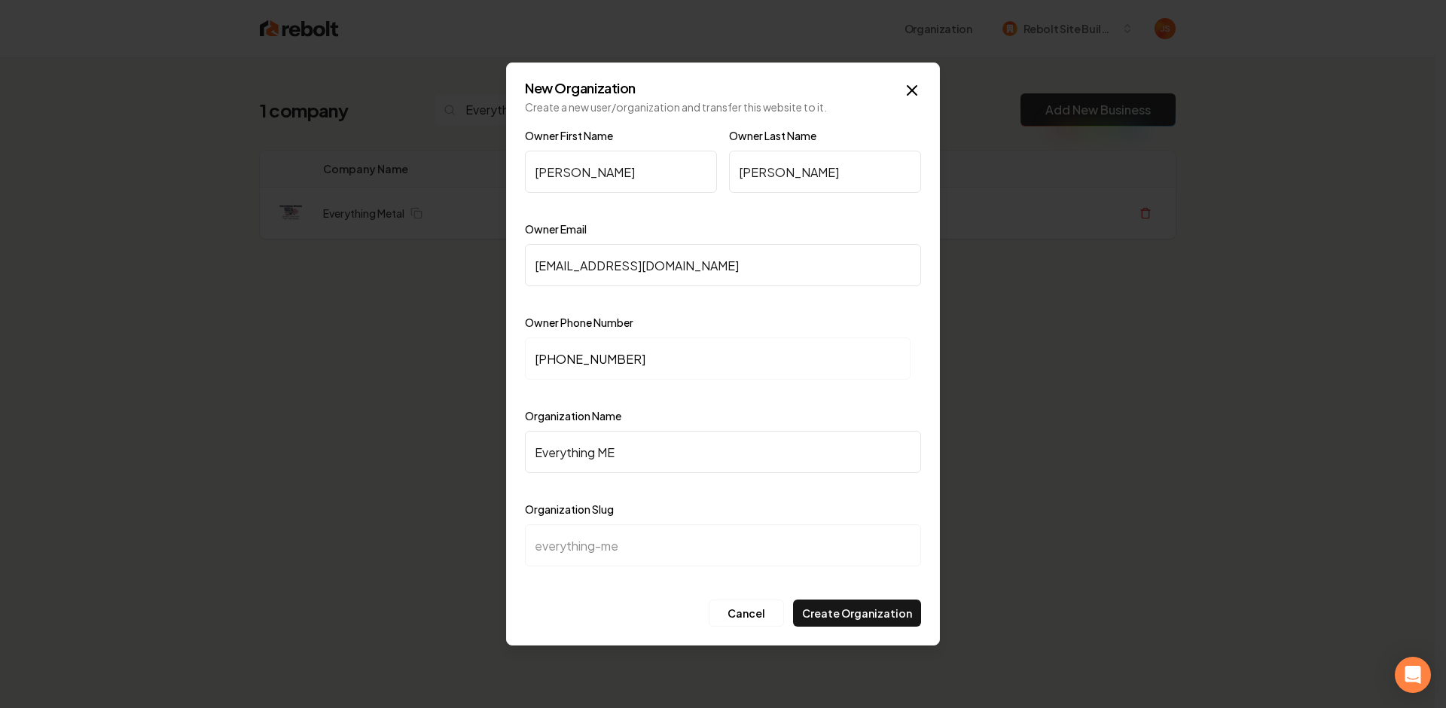
type input "everything-m"
type input "Everything Me"
type input "everything-me"
type input "Everything Met"
type input "everything-met"
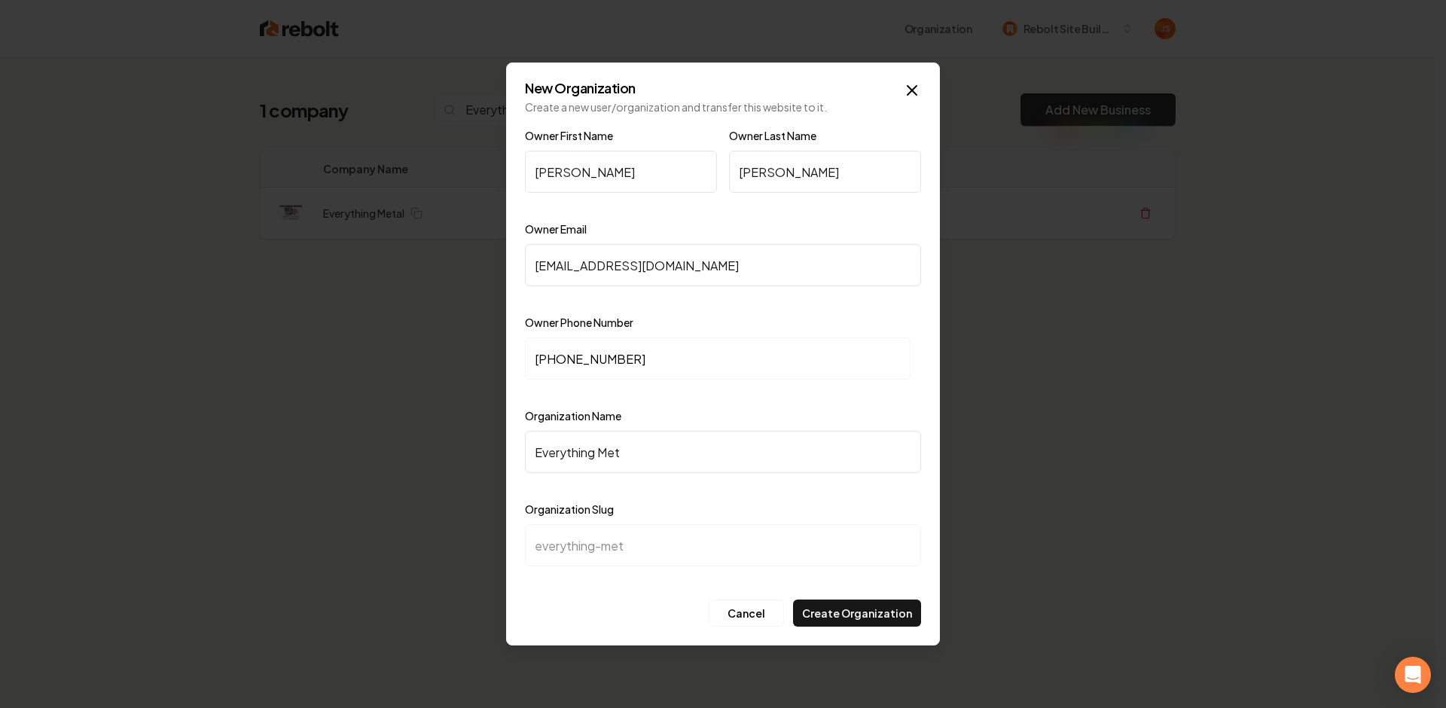
type input "Everything Meta"
type input "everything-meta"
type input "Everything Metal"
type input "everything-metal"
type input "Everything Metal"
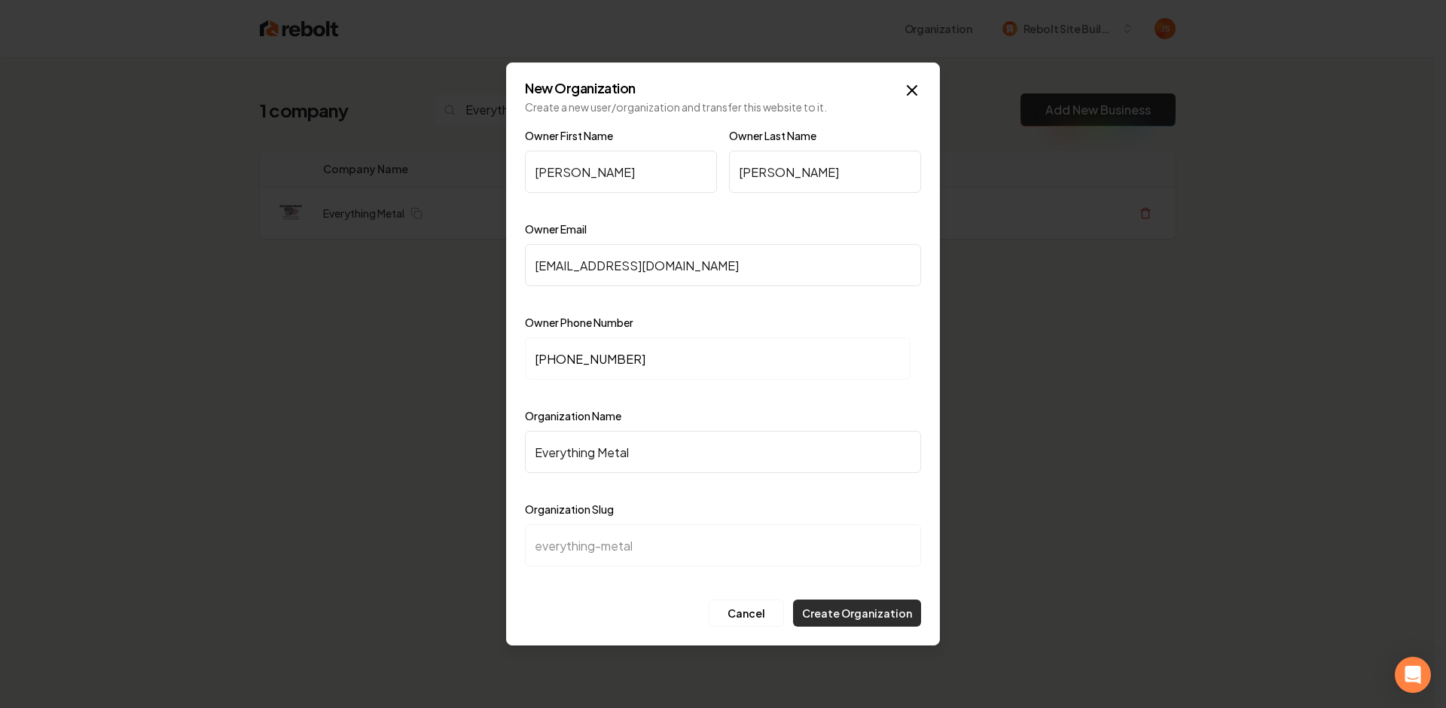
click at [869, 614] on button "Create Organization" at bounding box center [857, 612] width 128 height 27
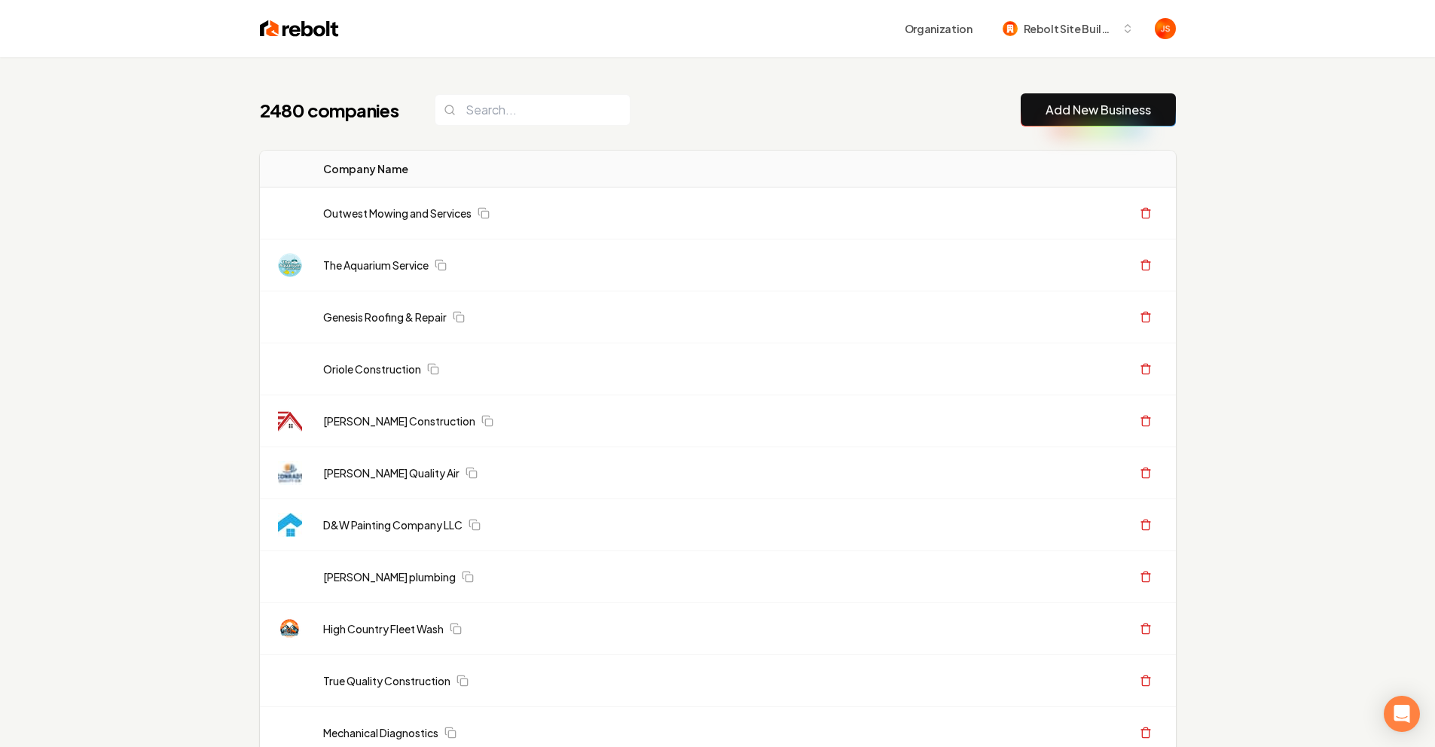
click at [488, 118] on input "search" at bounding box center [532, 110] width 196 height 32
paste input "Everything Metal"
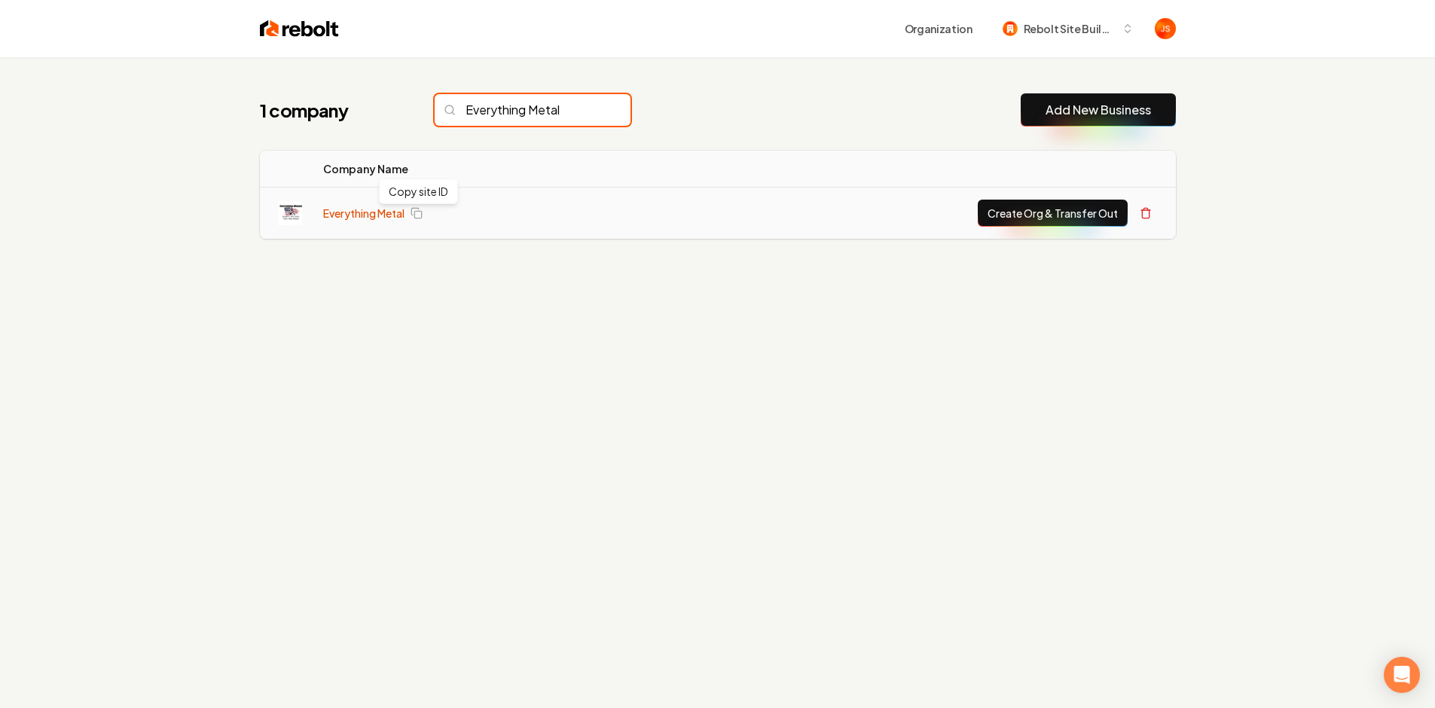
type input "Everything Metal"
click at [343, 208] on link "Everything Metal" at bounding box center [363, 213] width 81 height 15
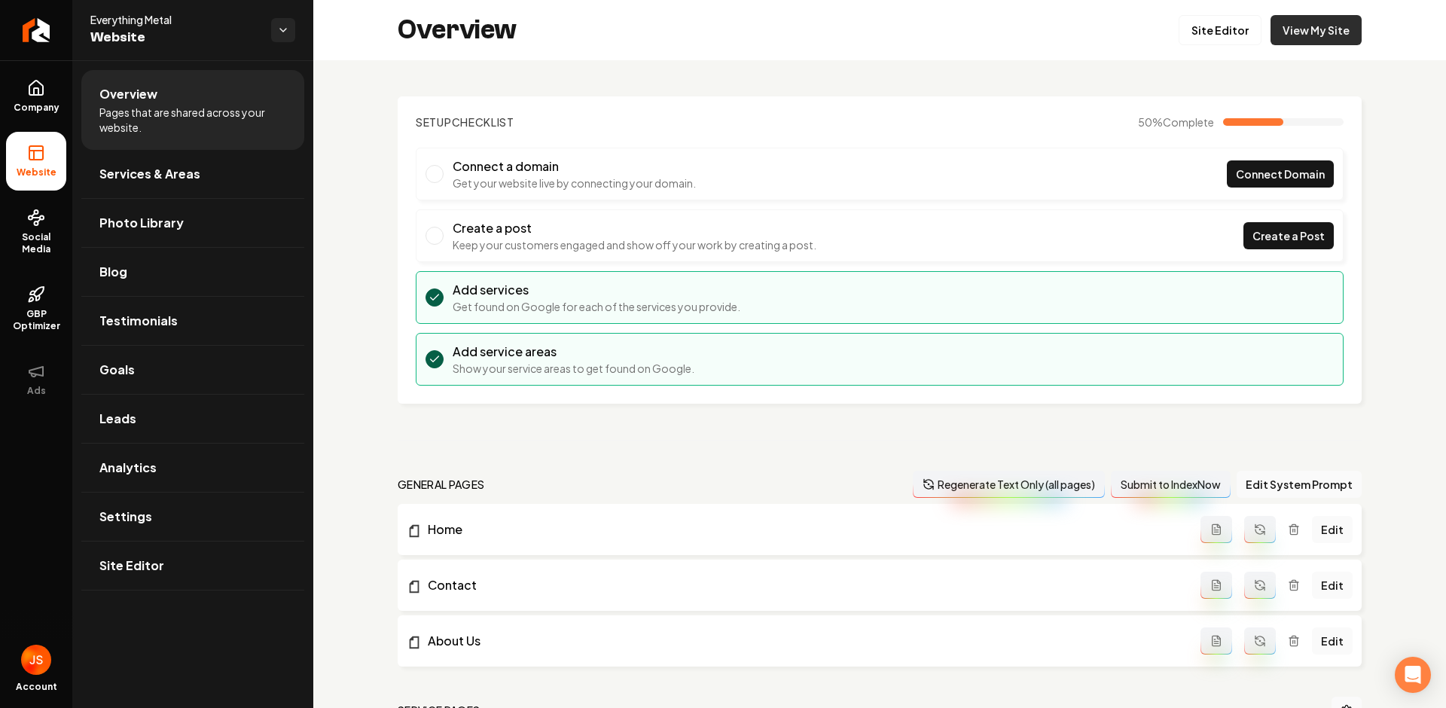
click at [1322, 41] on link "View My Site" at bounding box center [1315, 30] width 91 height 30
click at [55, 32] on link "Return to dashboard" at bounding box center [36, 30] width 72 height 60
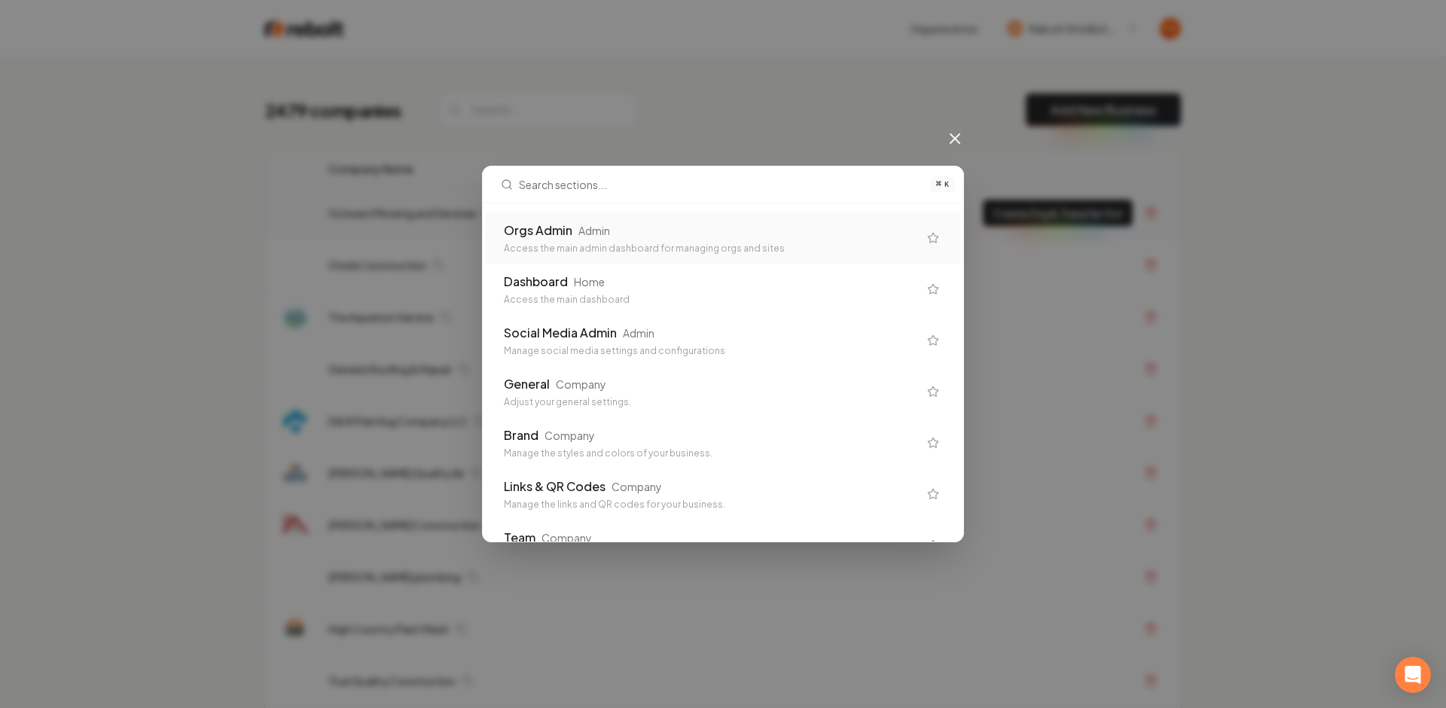
click at [760, 224] on div "Orgs Admin Admin" at bounding box center [711, 230] width 414 height 18
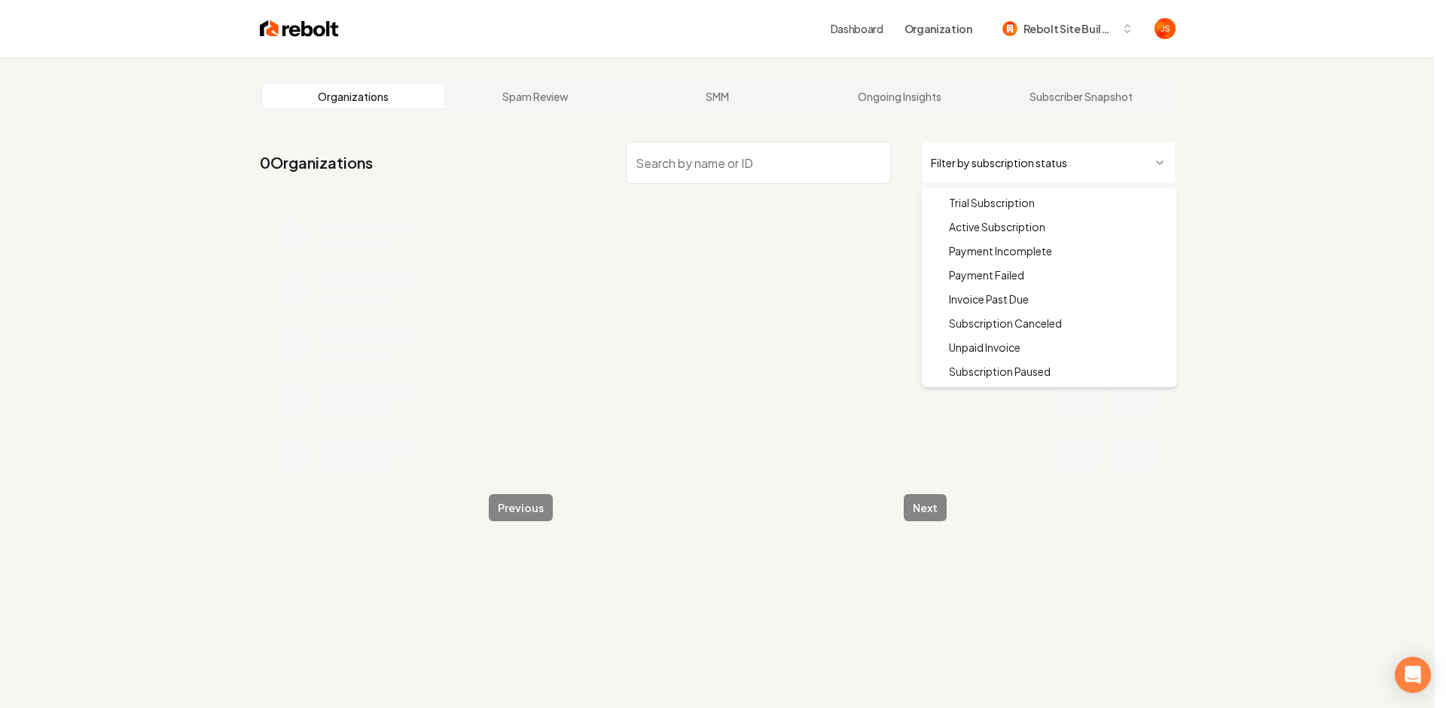
click at [986, 159] on html "Dashboard Organization Rebolt Site Builder Organizations Spam Review SMM Ongoin…" at bounding box center [723, 354] width 1446 height 708
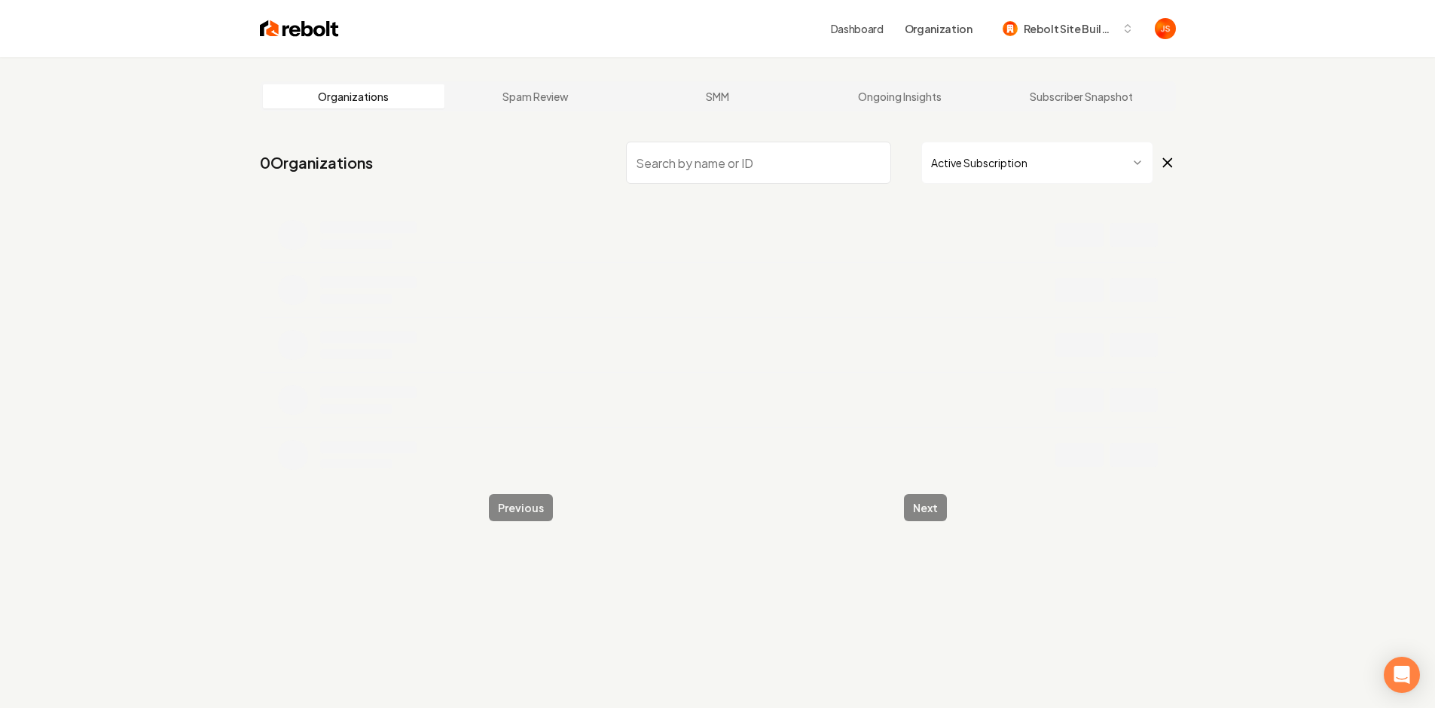
click at [803, 161] on input "search" at bounding box center [758, 163] width 265 height 42
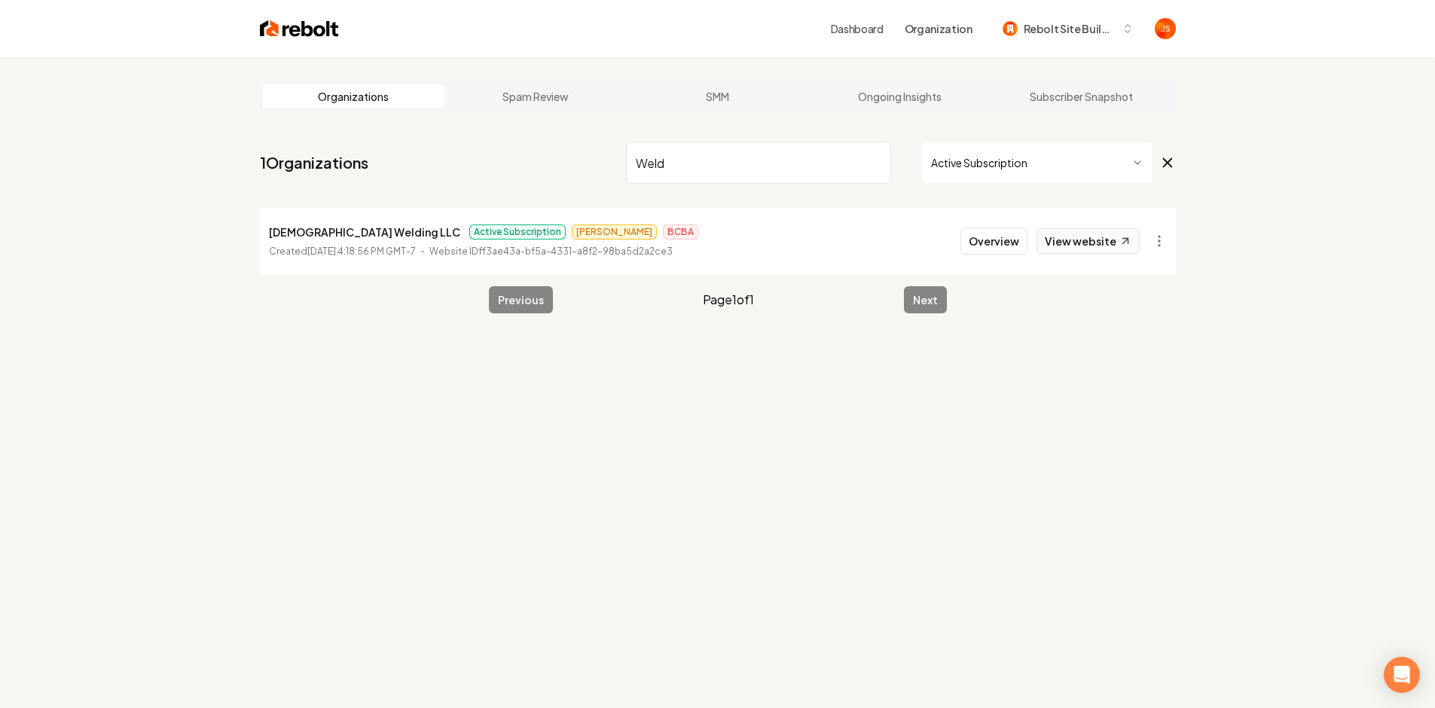
type input "Weld"
click at [1082, 239] on link "View website" at bounding box center [1087, 241] width 103 height 26
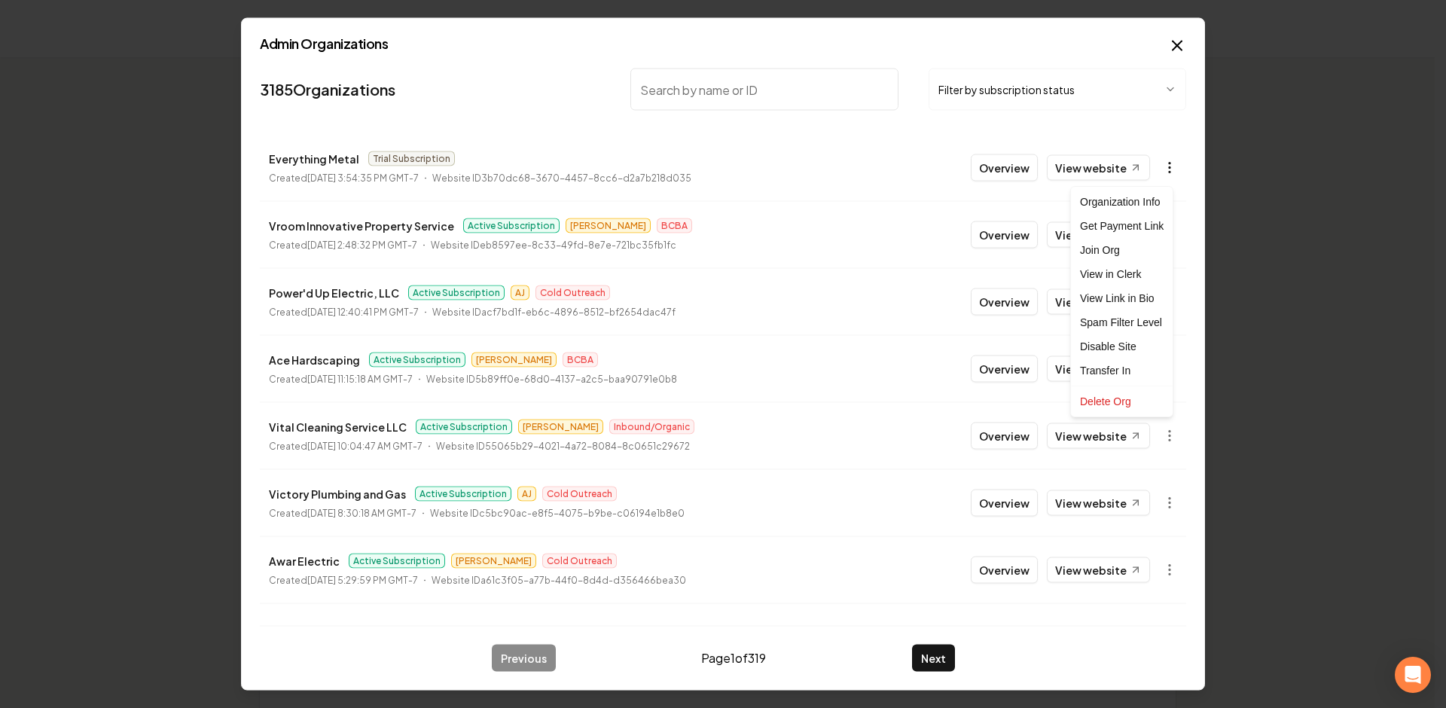
click at [1154, 160] on body "Organization Rebolt Site Builder 2478 companies Add New Business Logo Company N…" at bounding box center [717, 354] width 1435 height 708
click at [1125, 219] on div "Get Payment Link" at bounding box center [1122, 226] width 96 height 24
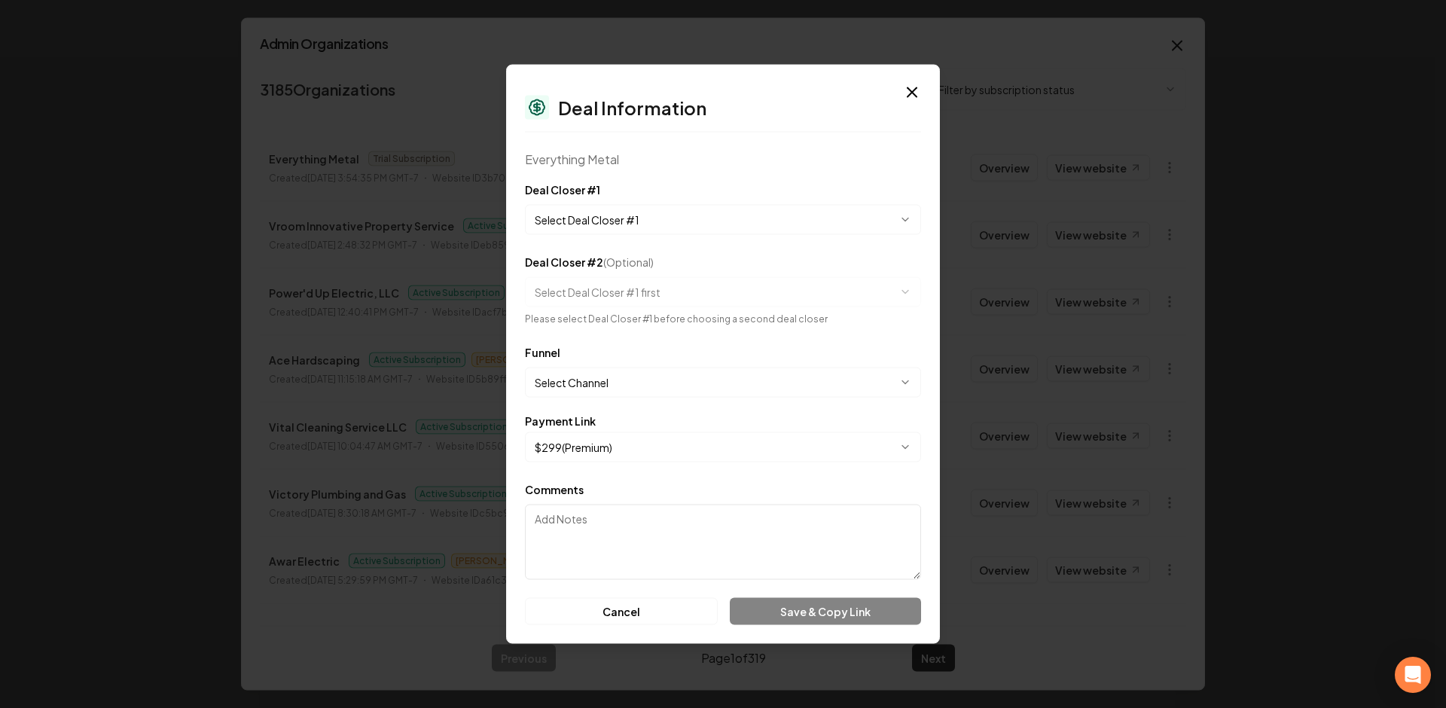
click at [620, 224] on button "Select Deal Closer #1" at bounding box center [723, 220] width 396 height 30
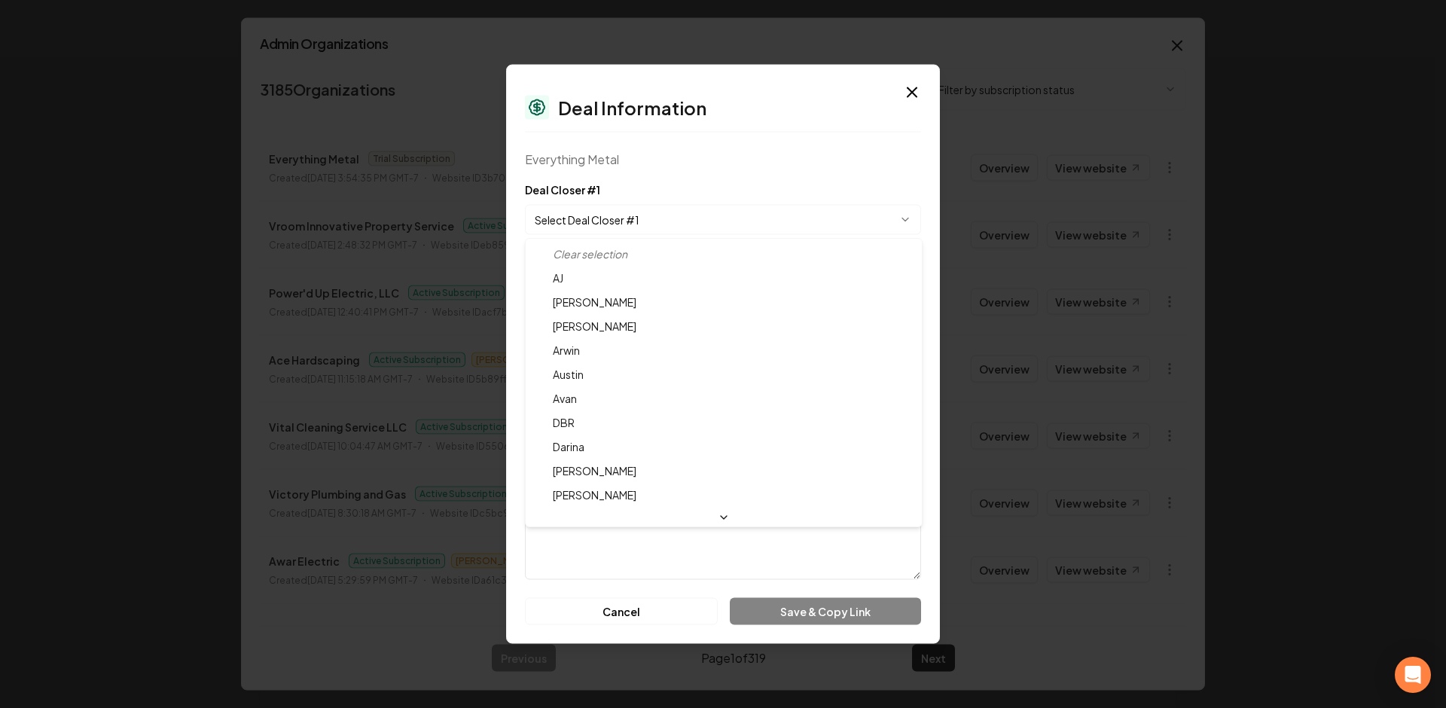
select select "**********"
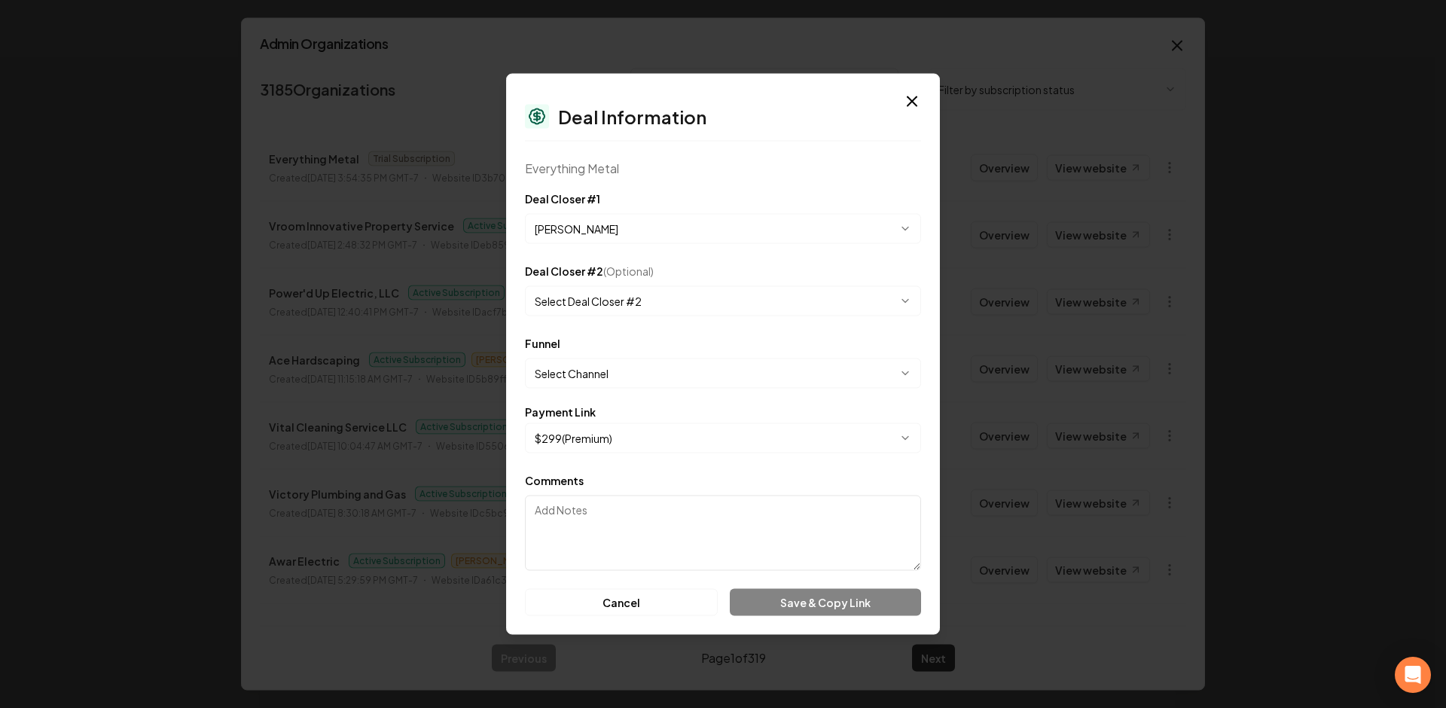
click at [615, 386] on button "Select Channel" at bounding box center [723, 373] width 396 height 30
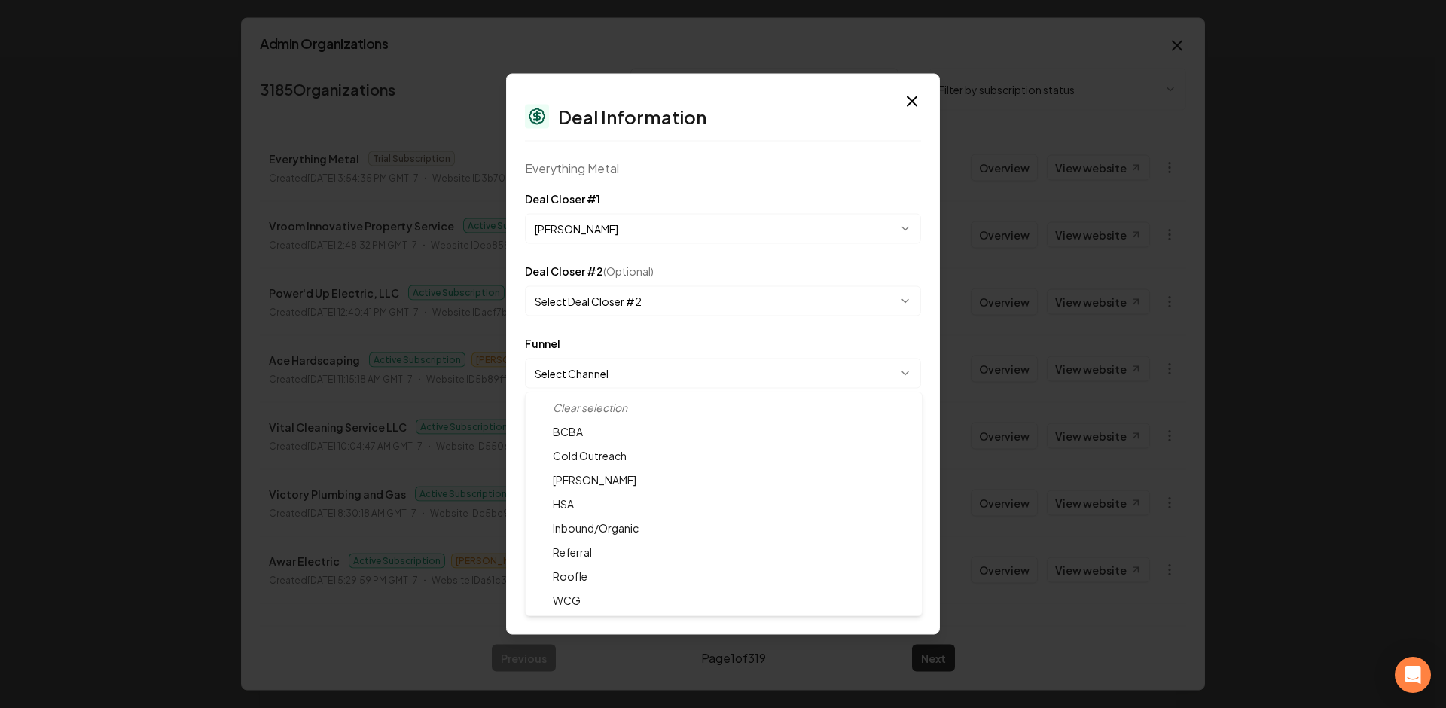
select select "**********"
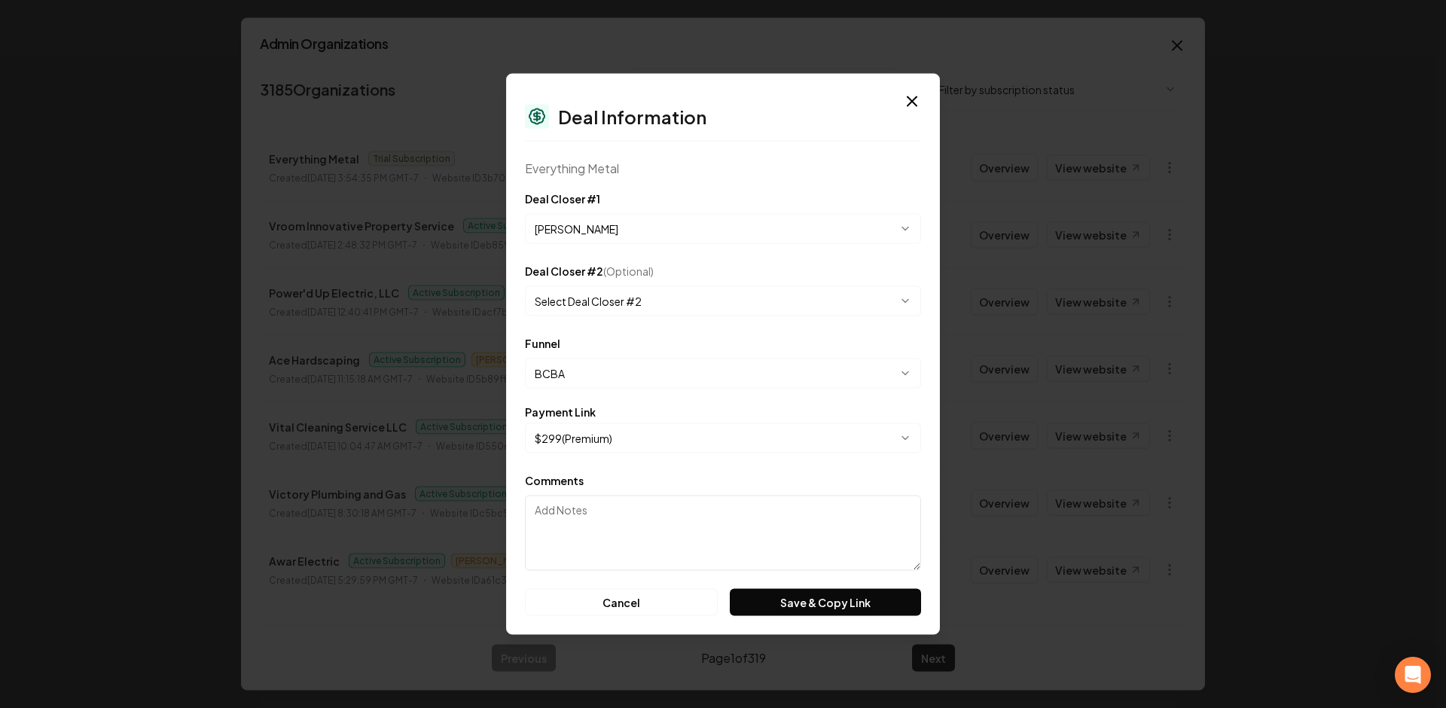
click at [598, 434] on button "$ 299 ( Premium )" at bounding box center [723, 438] width 396 height 30
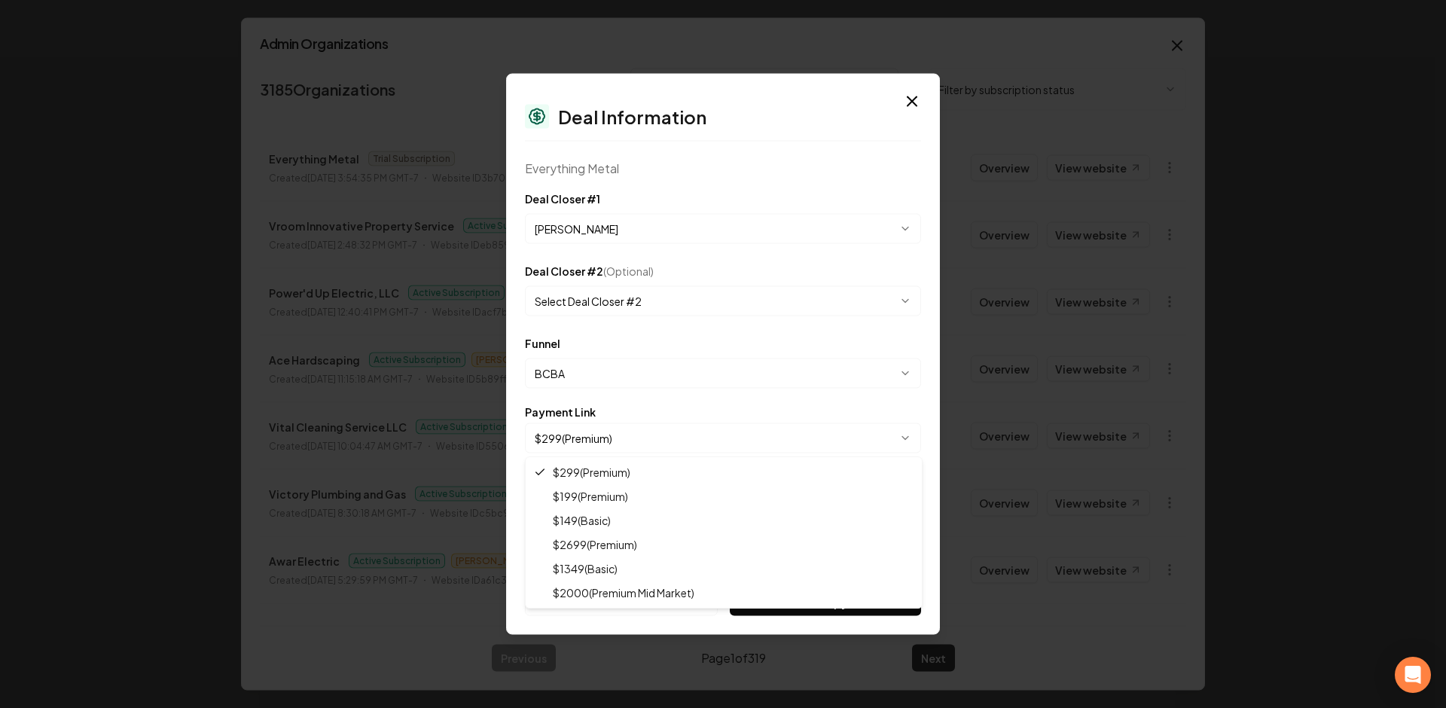
select select "**********"
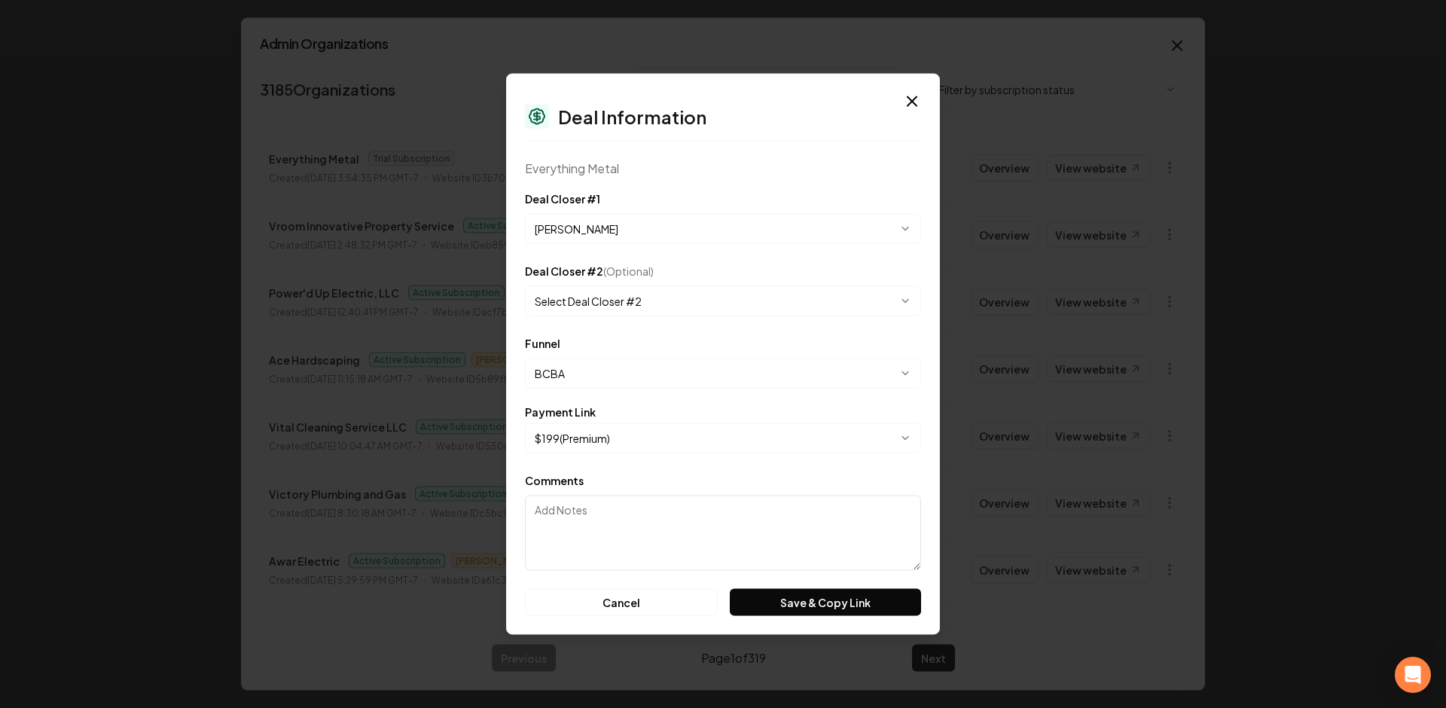
click at [761, 586] on form "**********" at bounding box center [723, 403] width 396 height 426
click at [791, 582] on form "**********" at bounding box center [723, 403] width 396 height 426
click at [793, 593] on button "Save & Copy Link" at bounding box center [825, 602] width 191 height 27
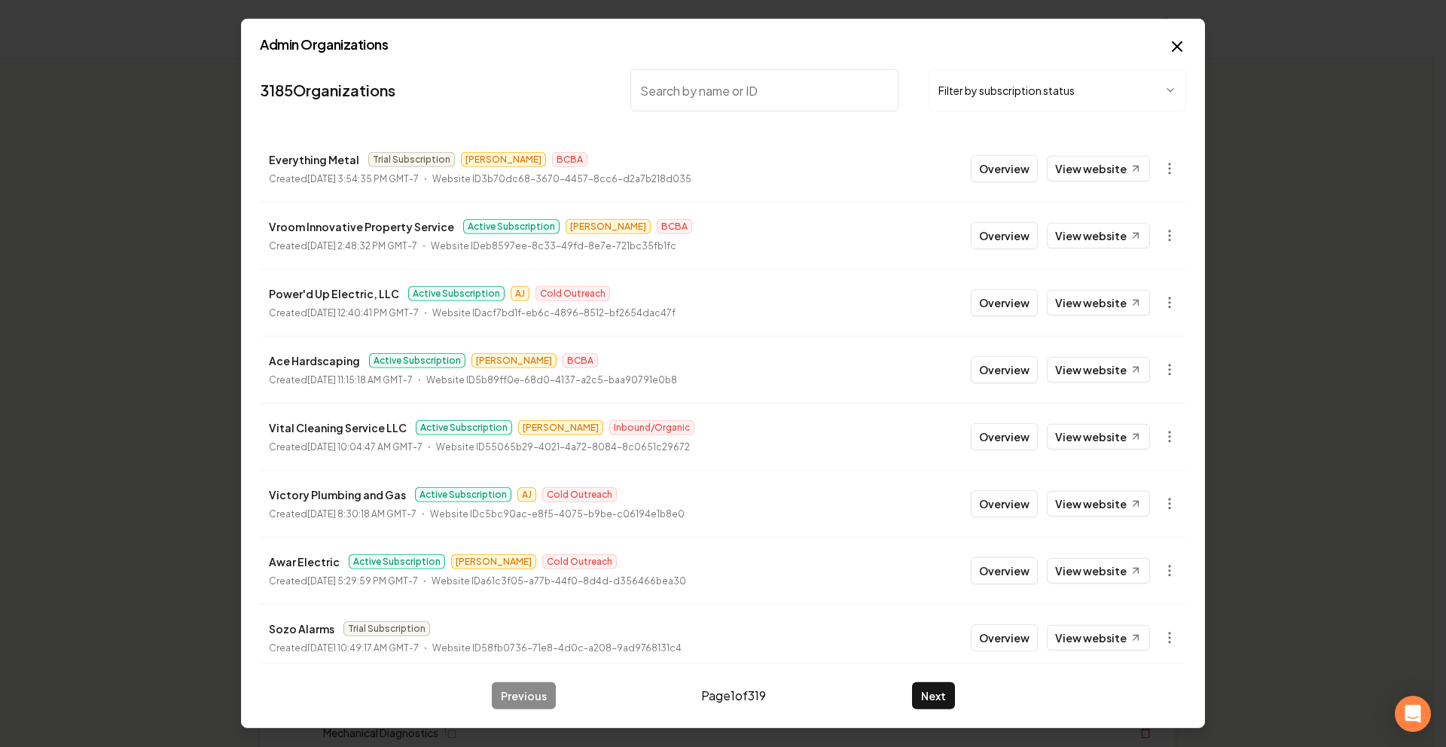
click at [984, 166] on button "Overview" at bounding box center [1004, 168] width 67 height 27
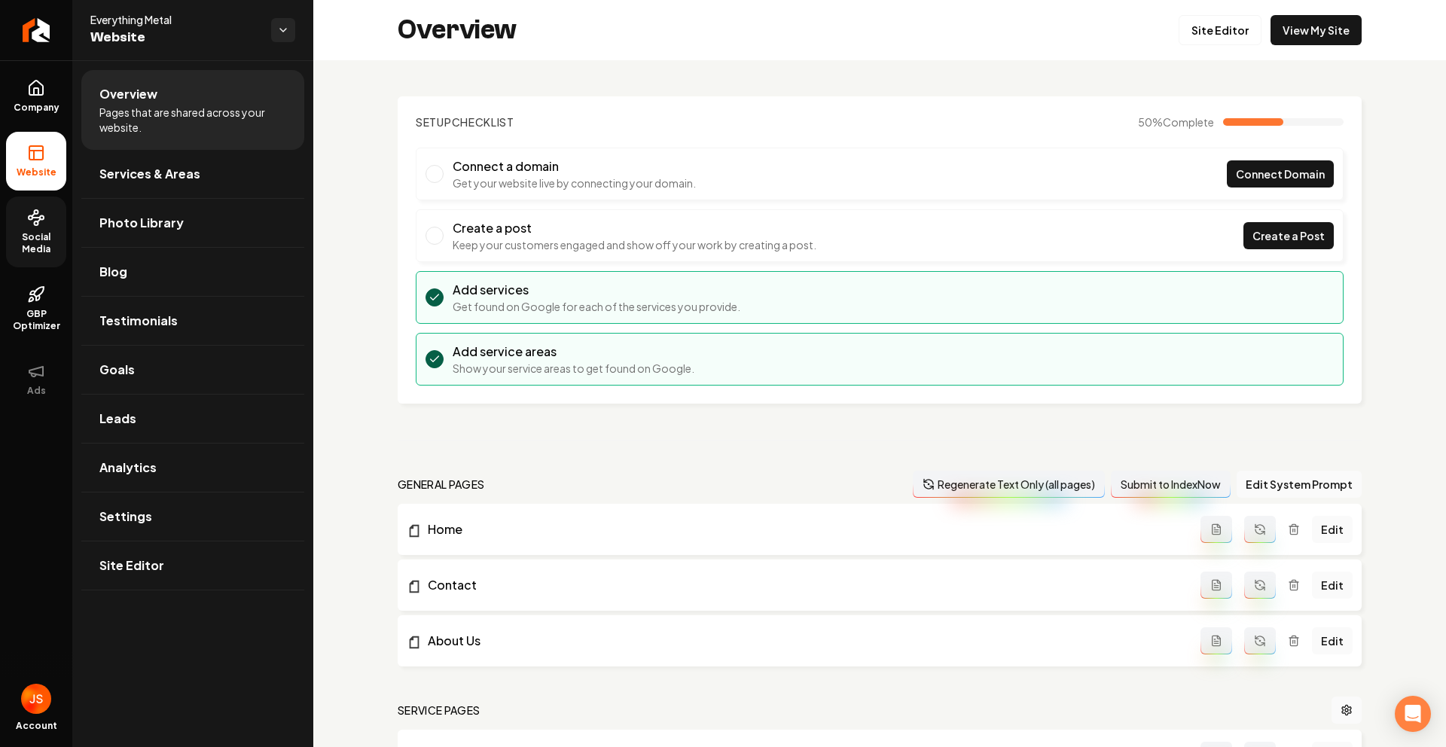
click at [31, 227] on link "Social Media" at bounding box center [36, 232] width 60 height 71
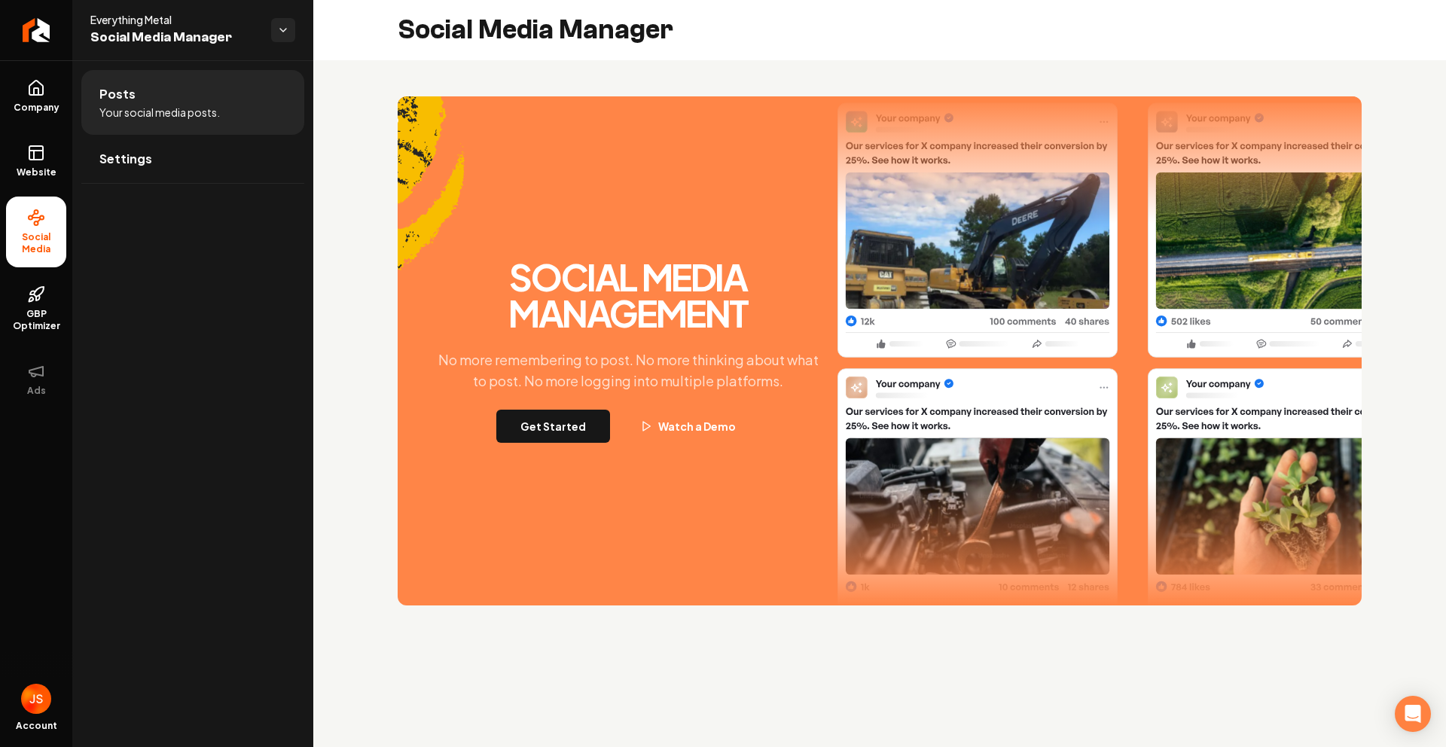
click at [541, 428] on button "Get Started" at bounding box center [553, 426] width 114 height 33
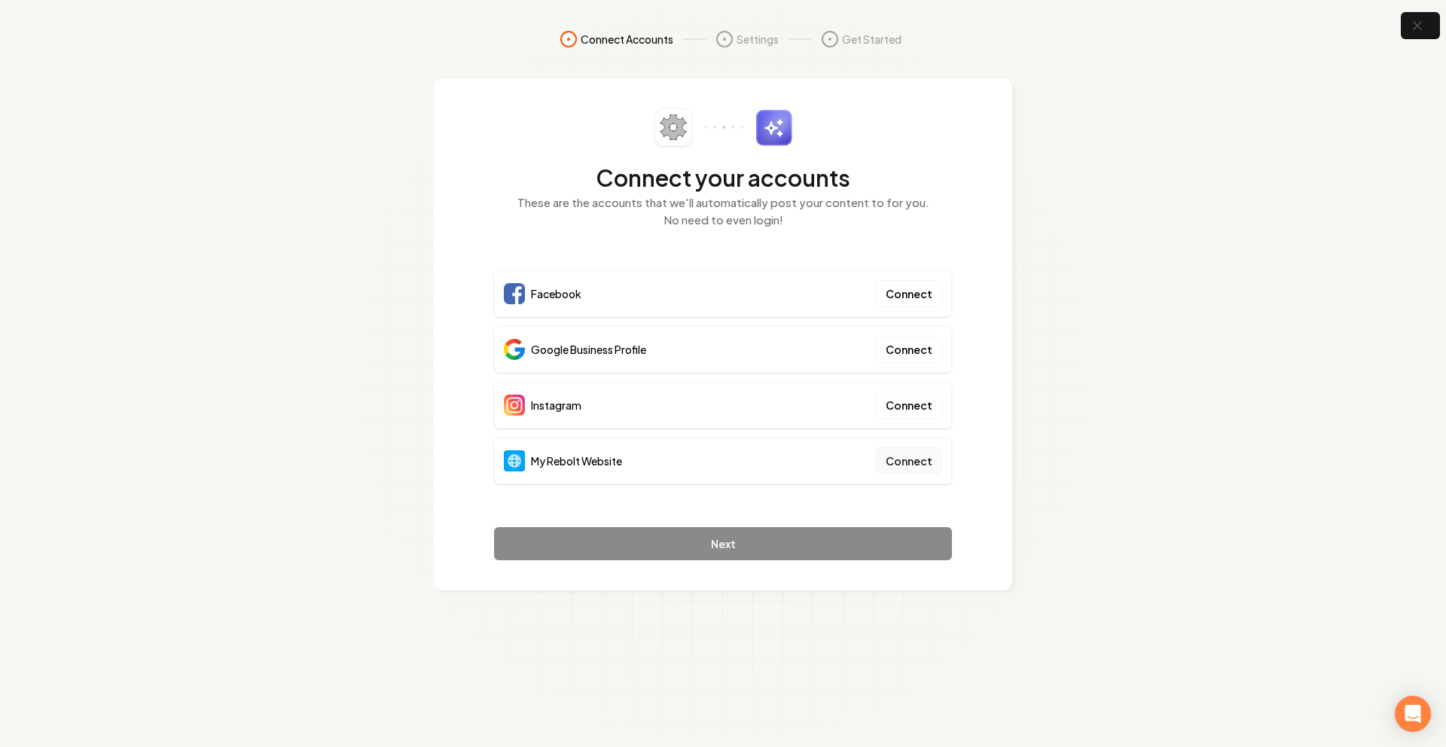
click at [916, 464] on button "Connect" at bounding box center [909, 460] width 66 height 27
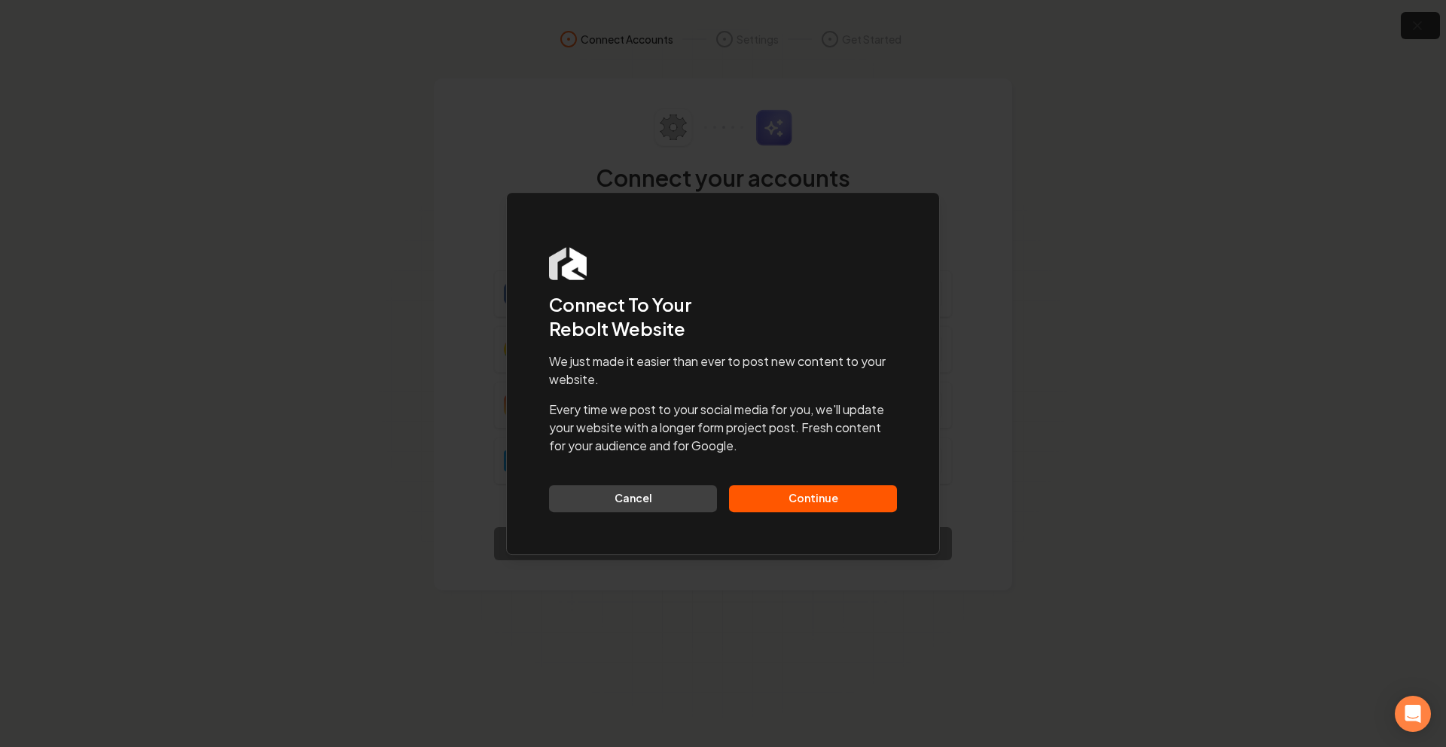
click at [812, 495] on button "Continue" at bounding box center [813, 498] width 168 height 27
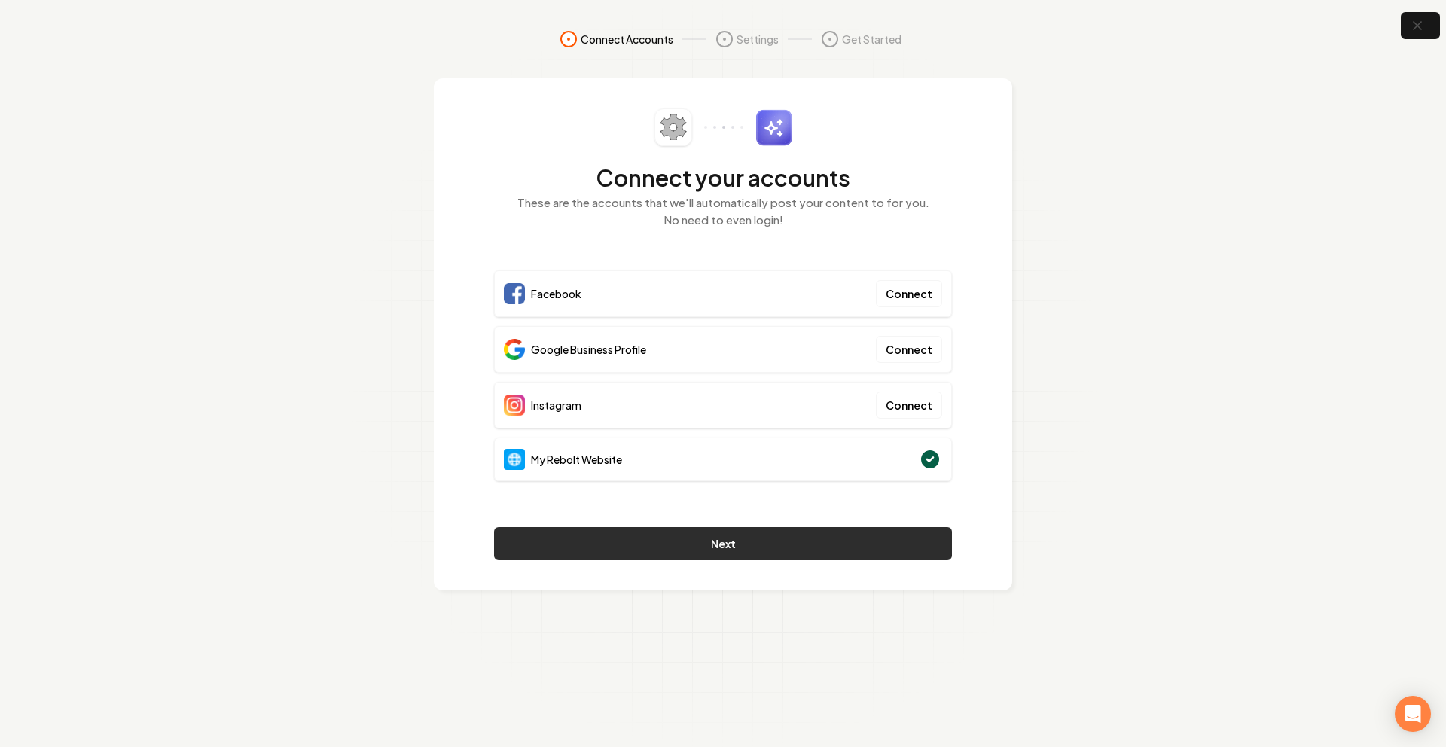
click at [676, 537] on button "Next" at bounding box center [723, 543] width 458 height 33
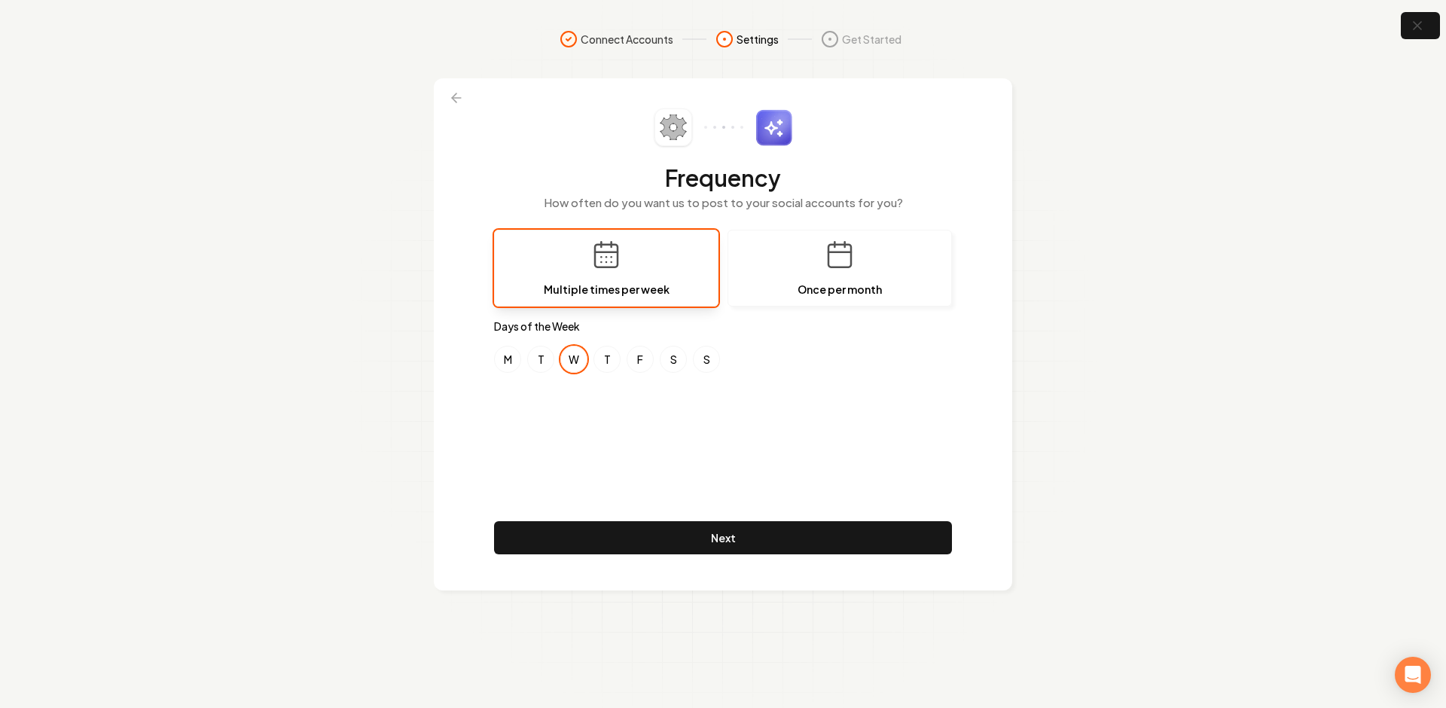
click at [574, 362] on button "W" at bounding box center [573, 359] width 27 height 27
click at [536, 361] on button "T" at bounding box center [540, 359] width 27 height 27
drag, startPoint x: 577, startPoint y: 361, endPoint x: 586, endPoint y: 359, distance: 9.2
click at [581, 359] on button "W" at bounding box center [573, 359] width 27 height 27
drag, startPoint x: 611, startPoint y: 359, endPoint x: 618, endPoint y: 360, distance: 7.6
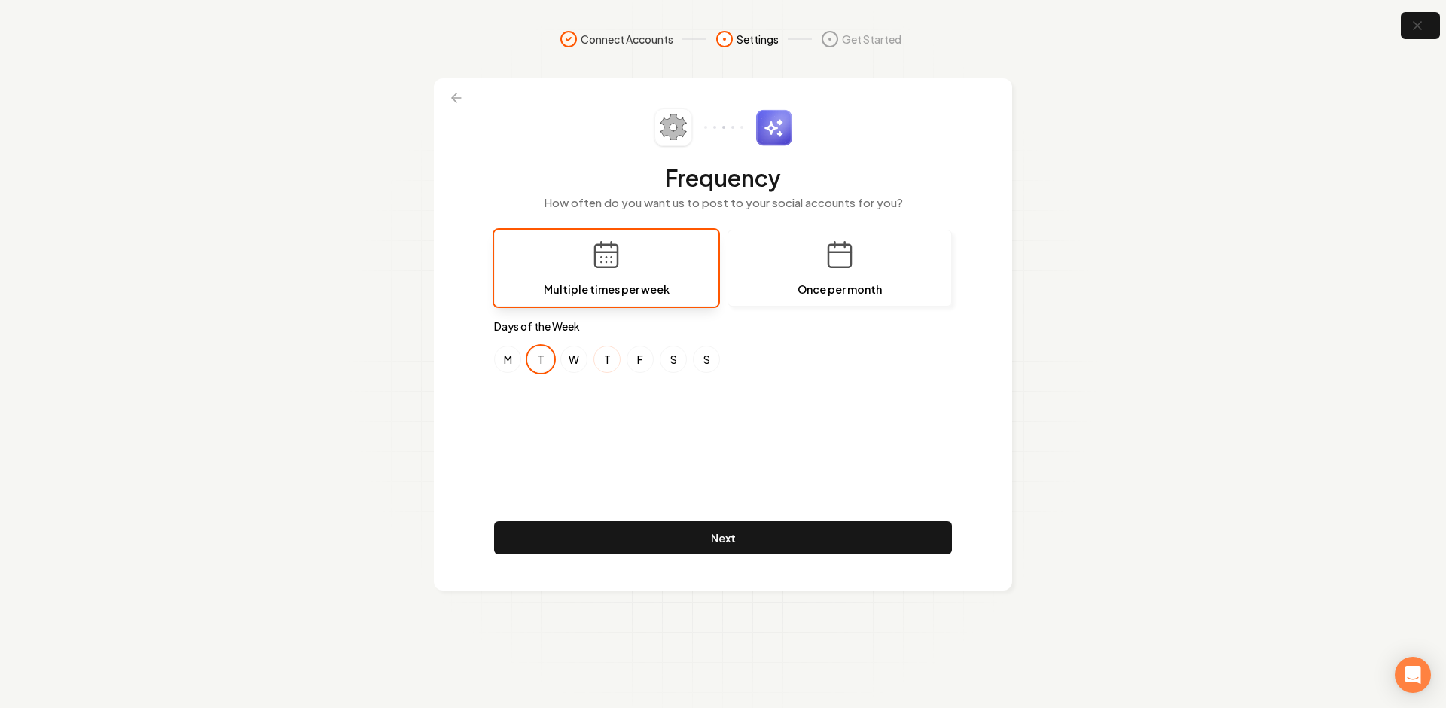
click at [612, 359] on button "T" at bounding box center [606, 359] width 27 height 27
click at [684, 424] on div "Frequency How often do you want us to post to your social accounts for you? Mul…" at bounding box center [723, 334] width 458 height 452
click at [514, 364] on button "M" at bounding box center [507, 359] width 27 height 27
click at [578, 365] on button "W" at bounding box center [573, 359] width 27 height 27
drag, startPoint x: 508, startPoint y: 361, endPoint x: 582, endPoint y: 371, distance: 75.3
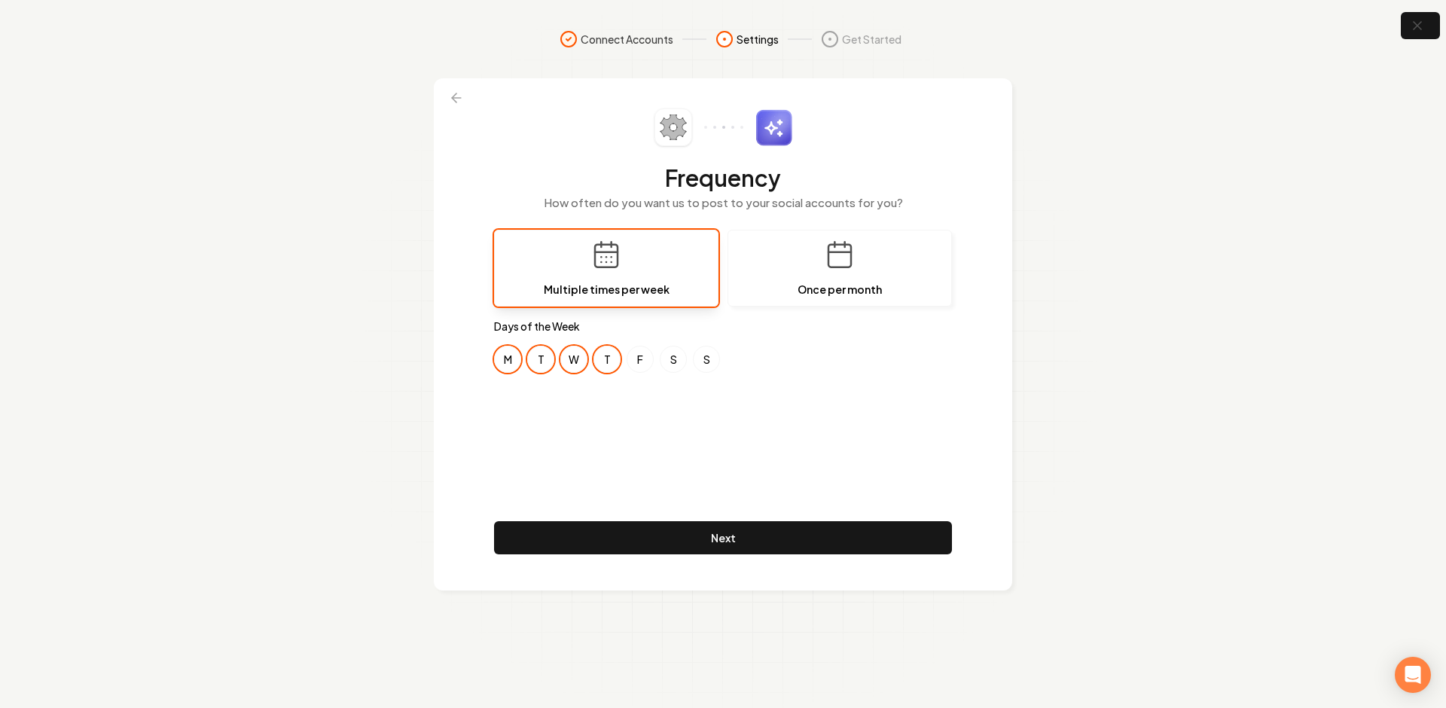
click at [508, 361] on button "M" at bounding box center [507, 359] width 27 height 27
click at [583, 370] on div "M T W T F S S" at bounding box center [723, 359] width 458 height 27
click at [578, 360] on button "W" at bounding box center [573, 359] width 27 height 27
click at [630, 452] on div "Frequency How often do you want us to post to your social accounts for you? Mul…" at bounding box center [723, 334] width 458 height 452
drag, startPoint x: 505, startPoint y: 360, endPoint x: 543, endPoint y: 365, distance: 38.0
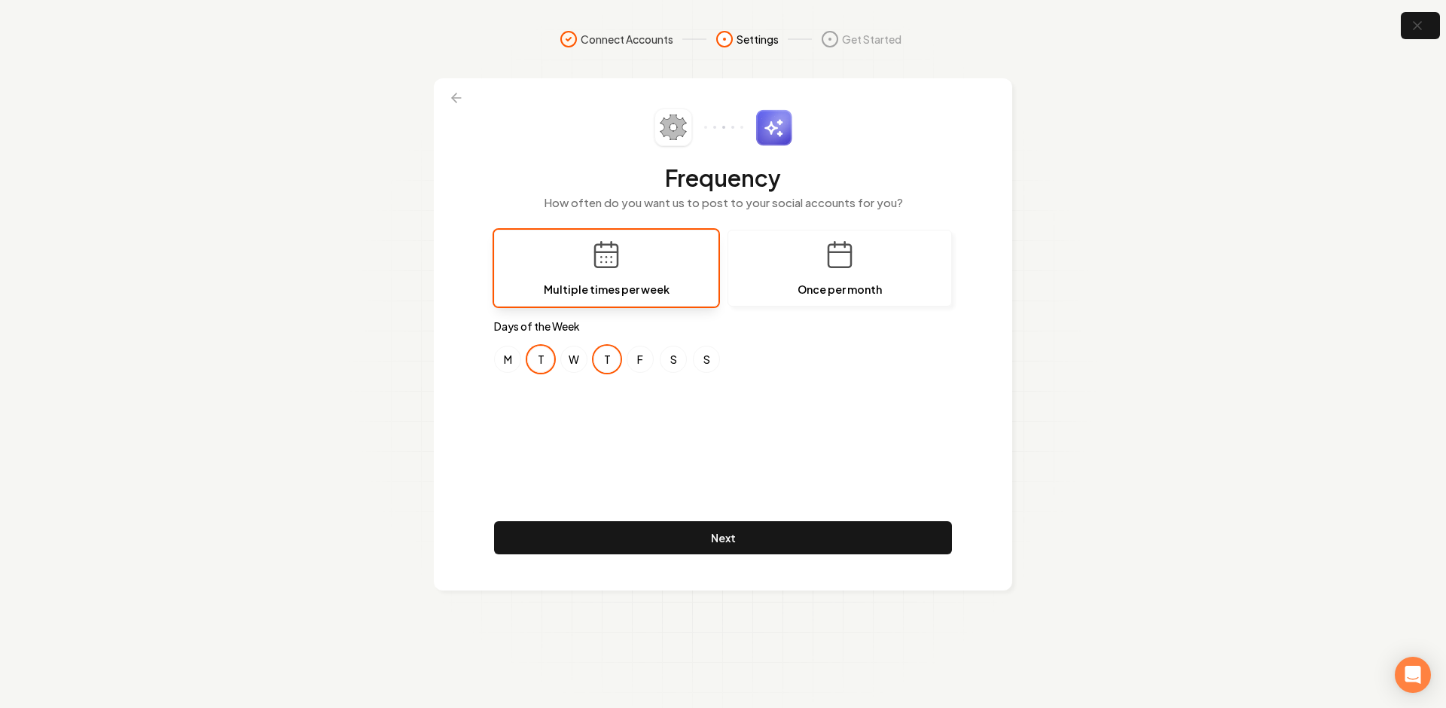
click at [508, 360] on button "M" at bounding box center [507, 359] width 27 height 27
click at [546, 365] on button "T" at bounding box center [540, 359] width 27 height 27
click at [575, 364] on button "W" at bounding box center [573, 359] width 27 height 27
drag, startPoint x: 605, startPoint y: 359, endPoint x: 614, endPoint y: 386, distance: 27.6
click at [607, 364] on button "T" at bounding box center [606, 359] width 27 height 27
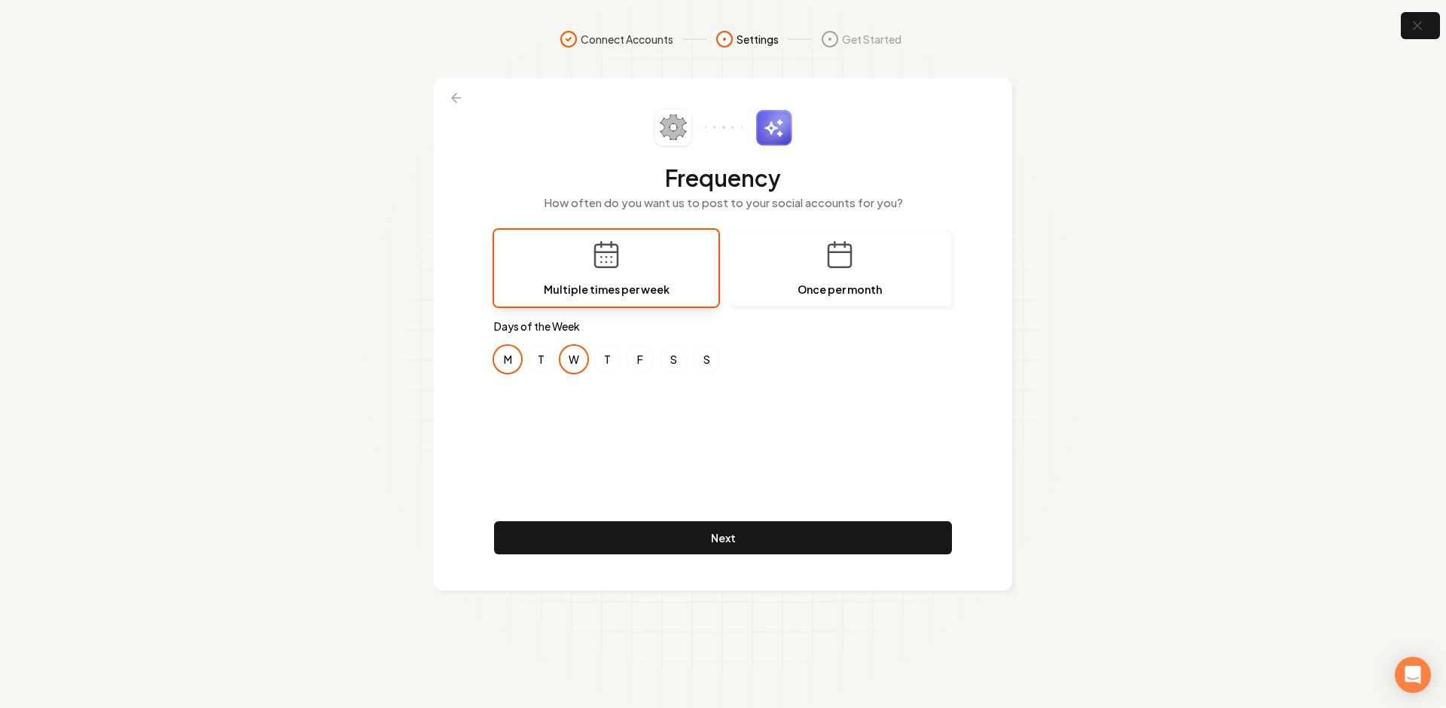
click at [622, 407] on div "Frequency How often do you want us to post to your social accounts for you? Mul…" at bounding box center [723, 334] width 458 height 452
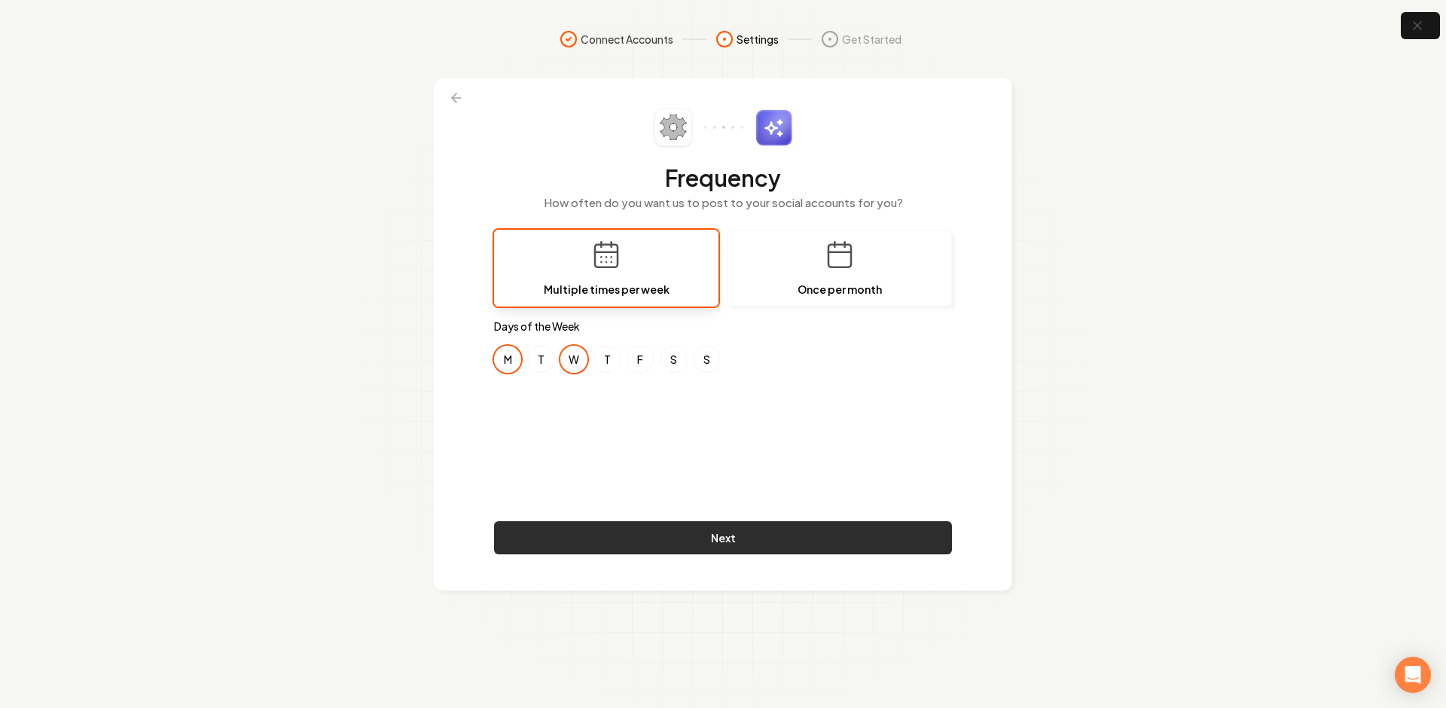
click at [687, 535] on button "Next" at bounding box center [723, 537] width 458 height 33
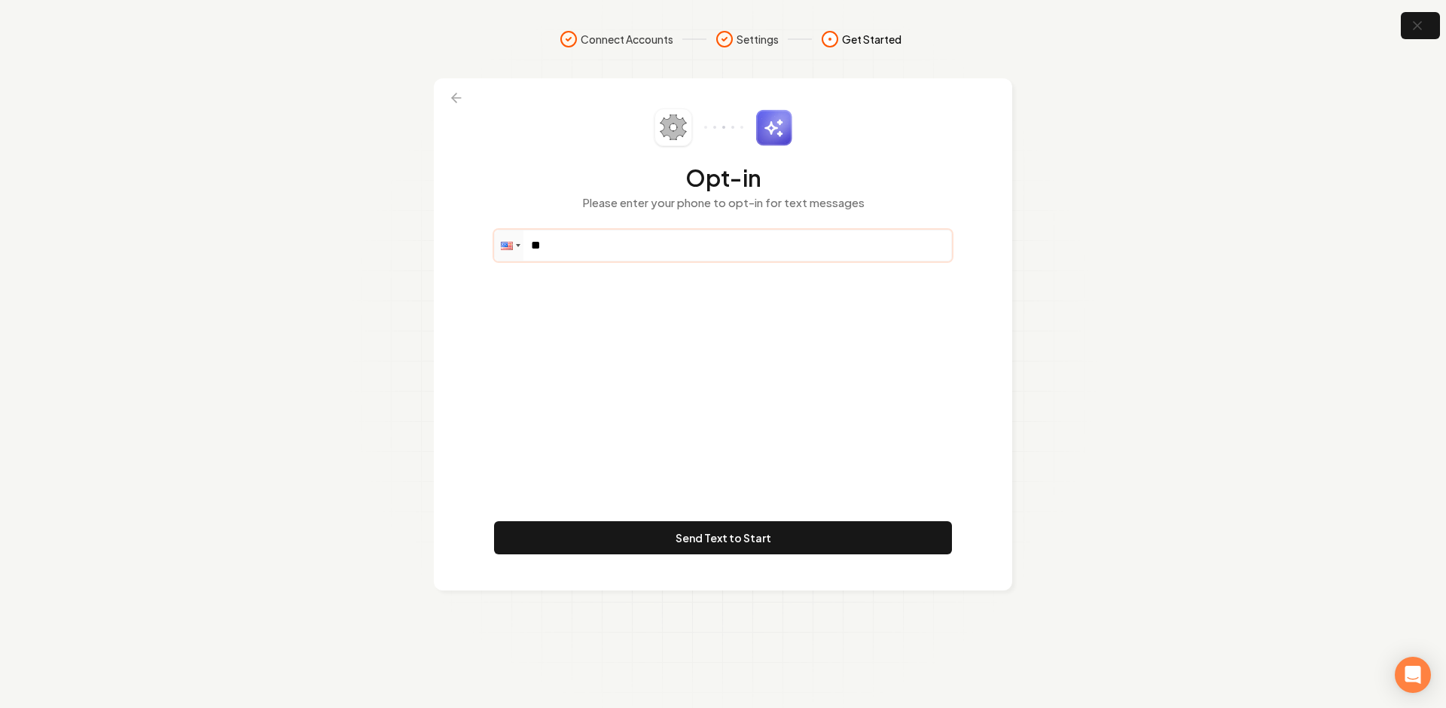
click at [591, 245] on input "**" at bounding box center [723, 245] width 456 height 30
paste input "**********"
type input "**********"
click at [636, 527] on button "Send Text to Start" at bounding box center [723, 537] width 458 height 33
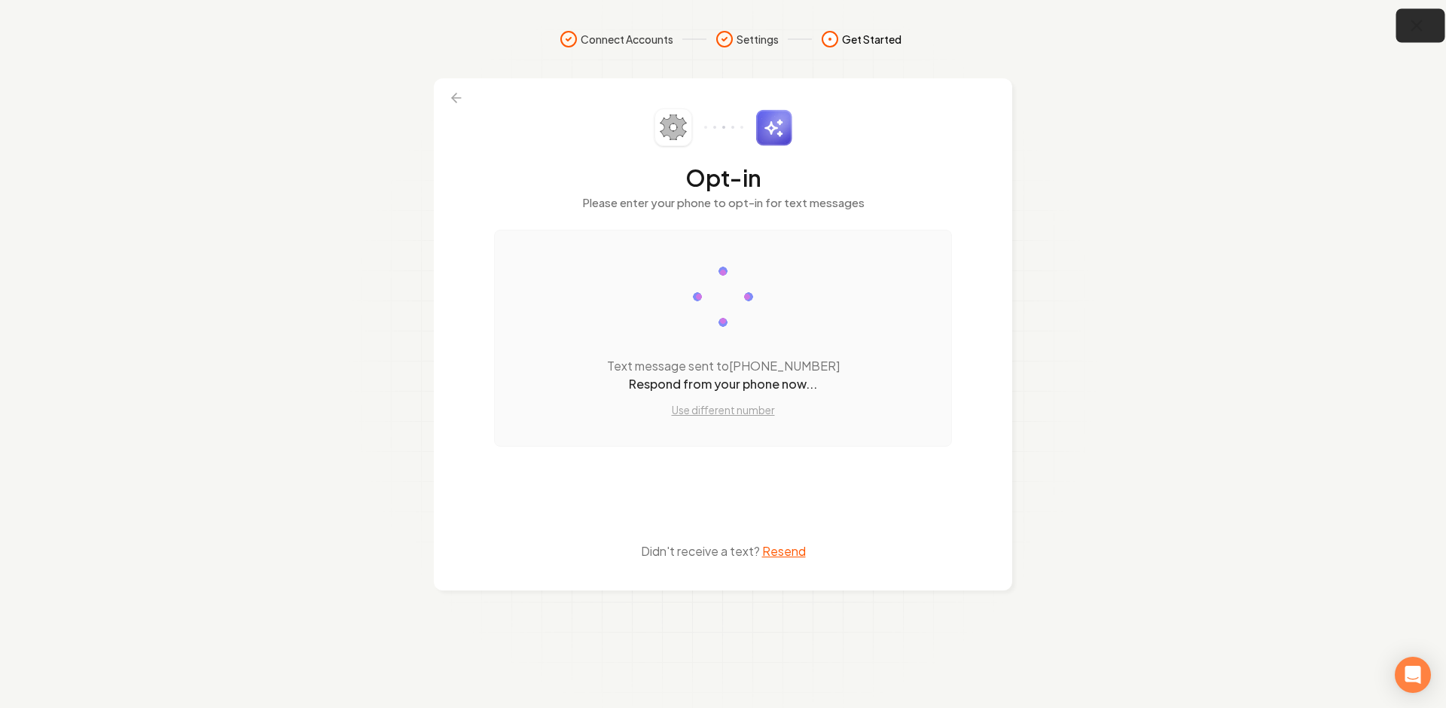
click at [1423, 23] on icon "button" at bounding box center [1416, 26] width 19 height 19
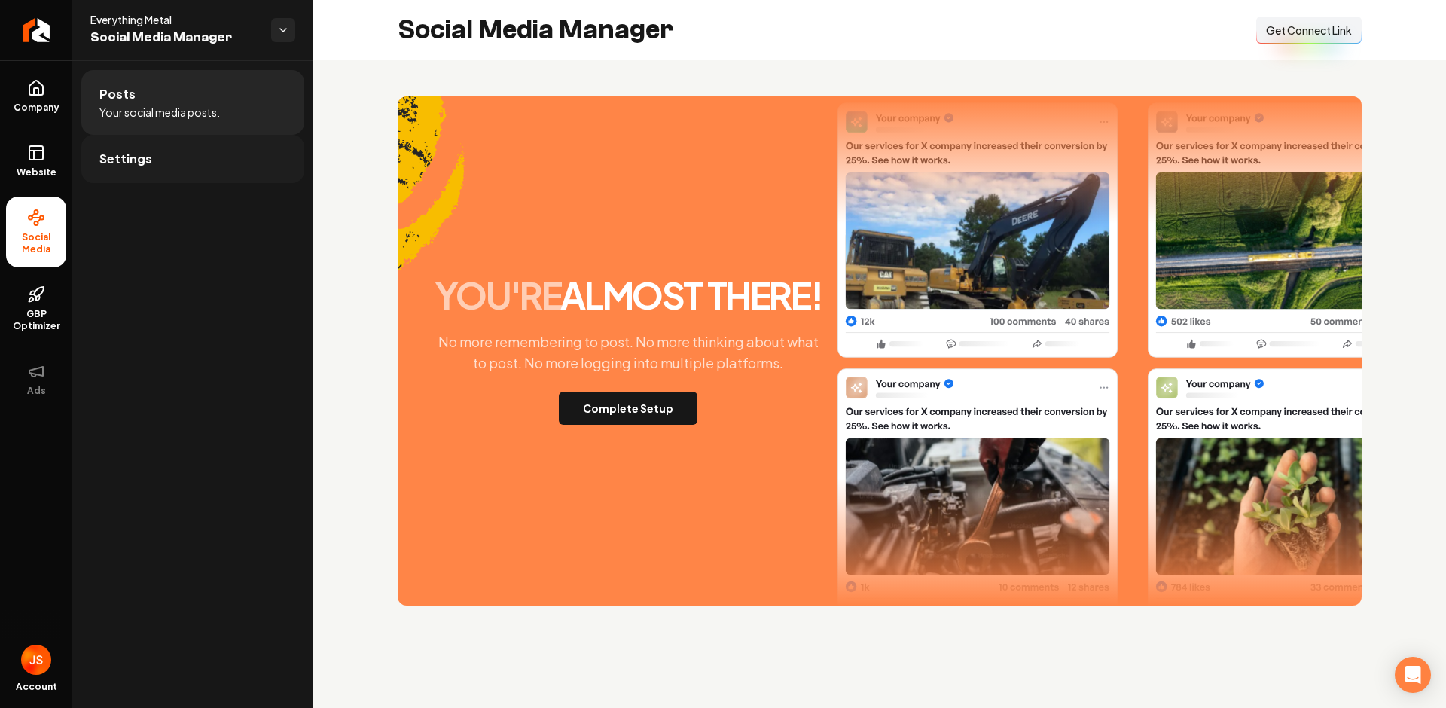
click at [157, 159] on link "Settings" at bounding box center [192, 159] width 223 height 48
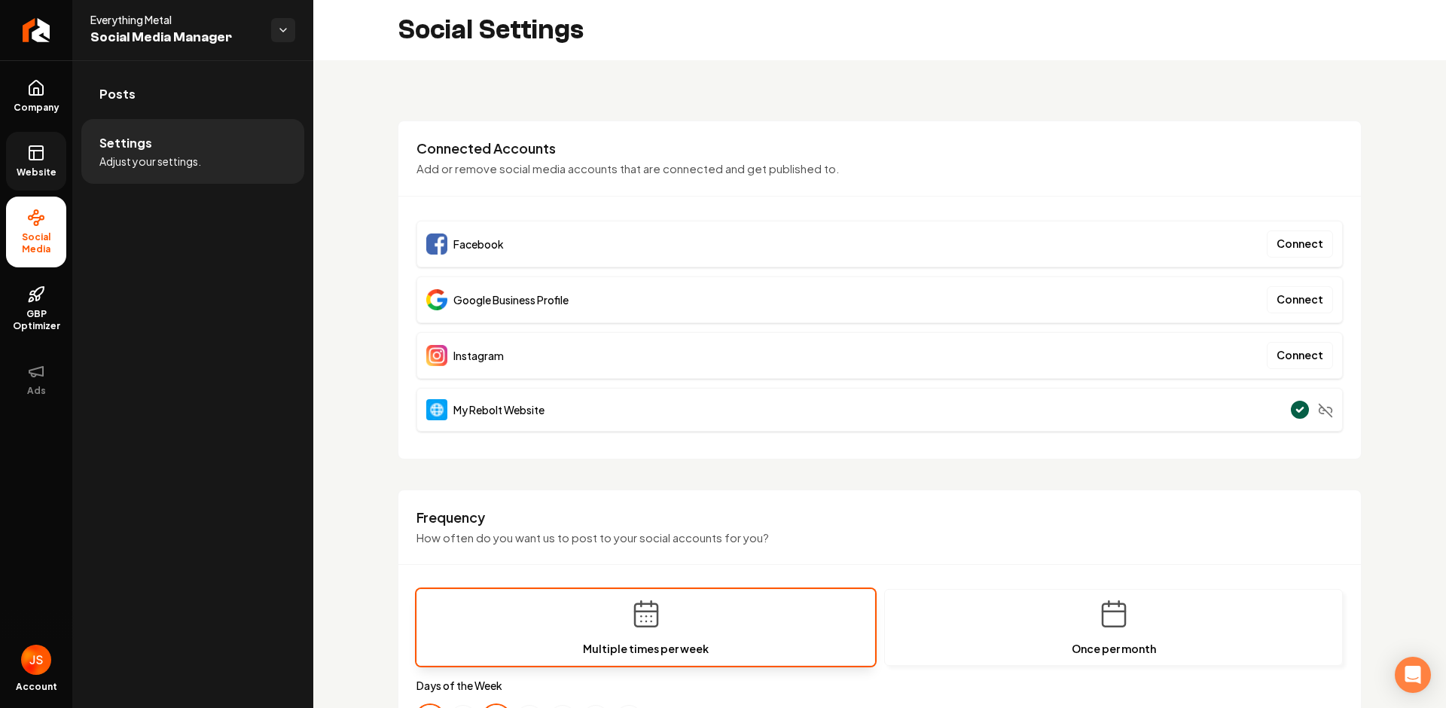
click at [7, 136] on link "Website" at bounding box center [36, 161] width 60 height 59
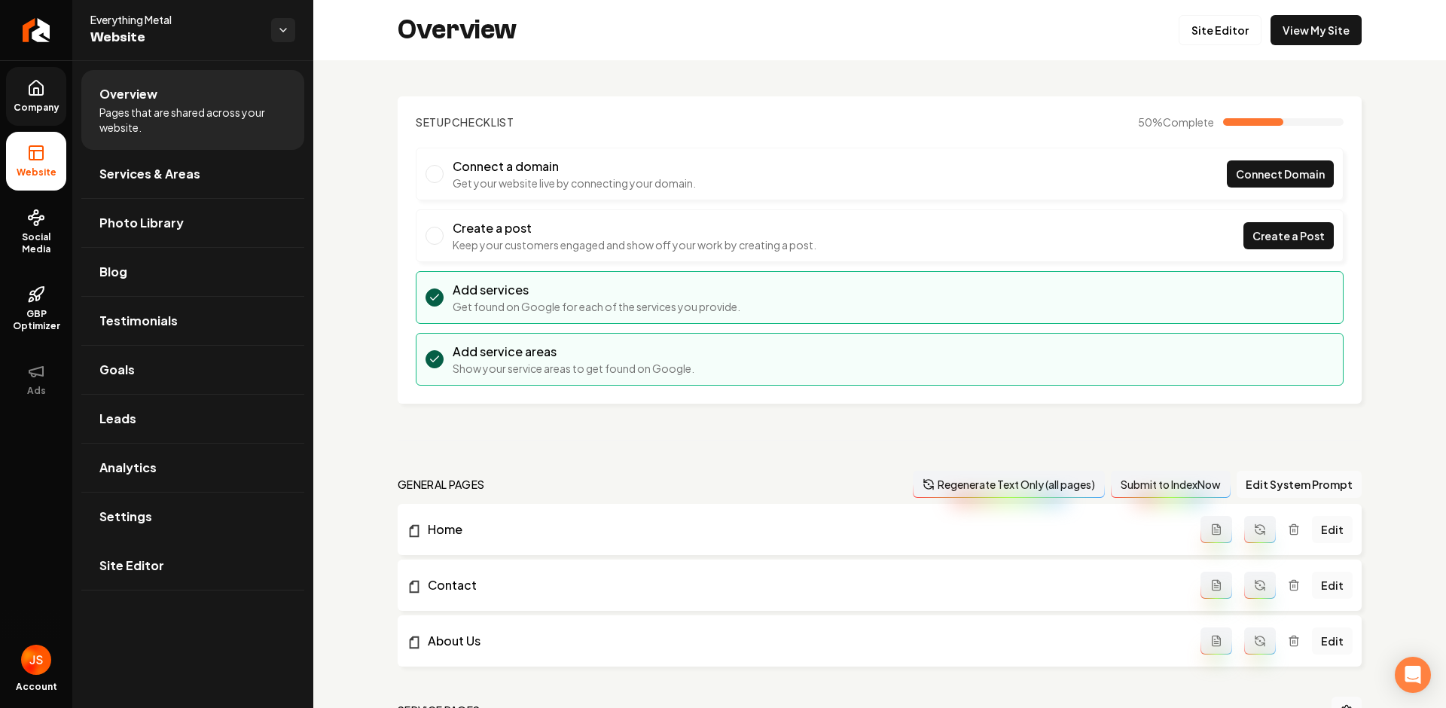
click at [17, 73] on link "Company" at bounding box center [36, 96] width 60 height 59
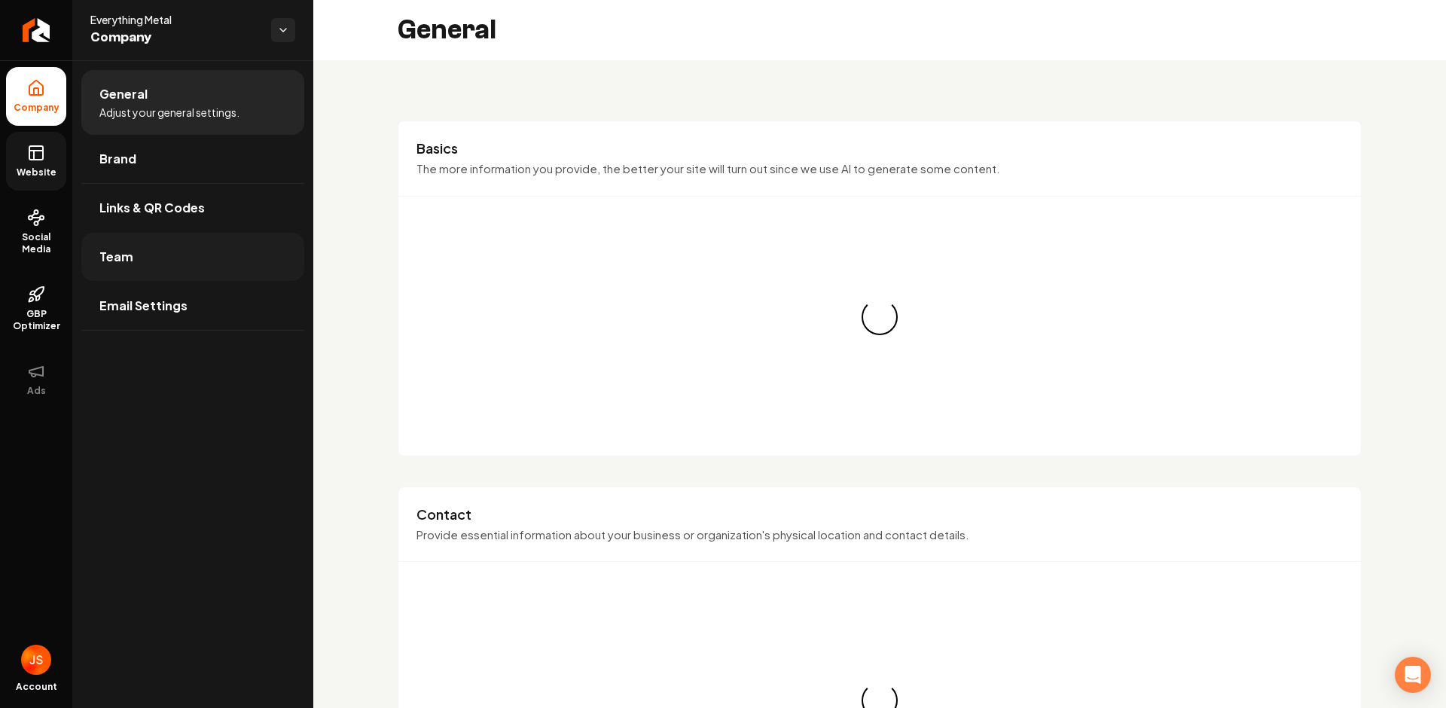
click at [102, 261] on span "Team" at bounding box center [116, 257] width 34 height 18
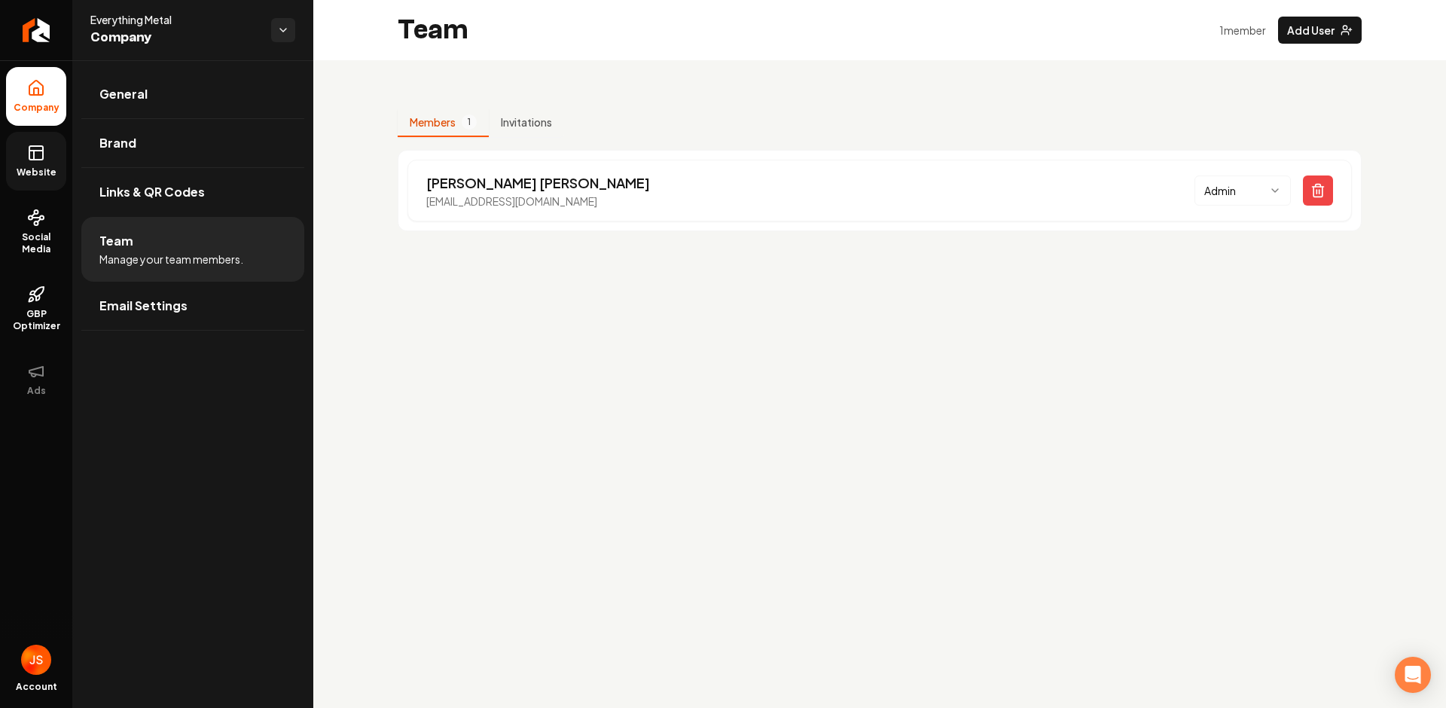
drag, startPoint x: 68, startPoint y: 162, endPoint x: 38, endPoint y: 169, distance: 30.9
click at [67, 162] on ul "Company Website Social Media GBP Optimizer Ads" at bounding box center [36, 237] width 72 height 355
click at [32, 171] on span "Website" at bounding box center [37, 172] width 52 height 12
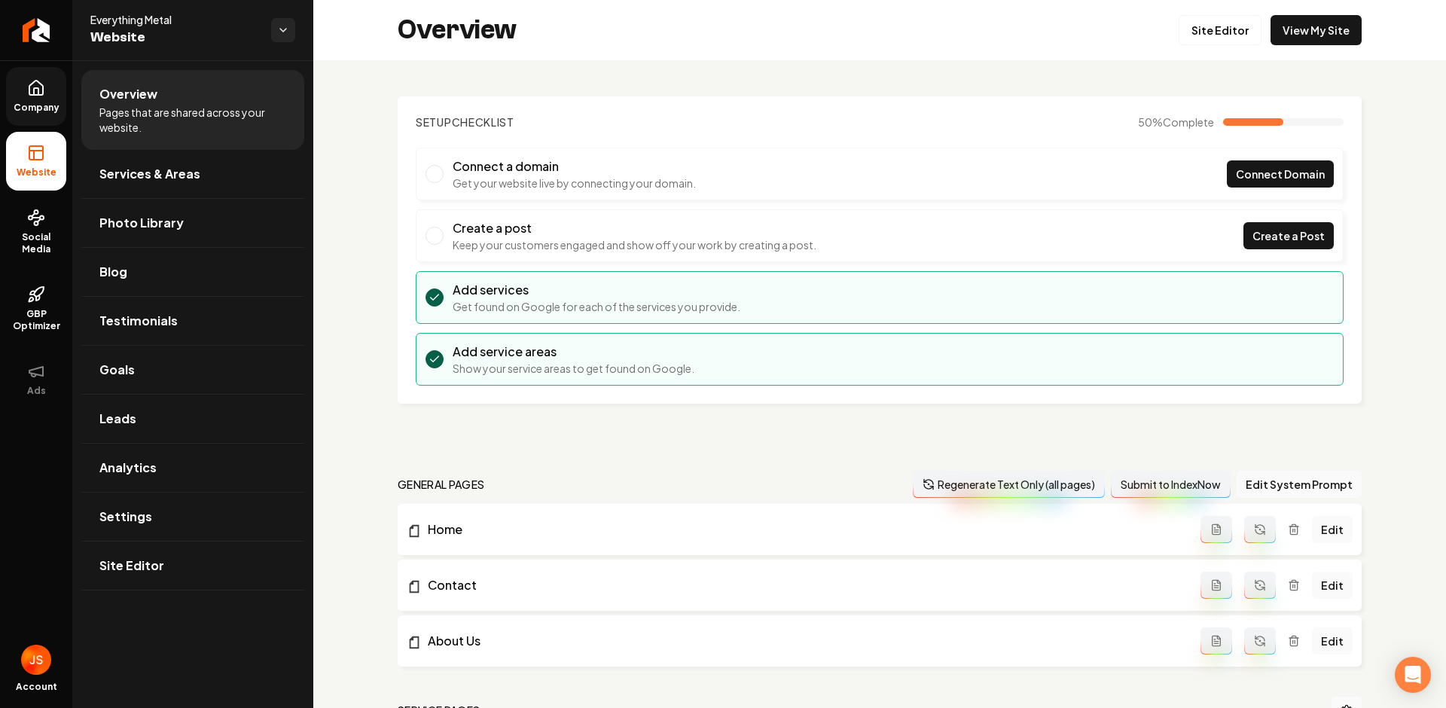
click at [47, 107] on span "Company" at bounding box center [37, 108] width 58 height 12
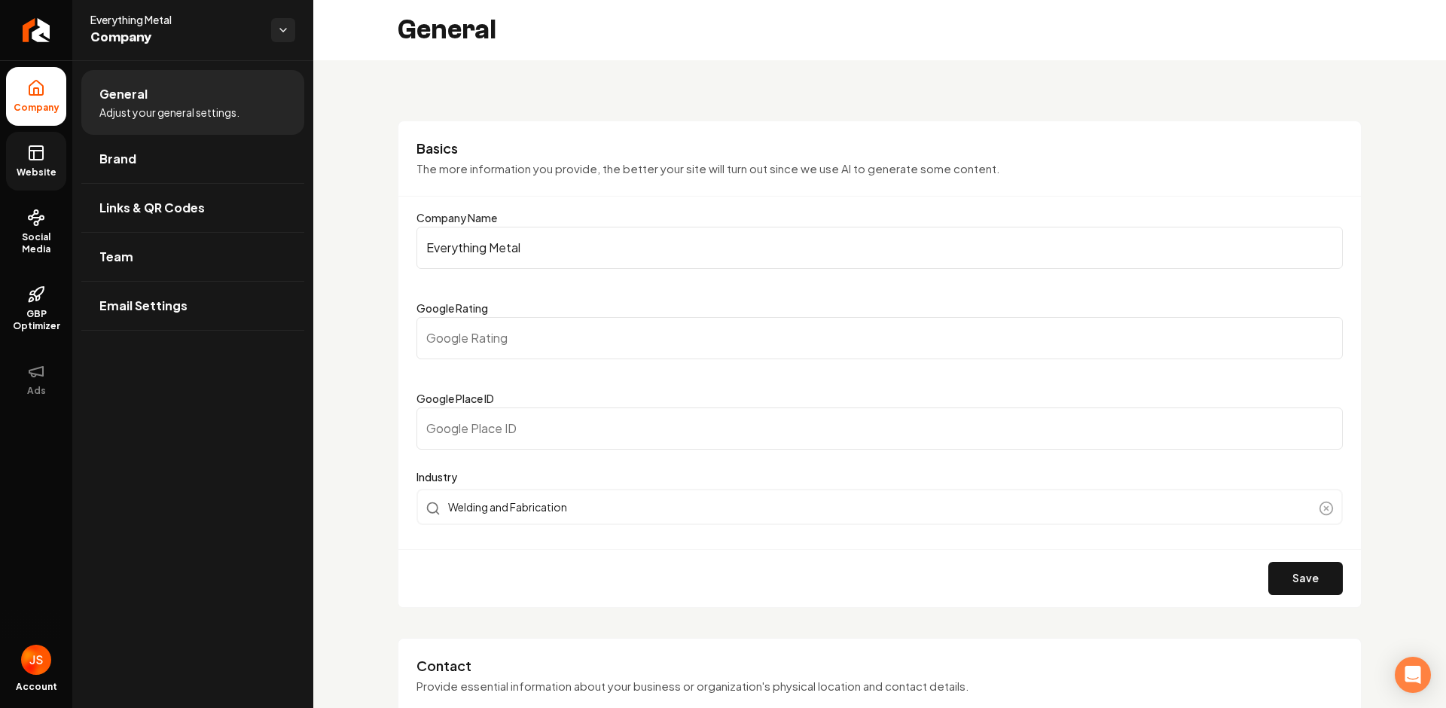
click at [33, 160] on icon at bounding box center [36, 153] width 18 height 18
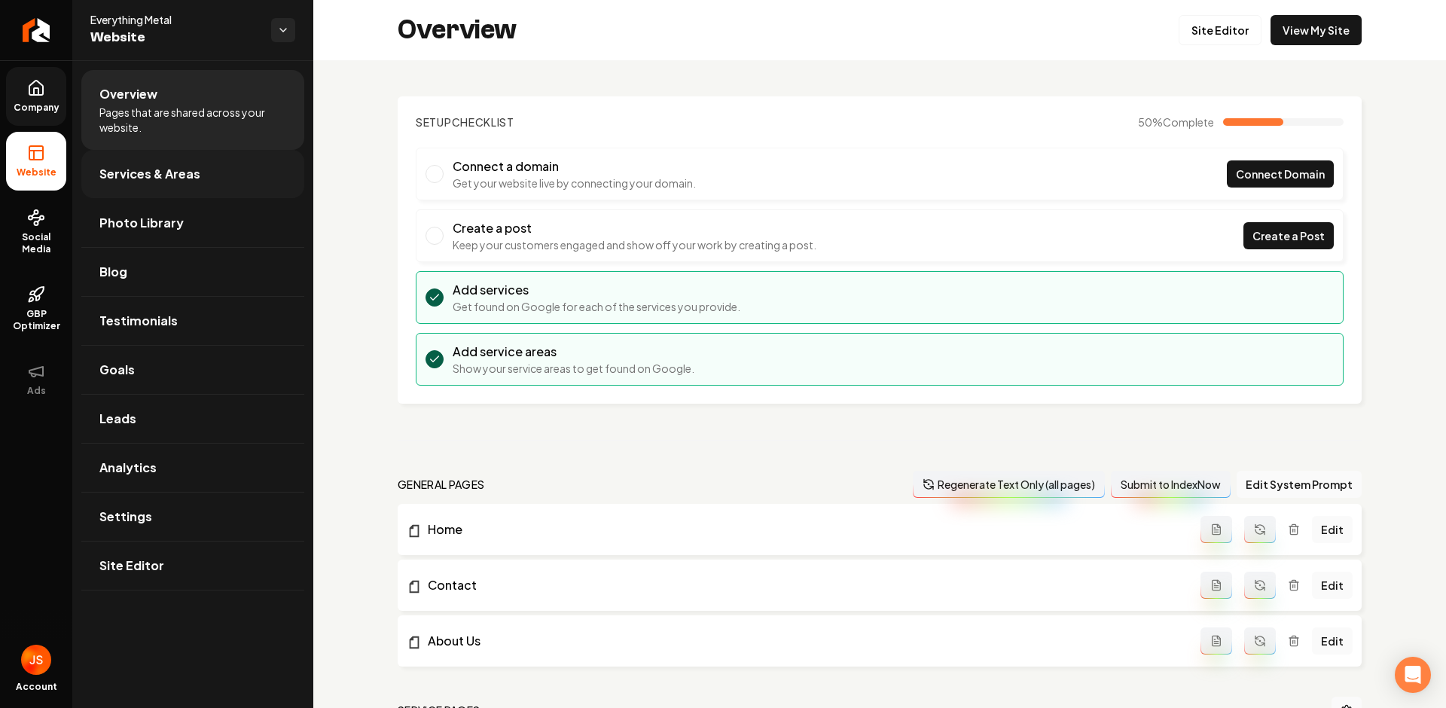
click at [133, 178] on span "Services & Areas" at bounding box center [149, 174] width 101 height 18
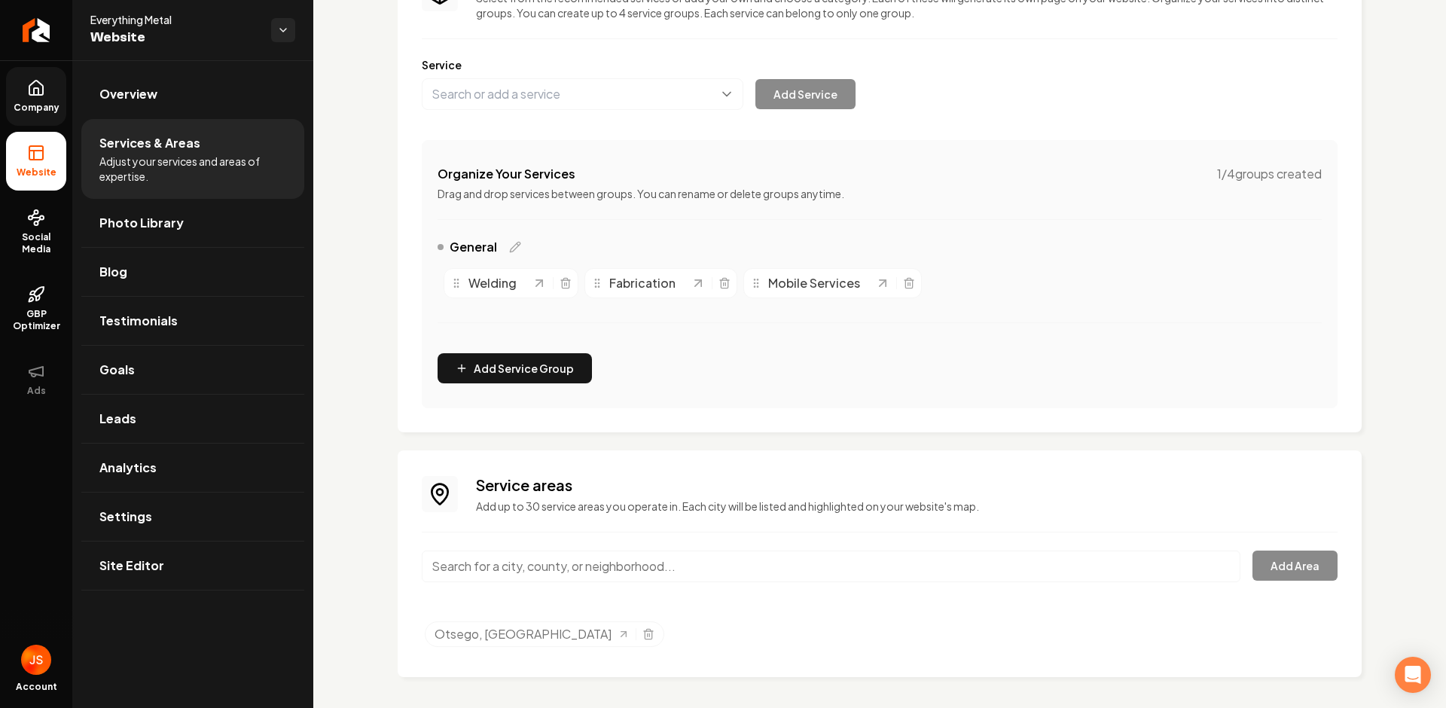
scroll to position [160, 0]
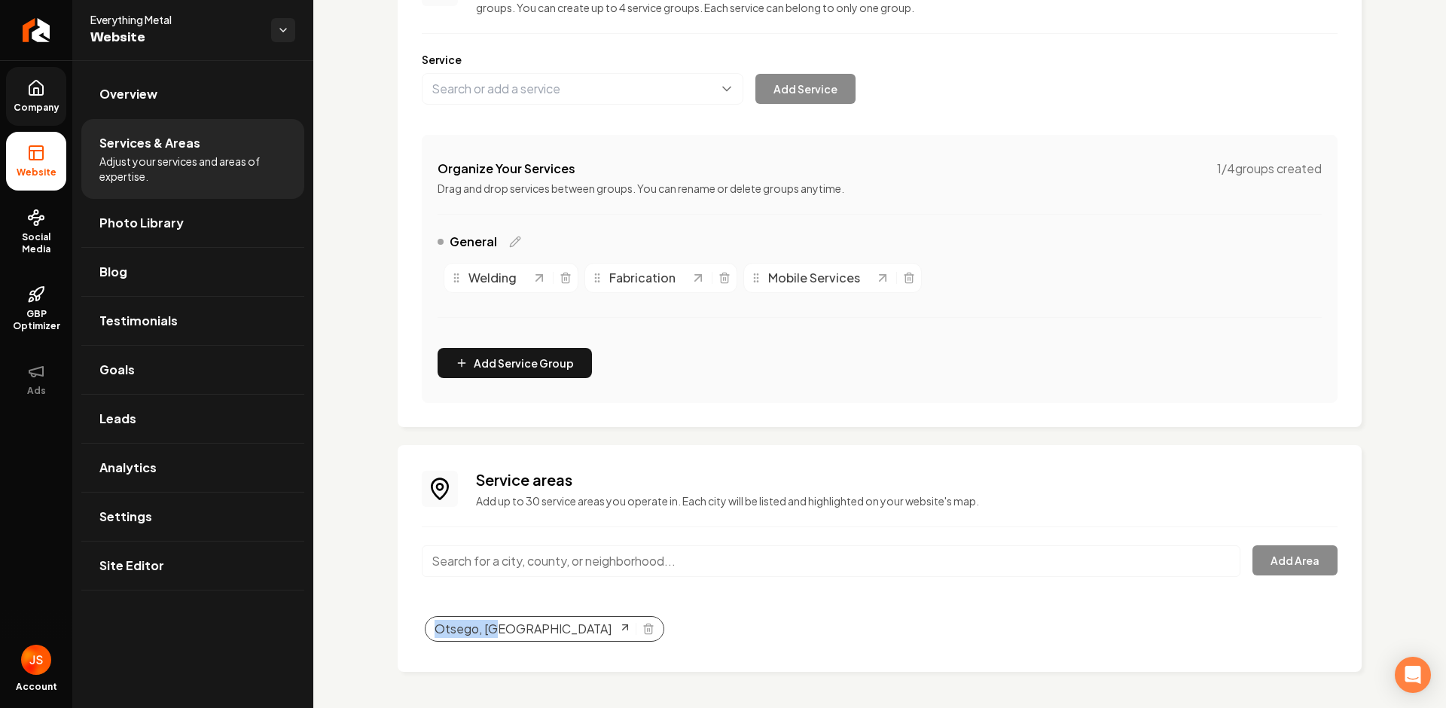
drag, startPoint x: 424, startPoint y: 623, endPoint x: 517, endPoint y: 620, distance: 93.4
click at [517, 620] on li "Otsego, MN" at bounding box center [547, 628] width 245 height 16
copy span "Otsego, MN"
click at [35, 102] on span "Company" at bounding box center [37, 108] width 58 height 12
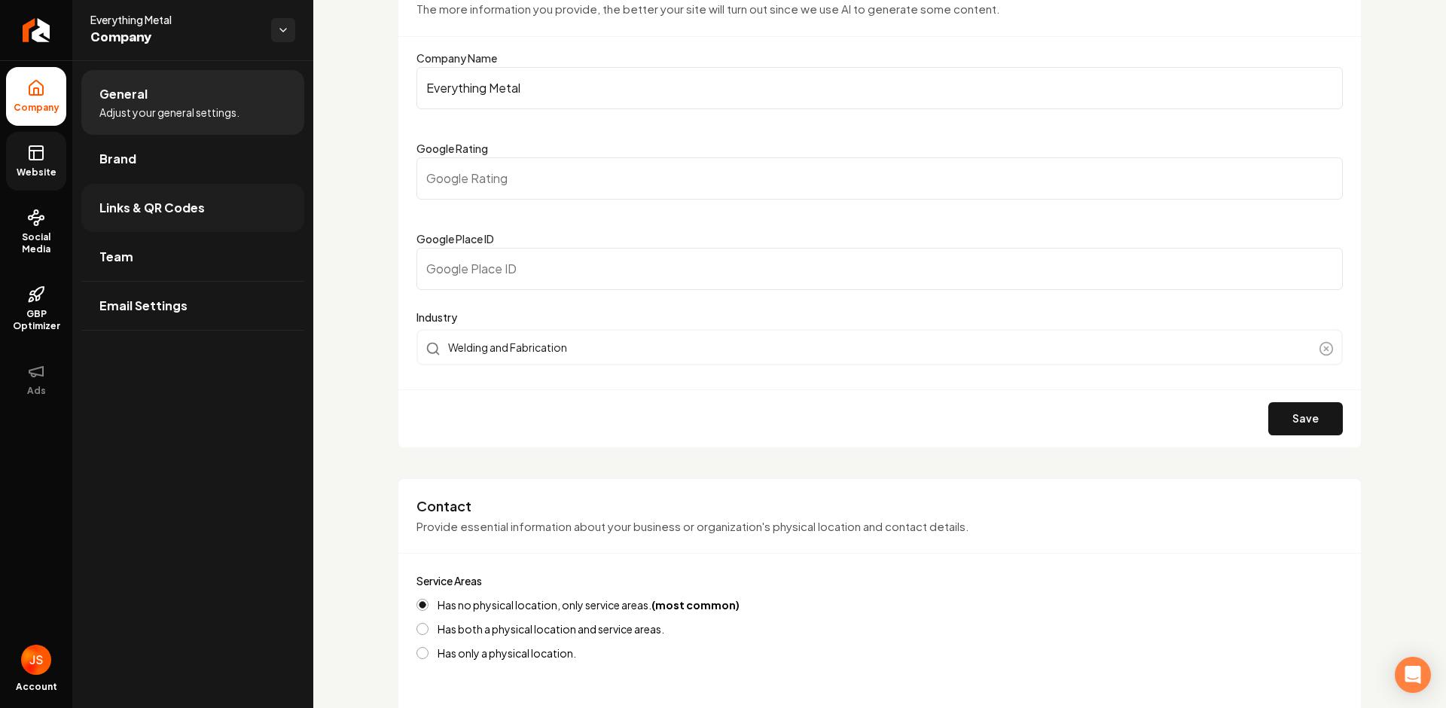
click at [130, 203] on span "Links & QR Codes" at bounding box center [151, 208] width 105 height 18
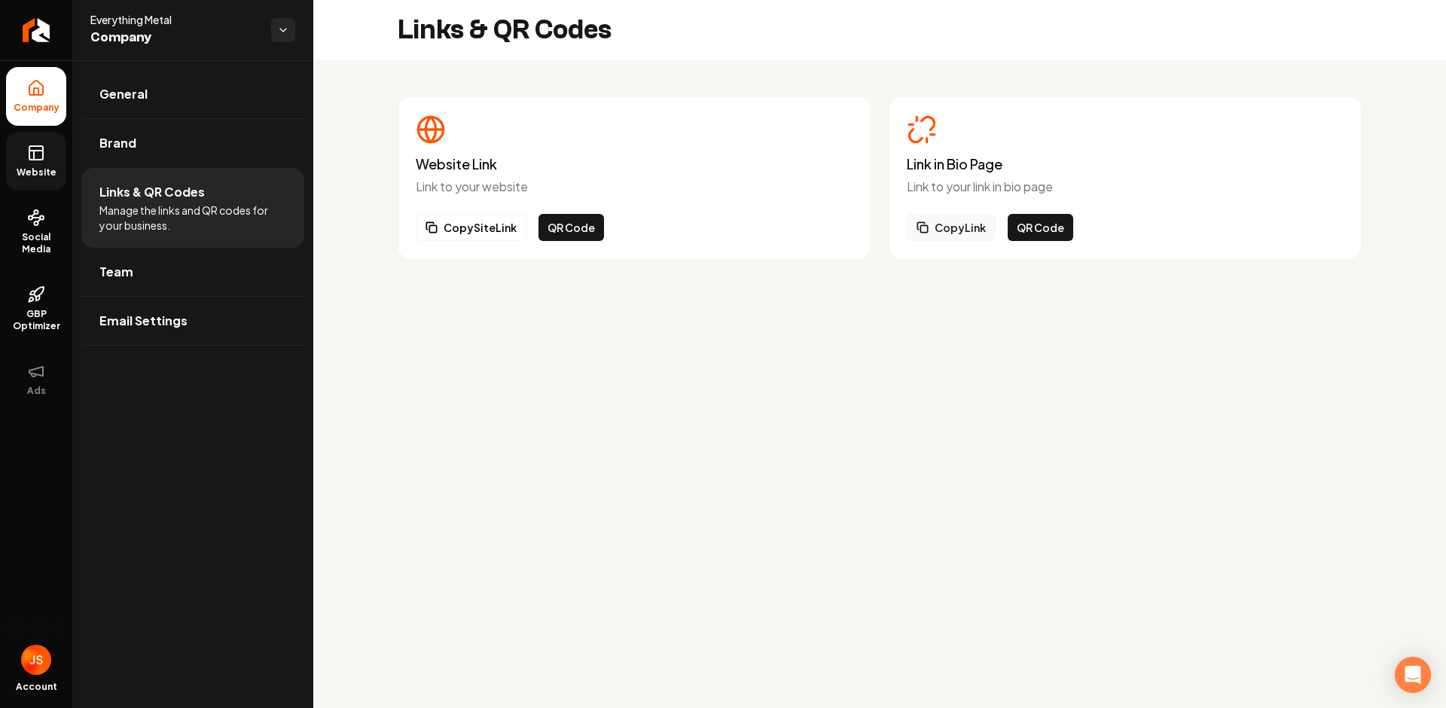
click at [952, 227] on button "Copy Link" at bounding box center [951, 227] width 89 height 27
click at [33, 130] on ul "Company Website Social Media GBP Optimizer Ads" at bounding box center [36, 237] width 72 height 355
click at [34, 170] on span "Website" at bounding box center [37, 172] width 52 height 12
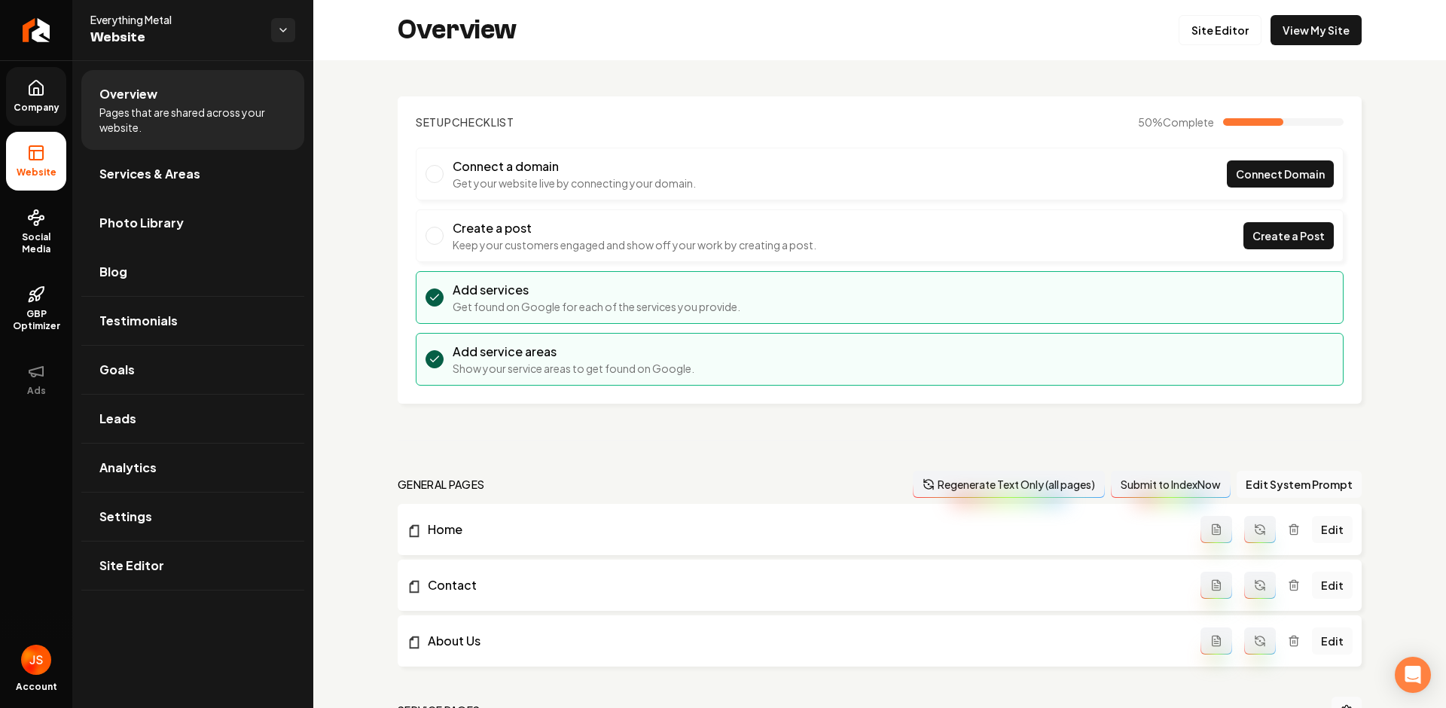
drag, startPoint x: 122, startPoint y: 215, endPoint x: 218, endPoint y: 185, distance: 101.0
click at [122, 216] on span "Photo Library" at bounding box center [141, 223] width 84 height 18
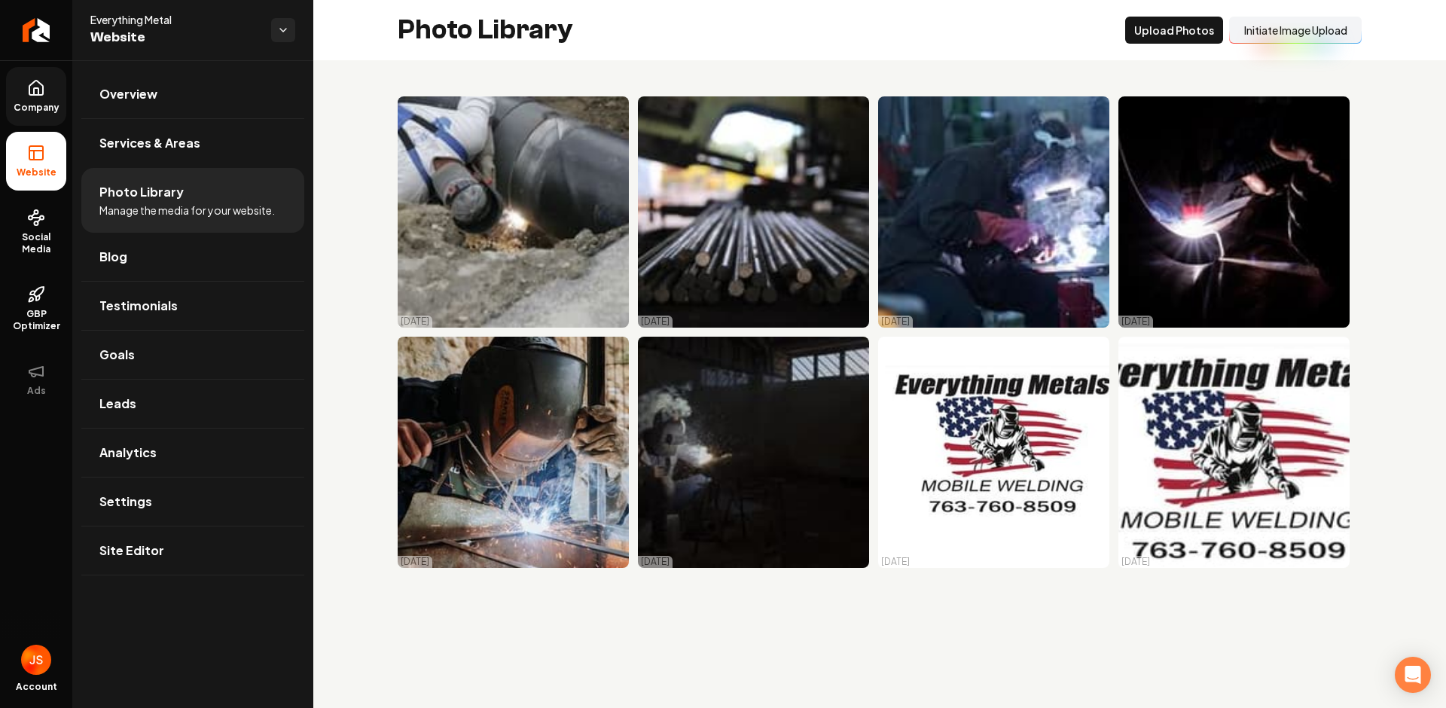
click at [1288, 41] on button "Initiate Image Upload" at bounding box center [1295, 30] width 133 height 27
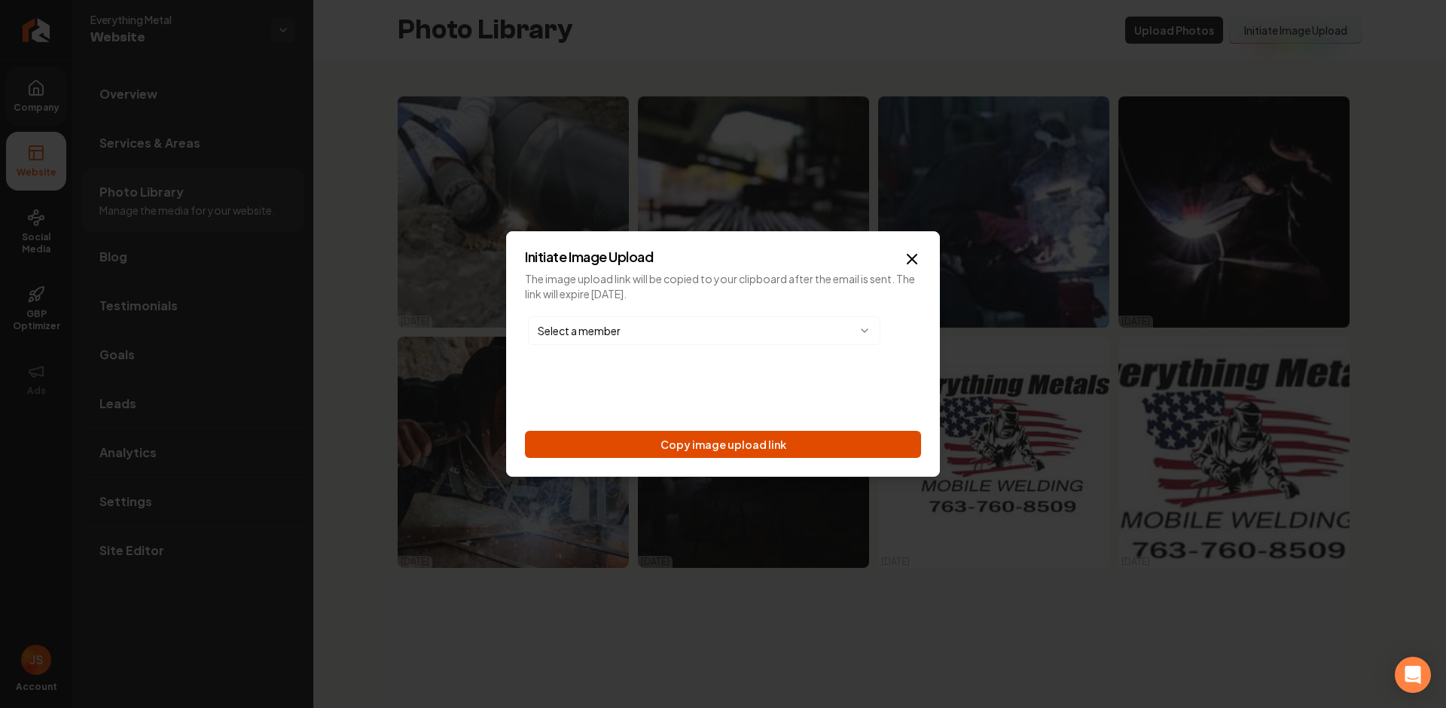
click at [761, 437] on button "Copy image upload link" at bounding box center [723, 444] width 396 height 27
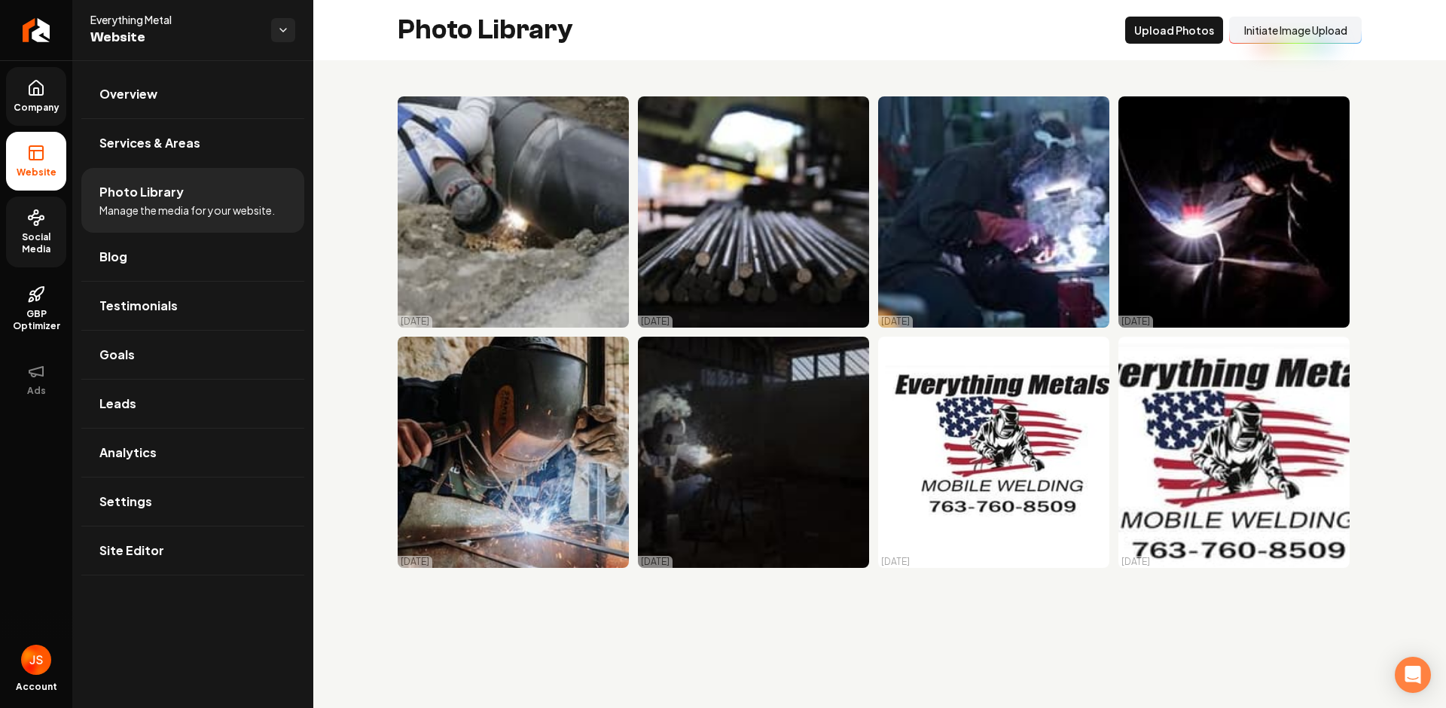
click at [51, 250] on span "Social Media" at bounding box center [36, 243] width 60 height 24
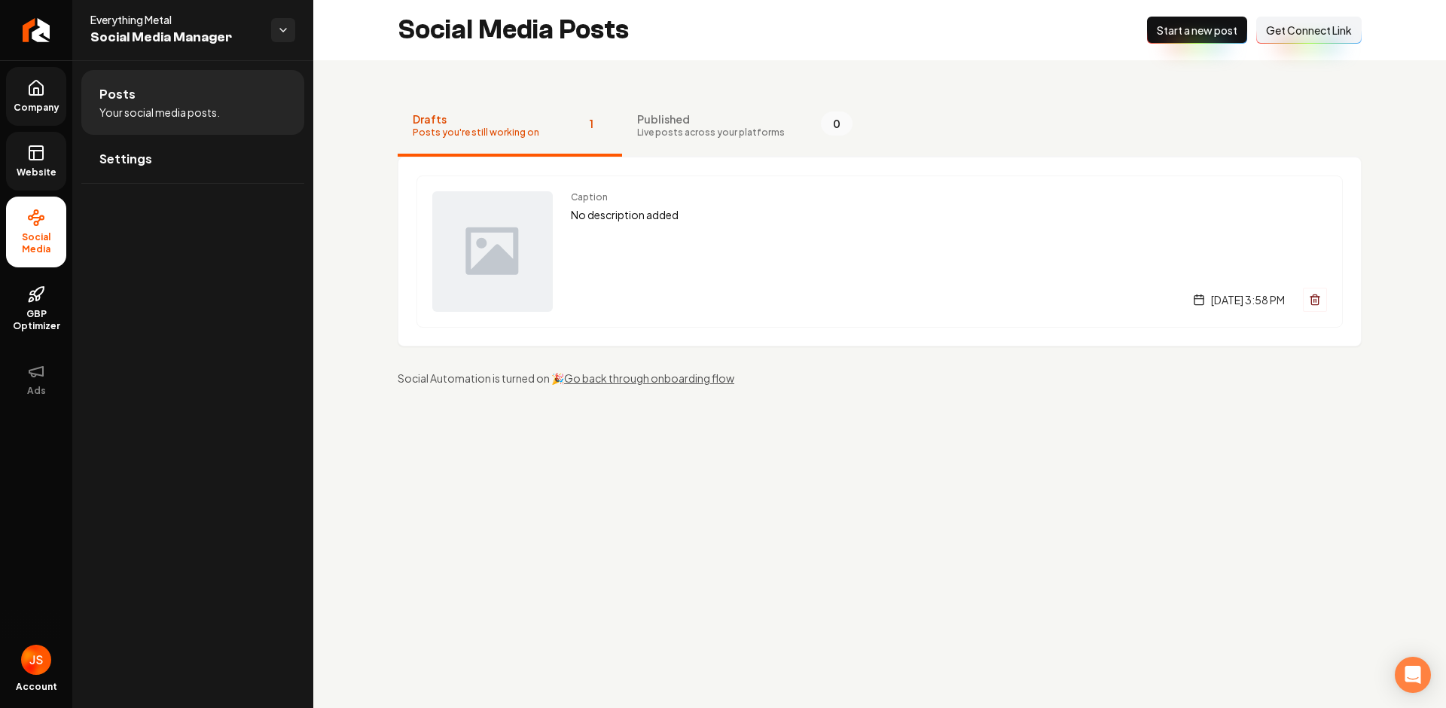
click at [1286, 27] on span "Get Connect Link" at bounding box center [1309, 30] width 86 height 15
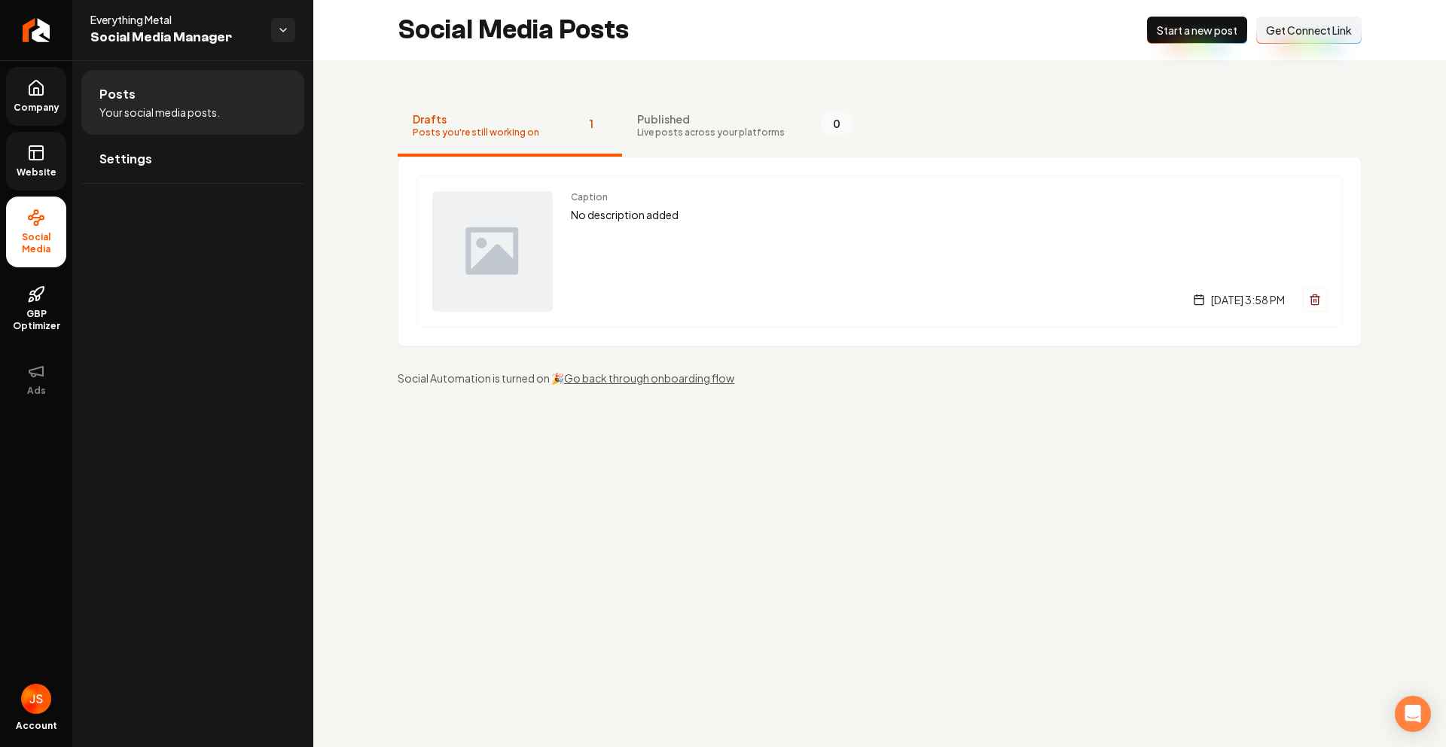
click at [17, 148] on link "Website" at bounding box center [36, 161] width 60 height 59
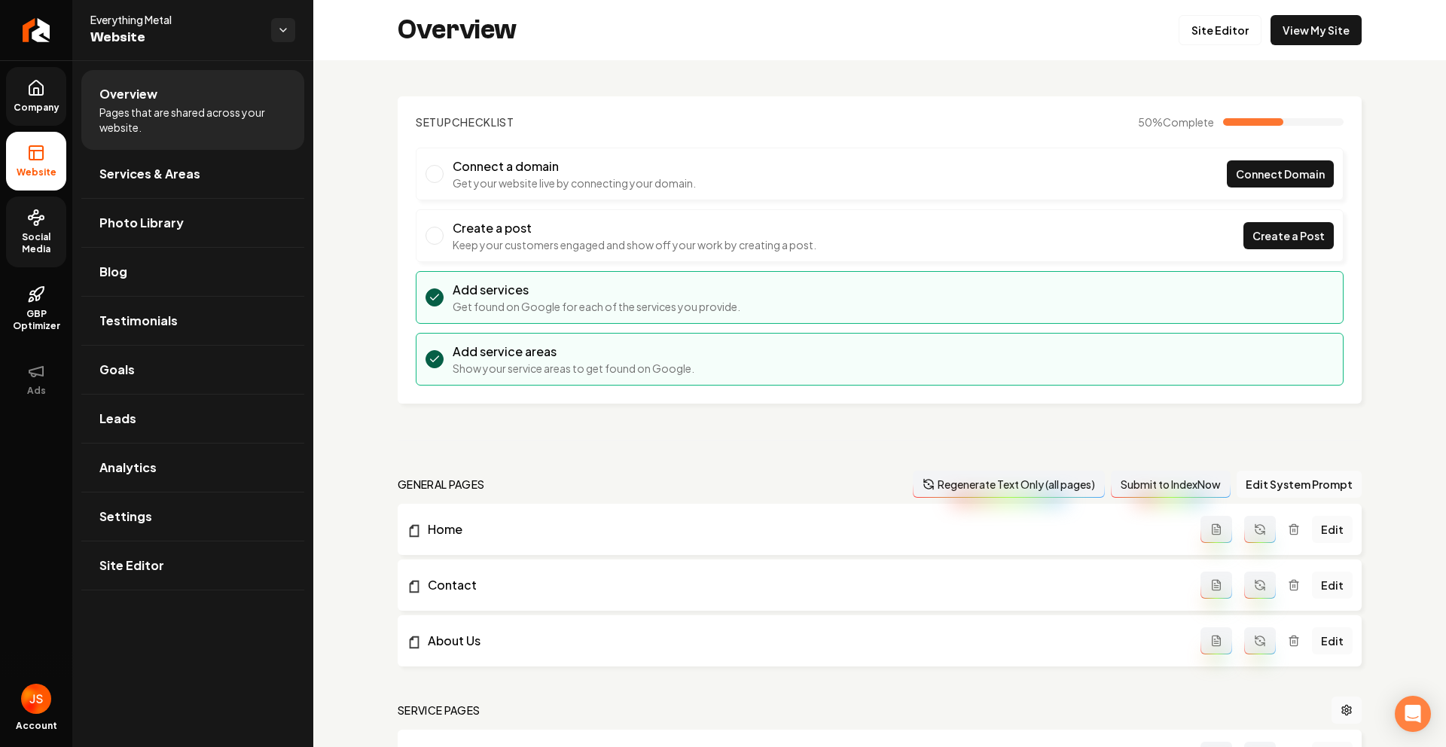
scroll to position [459, 0]
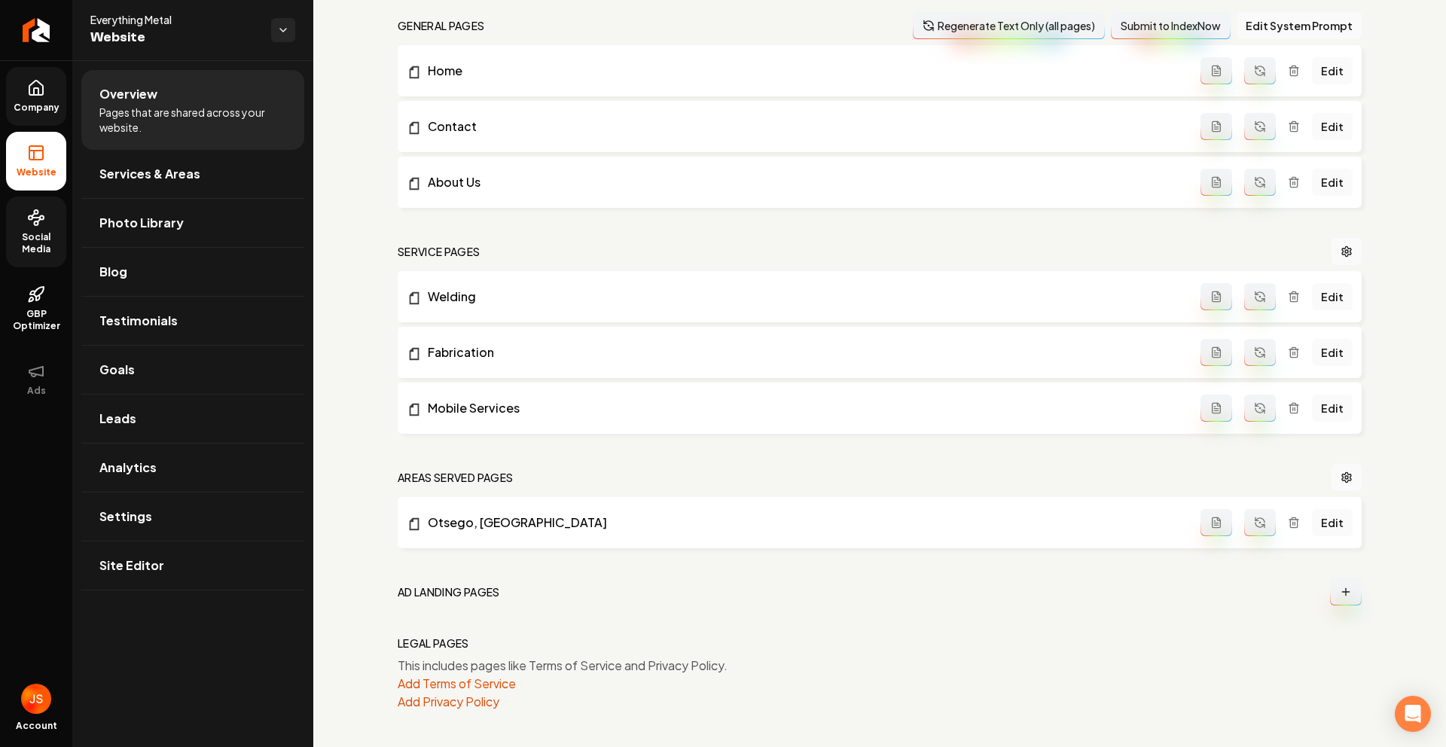
click at [34, 98] on link "Company" at bounding box center [36, 96] width 60 height 59
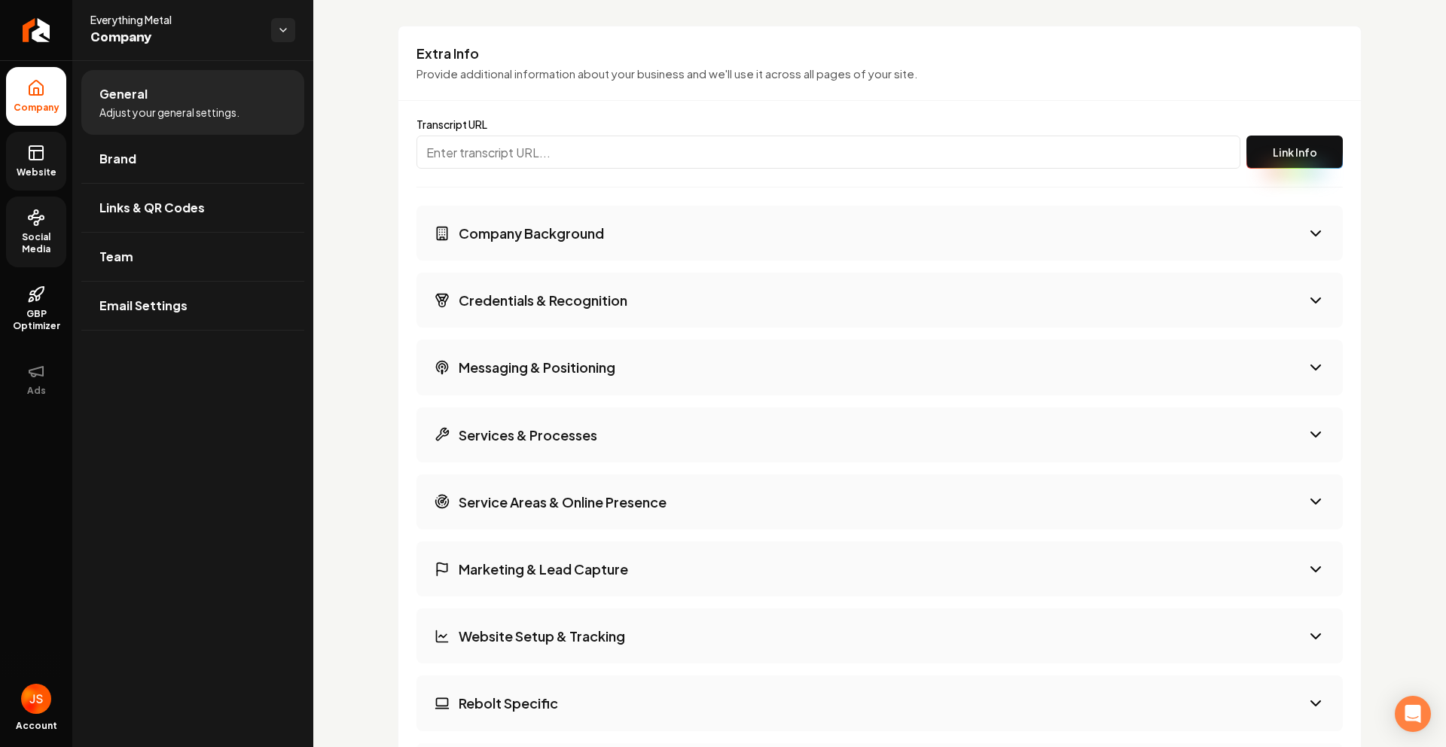
scroll to position [2035, 0]
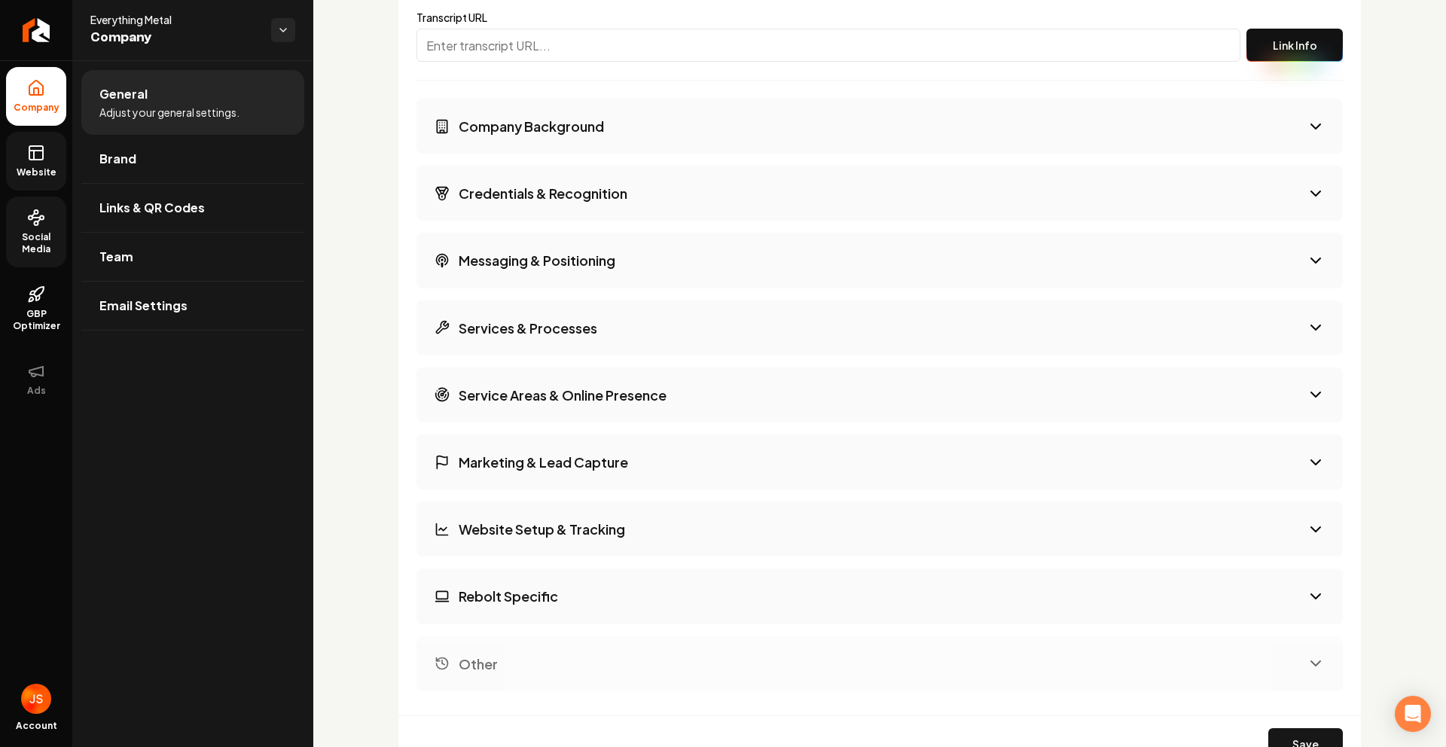
click at [693, 331] on button "Services & Processes" at bounding box center [879, 327] width 926 height 55
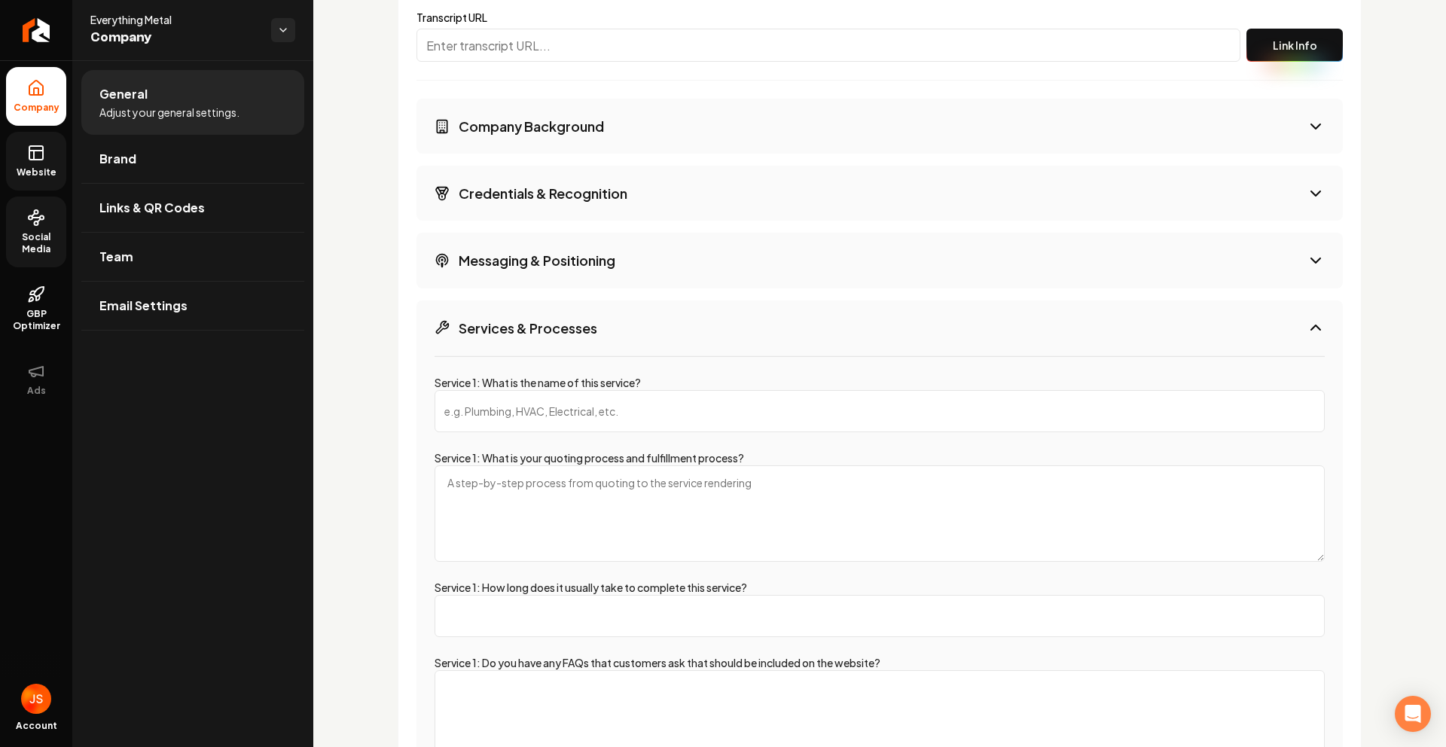
click at [605, 402] on input "Service 1: What is the name of this service?" at bounding box center [879, 411] width 890 height 42
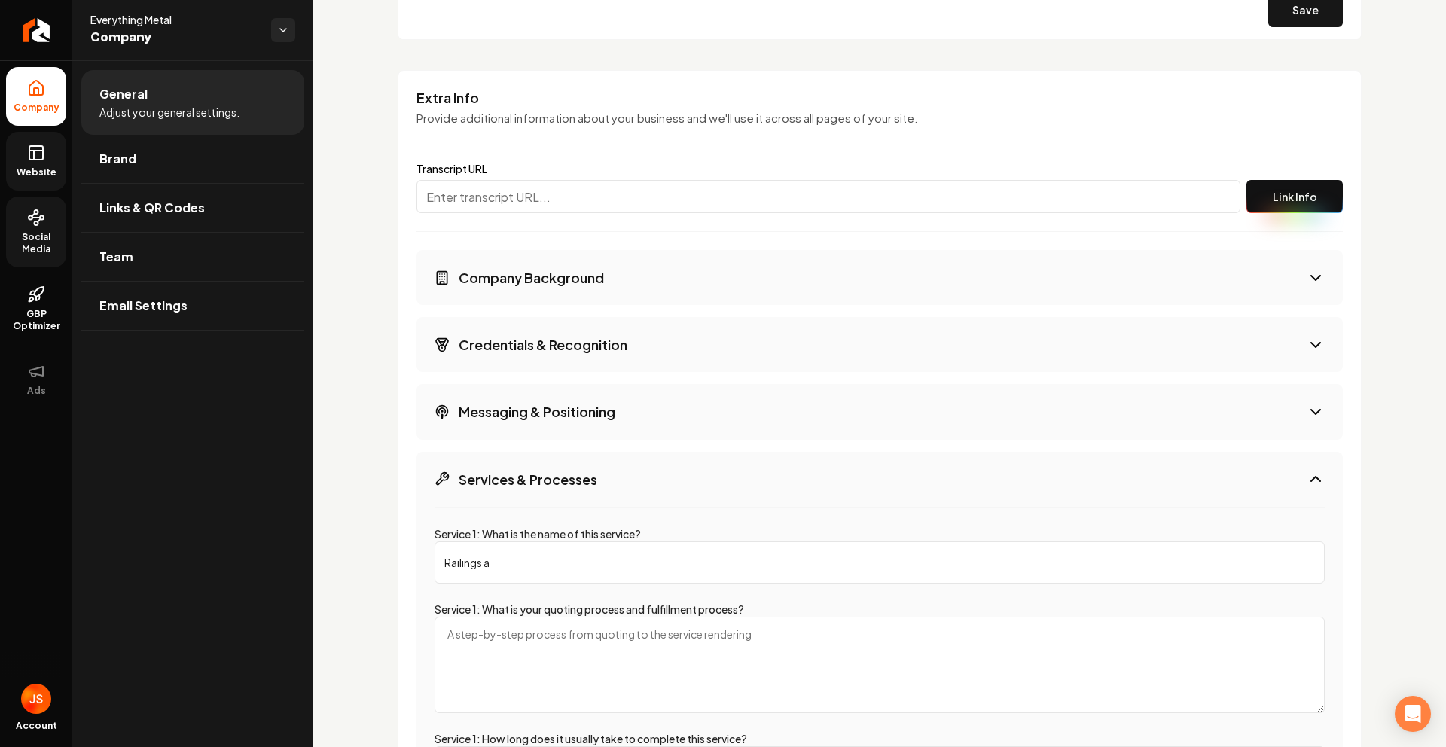
scroll to position [2186, 0]
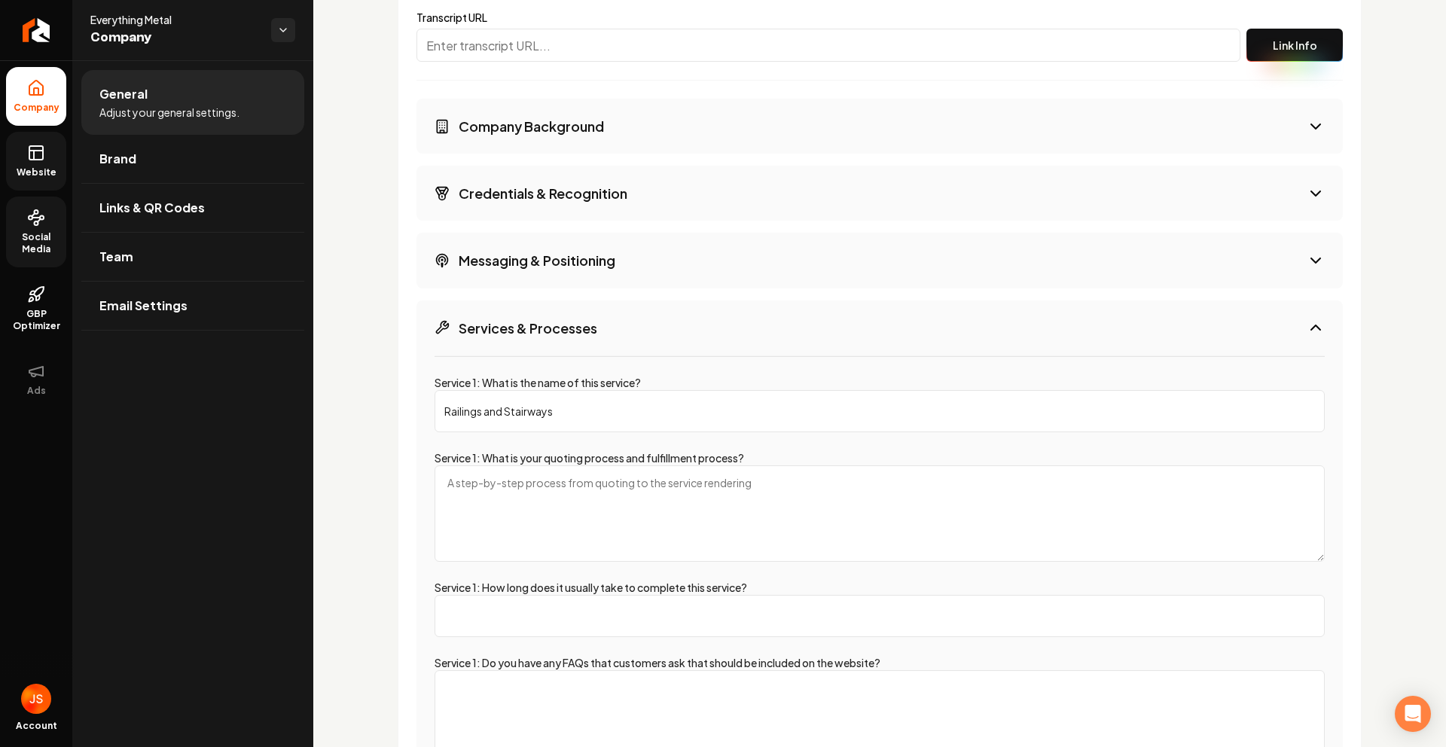
type input "Railings and Stairways"
click at [617, 473] on textarea "Service 1: What is your quoting process and fulfillment process?" at bounding box center [879, 513] width 890 height 96
type textarea "1"
click at [992, 477] on textarea "Goes out and measures the material that needs to be welded, sends the measureme…" at bounding box center [879, 513] width 890 height 96
type textarea "Goes out and measures the material that needs to be welded, sends the measureme…"
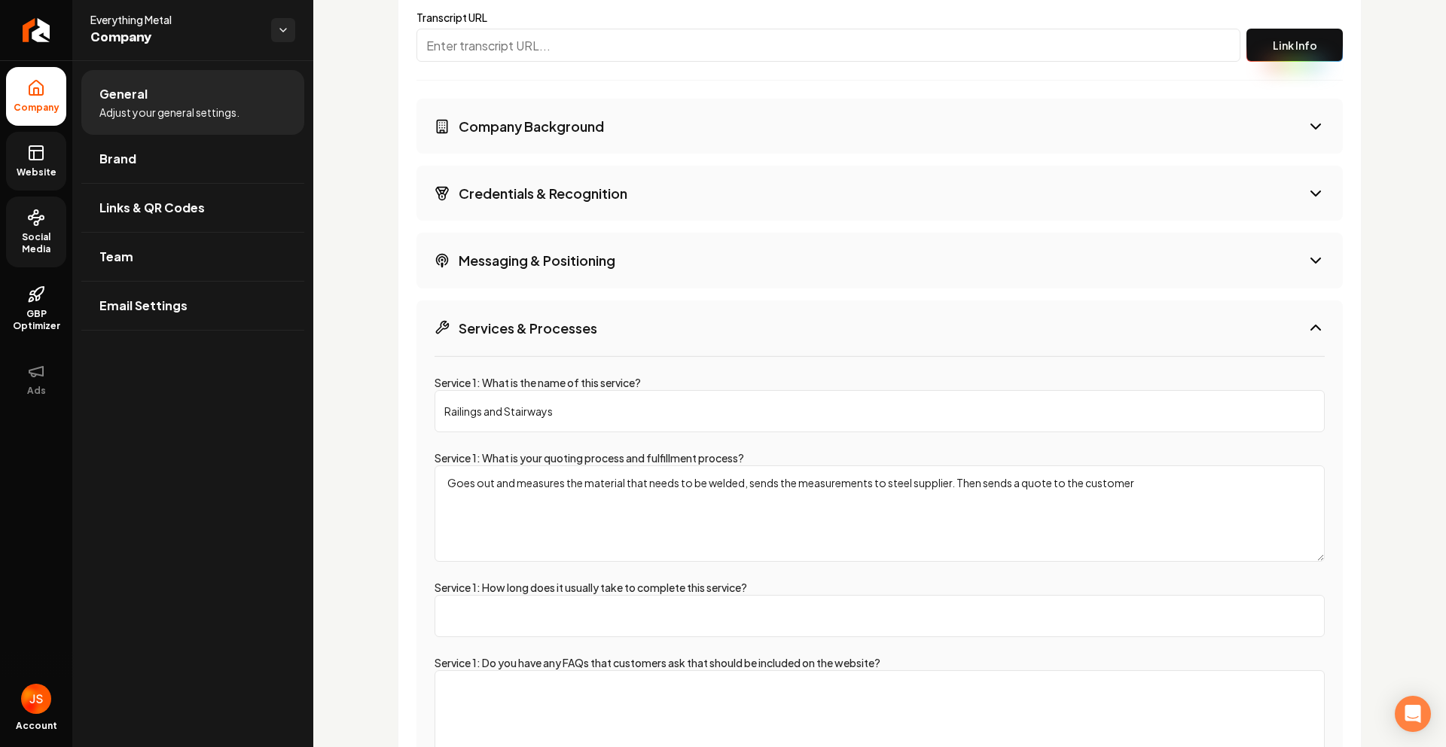
click at [532, 422] on input "Railings and Stairways" at bounding box center [879, 411] width 890 height 42
click at [531, 422] on input "Railings and Stairways" at bounding box center [879, 411] width 890 height 42
click at [603, 457] on label "Service 1: What is your quoting process and fulfillment process?" at bounding box center [588, 458] width 309 height 14
click at [603, 465] on textarea "Goes out and measures the material that needs to be welded, sends the measureme…" at bounding box center [879, 513] width 890 height 96
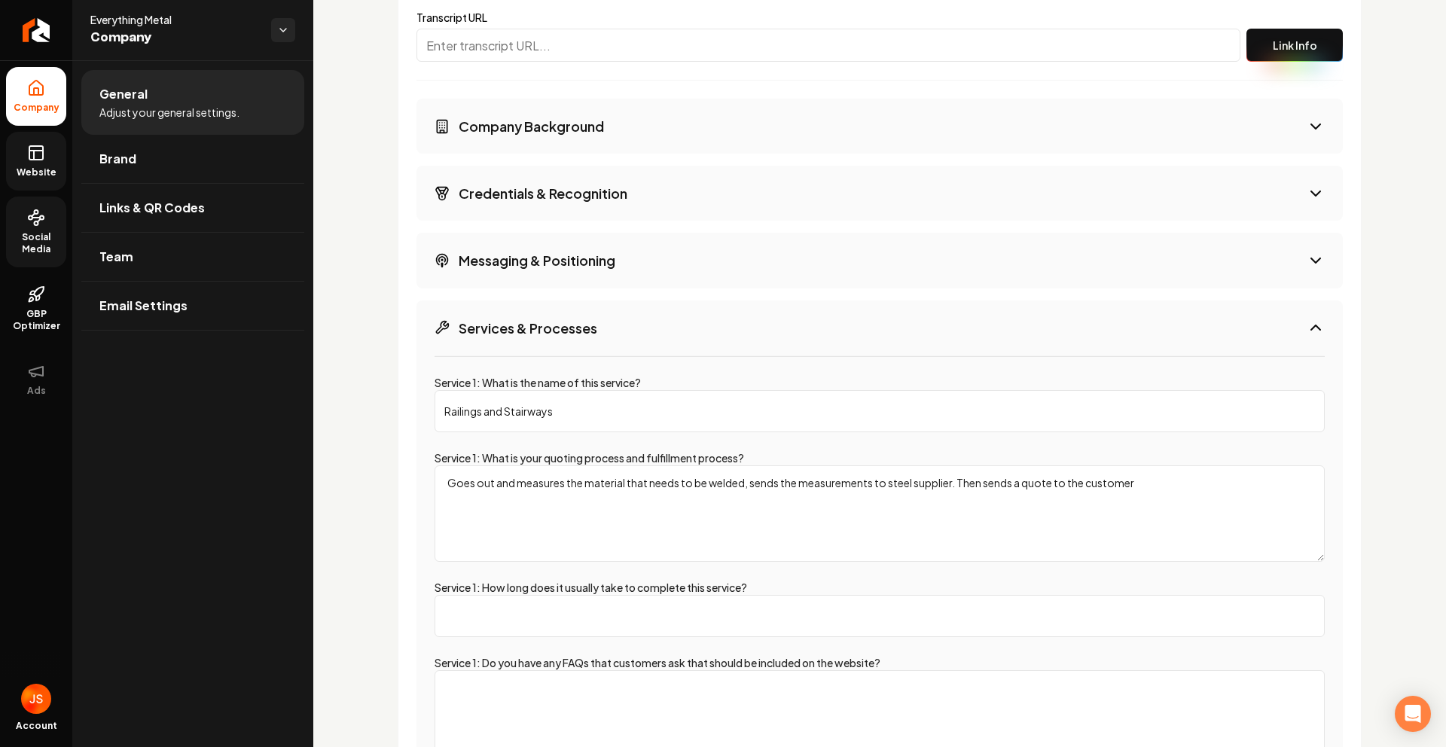
click at [590, 477] on textarea "Goes out and measures the material that needs to be welded, sends the measureme…" at bounding box center [879, 513] width 890 height 96
paste textarea "1. Initial Site Visit & Measurement The welder visits the customer’s location. …"
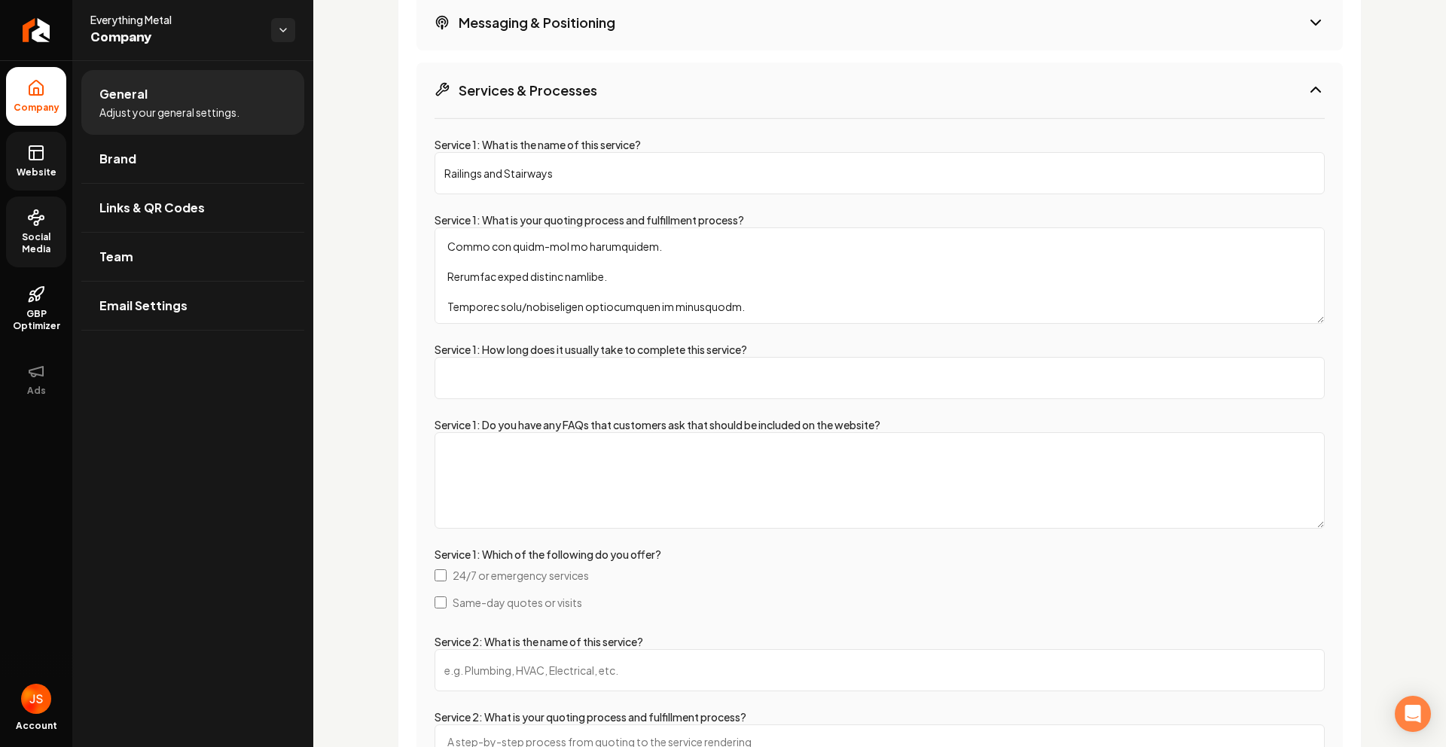
scroll to position [2420, 0]
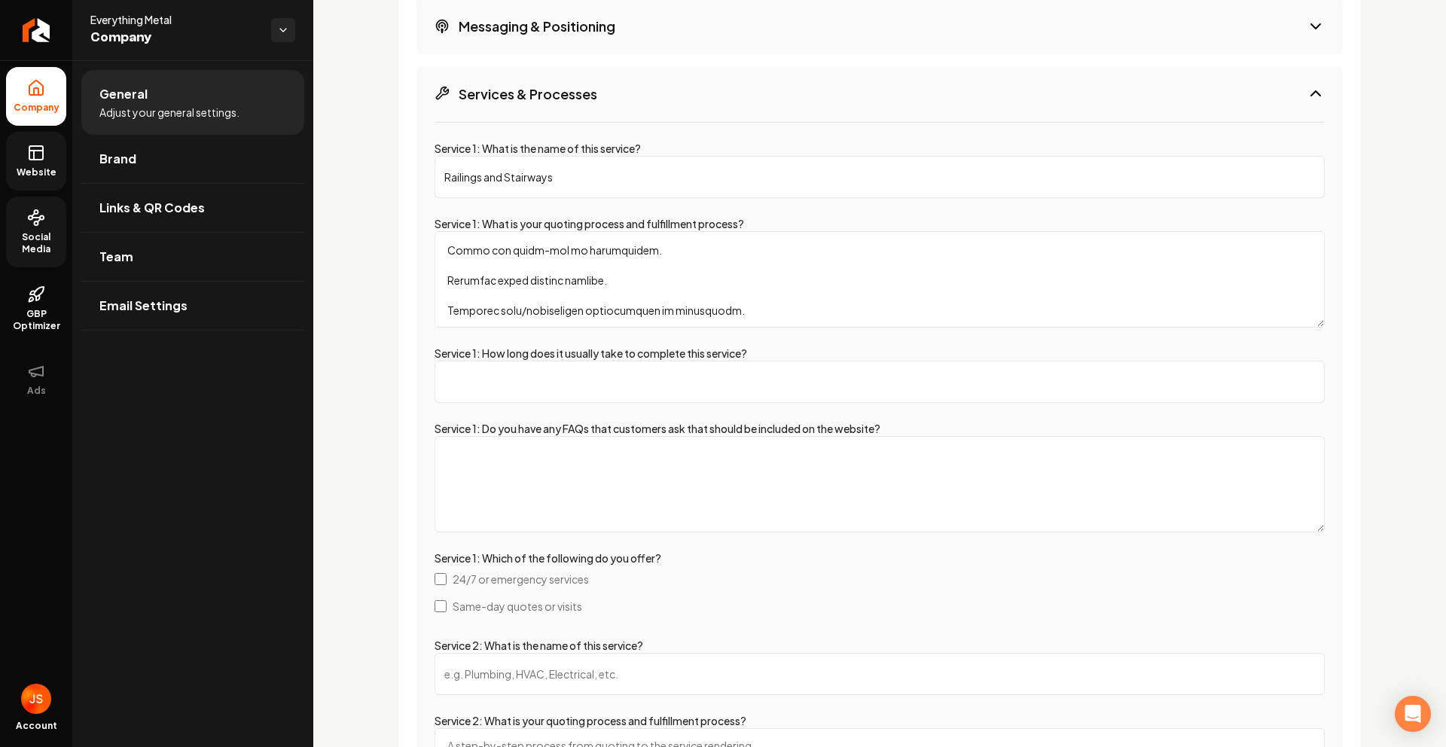
type textarea "1. Initial Site Visit & Measurement The welder visits the customer’s location. …"
click at [551, 389] on input "Service 1: How long does it usually take to complete this service?" at bounding box center [879, 382] width 890 height 42
type input "u"
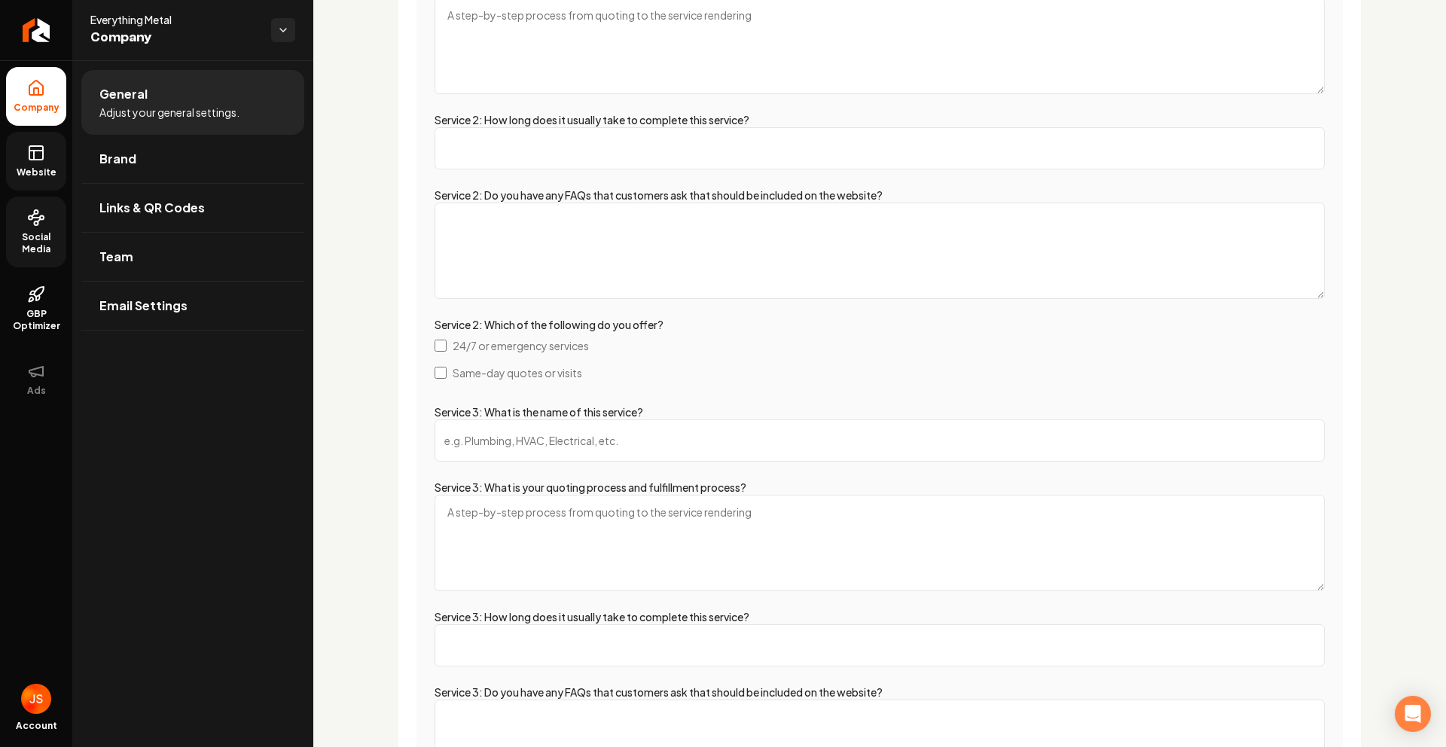
scroll to position [3802, 0]
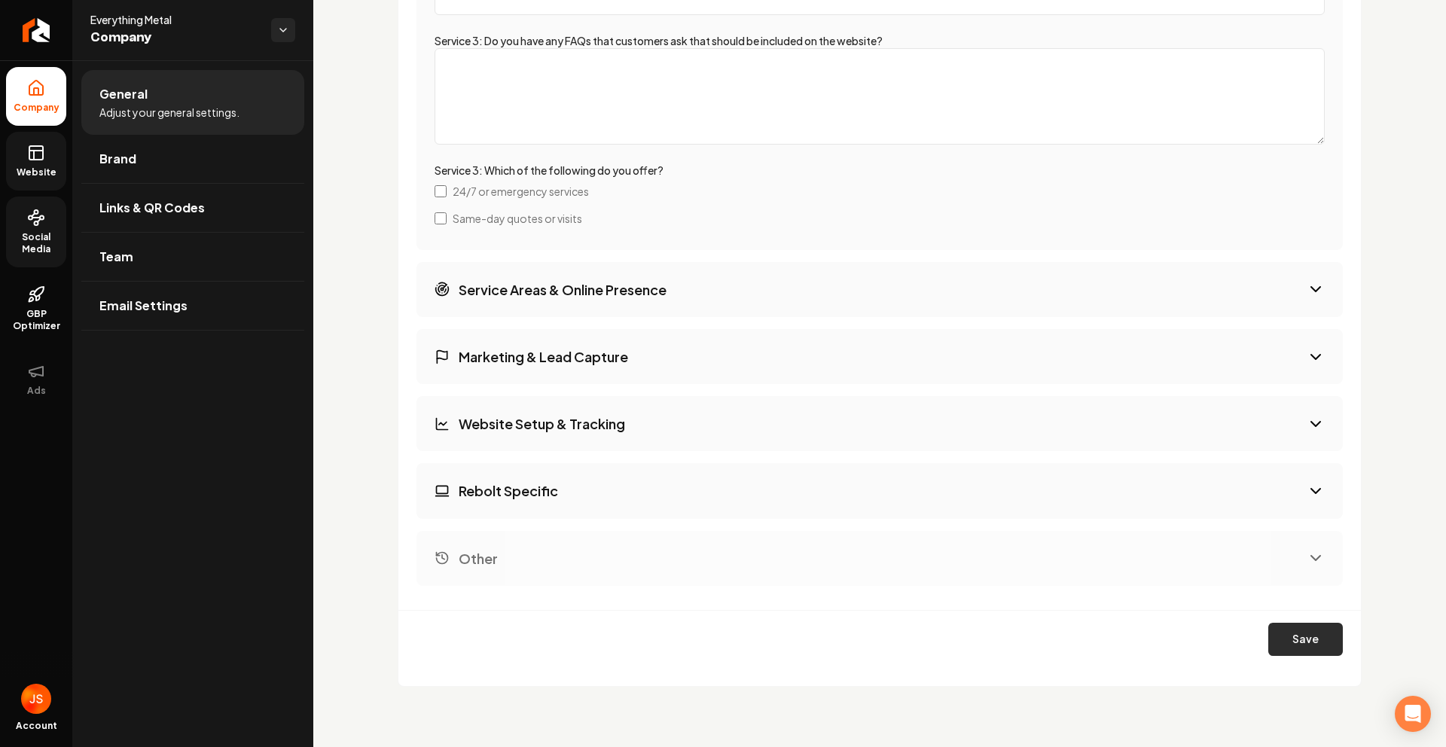
click at [1279, 646] on button "Save" at bounding box center [1305, 639] width 75 height 33
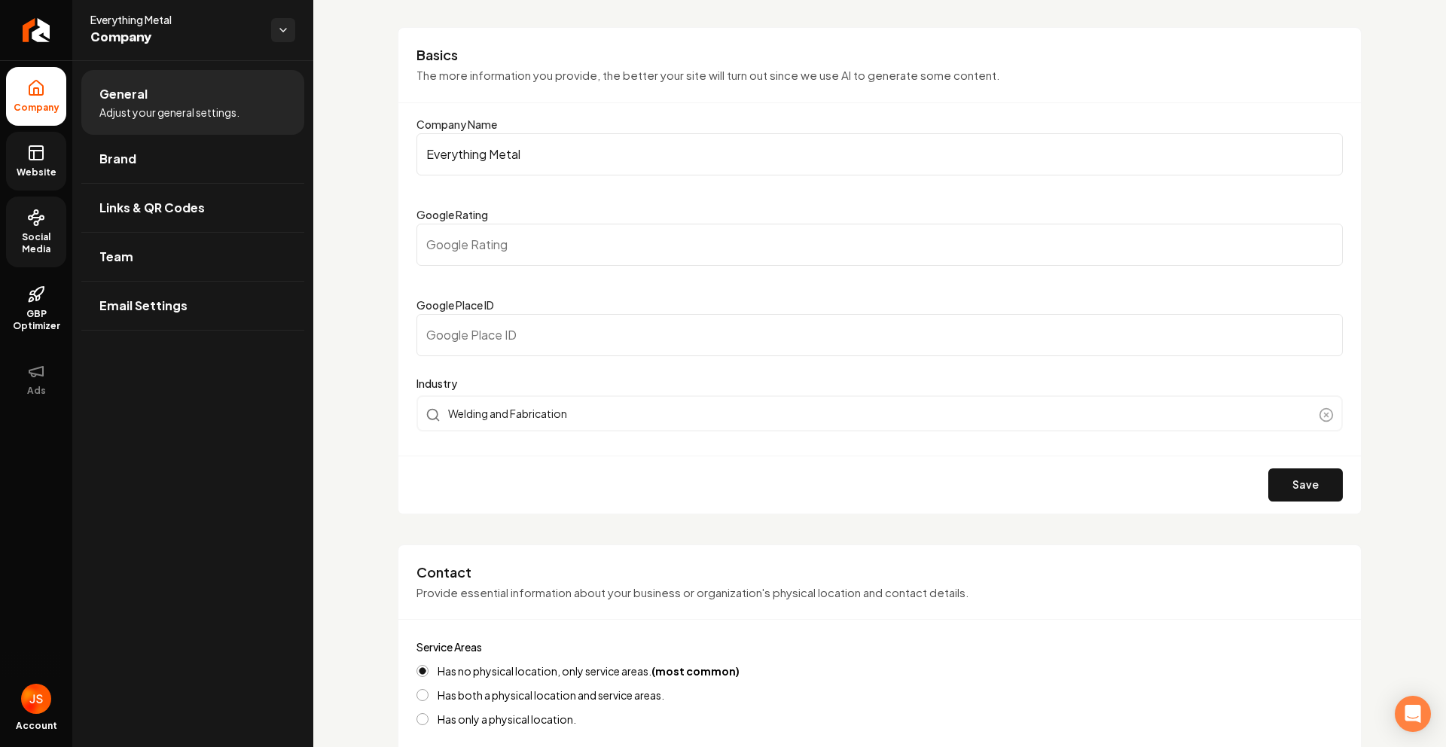
scroll to position [0, 0]
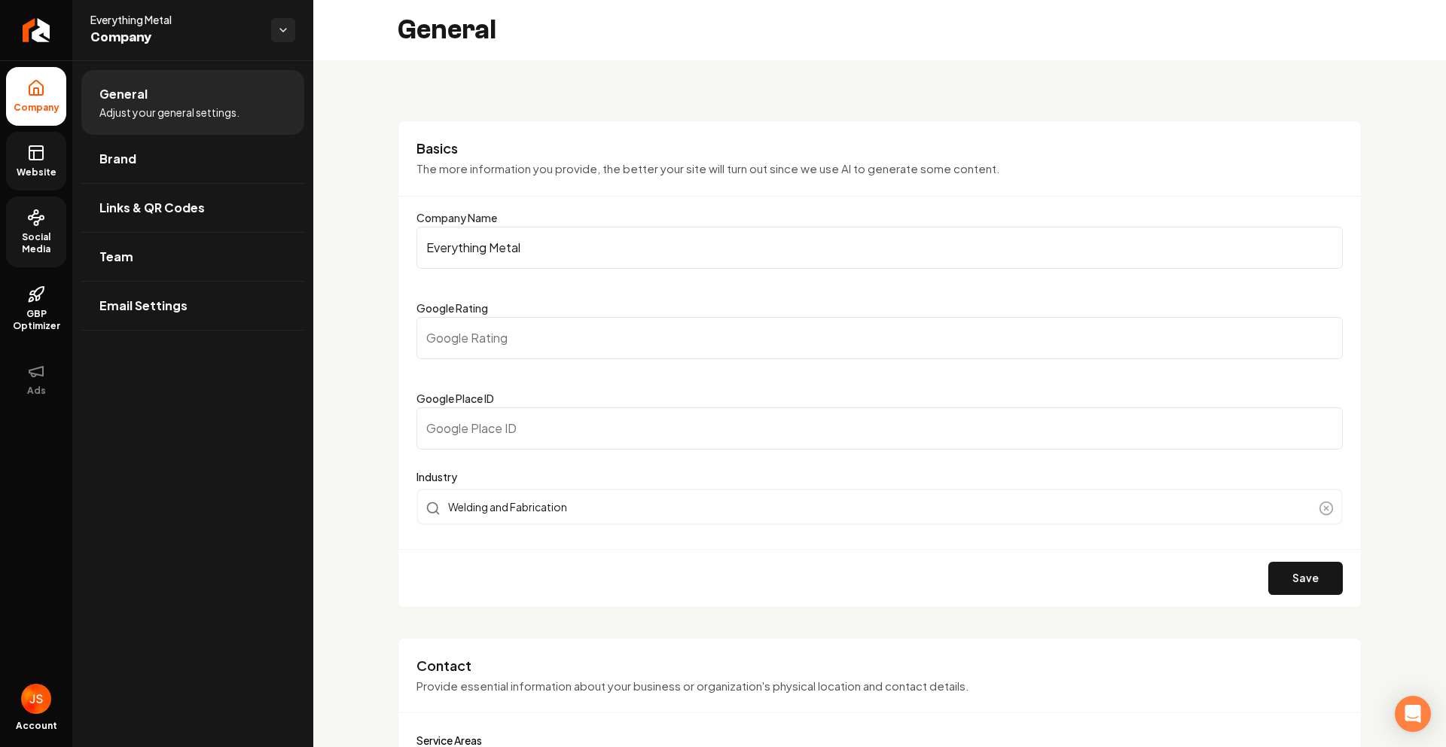
click at [38, 154] on icon at bounding box center [36, 153] width 18 height 18
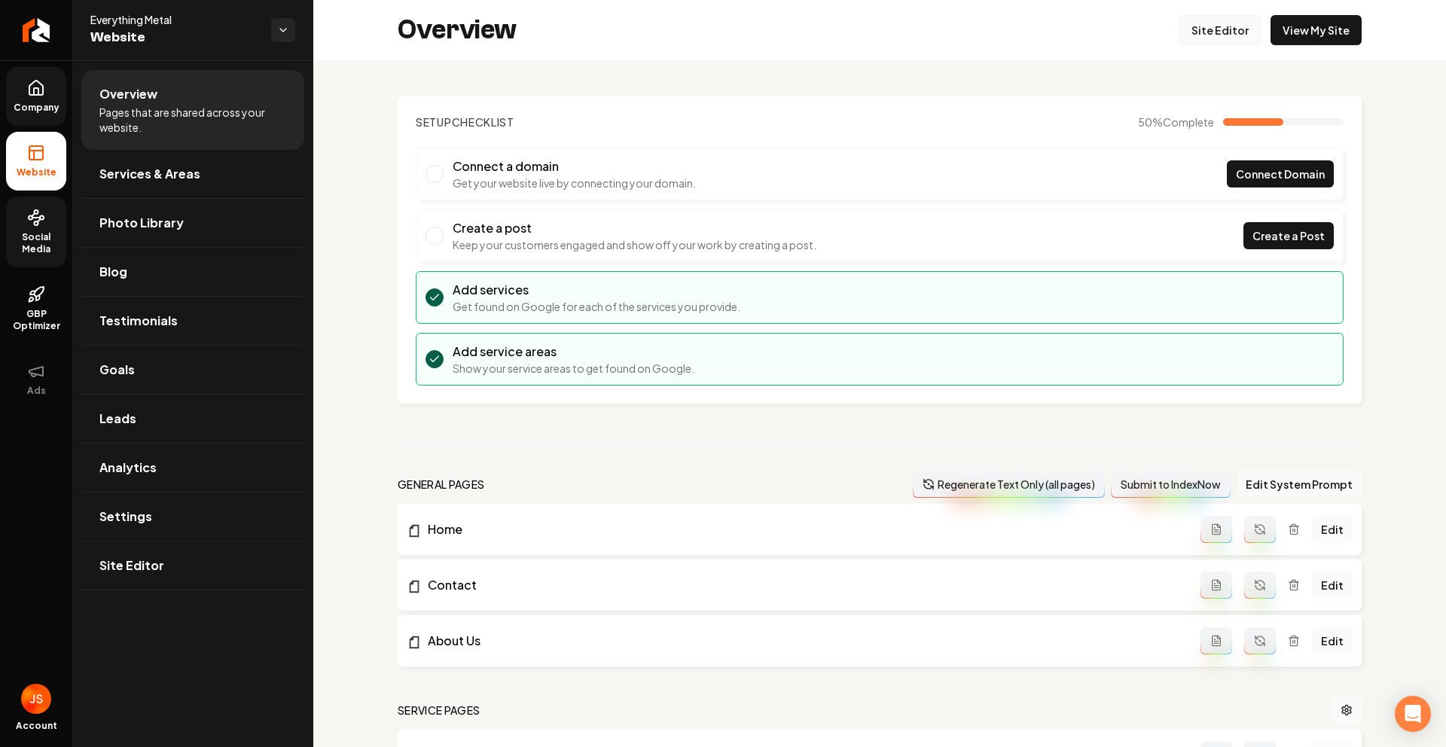
click at [1197, 23] on link "Site Editor" at bounding box center [1219, 30] width 83 height 30
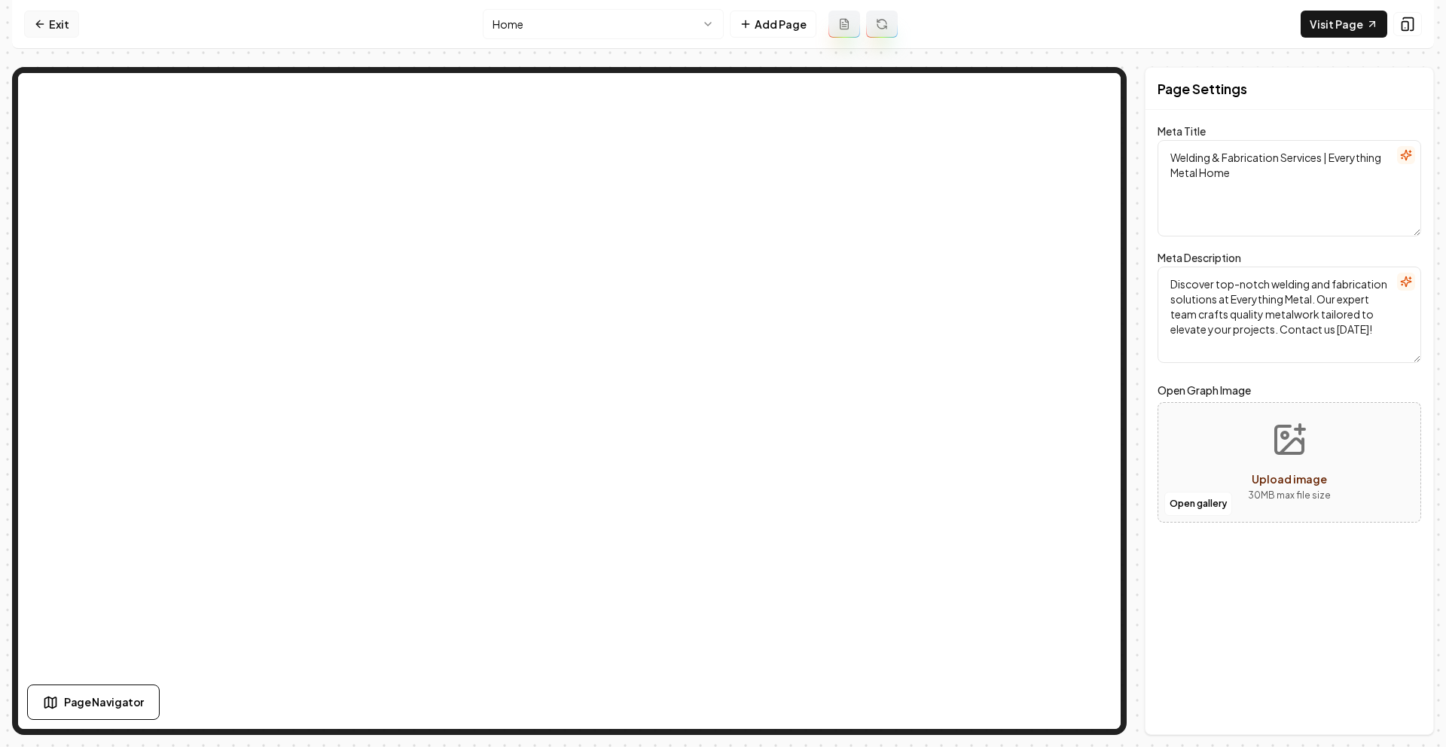
click at [48, 29] on link "Exit" at bounding box center [51, 24] width 55 height 27
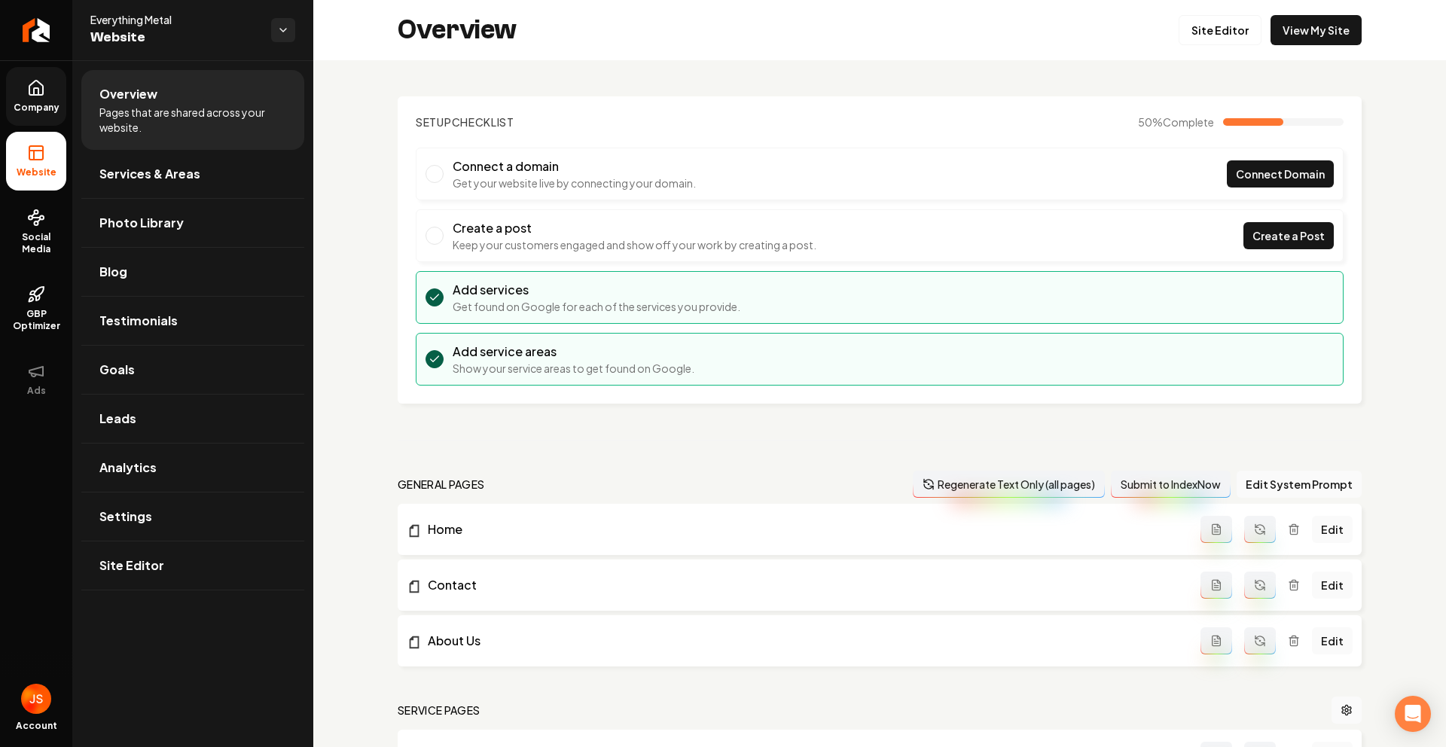
click at [41, 102] on span "Company" at bounding box center [37, 108] width 58 height 12
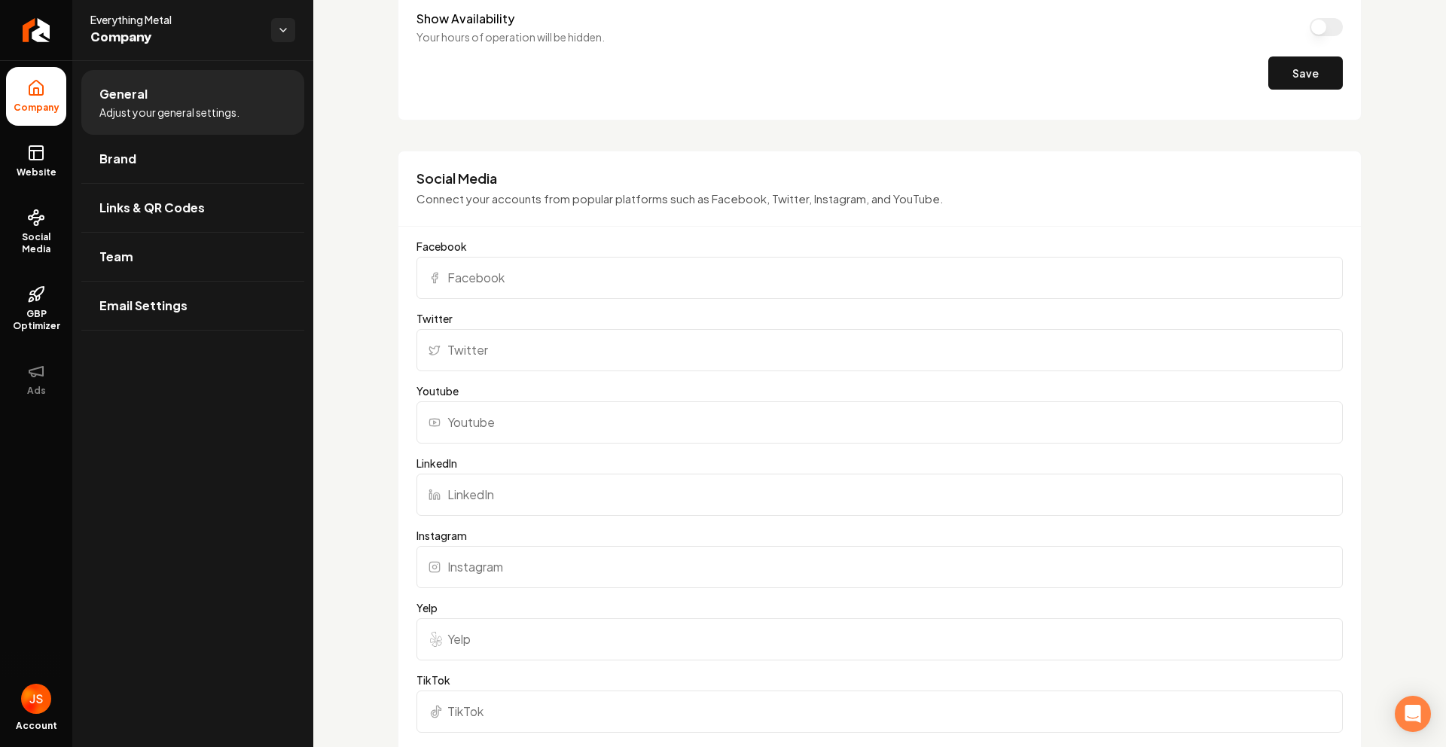
click at [529, 263] on input "Facebook" at bounding box center [879, 278] width 926 height 42
paste input "https://www.facebook.com/groups/642961746196503/user/61575060299507/"
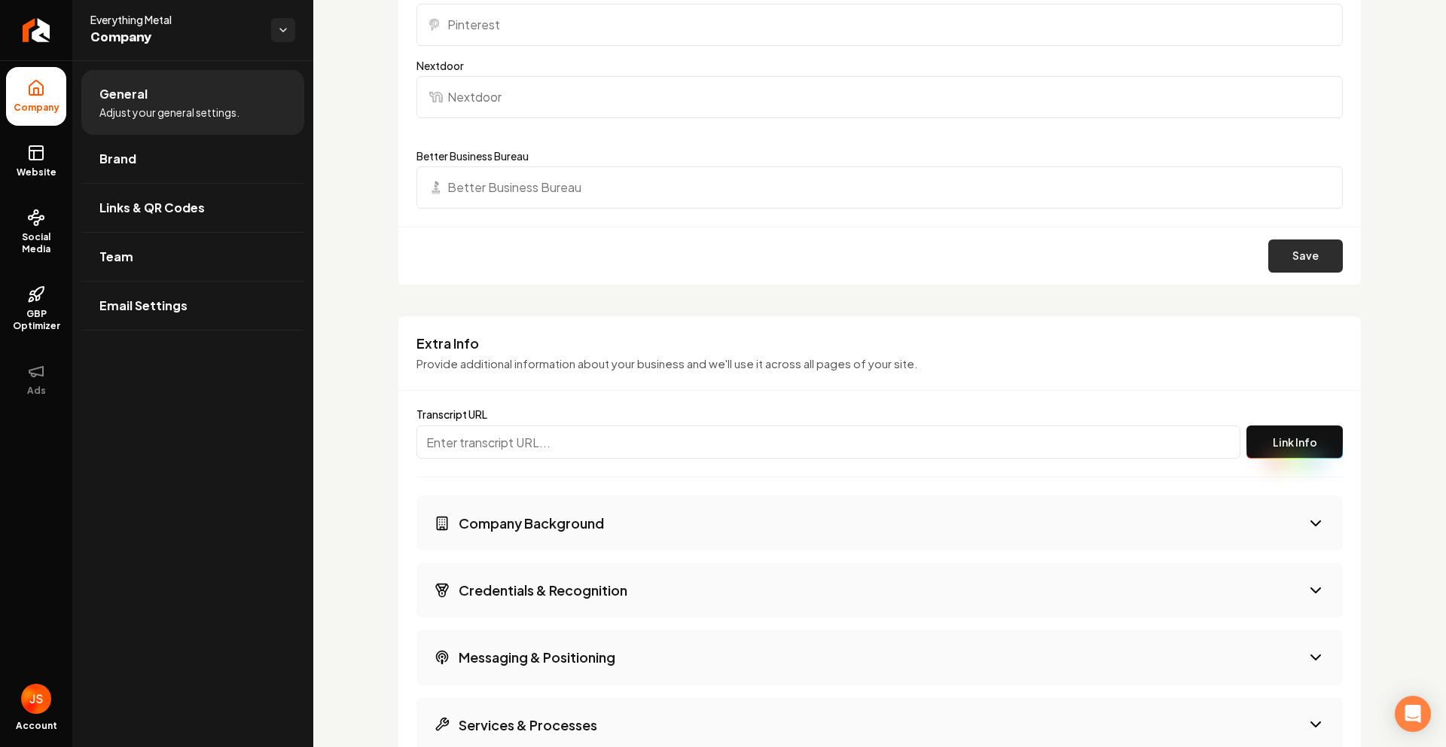
type input "https://www.facebook.com/groups/642961746196503/user/61575060299507/"
click at [1304, 260] on button "Save" at bounding box center [1305, 255] width 75 height 33
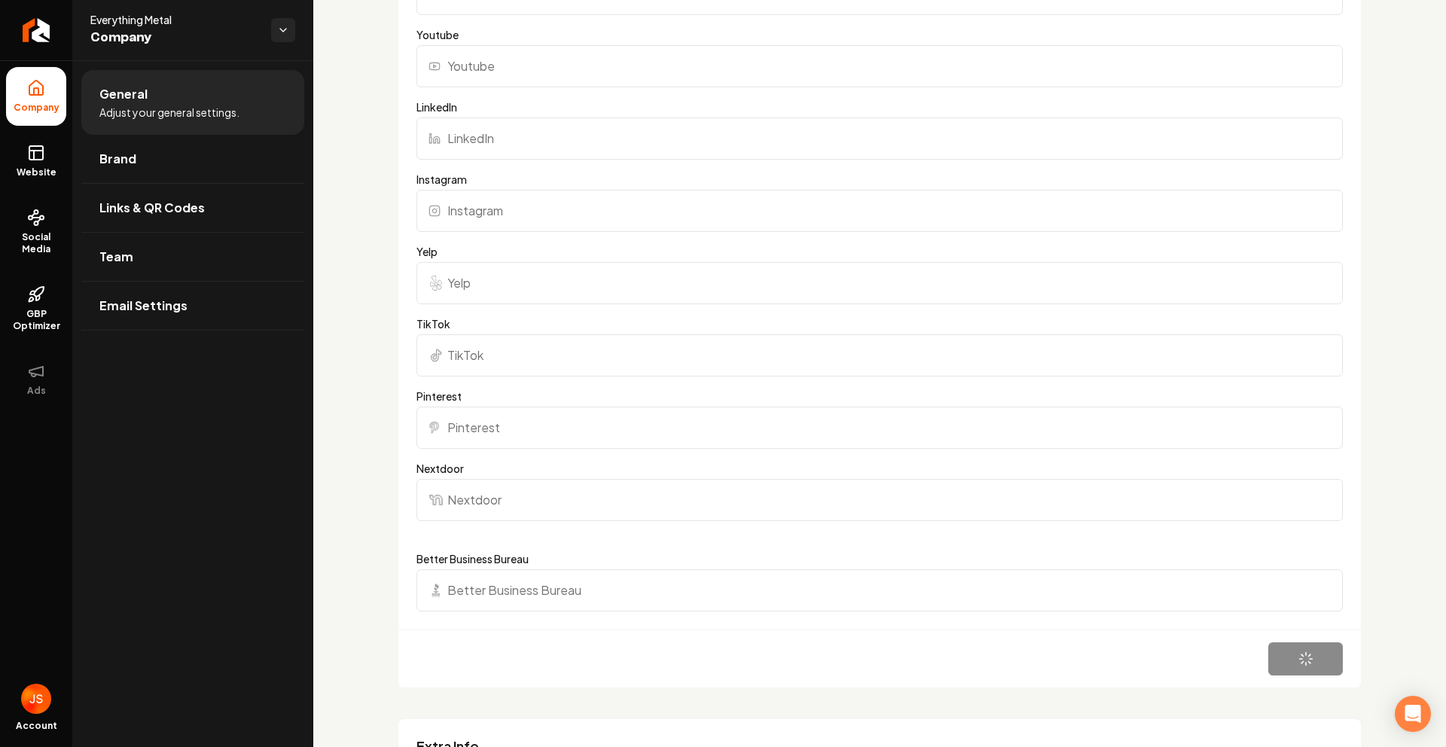
scroll to position [1042, 0]
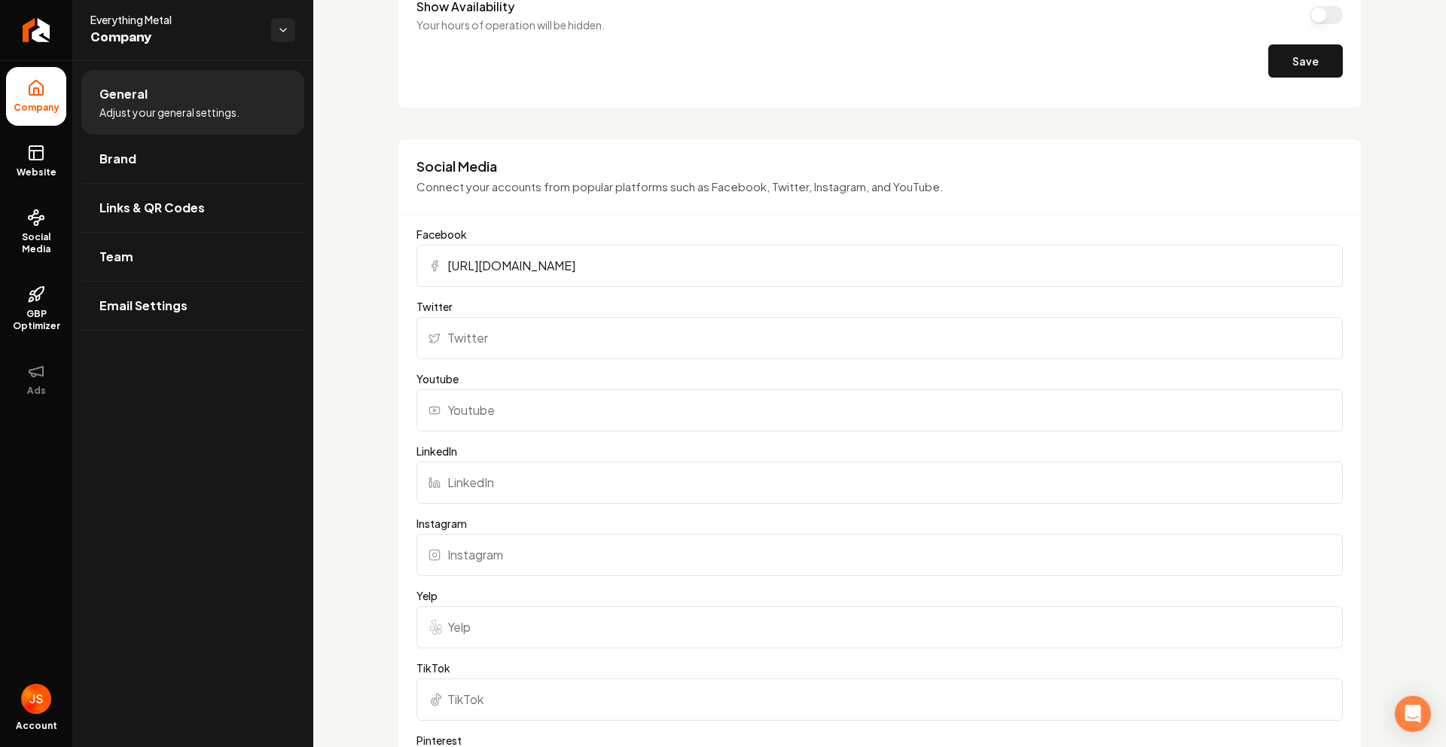
click at [498, 273] on input "https://www.facebook.com/groups/642961746196503/user/61575060299507/" at bounding box center [879, 266] width 926 height 42
paste input "https://www.facebook.com/people/Everything-Metal/61575060299507/"
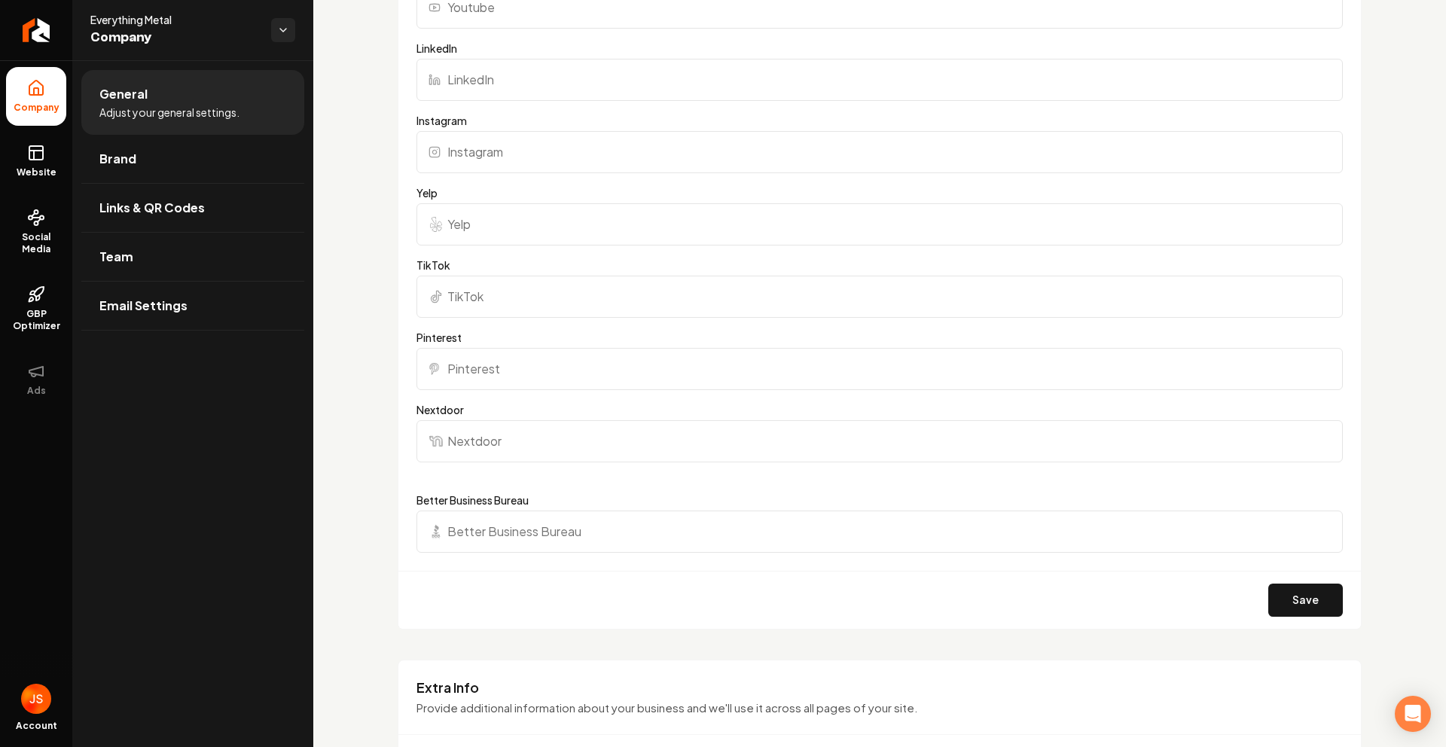
scroll to position [1532, 0]
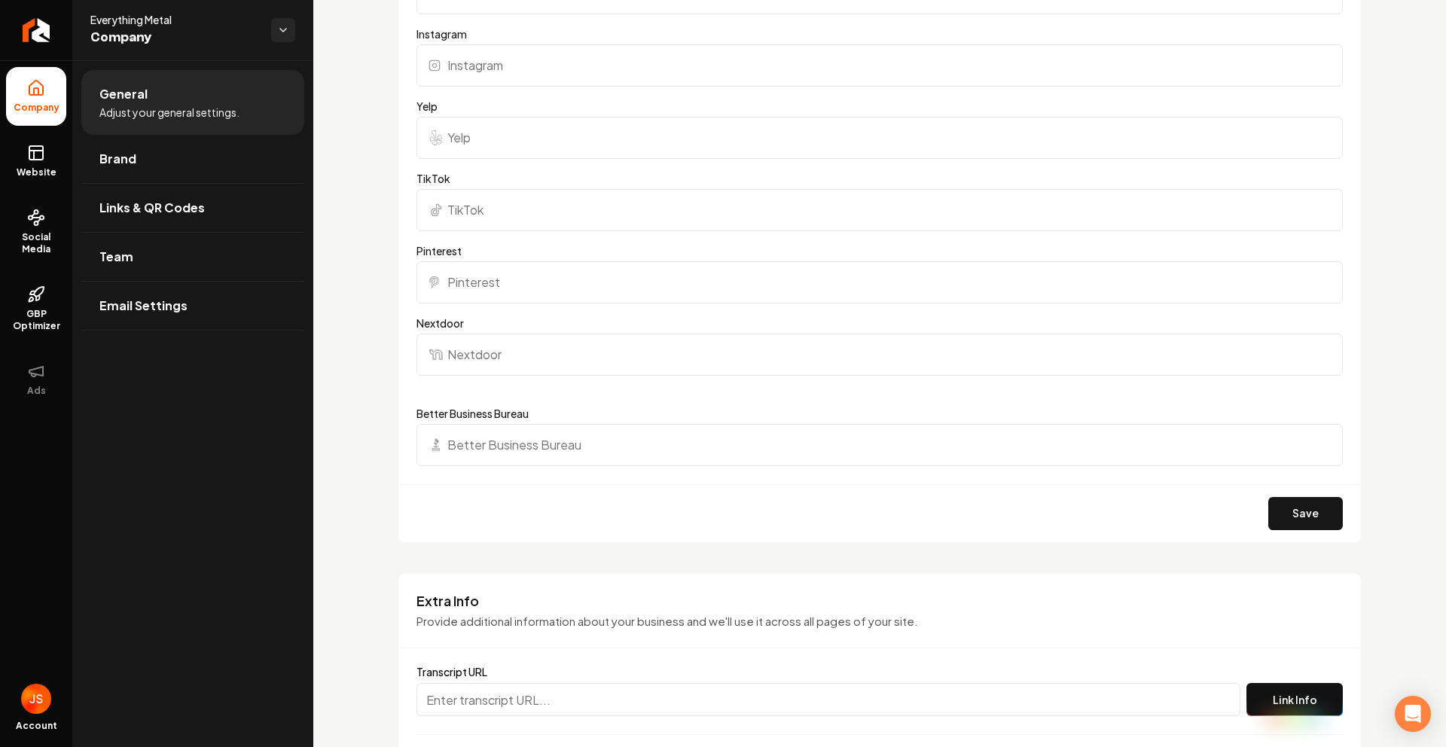
type input "https://www.facebook.com/people/Everything-Metal/61575060299507/"
click at [1316, 537] on div "Save" at bounding box center [879, 513] width 962 height 58
click at [1313, 523] on button "Save" at bounding box center [1305, 513] width 75 height 33
click at [14, 163] on link "Website" at bounding box center [36, 161] width 60 height 59
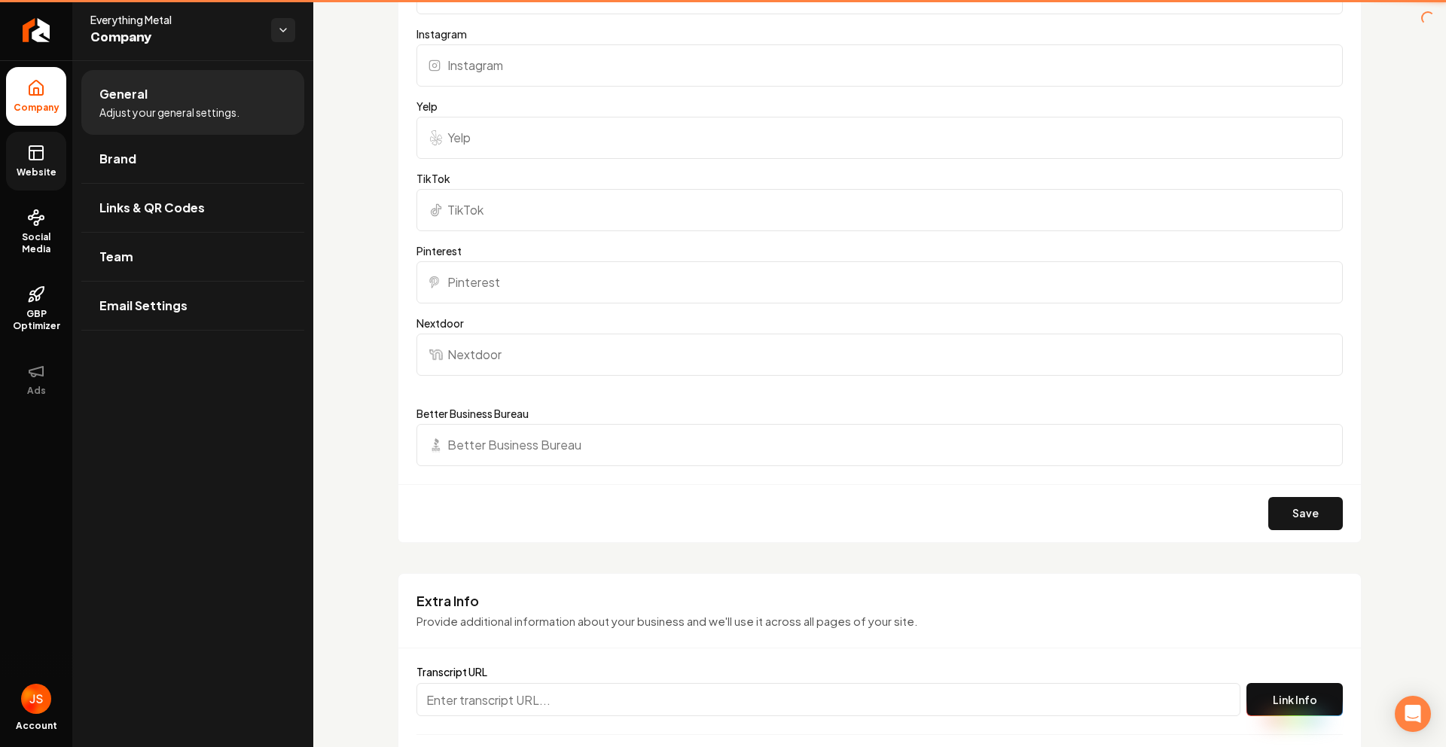
scroll to position [459, 0]
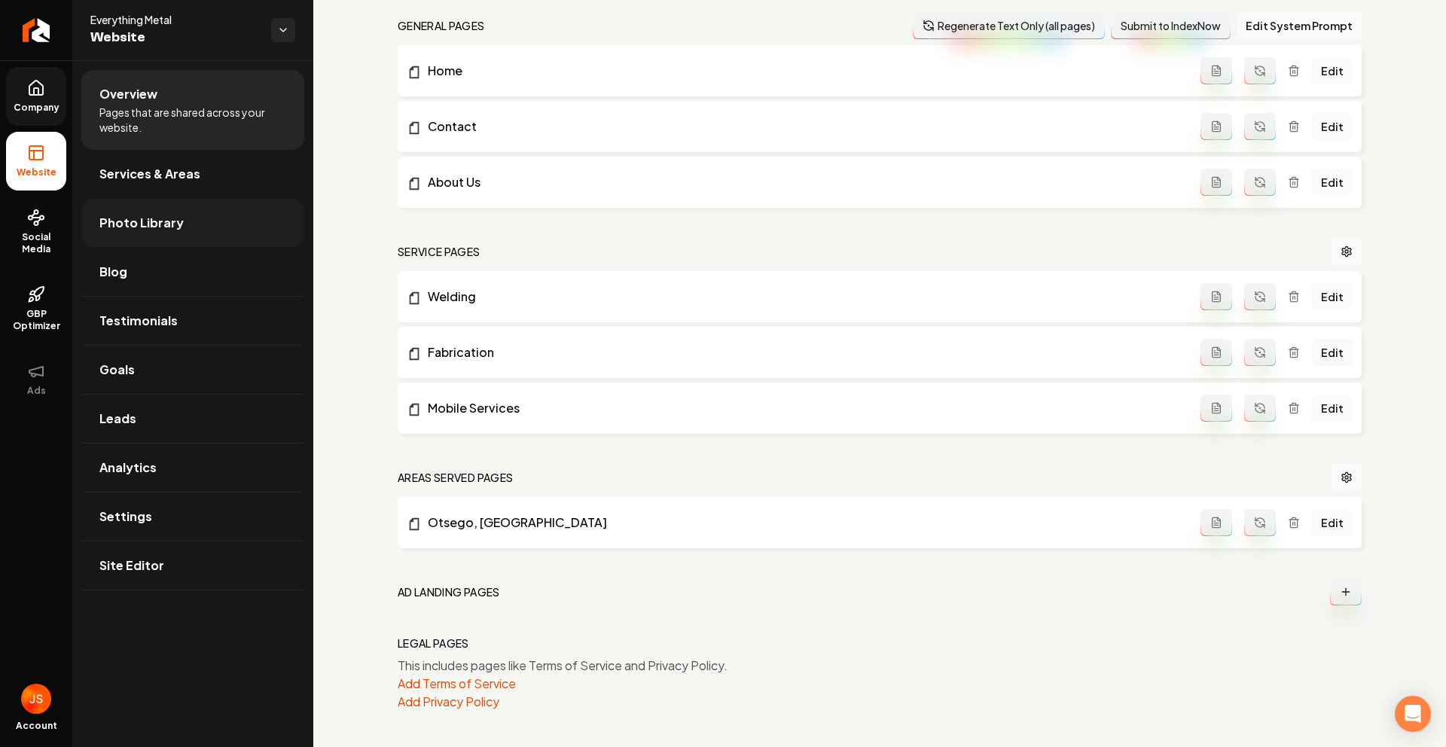
click at [109, 219] on span "Photo Library" at bounding box center [141, 223] width 84 height 18
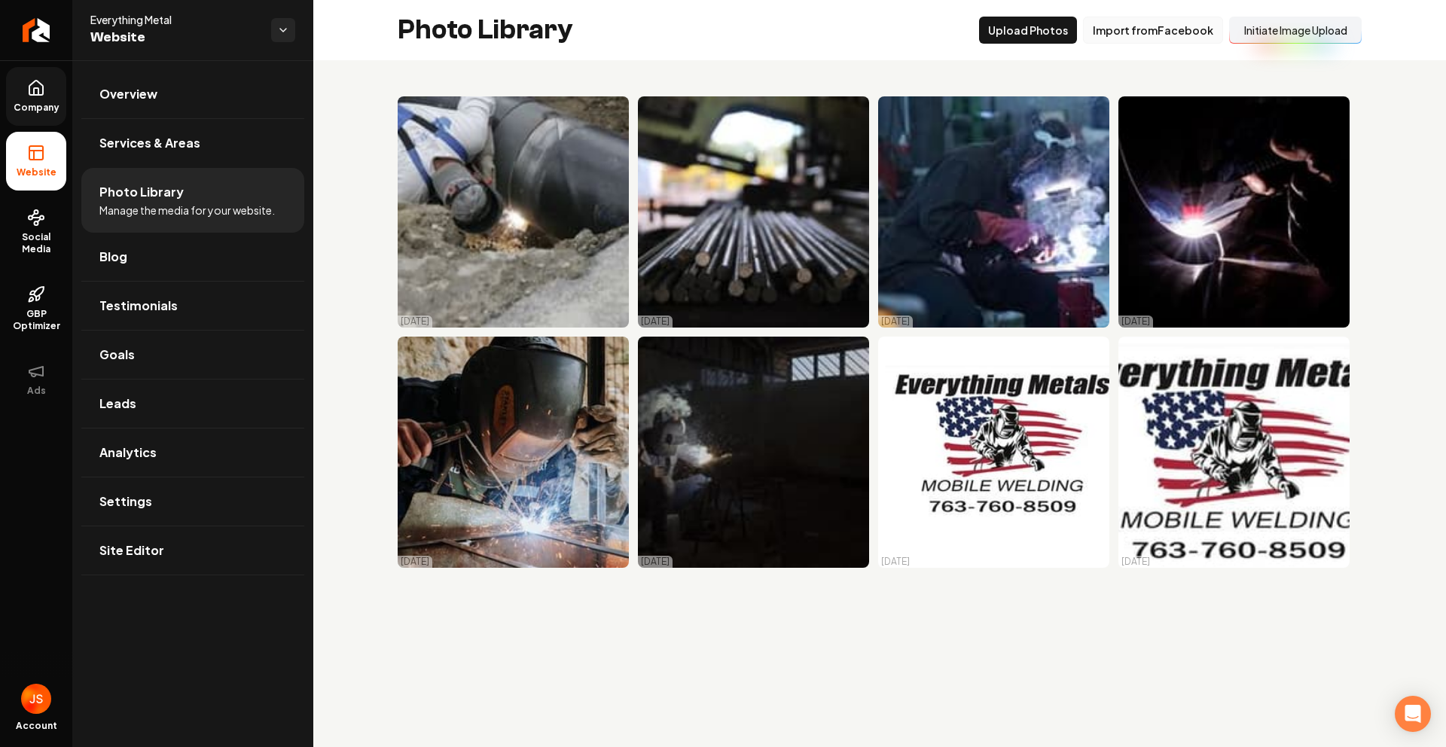
click at [1197, 31] on button "Import from Facebook" at bounding box center [1153, 30] width 140 height 27
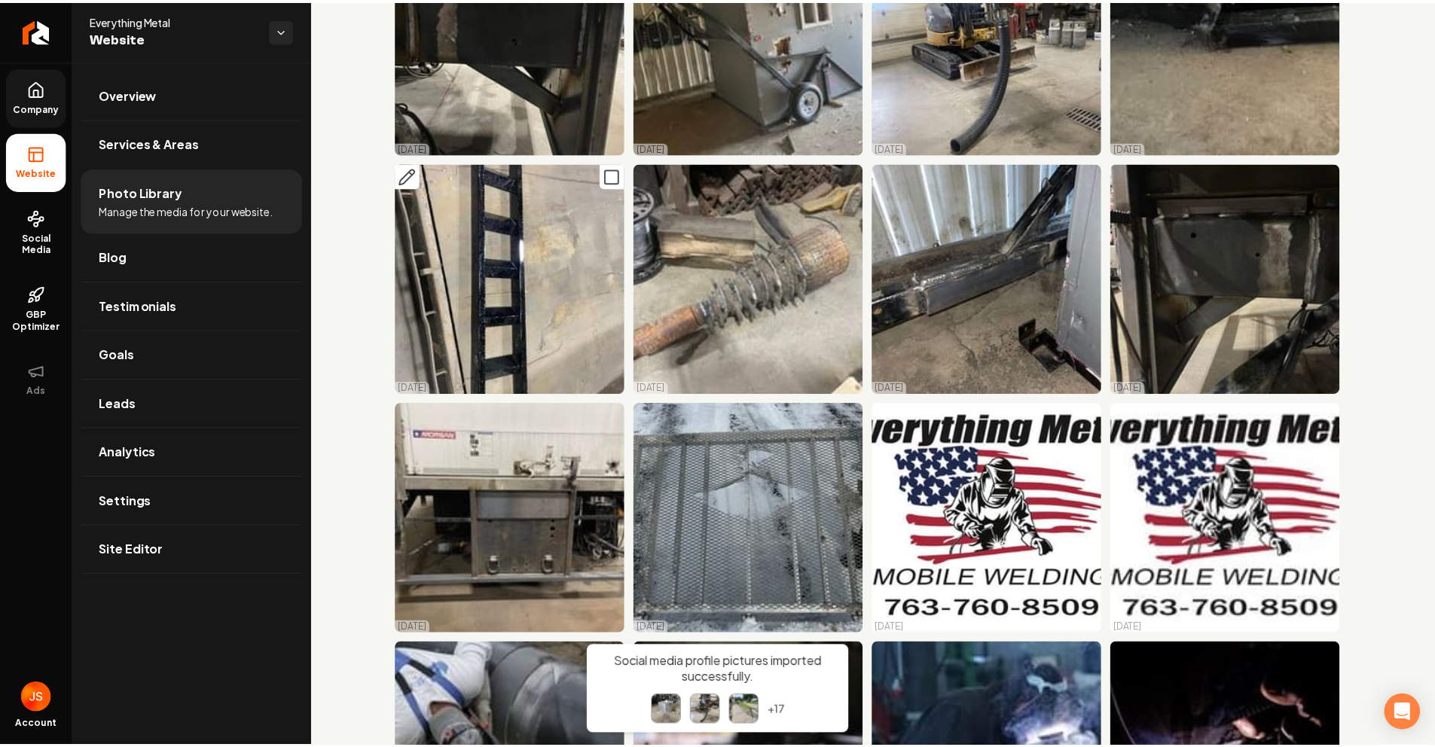
scroll to position [748, 0]
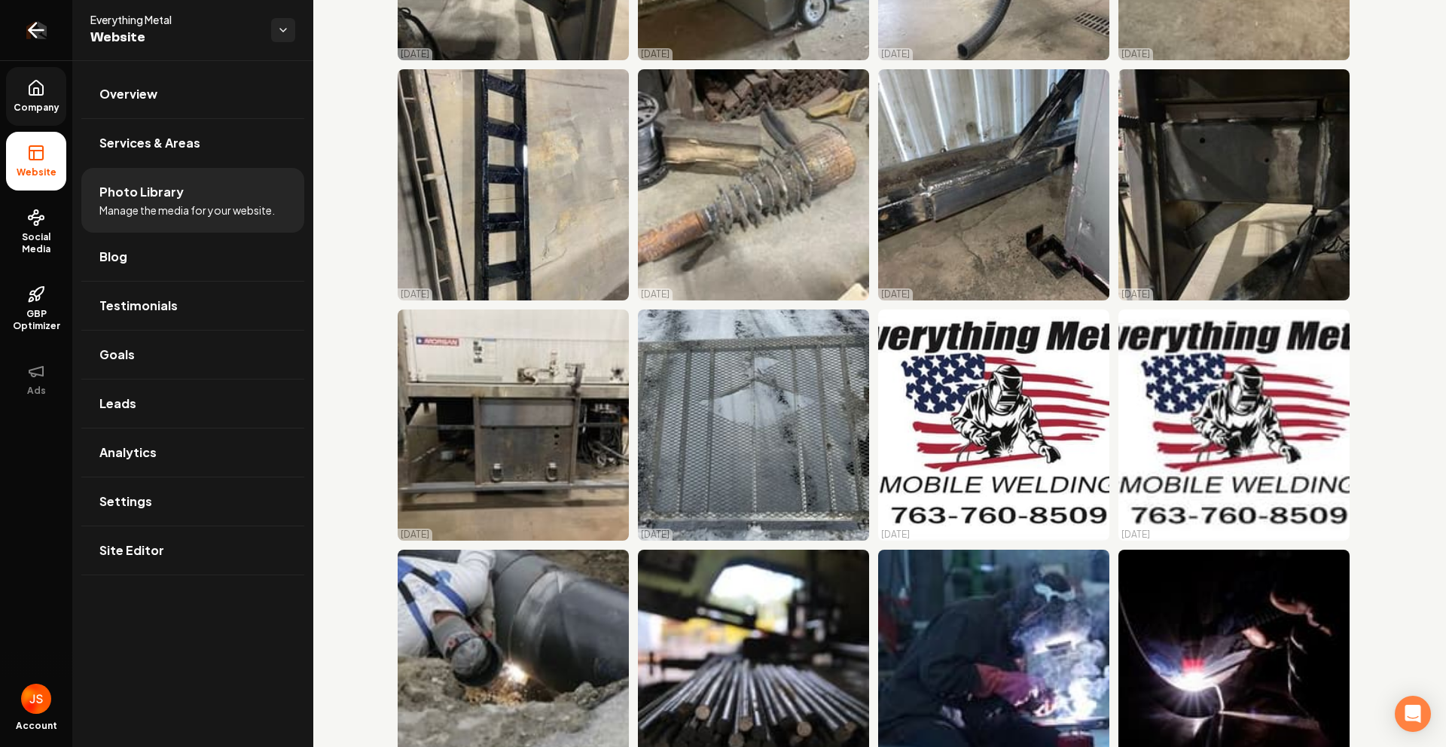
click at [23, 39] on link "Return to dashboard" at bounding box center [36, 30] width 72 height 60
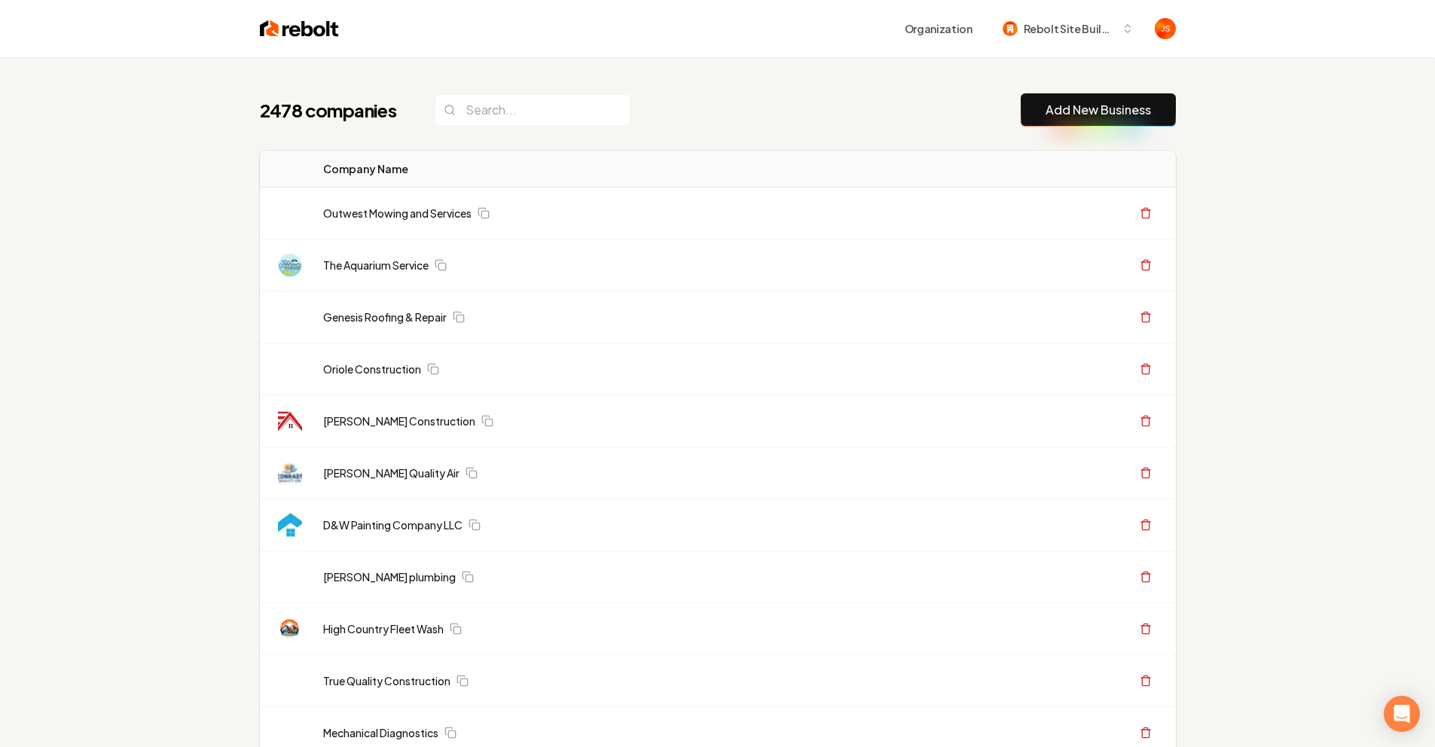
click at [658, 101] on div "2478 companies Add New Business" at bounding box center [718, 109] width 916 height 33
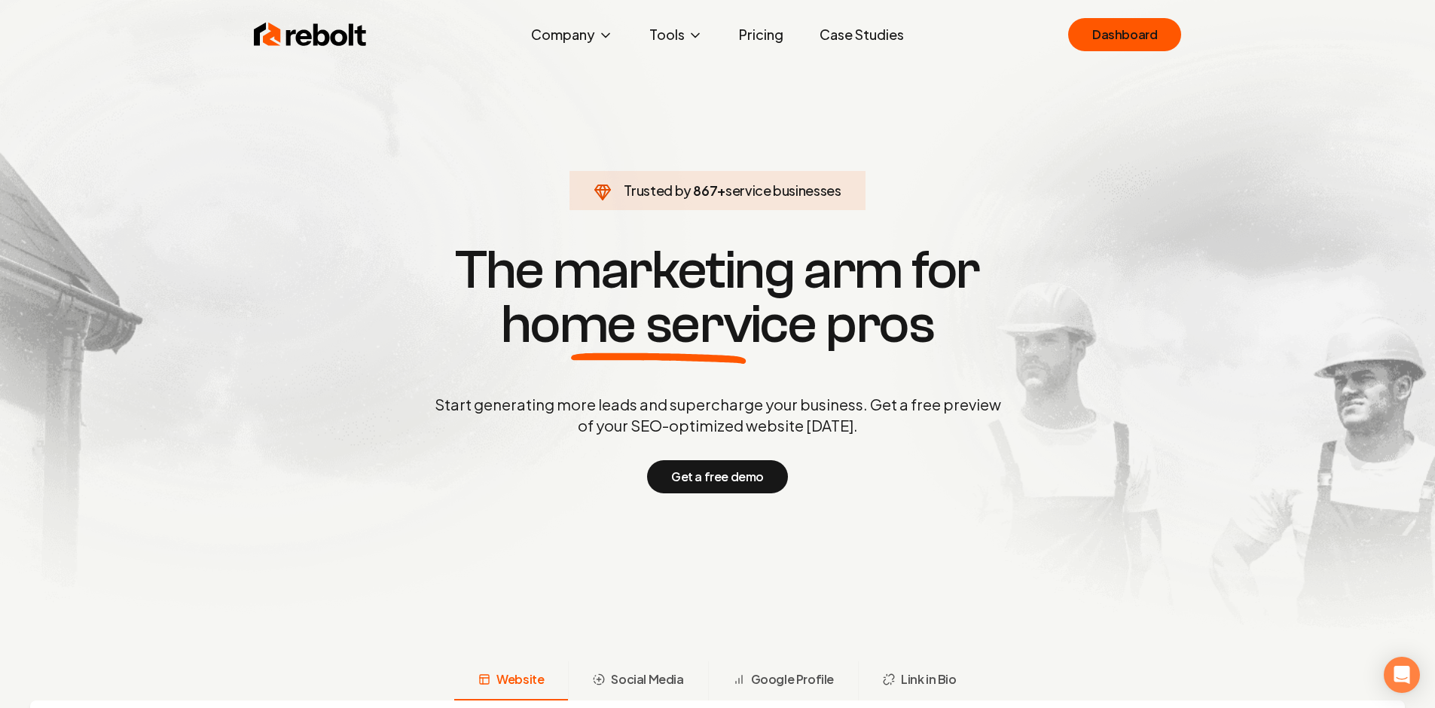
drag, startPoint x: 811, startPoint y: 84, endPoint x: 694, endPoint y: 107, distance: 119.8
click at [790, 78] on section "Trusted by 867 + service businesses The marketing arm for home service pros Sta…" at bounding box center [717, 366] width 747 height 637
click at [477, 146] on section "Trusted by 976 + service businesses The marketing arm for home service pros Sta…" at bounding box center [717, 366] width 747 height 637
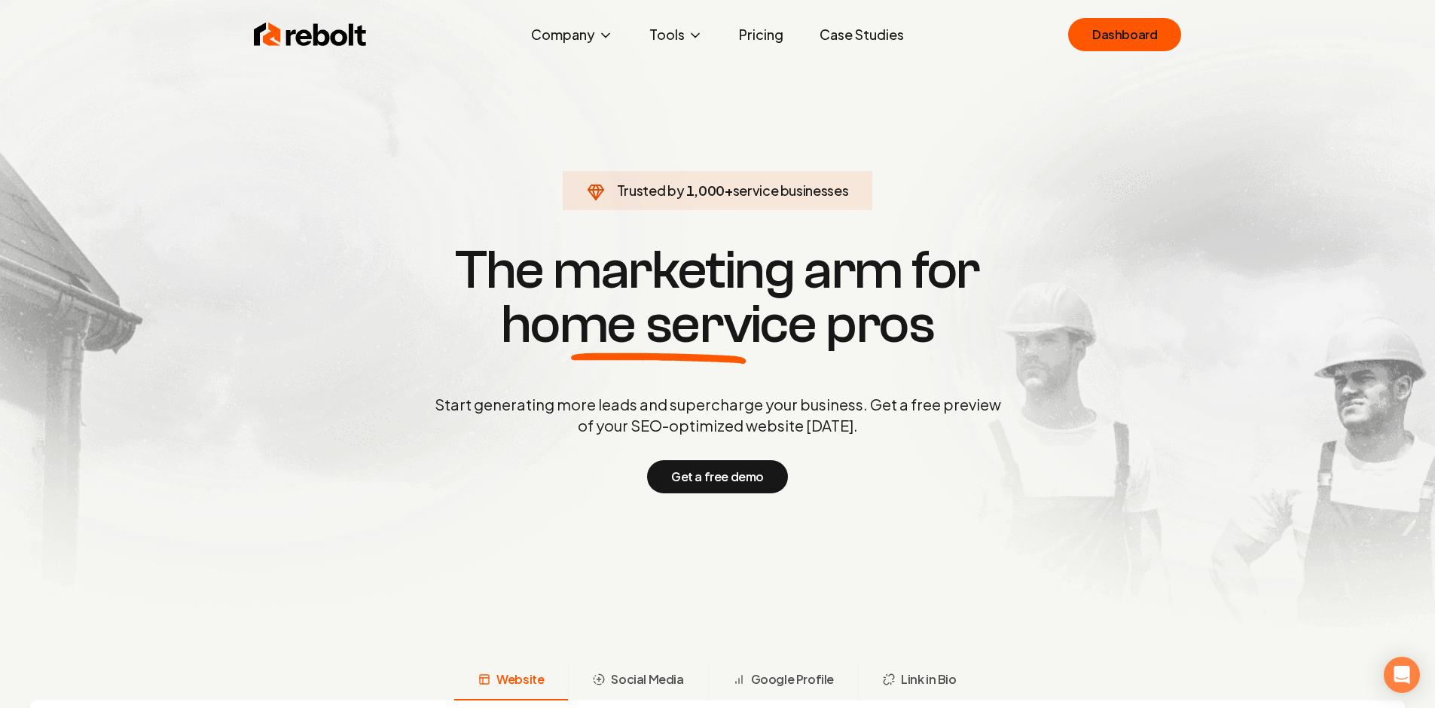
drag, startPoint x: 1081, startPoint y: 130, endPoint x: 1111, endPoint y: 95, distance: 45.9
click at [1090, 124] on section "Trusted by 1,000 + service businesses The marketing arm for home service pros S…" at bounding box center [717, 366] width 747 height 637
drag, startPoint x: 1023, startPoint y: 103, endPoint x: 1067, endPoint y: 84, distance: 48.6
click at [1044, 96] on section "Trusted by 1,000 + service businesses The marketing arm for home service pros S…" at bounding box center [717, 366] width 747 height 637
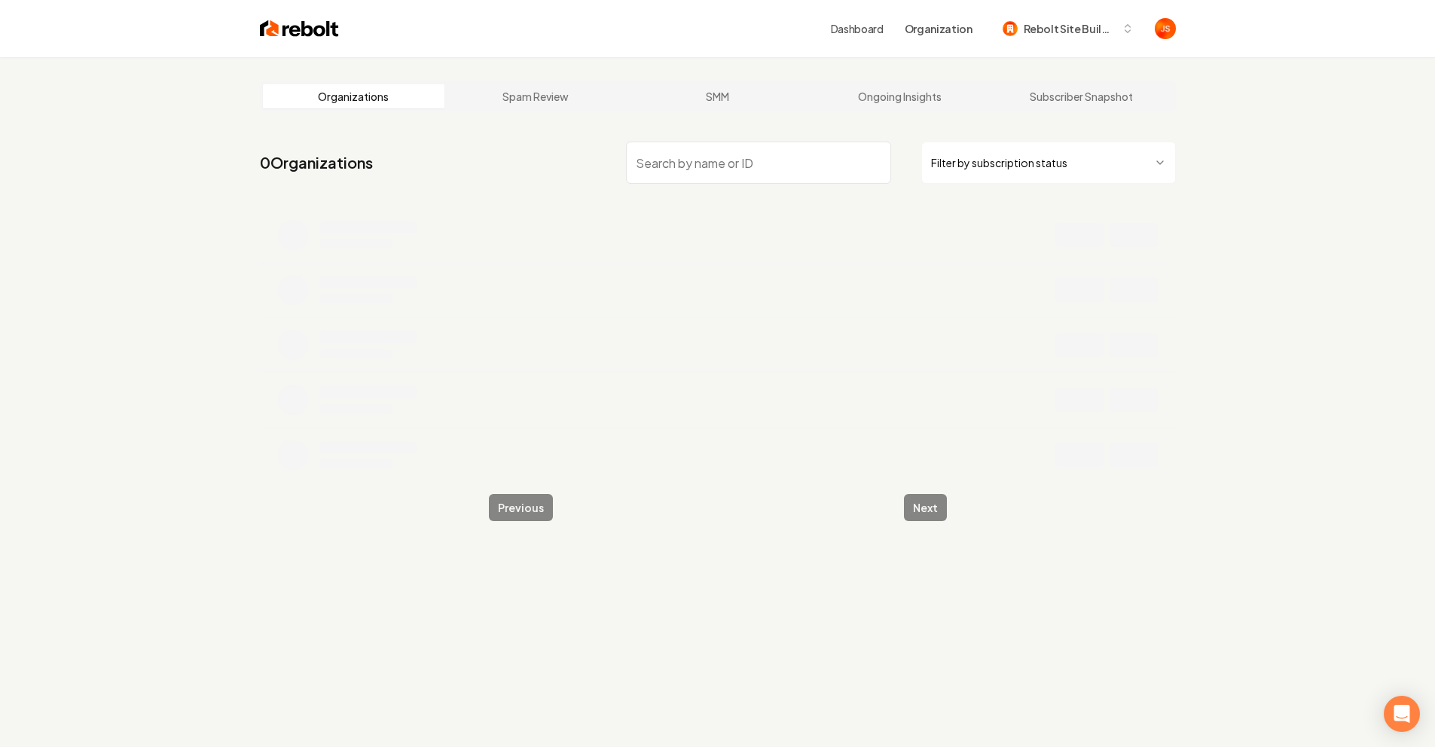
click at [972, 158] on html "Dashboard Organization Rebolt Site Builder Organizations Spam Review SMM Ongoin…" at bounding box center [717, 373] width 1435 height 747
click at [791, 169] on input "search" at bounding box center [758, 163] width 265 height 42
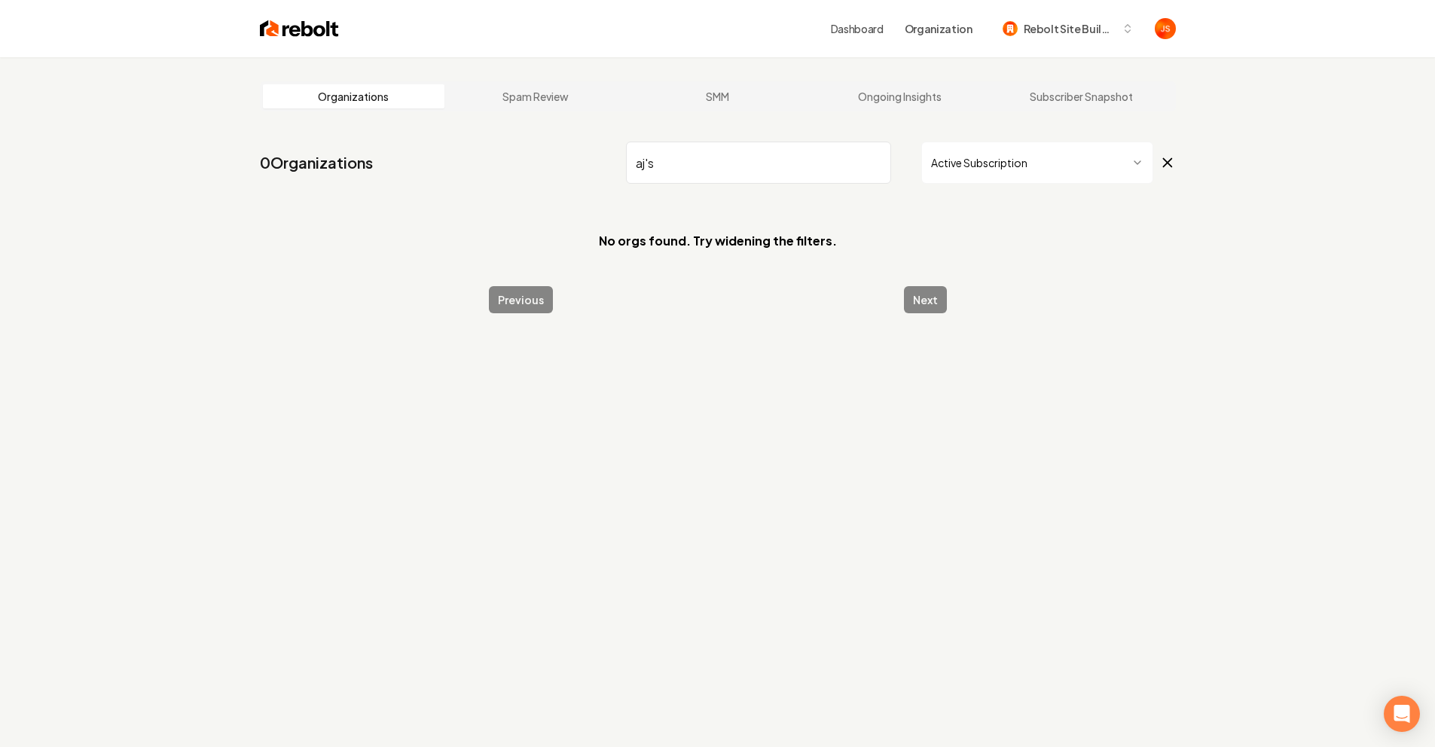
type input "aj's"
click at [959, 167] on html "Dashboard Organization Rebolt Site Builder Organizations Spam Review SMM Ongoin…" at bounding box center [717, 373] width 1435 height 747
click at [987, 155] on html "Dashboard Organization Rebolt Site Builder Organizations Spam Review SMM Ongoin…" at bounding box center [717, 373] width 1435 height 747
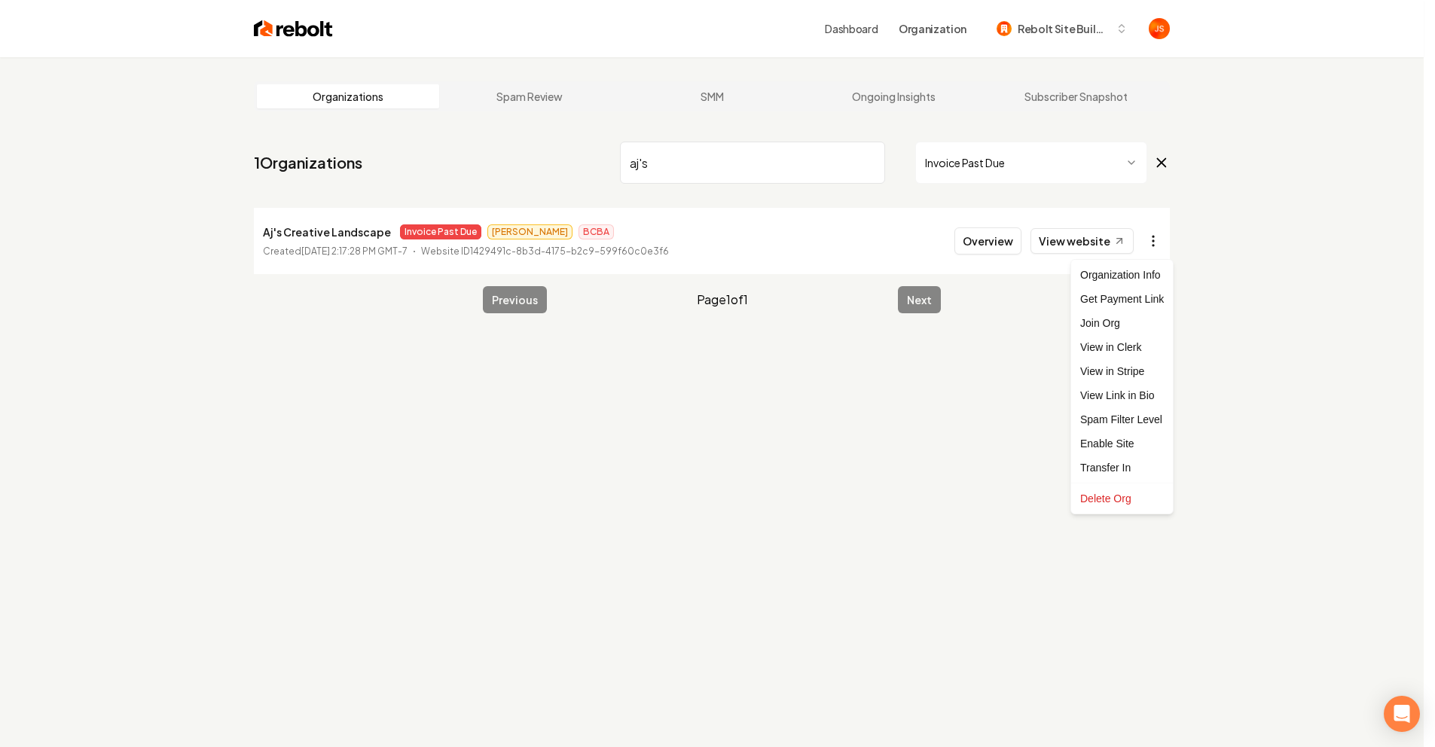
click at [1163, 244] on html "Dashboard Organization Rebolt Site Builder Organizations Spam Review SMM Ongoin…" at bounding box center [717, 373] width 1435 height 747
click at [1117, 364] on link "View in Stripe" at bounding box center [1122, 371] width 96 height 24
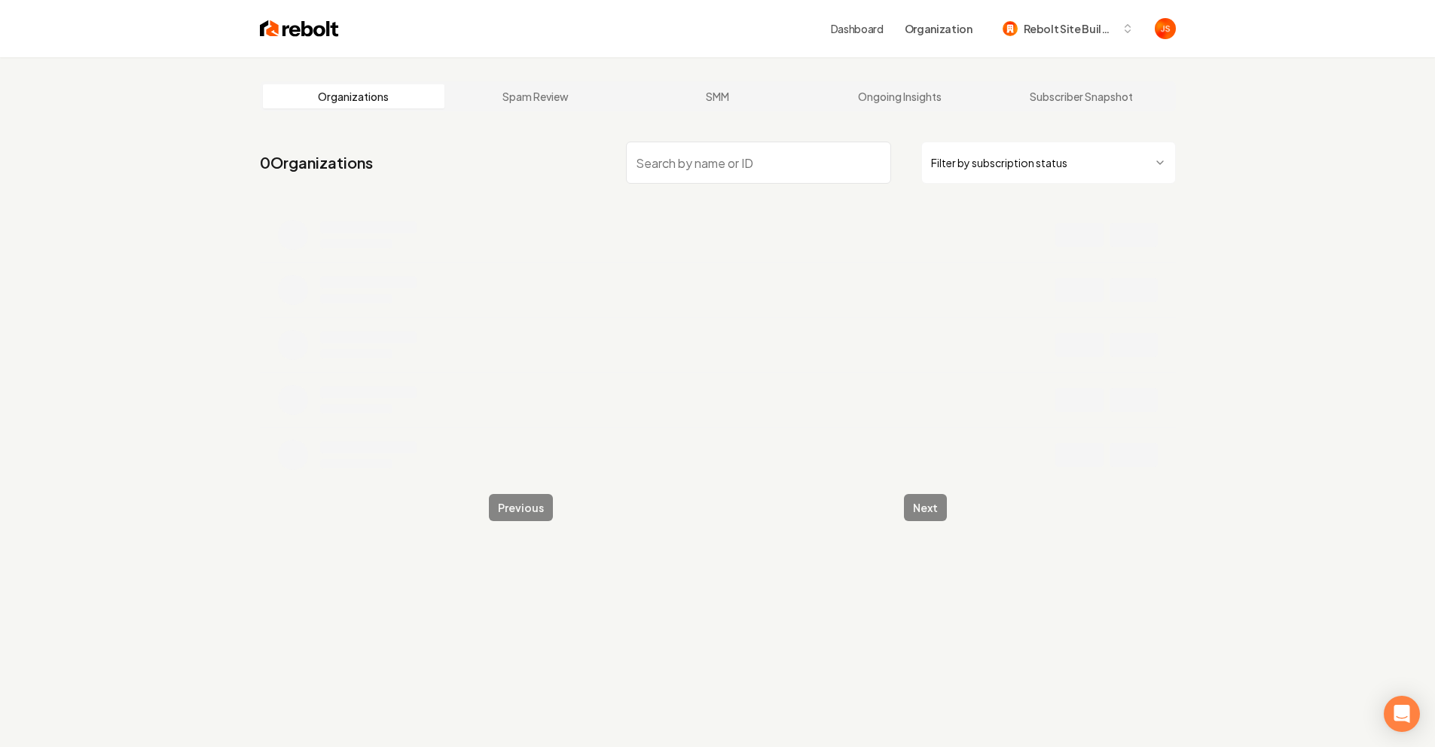
click at [986, 178] on html "Dashboard Organization Rebolt Site Builder Organizations Spam Review SMM Ongoin…" at bounding box center [717, 373] width 1435 height 747
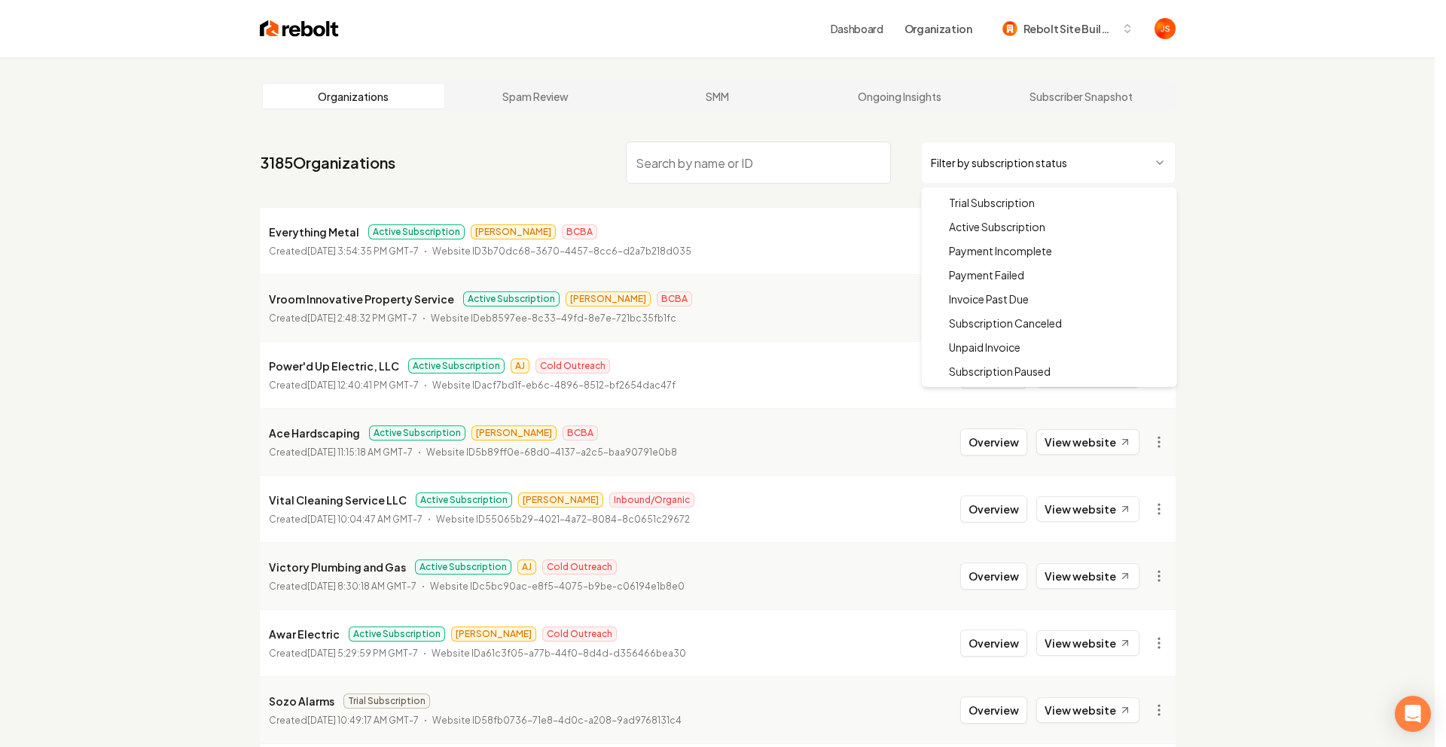
drag, startPoint x: 980, startPoint y: 228, endPoint x: 768, endPoint y: 166, distance: 220.4
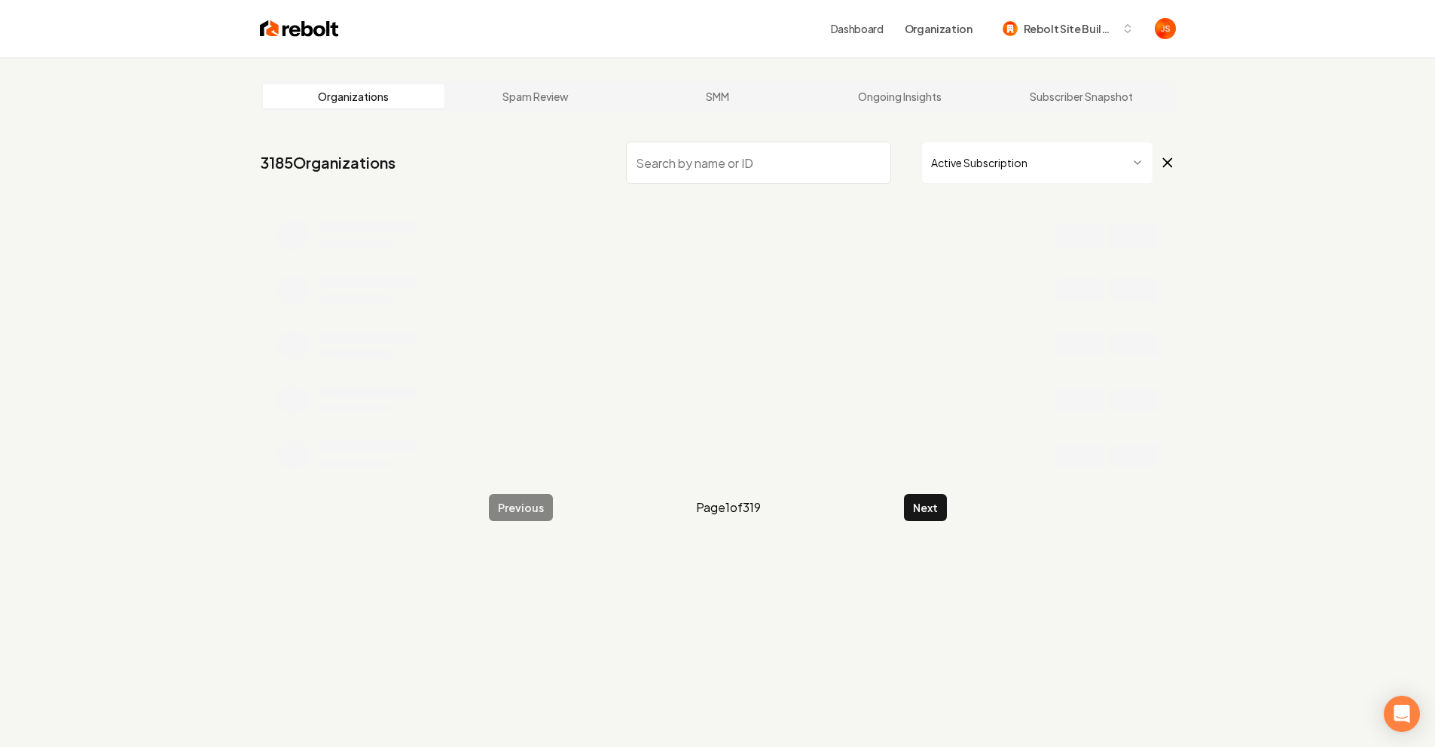
click at [727, 160] on input "search" at bounding box center [758, 163] width 265 height 42
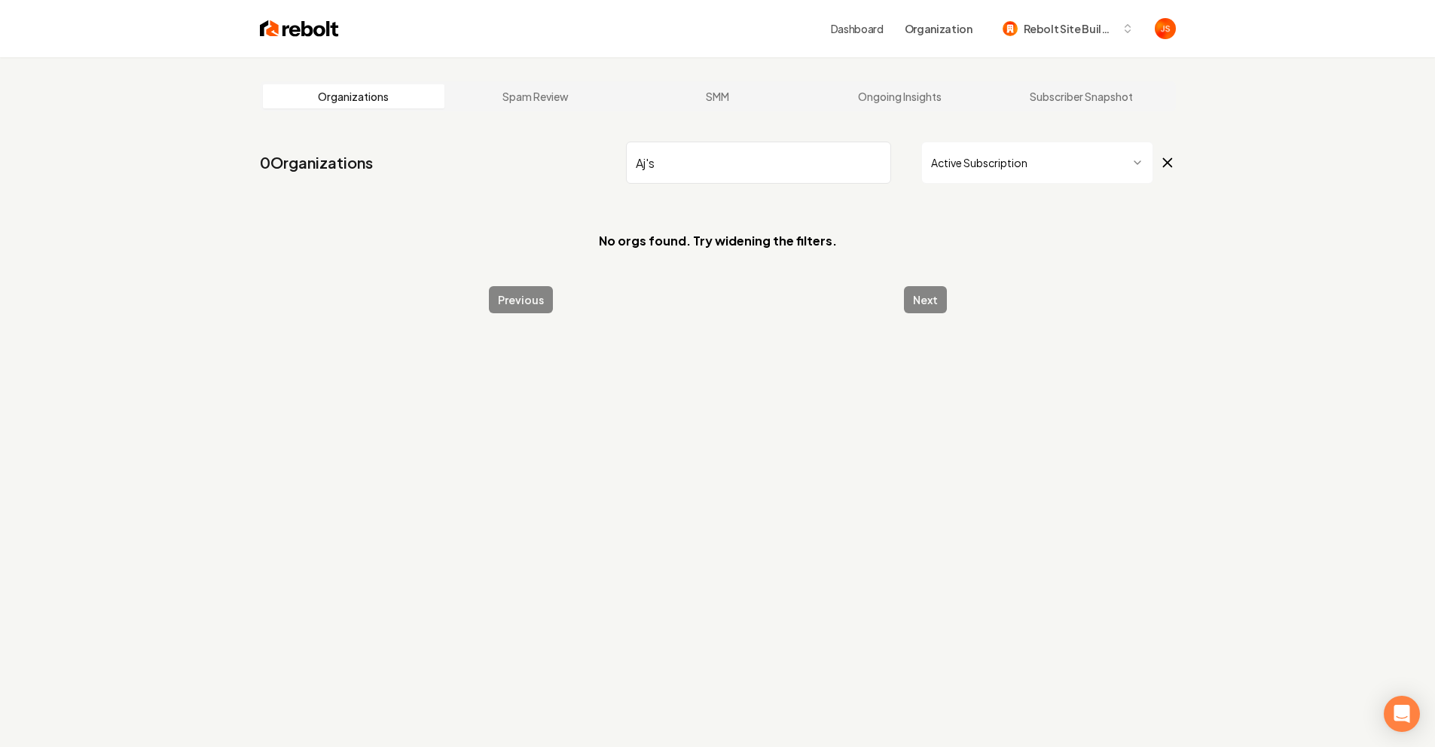
type input "Aj's"
click at [984, 165] on html "Dashboard Organization Rebolt Site Builder Organizations Spam Review SMM Ongoin…" at bounding box center [723, 373] width 1446 height 747
click at [1002, 170] on html "Dashboard Organization Rebolt Site Builder Organizations Spam Review SMM Ongoin…" at bounding box center [717, 373] width 1435 height 747
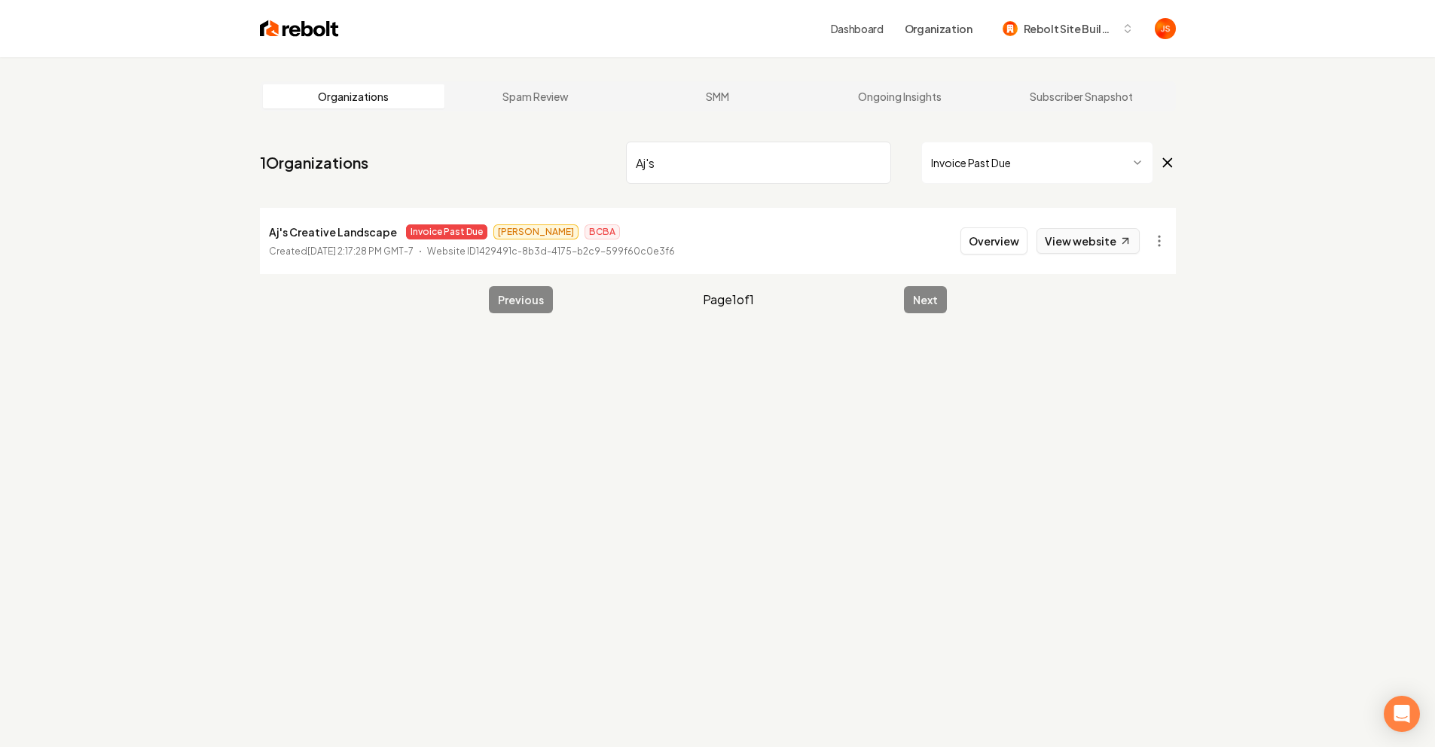
click at [1107, 242] on link "View website" at bounding box center [1087, 241] width 103 height 26
click at [981, 244] on button "Overview" at bounding box center [993, 240] width 67 height 27
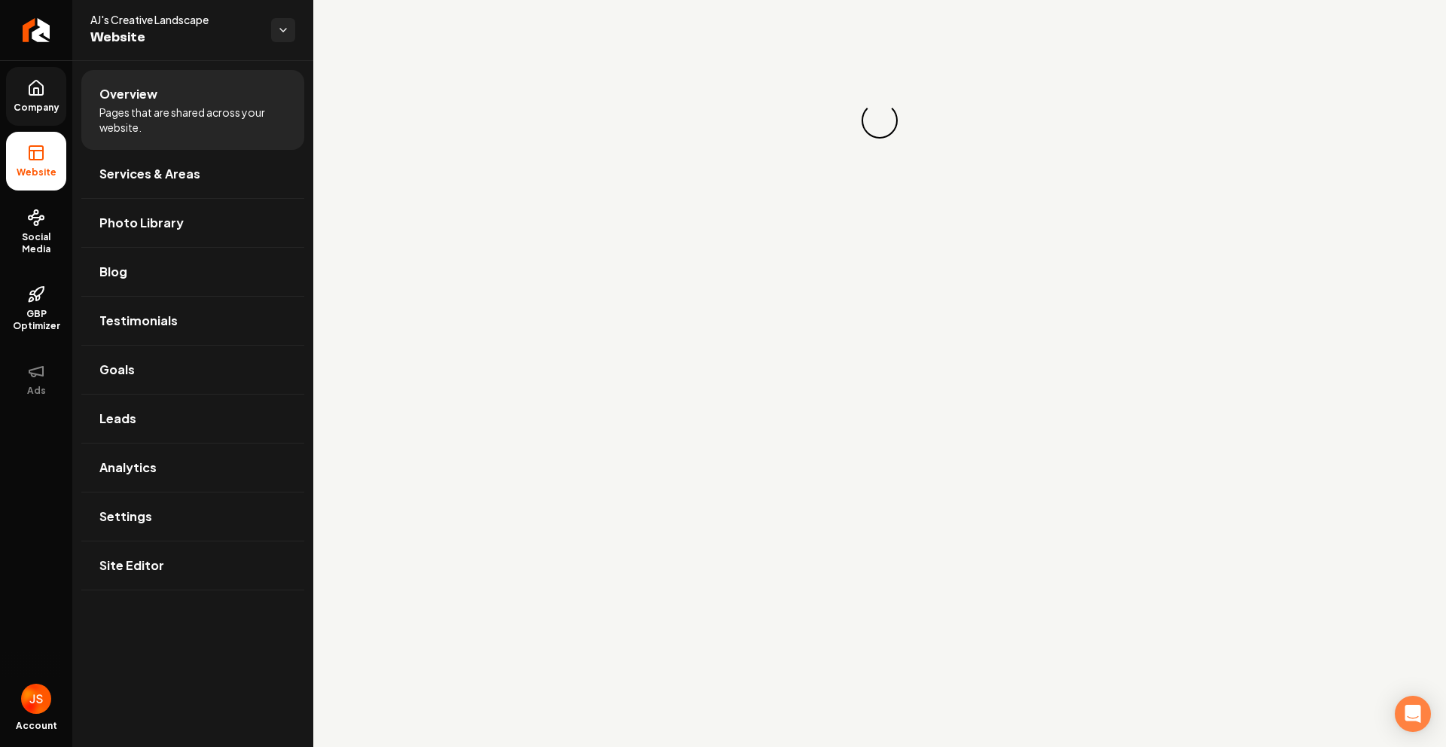
click at [38, 121] on link "Company" at bounding box center [36, 96] width 60 height 59
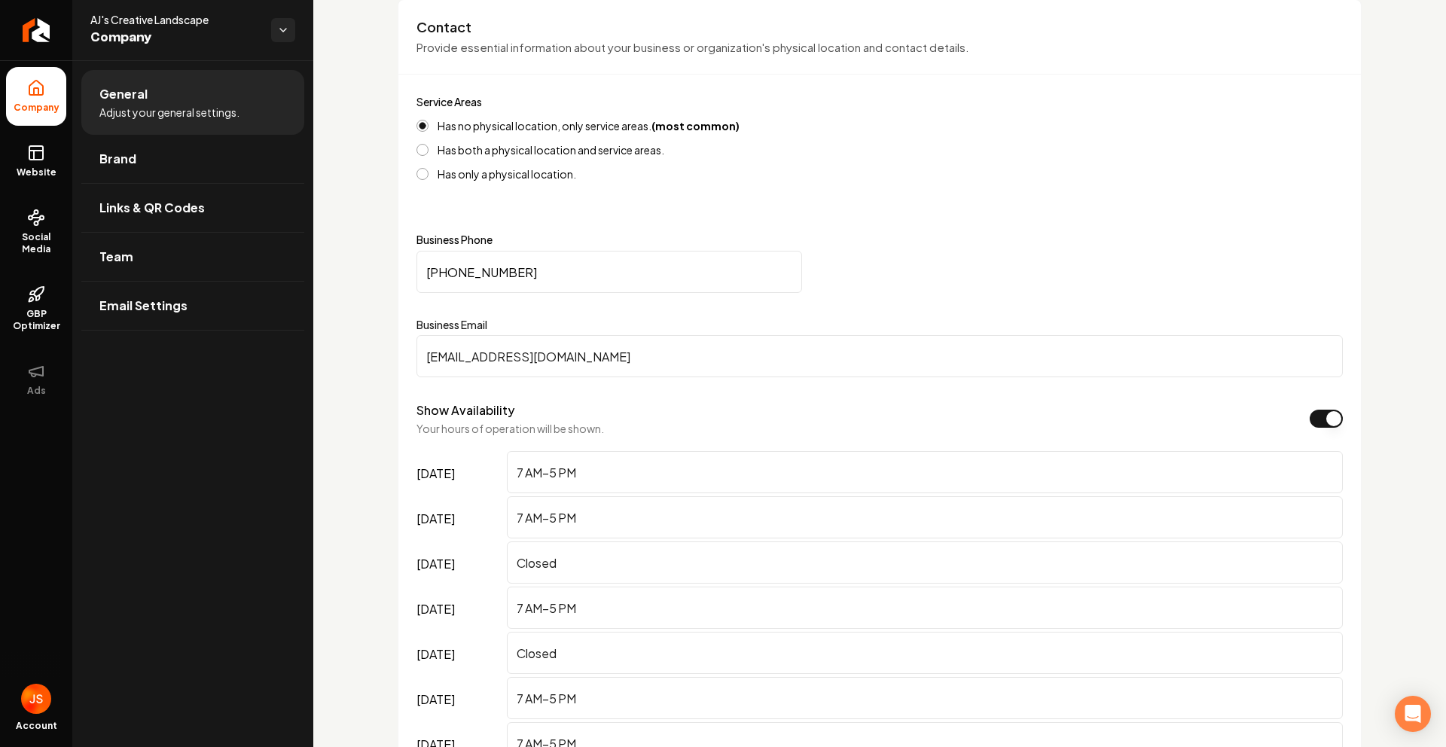
scroll to position [834, 0]
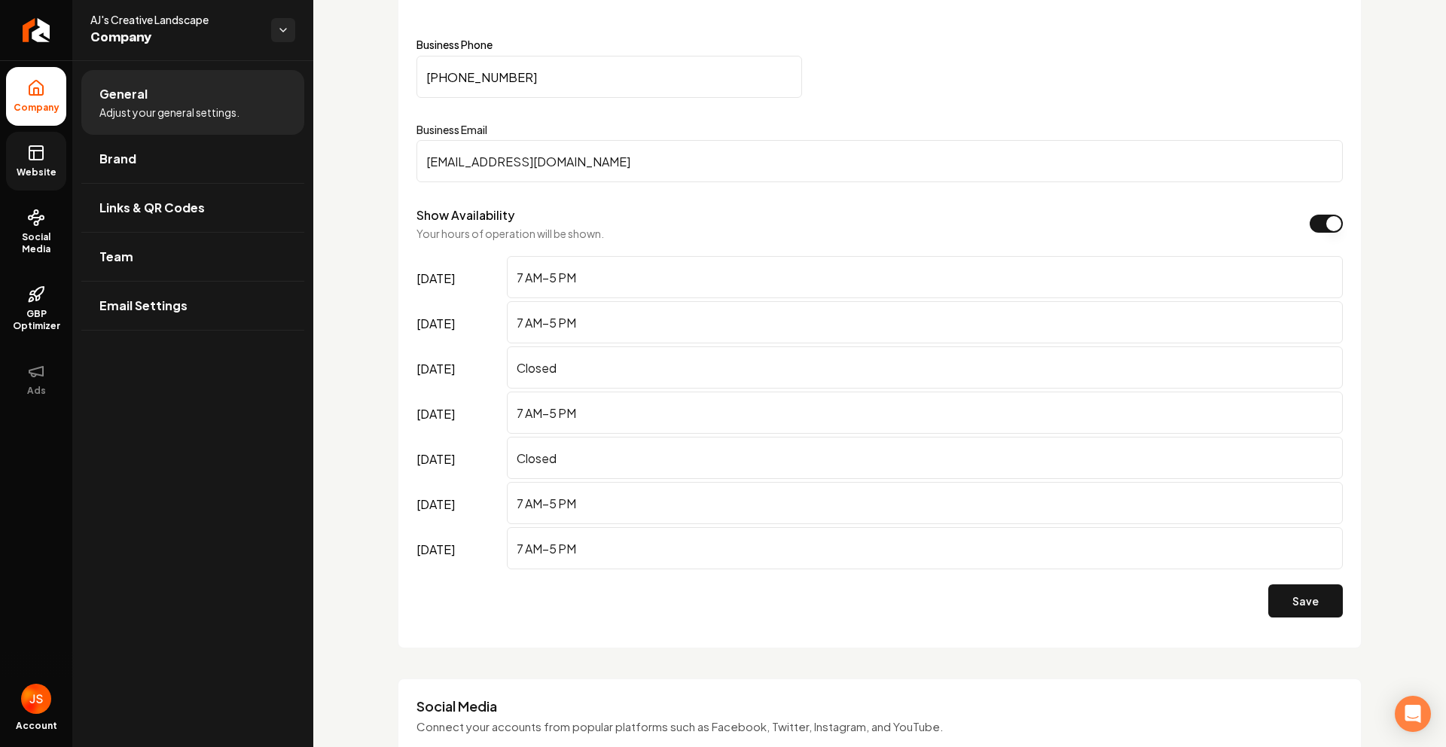
click at [23, 148] on link "Website" at bounding box center [36, 161] width 60 height 59
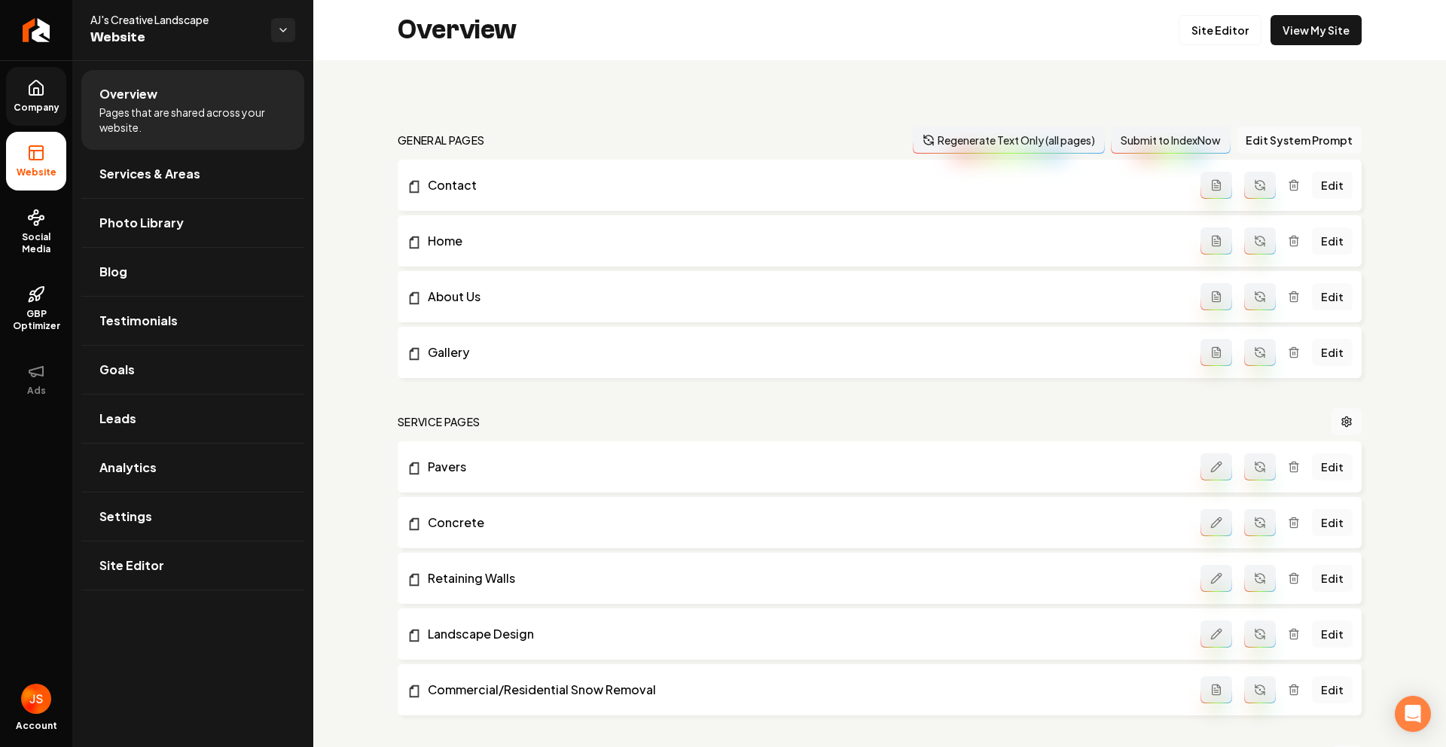
click at [35, 102] on span "Company" at bounding box center [37, 108] width 58 height 12
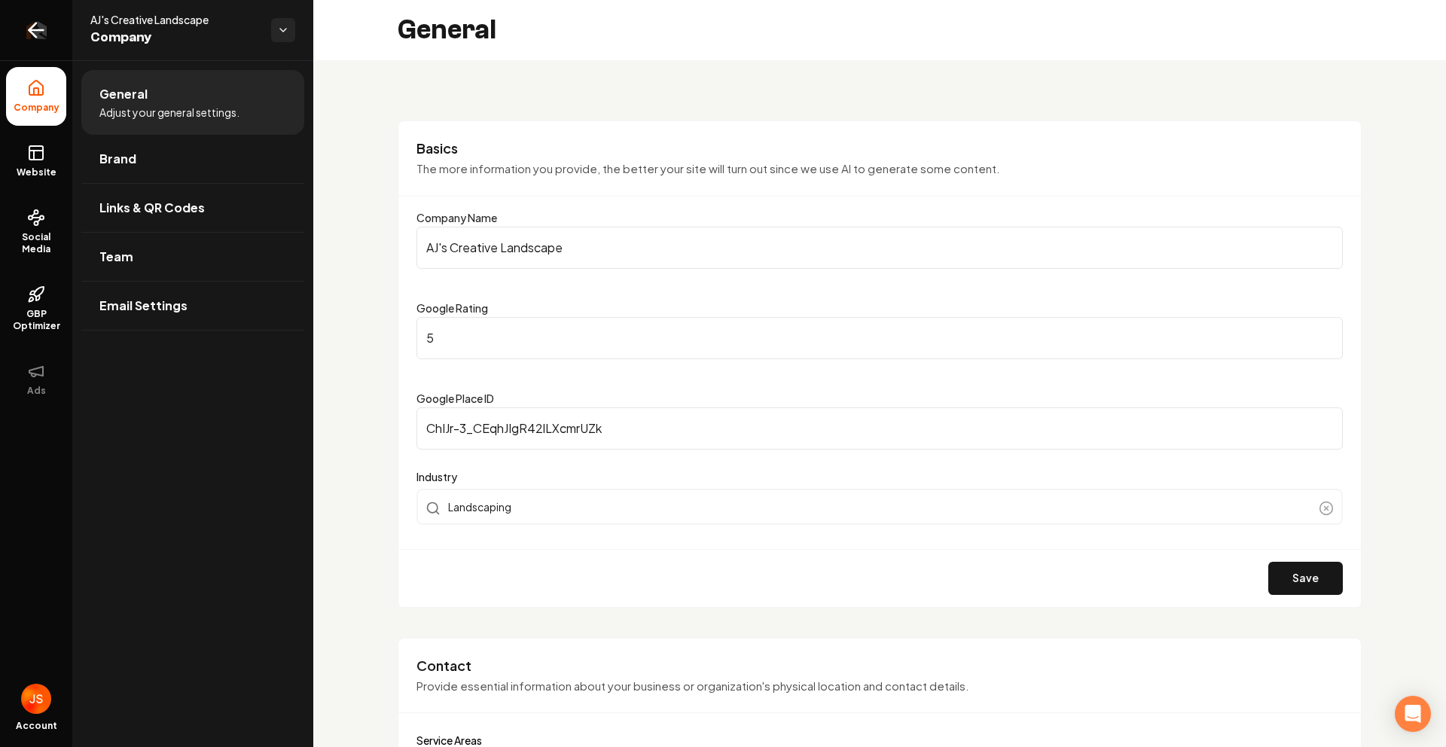
click at [33, 52] on link "Return to dashboard" at bounding box center [36, 30] width 72 height 60
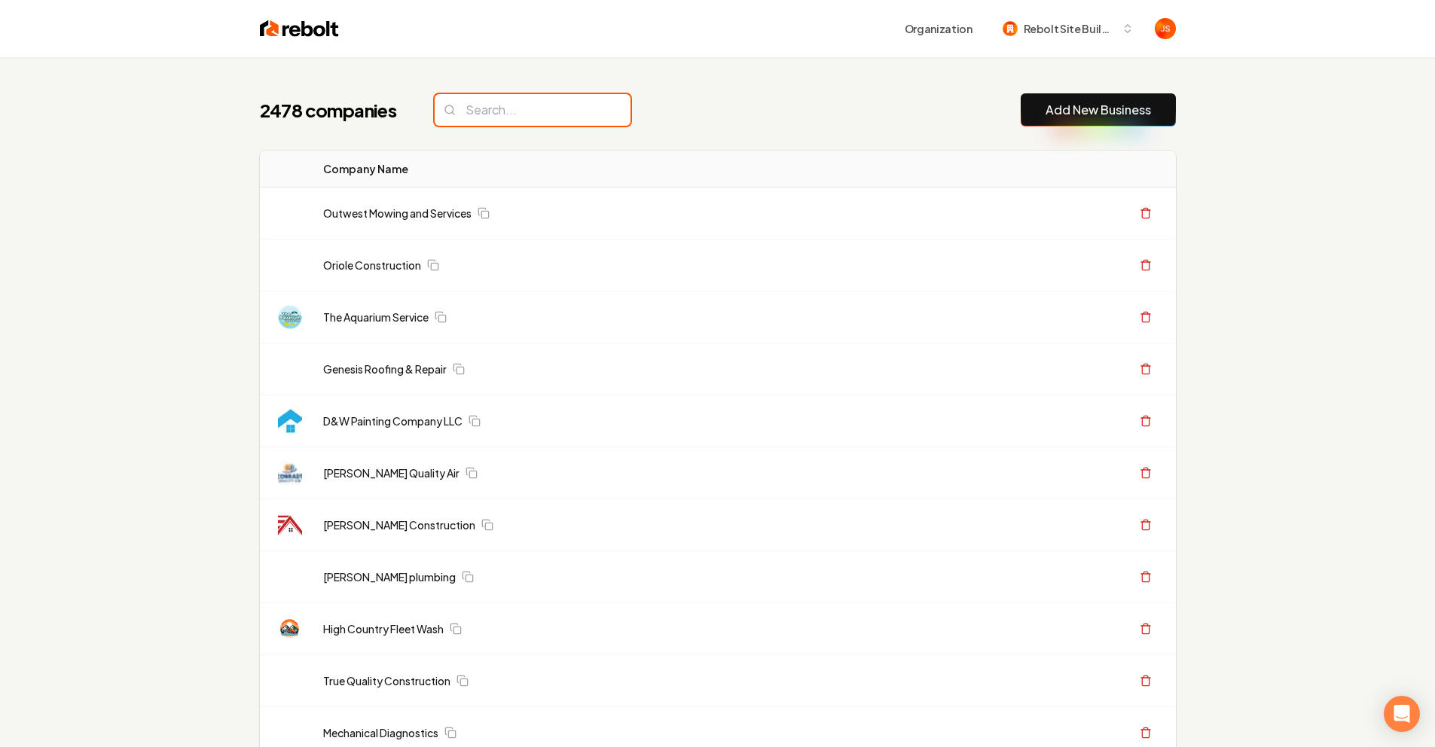
click at [520, 100] on input "search" at bounding box center [532, 110] width 196 height 32
type input "Í"
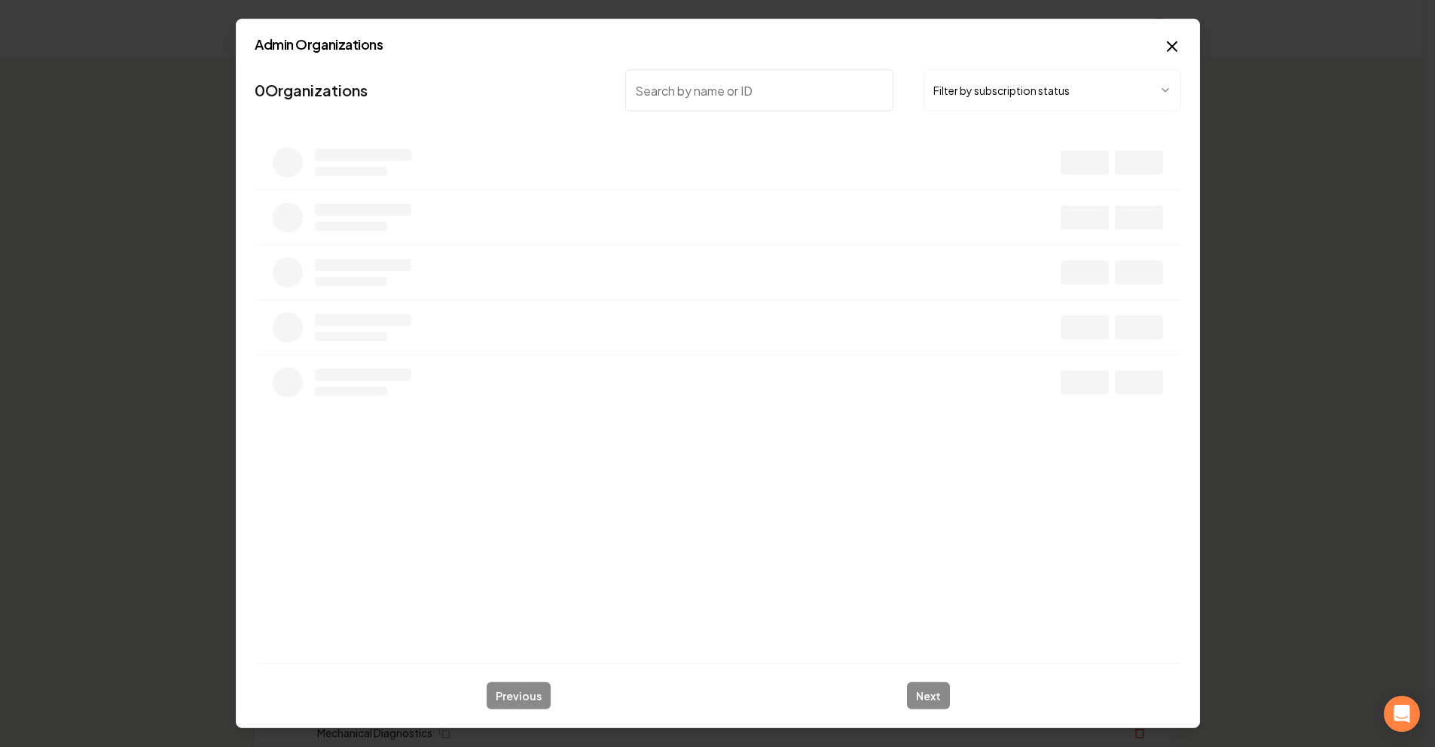
click at [988, 93] on button "Filter by subscription status" at bounding box center [1051, 90] width 258 height 42
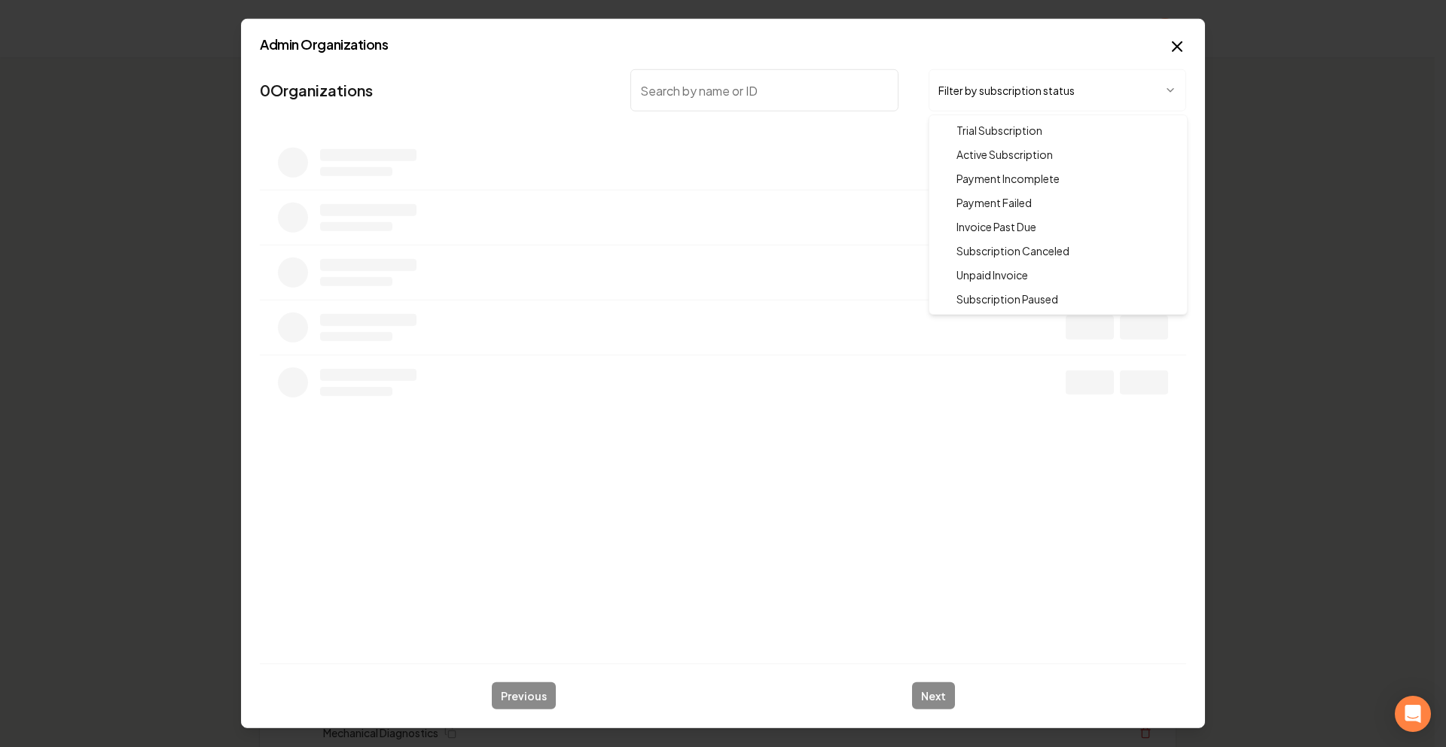
click at [809, 99] on input "search" at bounding box center [764, 90] width 268 height 42
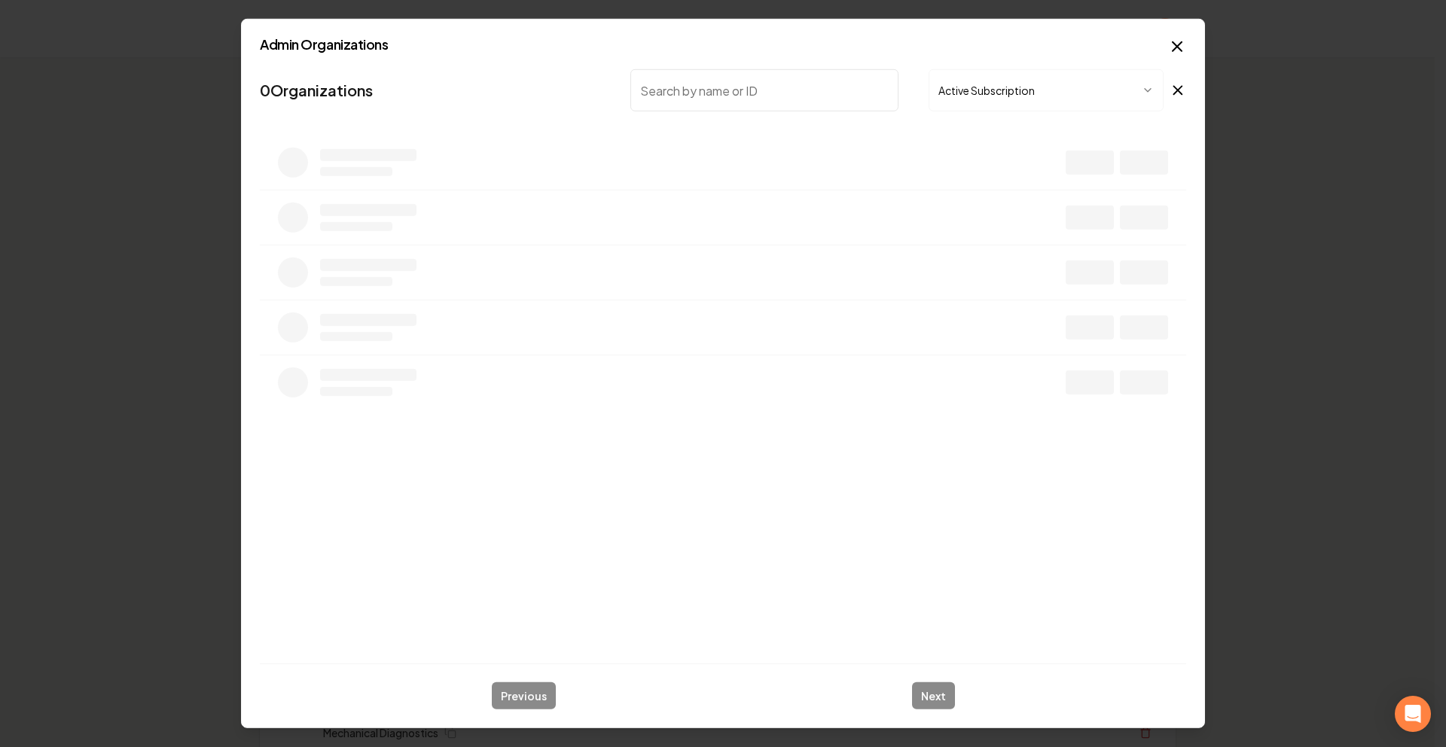
click at [800, 84] on input "search" at bounding box center [764, 90] width 268 height 42
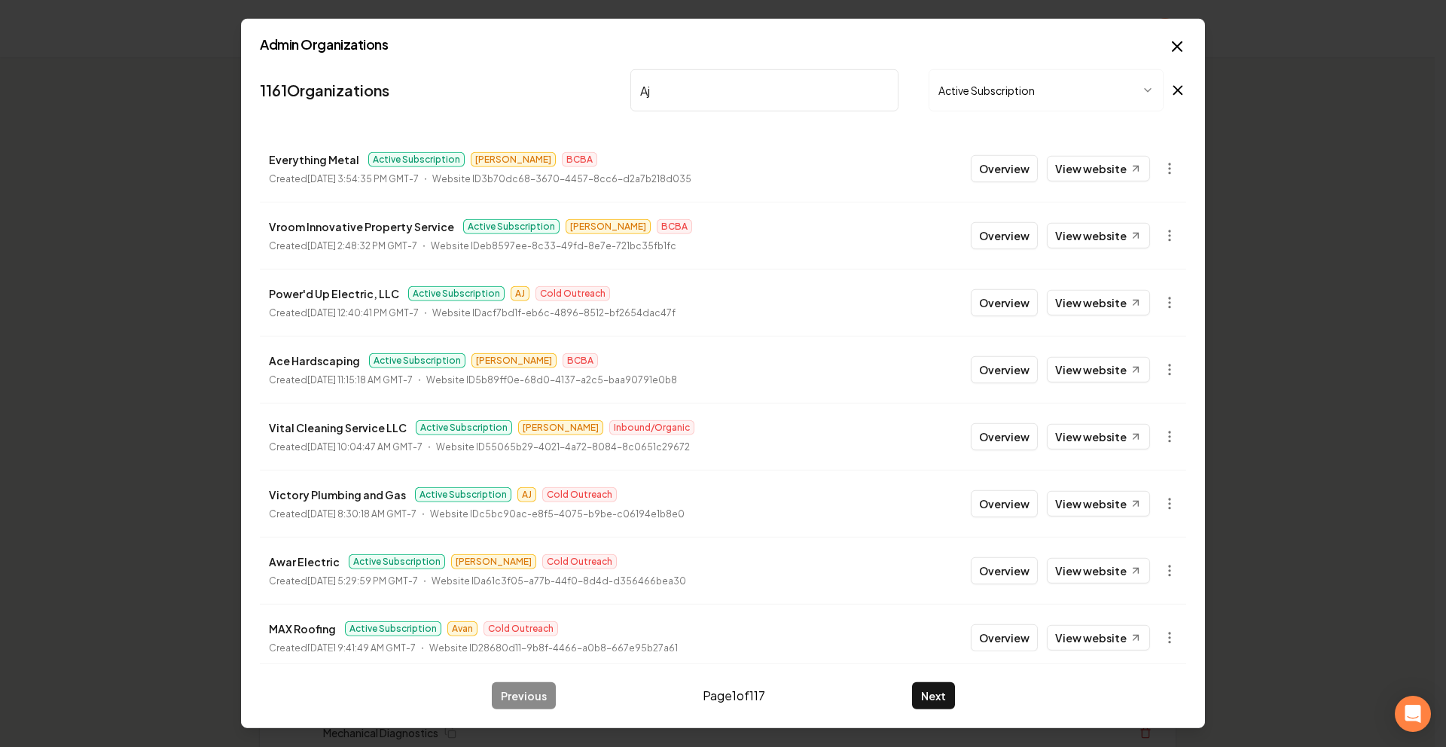
type input "Aj"
click at [983, 93] on button "Active Subscription" at bounding box center [1045, 90] width 235 height 42
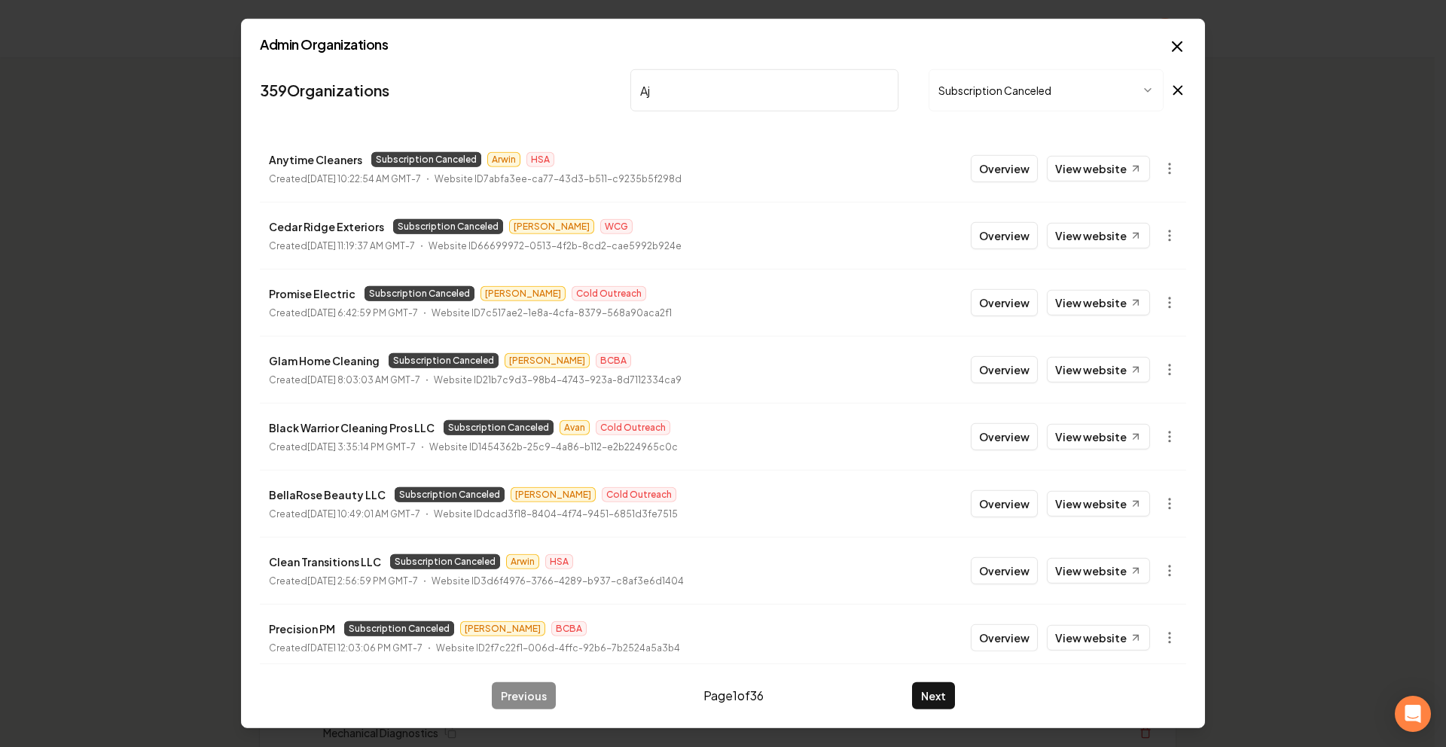
click at [773, 84] on input "Aj" at bounding box center [764, 90] width 268 height 42
click at [974, 85] on button "Subscription Canceled" at bounding box center [1045, 90] width 235 height 42
